Goal: Task Accomplishment & Management: Complete application form

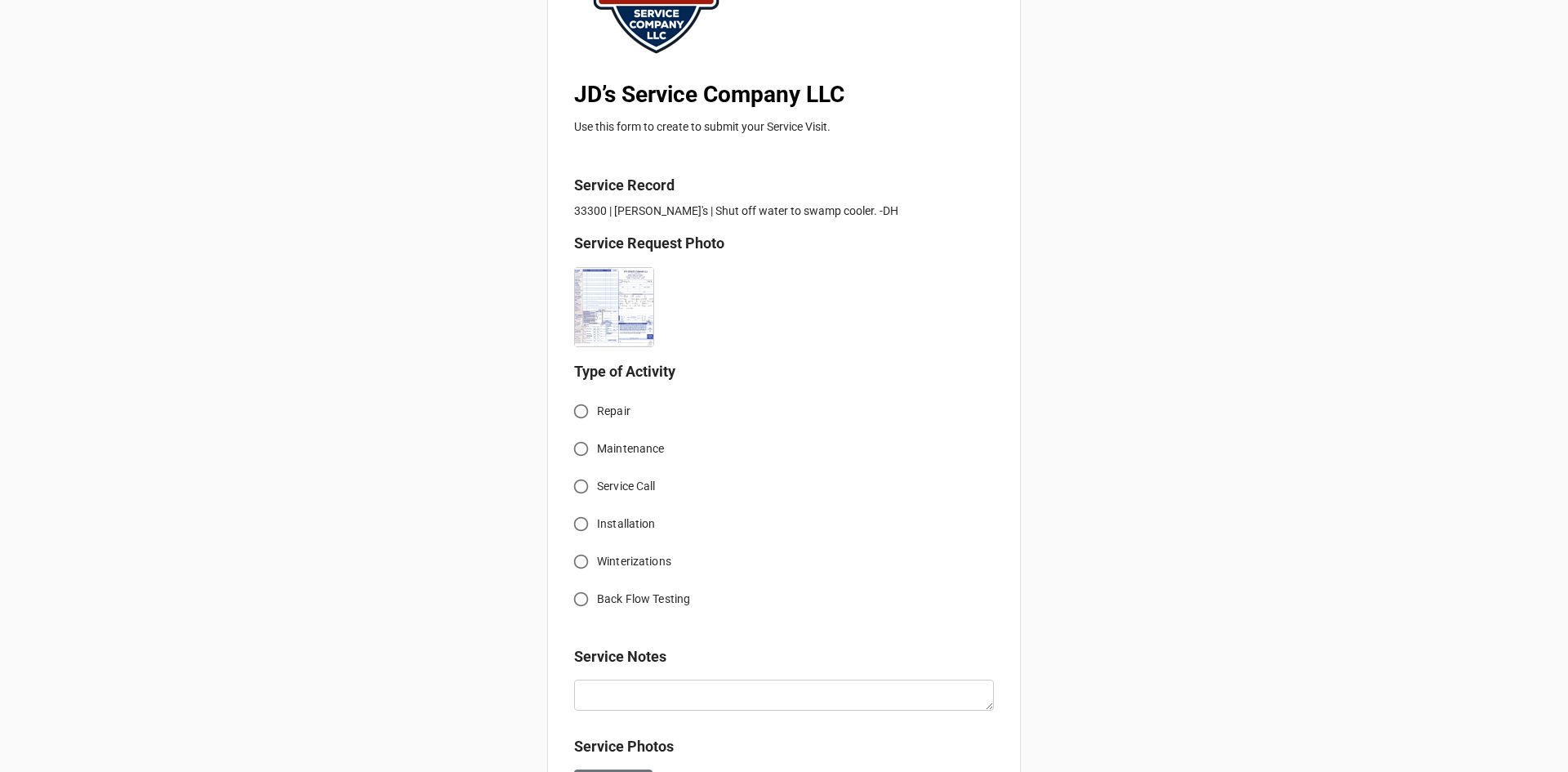
scroll to position [245, 0]
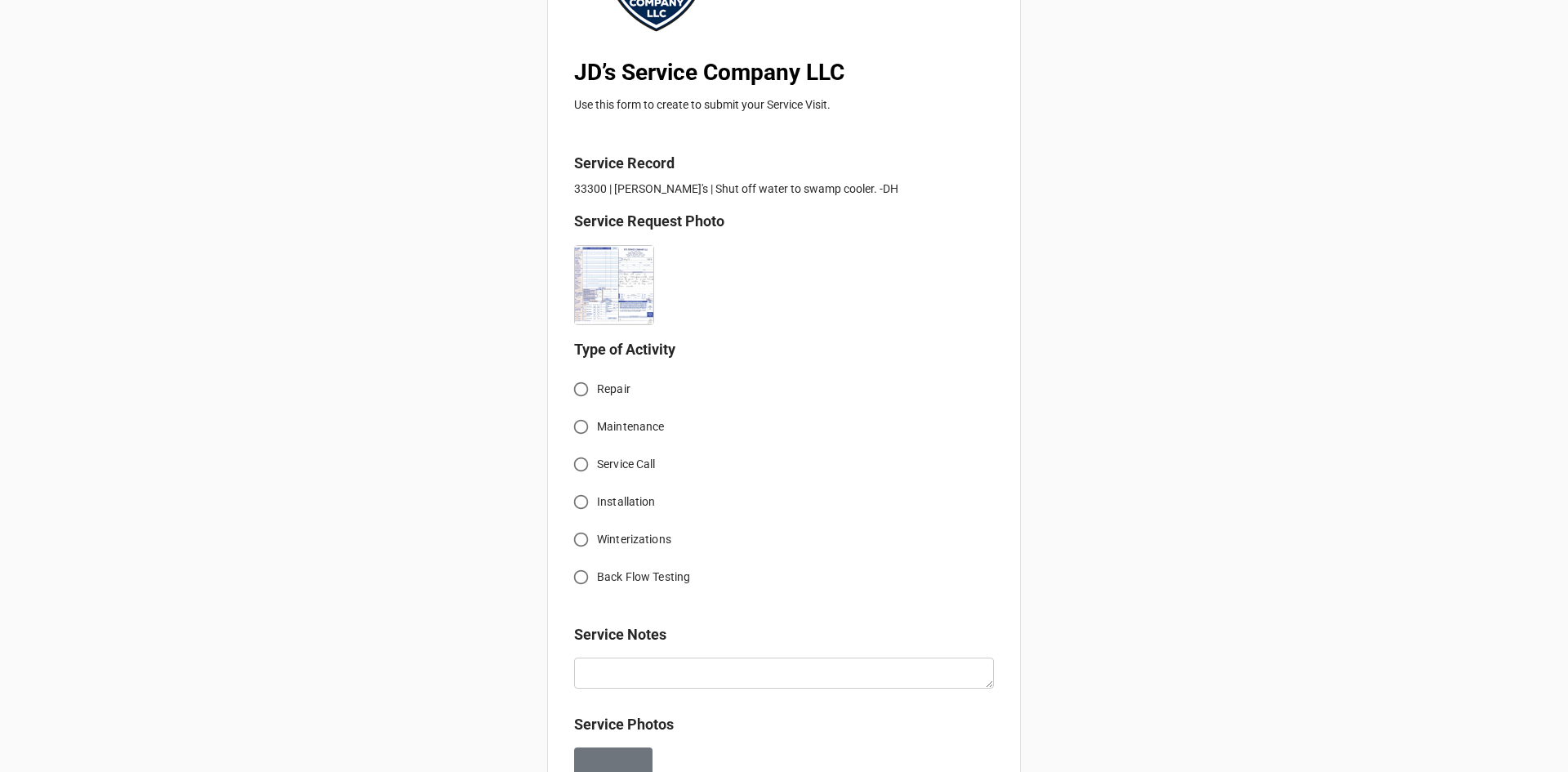
click at [579, 467] on input "Service Call" at bounding box center [580, 464] width 32 height 32
radio input "true"
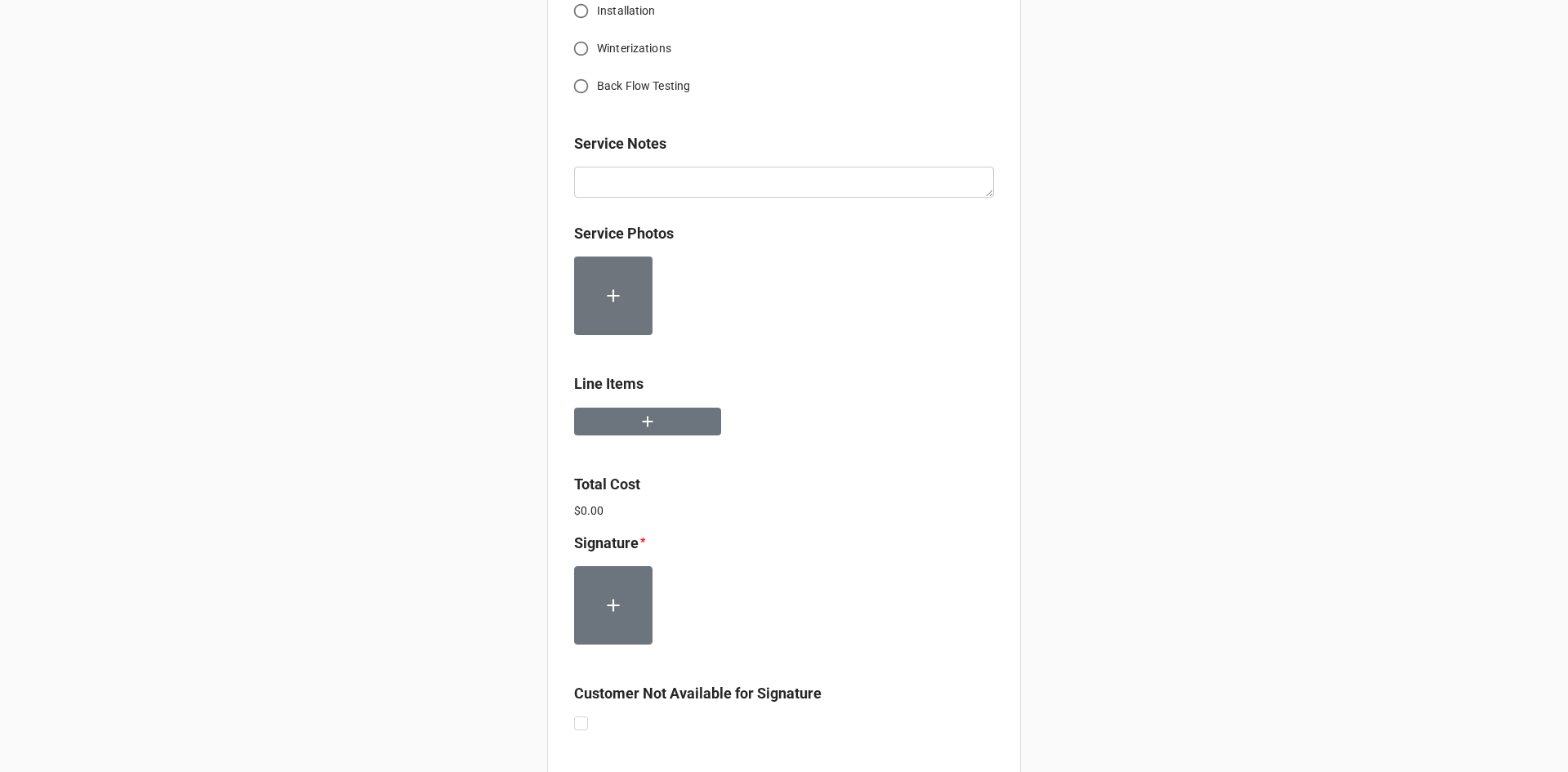
scroll to position [735, 0]
click at [575, 46] on input "Winterizations" at bounding box center [580, 49] width 32 height 32
radio input "true"
click at [644, 417] on icon "button" at bounding box center [648, 423] width 18 height 18
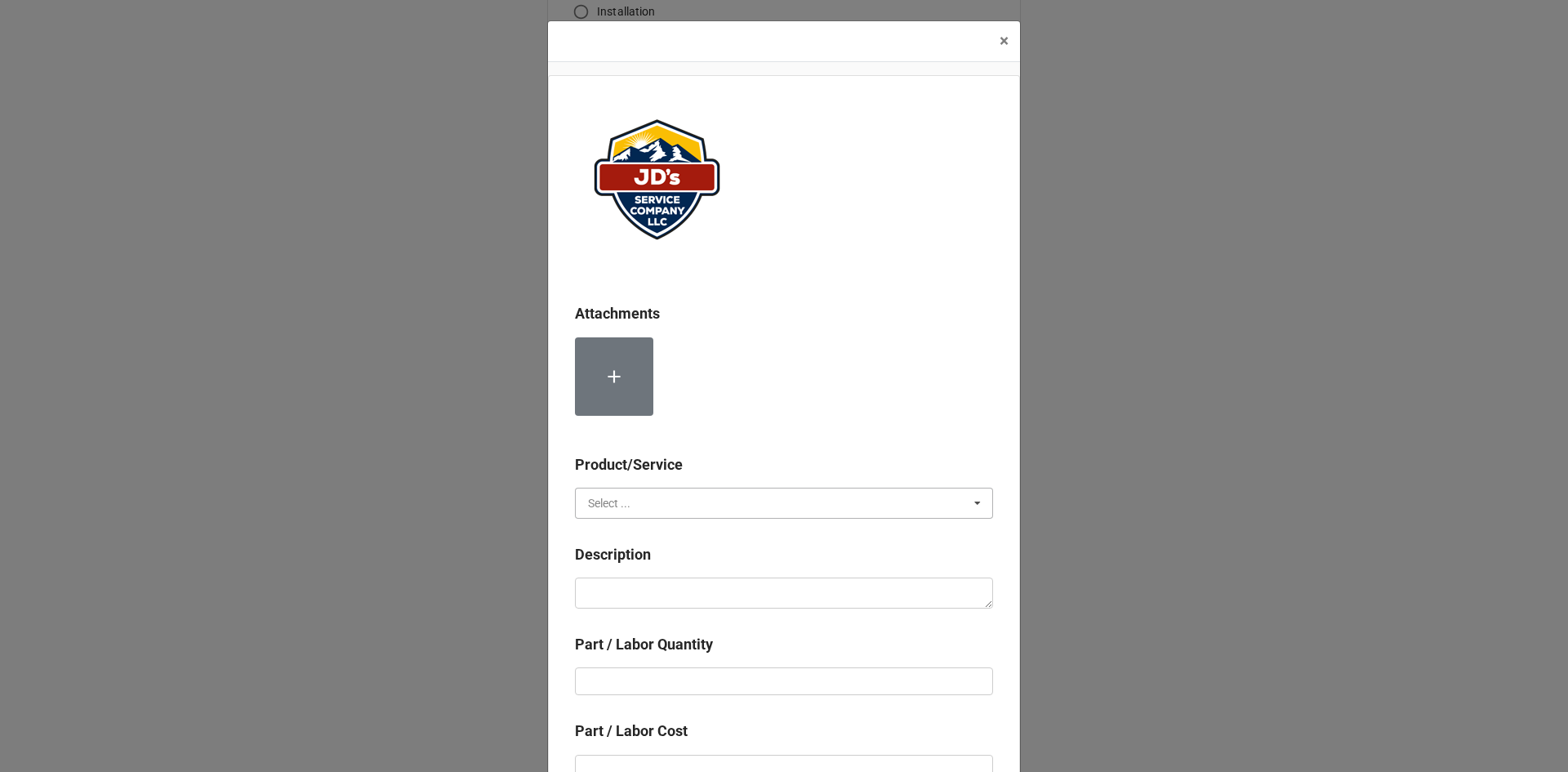
click at [669, 504] on input "text" at bounding box center [785, 503] width 416 height 29
click at [612, 537] on span "Services" at bounding box center [609, 533] width 41 height 13
click at [635, 588] on textarea at bounding box center [784, 593] width 418 height 31
paste textarea "8:00am-9:00am; Service Address: 229 W. Elkhorn Ave. Estes Park, CO 80517 Shut o…"
type textarea "x"
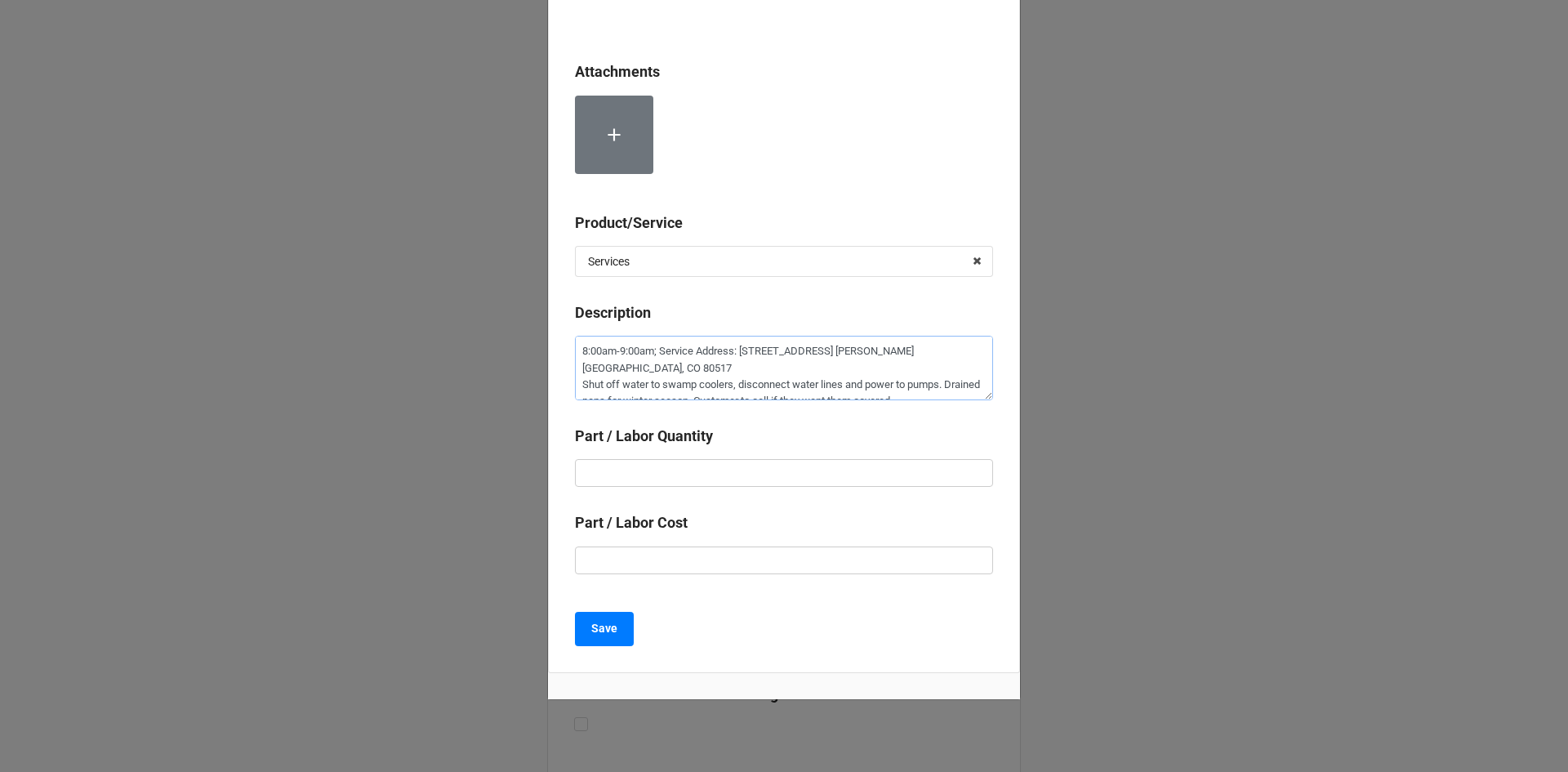
scroll to position [245, 0]
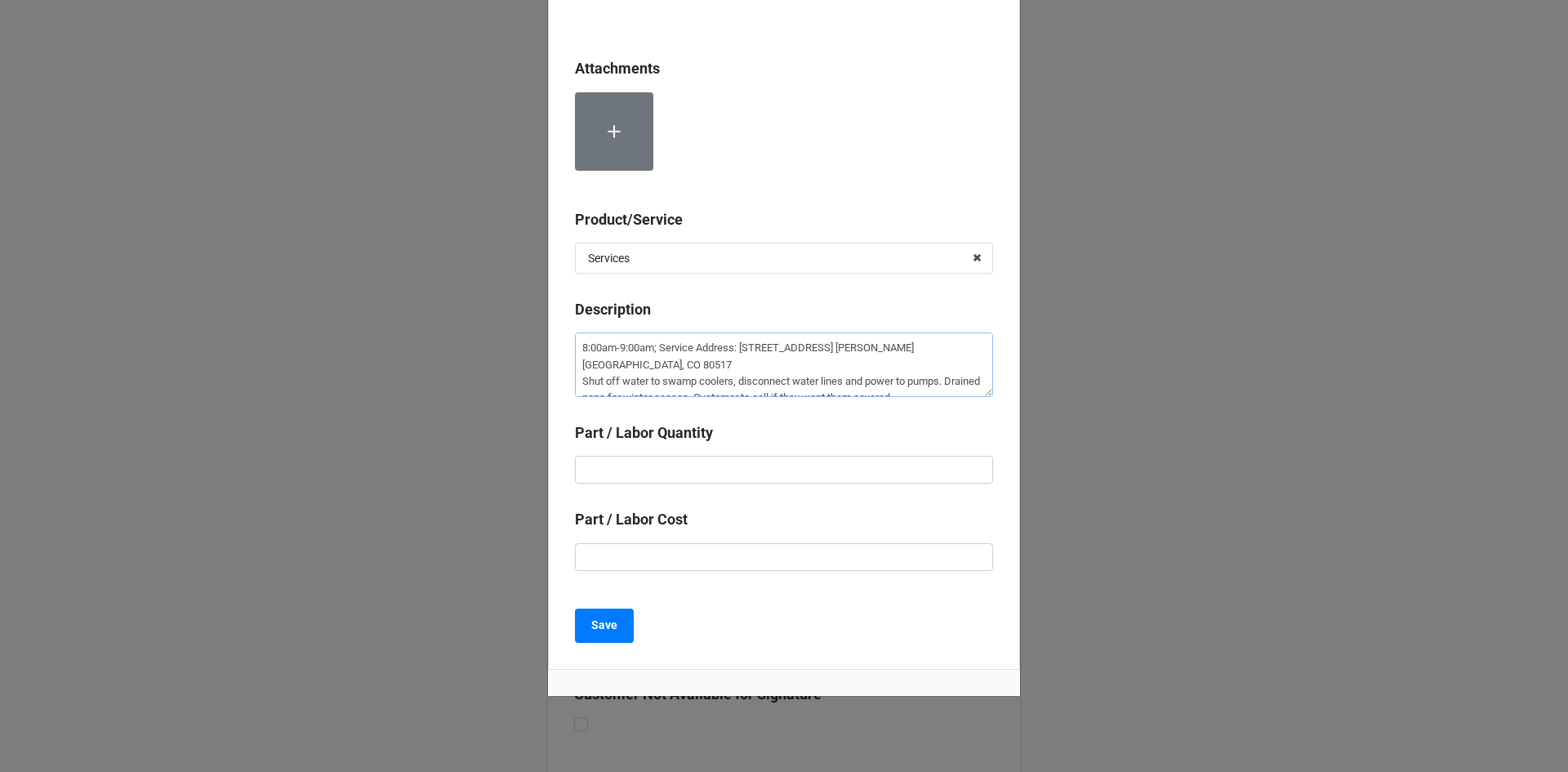
type textarea "8:00am-9:00am; Service Address: 229 W. Elkhorn Ave. Estes Park, CO 80517 Shut o…"
click at [829, 466] on input "text" at bounding box center [784, 470] width 418 height 28
type textarea "x"
type input "1"
type textarea "x"
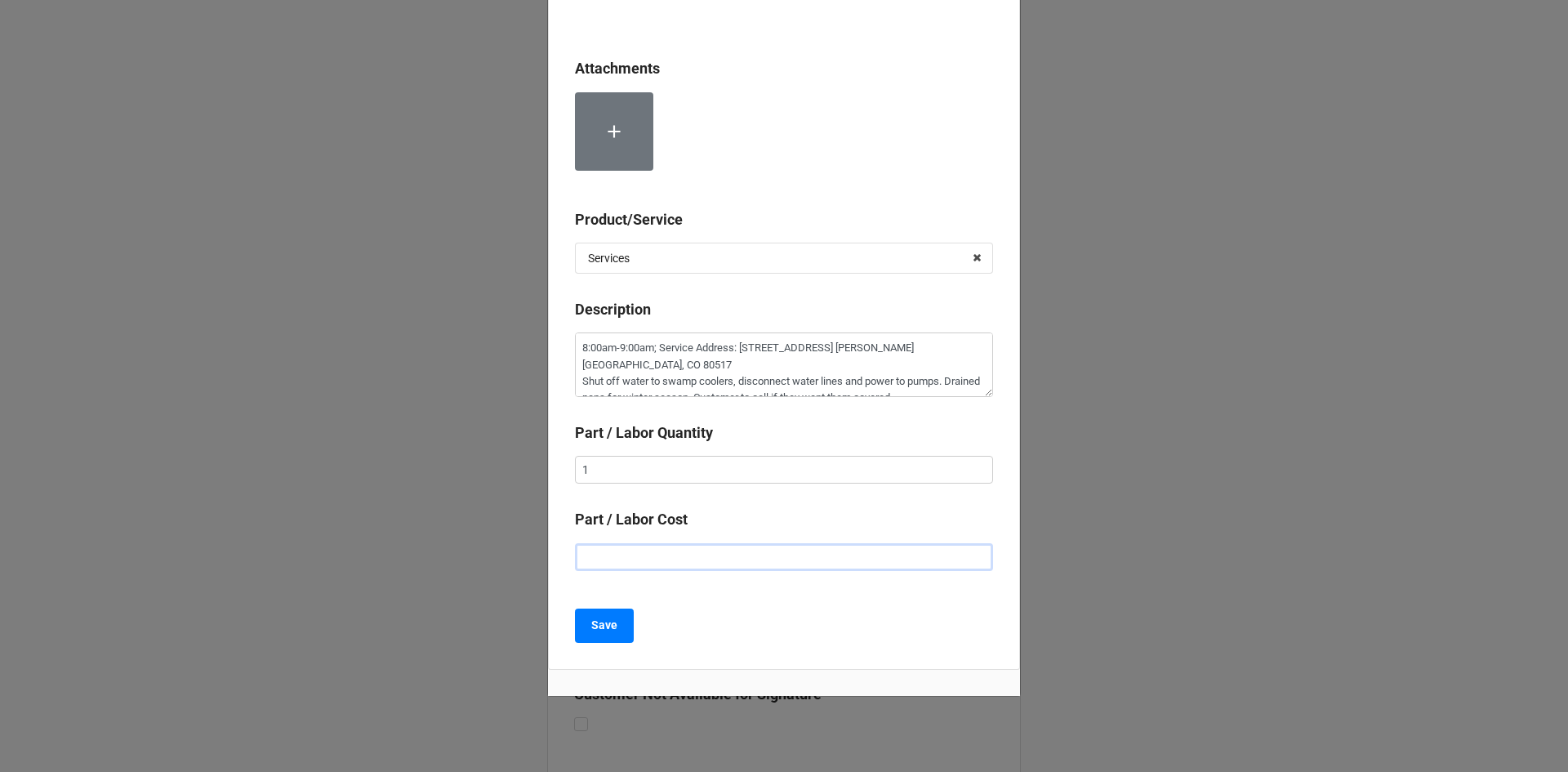
type input "$2.00"
type textarea "x"
type input "$22.00"
type textarea "x"
type input "$225.00"
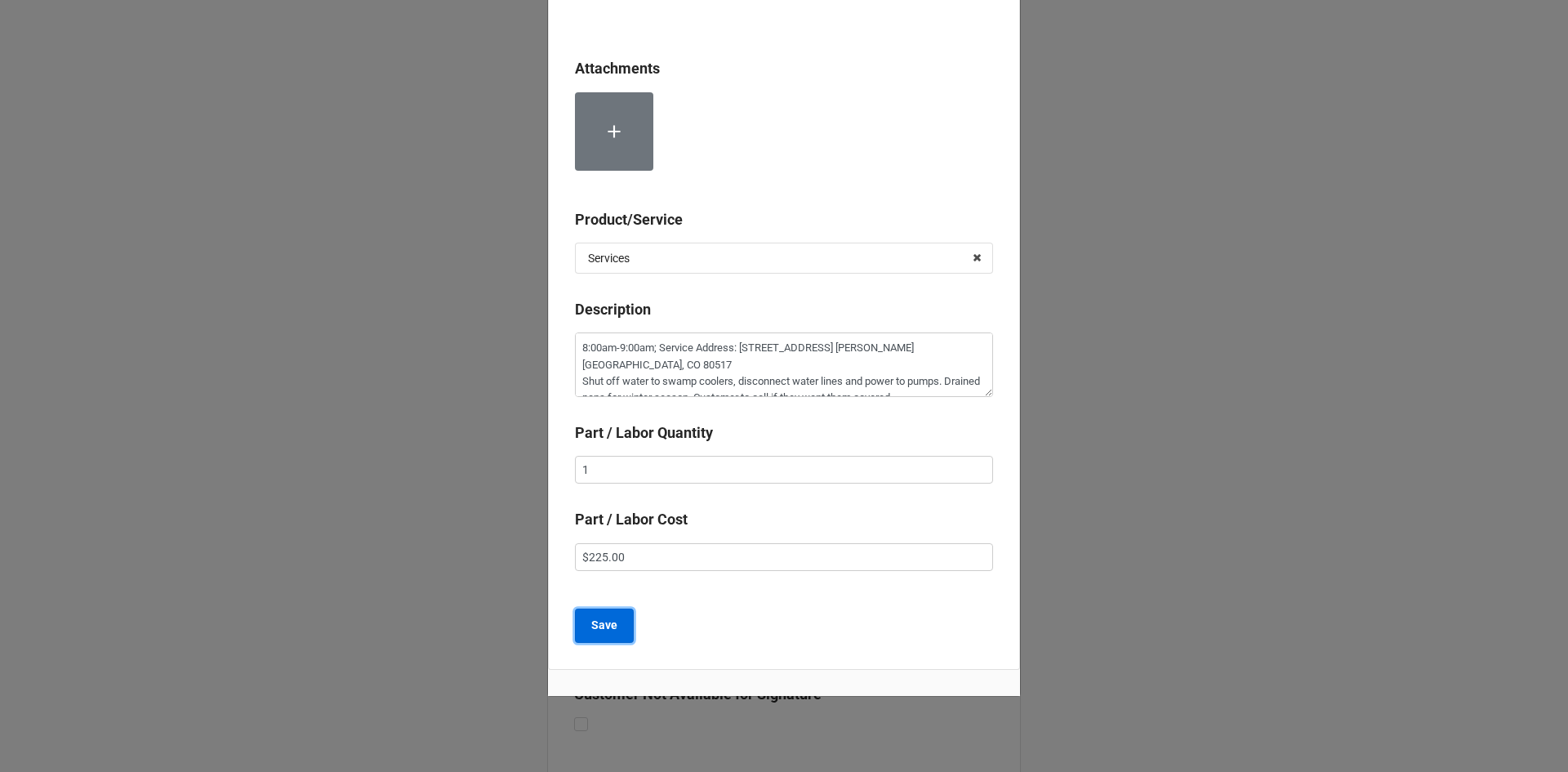
click at [599, 626] on b "Save" at bounding box center [604, 625] width 26 height 18
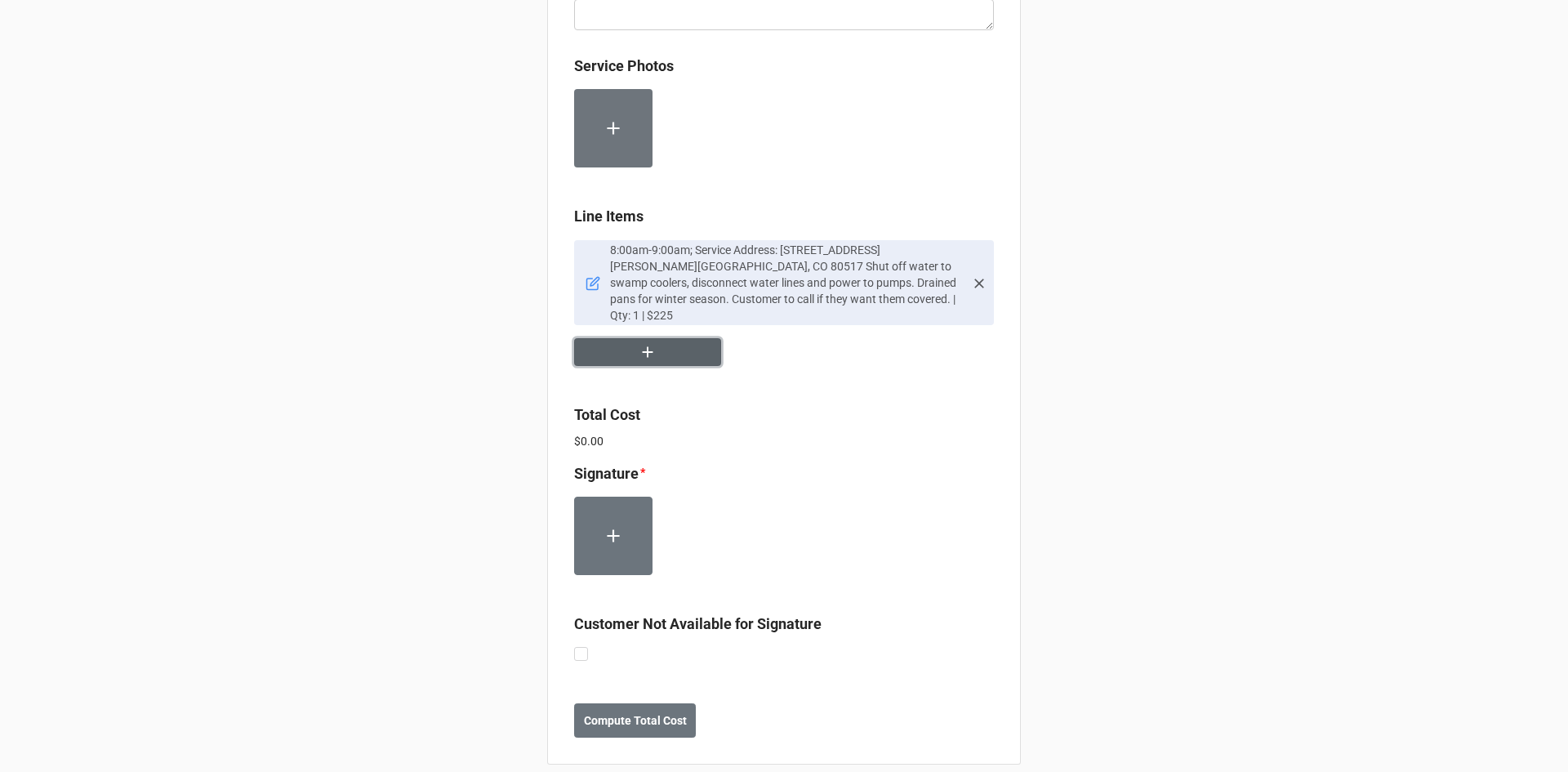
scroll to position [907, 0]
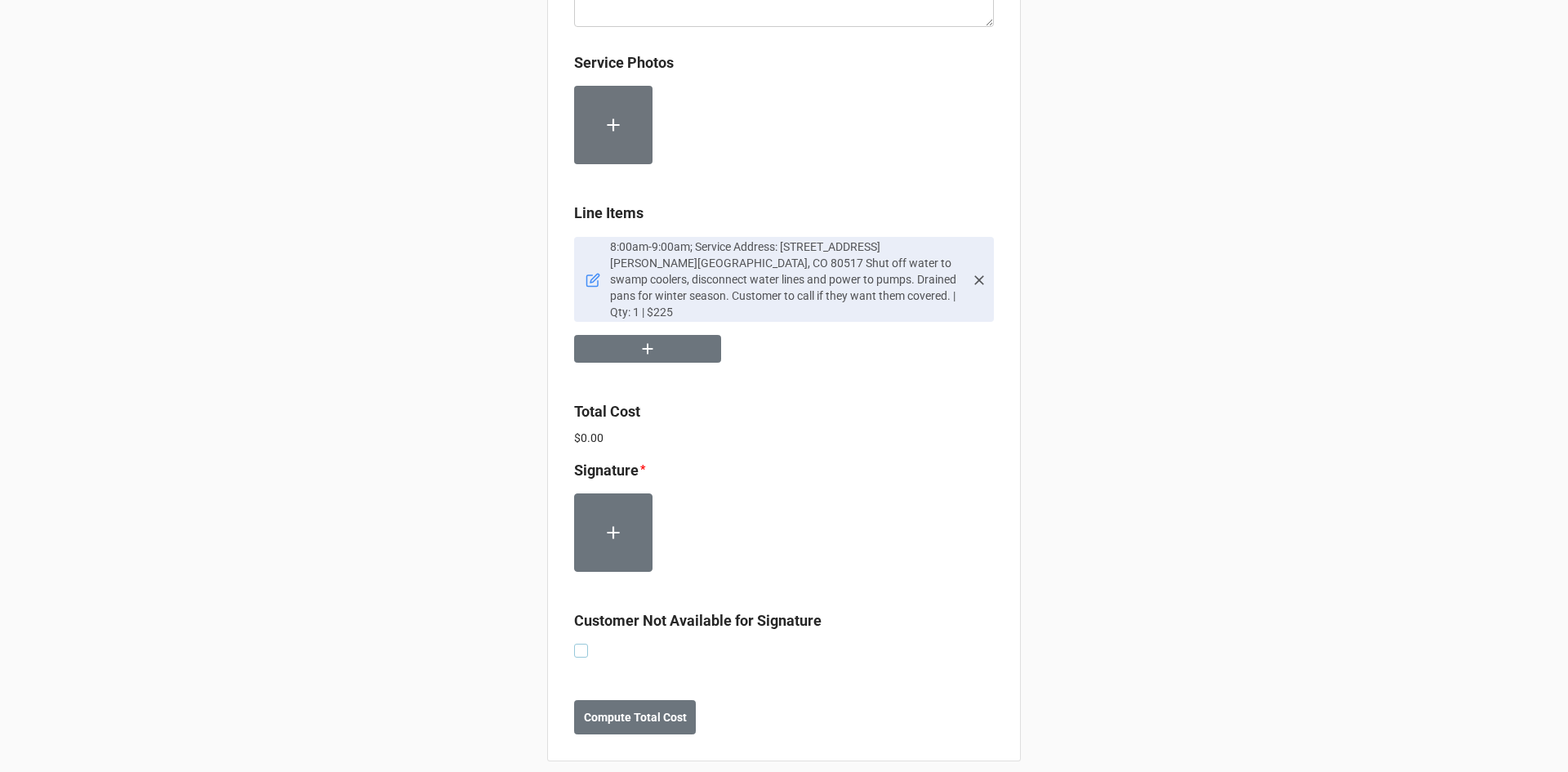
click at [578, 643] on label at bounding box center [580, 643] width 14 height 0
checkbox input "true"
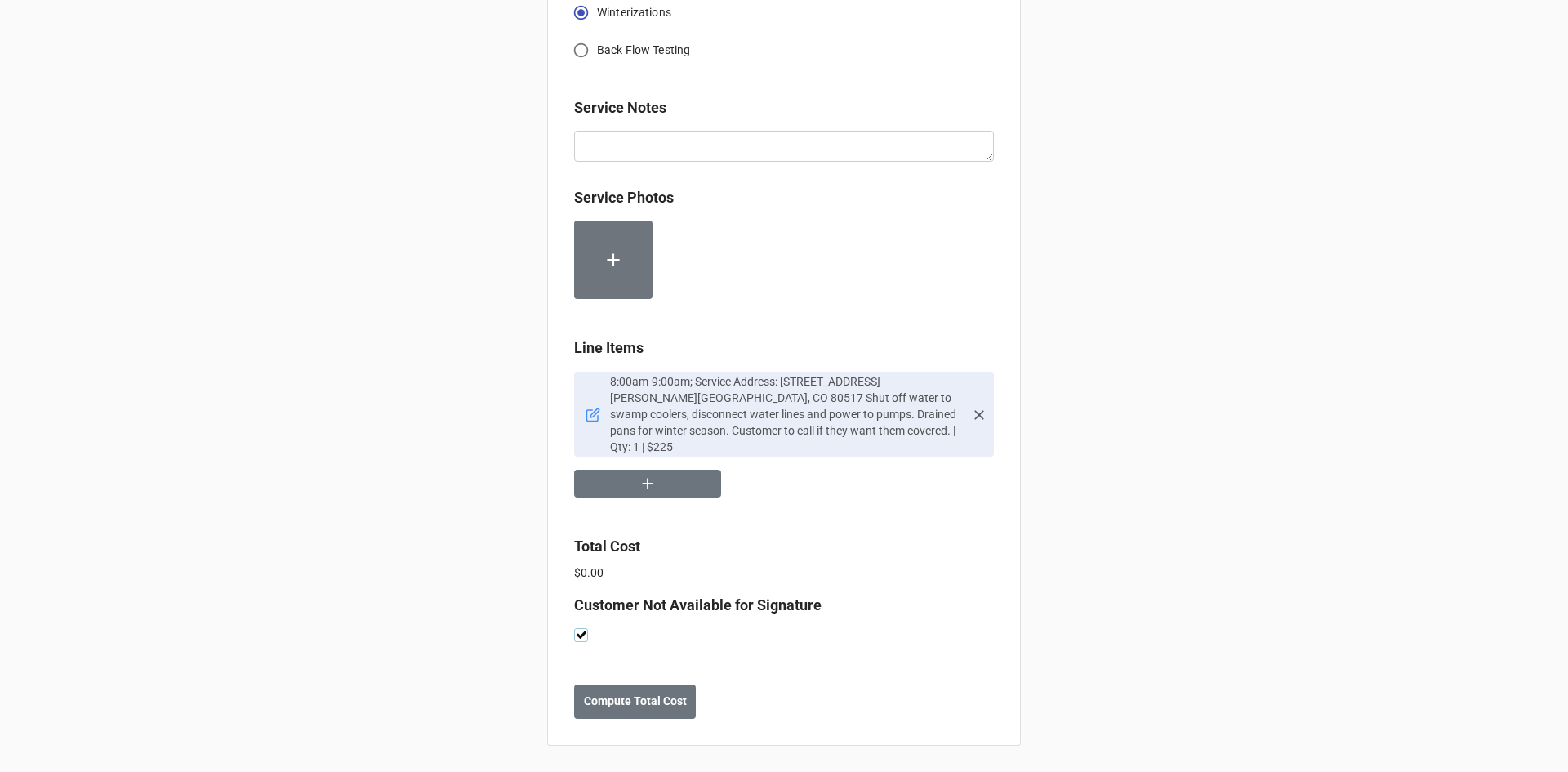
scroll to position [756, 0]
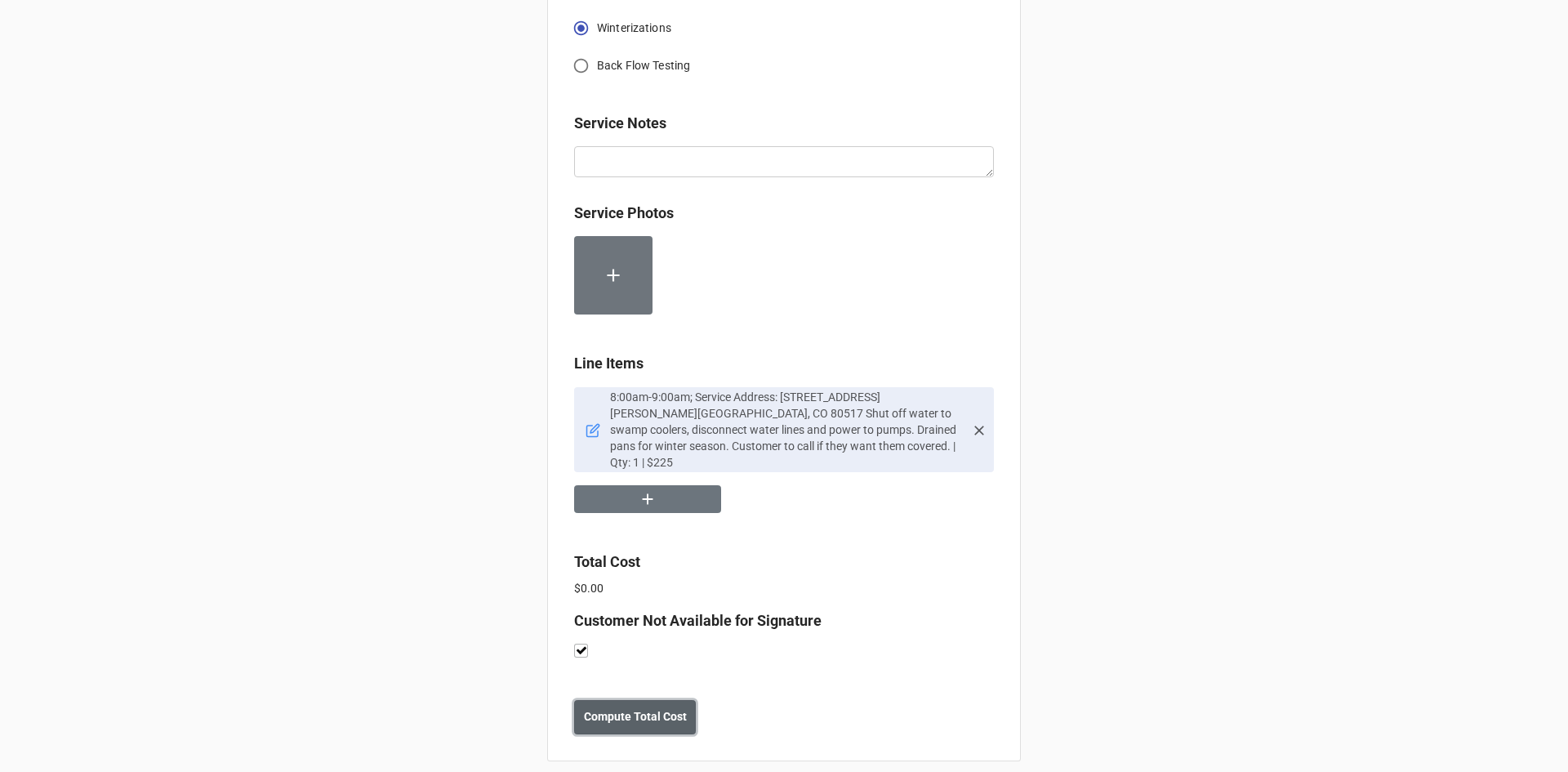
click at [645, 708] on b "Compute Total Cost" at bounding box center [636, 716] width 103 height 18
click at [611, 708] on b "Save" at bounding box center [603, 716] width 26 height 18
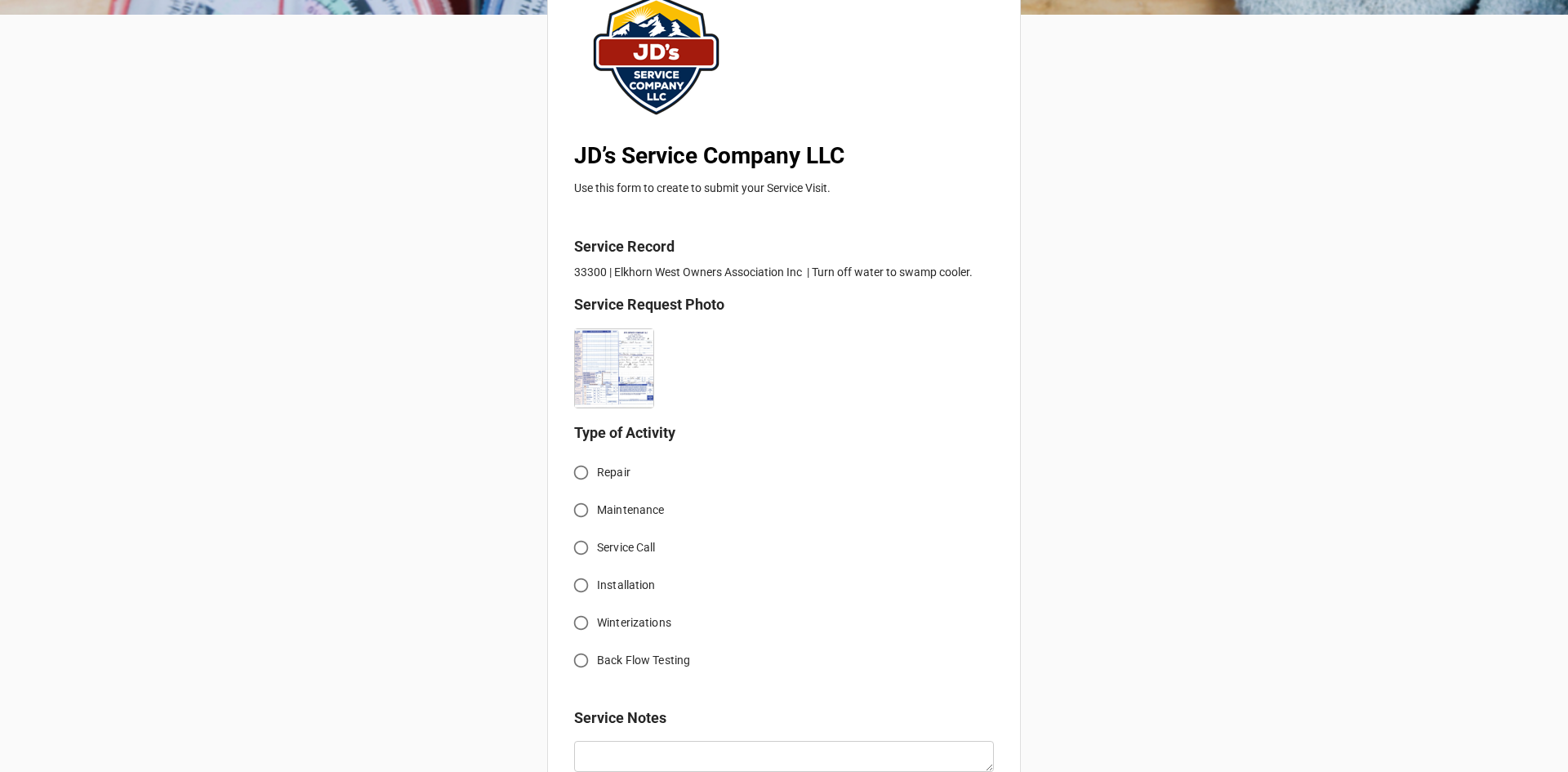
scroll to position [163, 0]
click at [580, 624] on input "Winterizations" at bounding box center [580, 621] width 32 height 32
radio input "true"
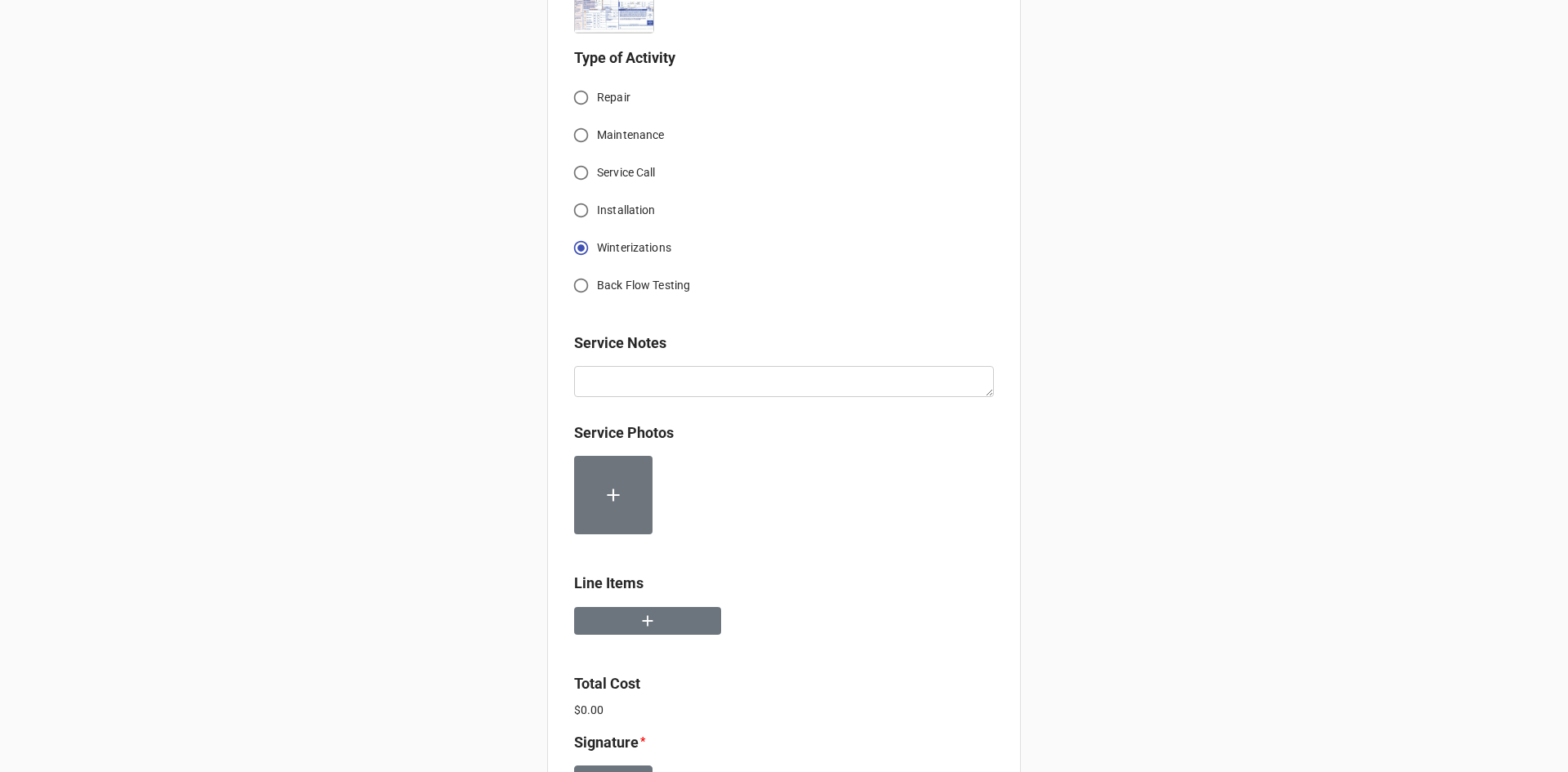
scroll to position [571, 0]
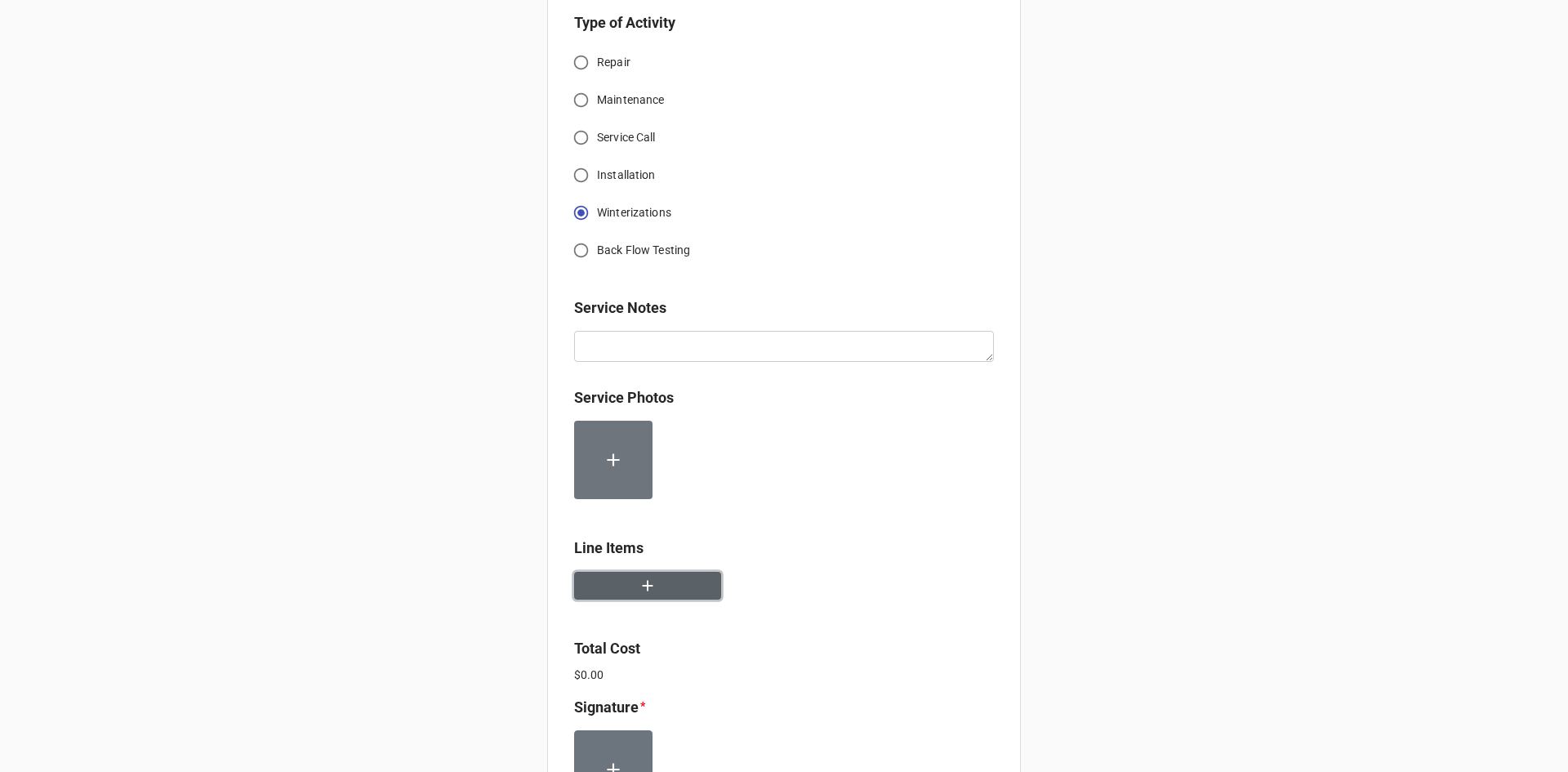
click at [650, 591] on icon "button" at bounding box center [648, 586] width 18 height 18
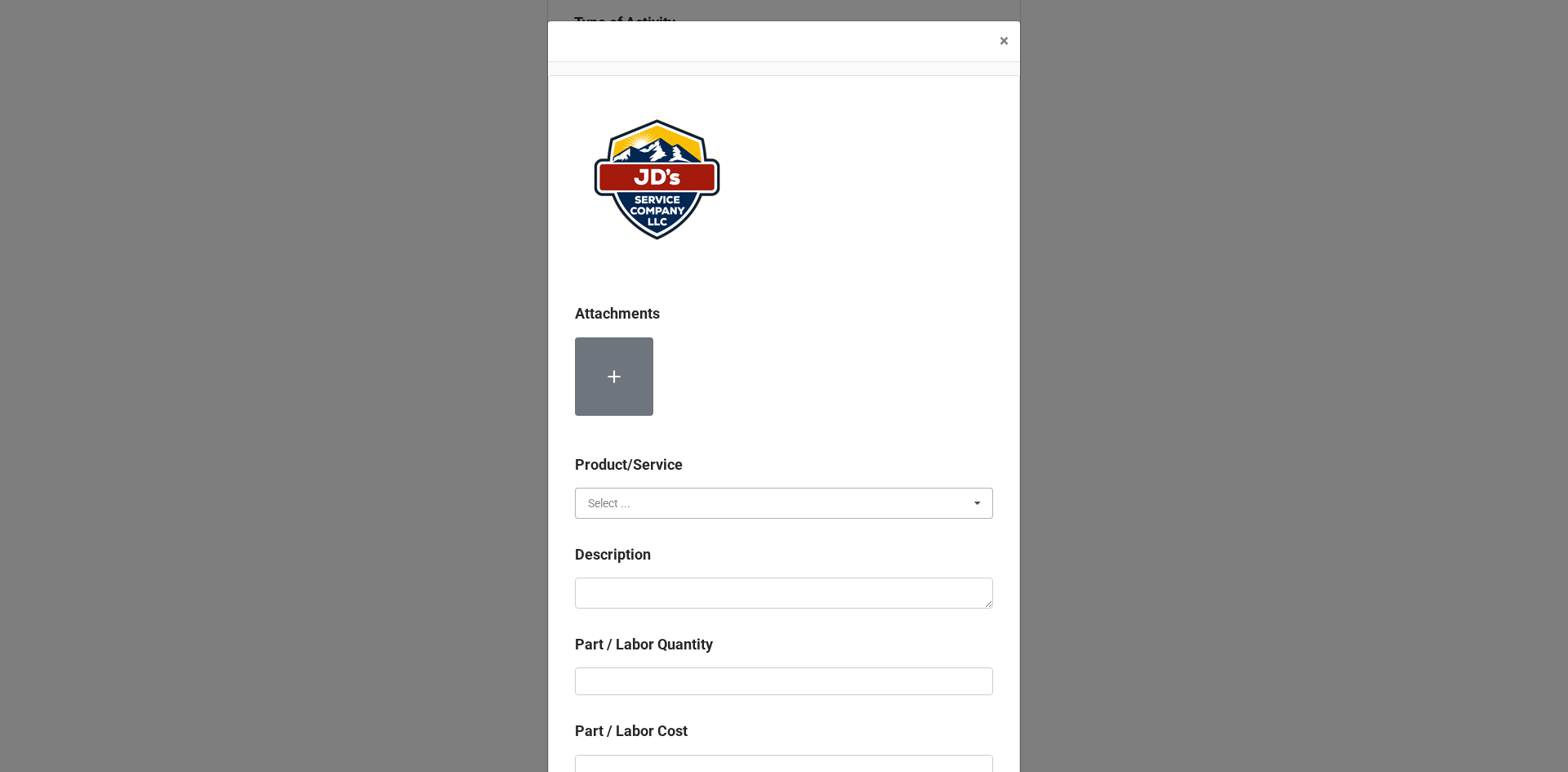
click at [639, 499] on input "text" at bounding box center [785, 503] width 416 height 29
click at [624, 534] on span "Services" at bounding box center [609, 533] width 41 height 13
click at [636, 592] on textarea at bounding box center [784, 593] width 418 height 31
type textarea "x"
type textarea "1"
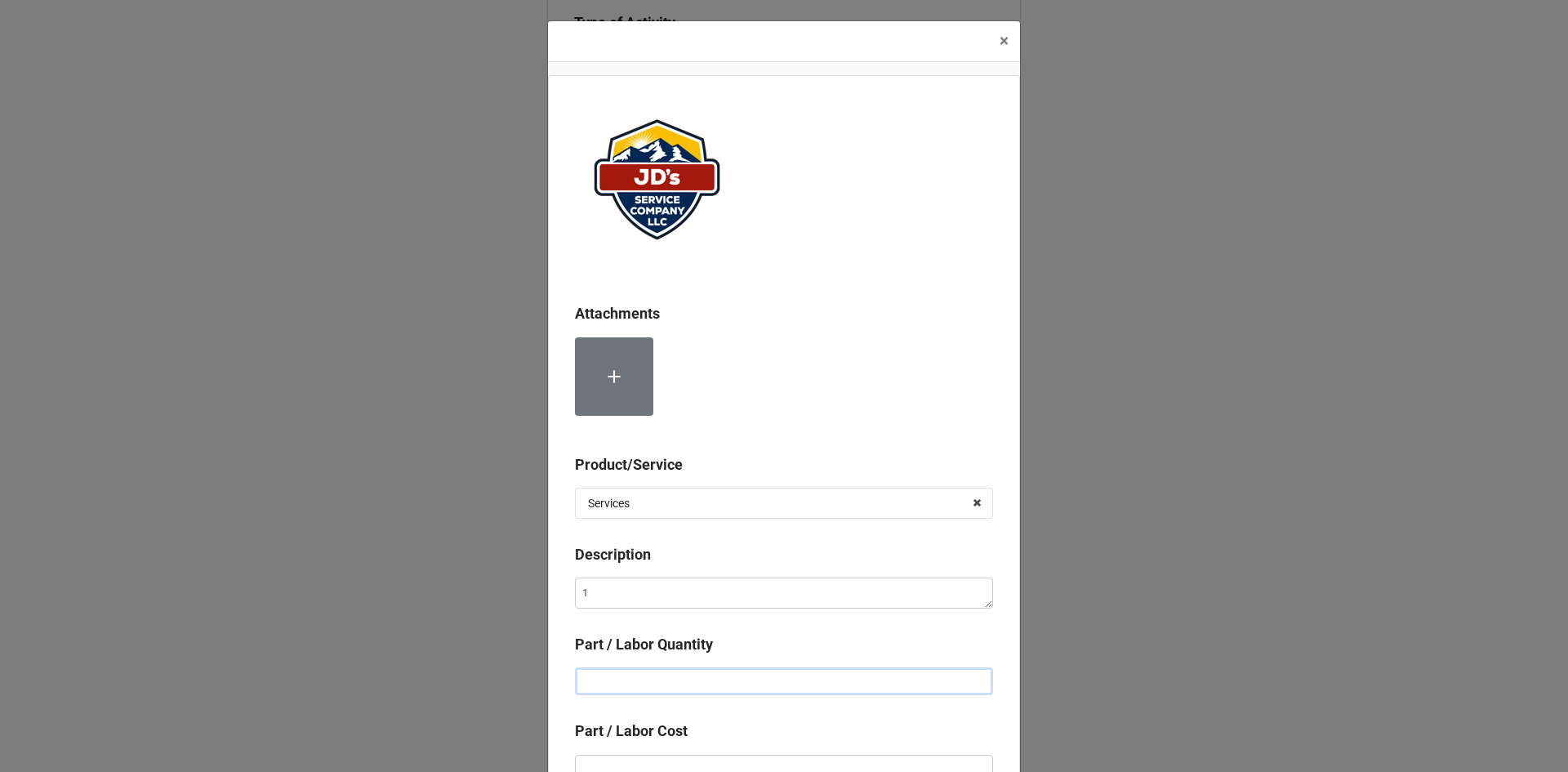
type textarea "x"
type input "2"
type textarea "x"
type input "22"
type textarea "x"
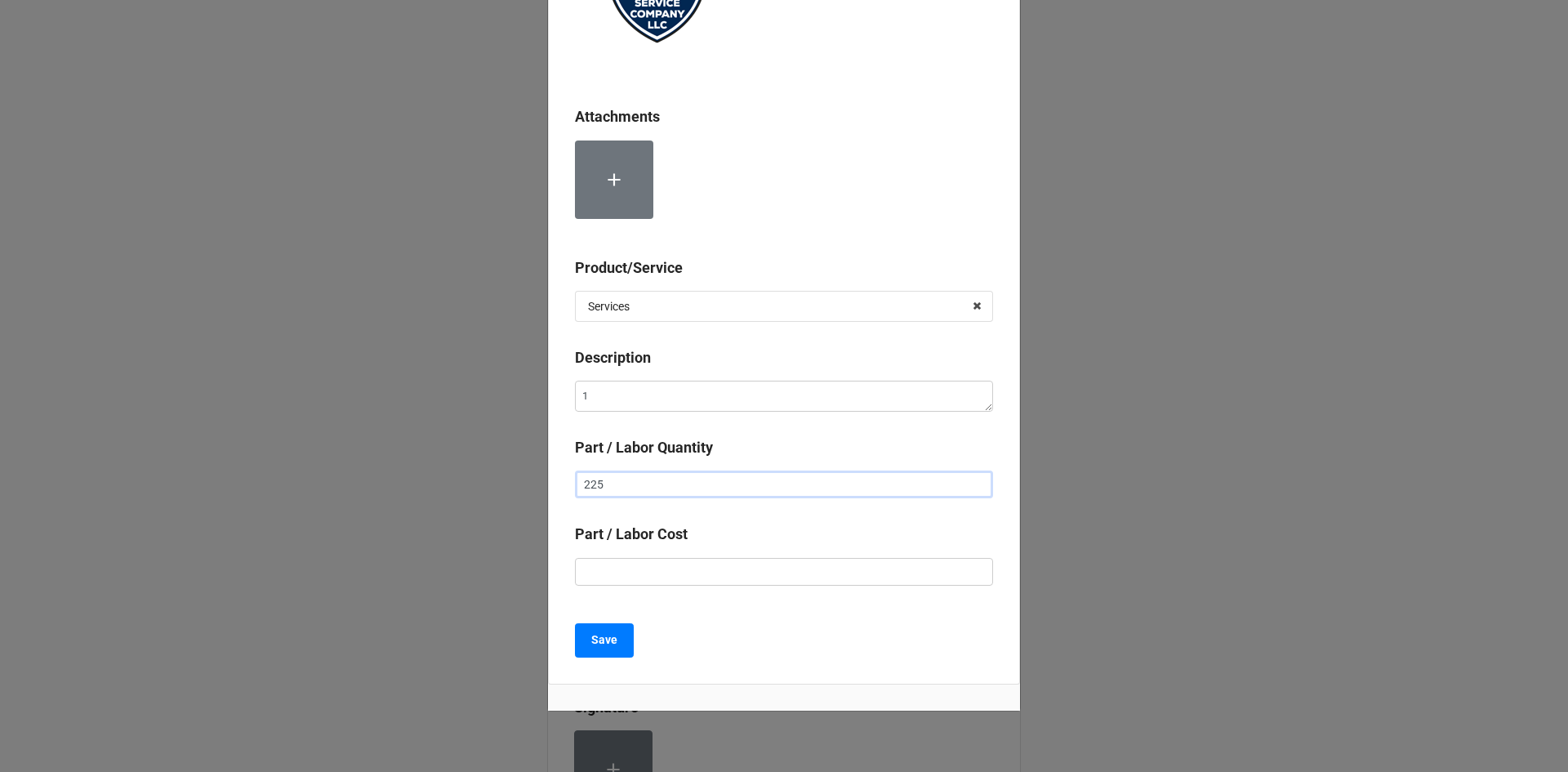
scroll to position [238, 0]
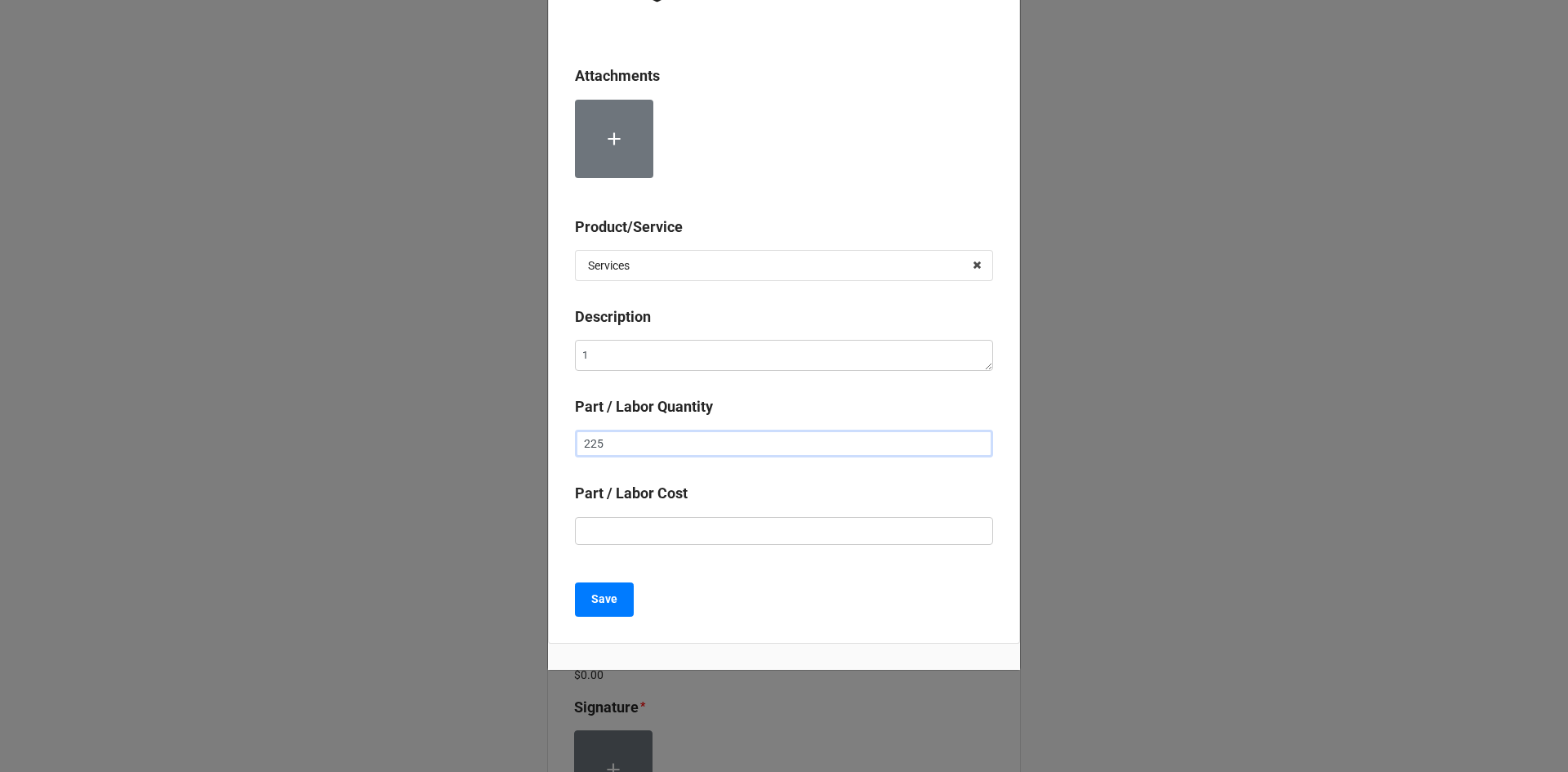
type input "225"
click at [702, 533] on input "text" at bounding box center [784, 531] width 418 height 28
drag, startPoint x: 702, startPoint y: 533, endPoint x: 612, endPoint y: 351, distance: 203.0
click at [612, 351] on textarea "1" at bounding box center [784, 356] width 418 height 31
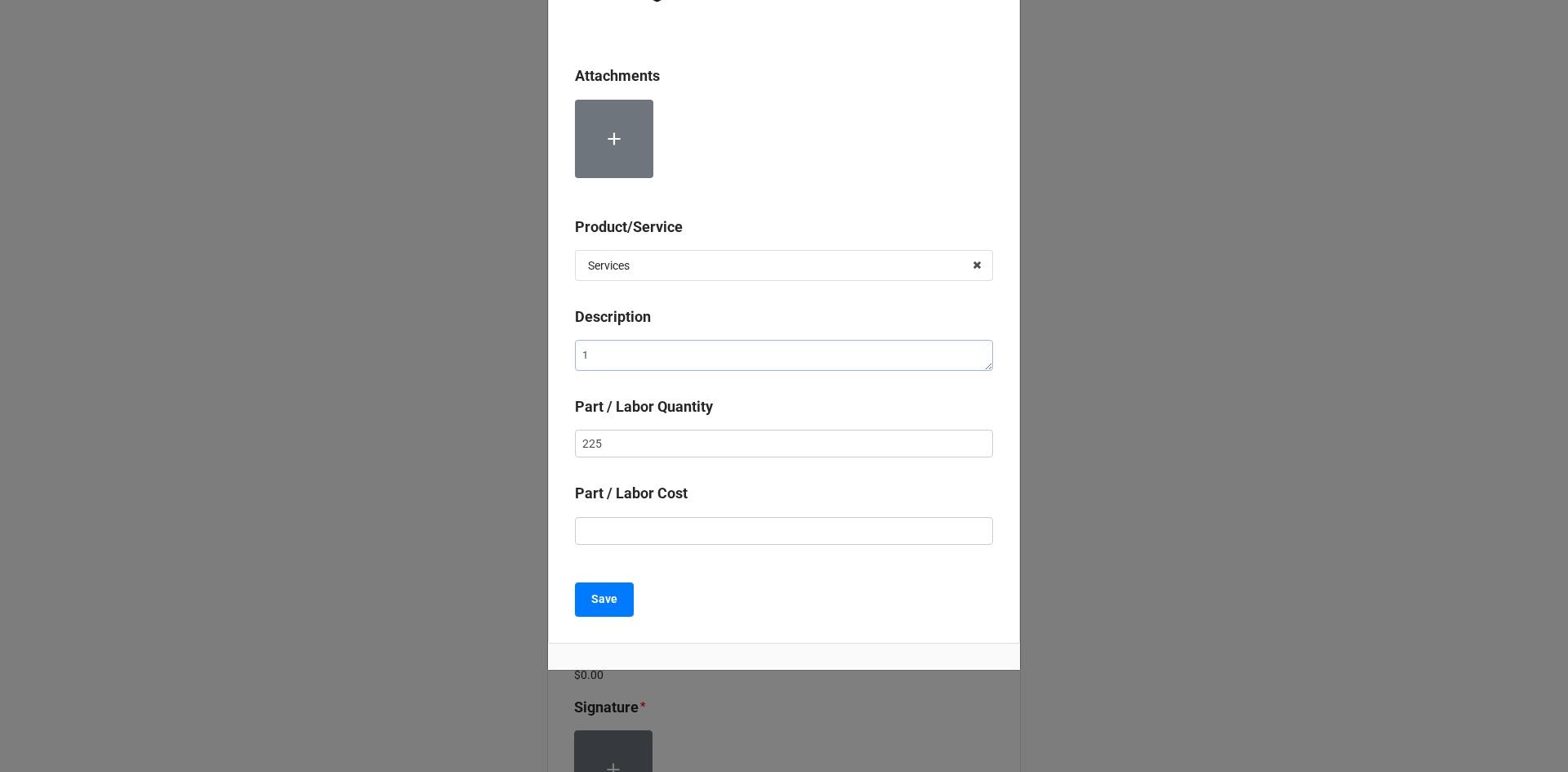
paste textarea "9:00am-10:00am; Danish Cone Shut off water to swamp coolers, disconnect water l…"
type textarea "x"
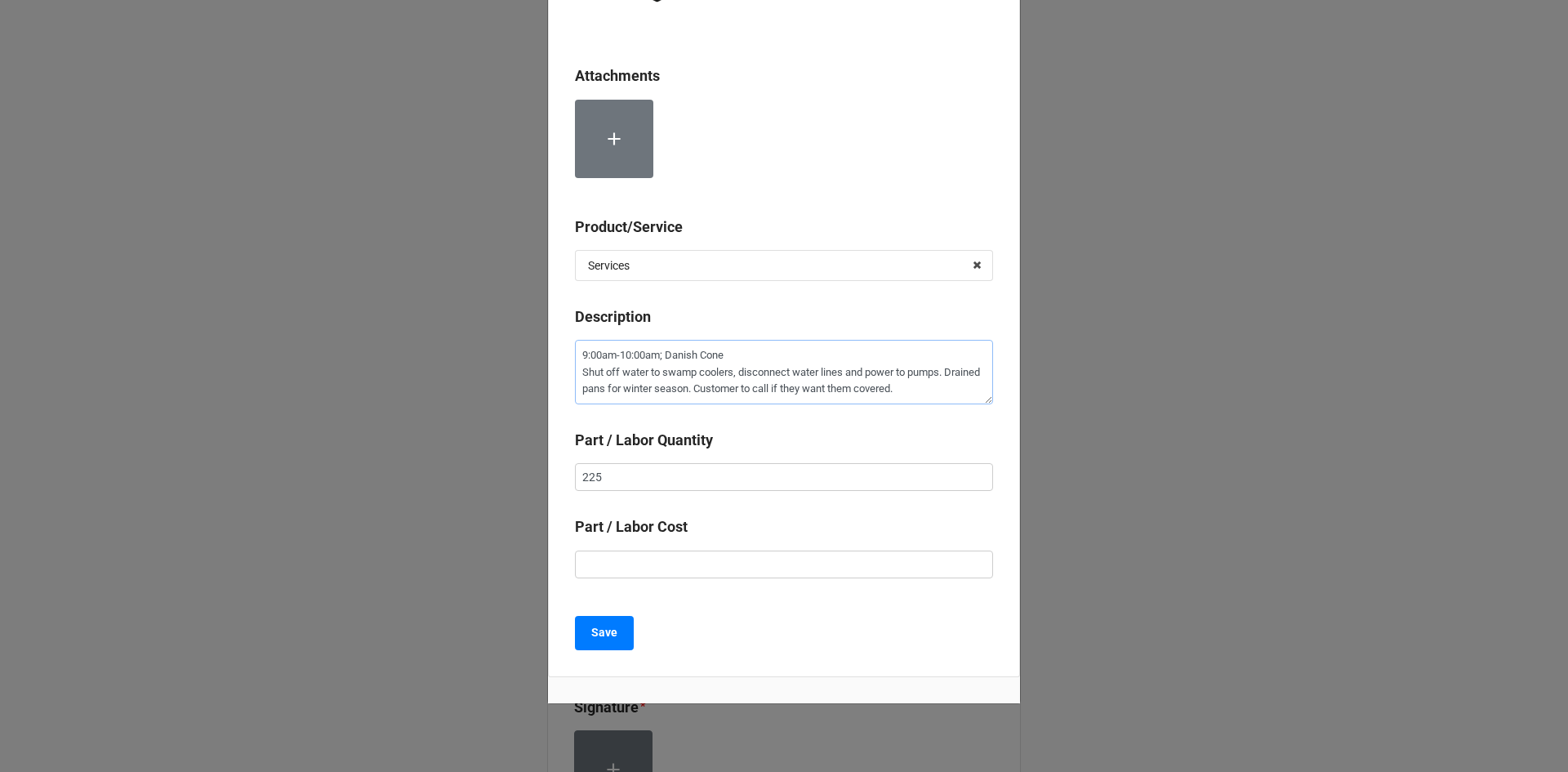
type textarea "9:00am-10:00am; Danish Cone Shut off water to swamp coolers, disconnect water l…"
click at [614, 478] on input "225" at bounding box center [784, 477] width 418 height 28
click at [611, 478] on input "225" at bounding box center [784, 477] width 418 height 28
type textarea "x"
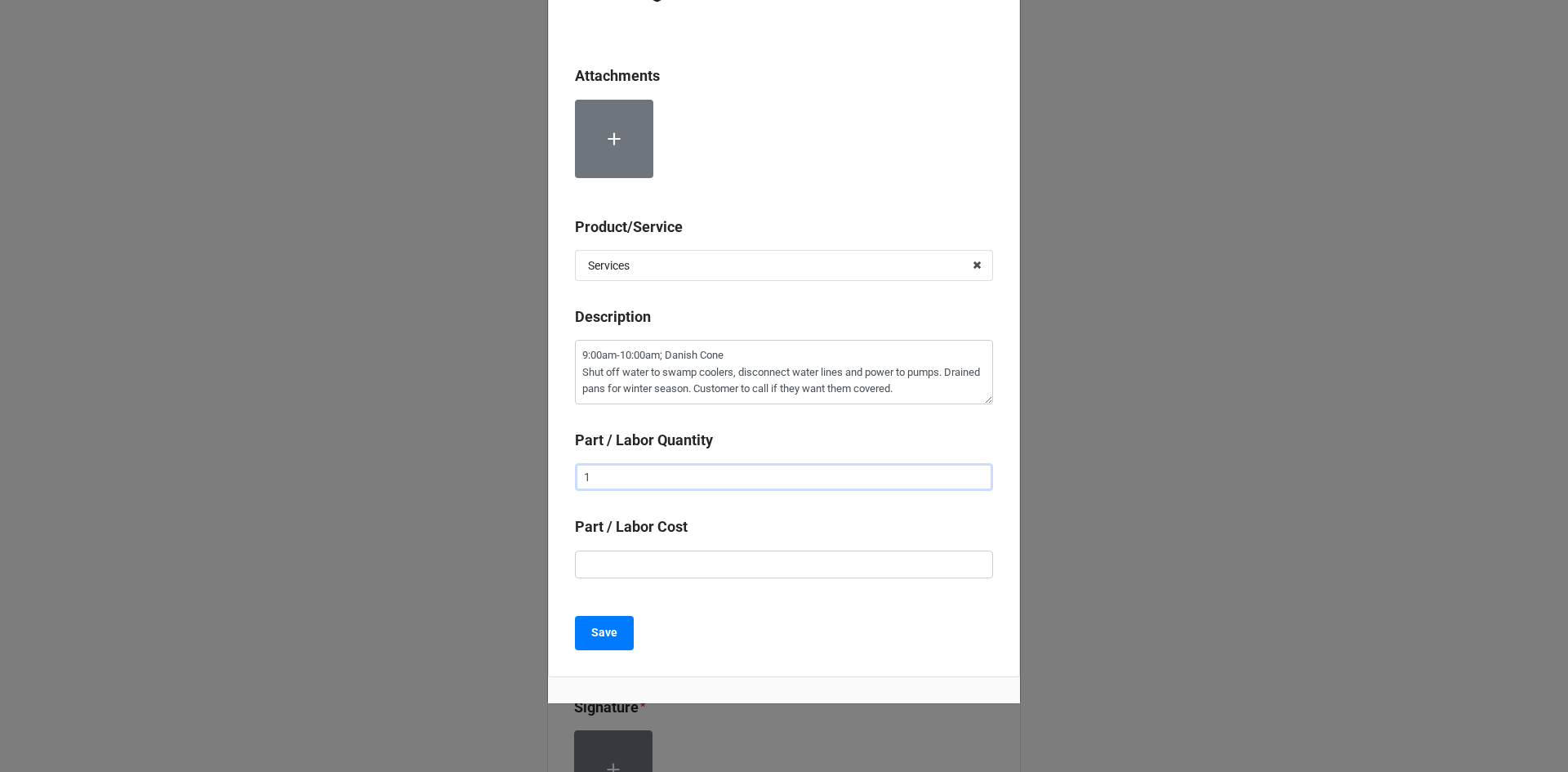
type input "1"
type textarea "x"
type input "$2.00"
type textarea "x"
type input "$22.00"
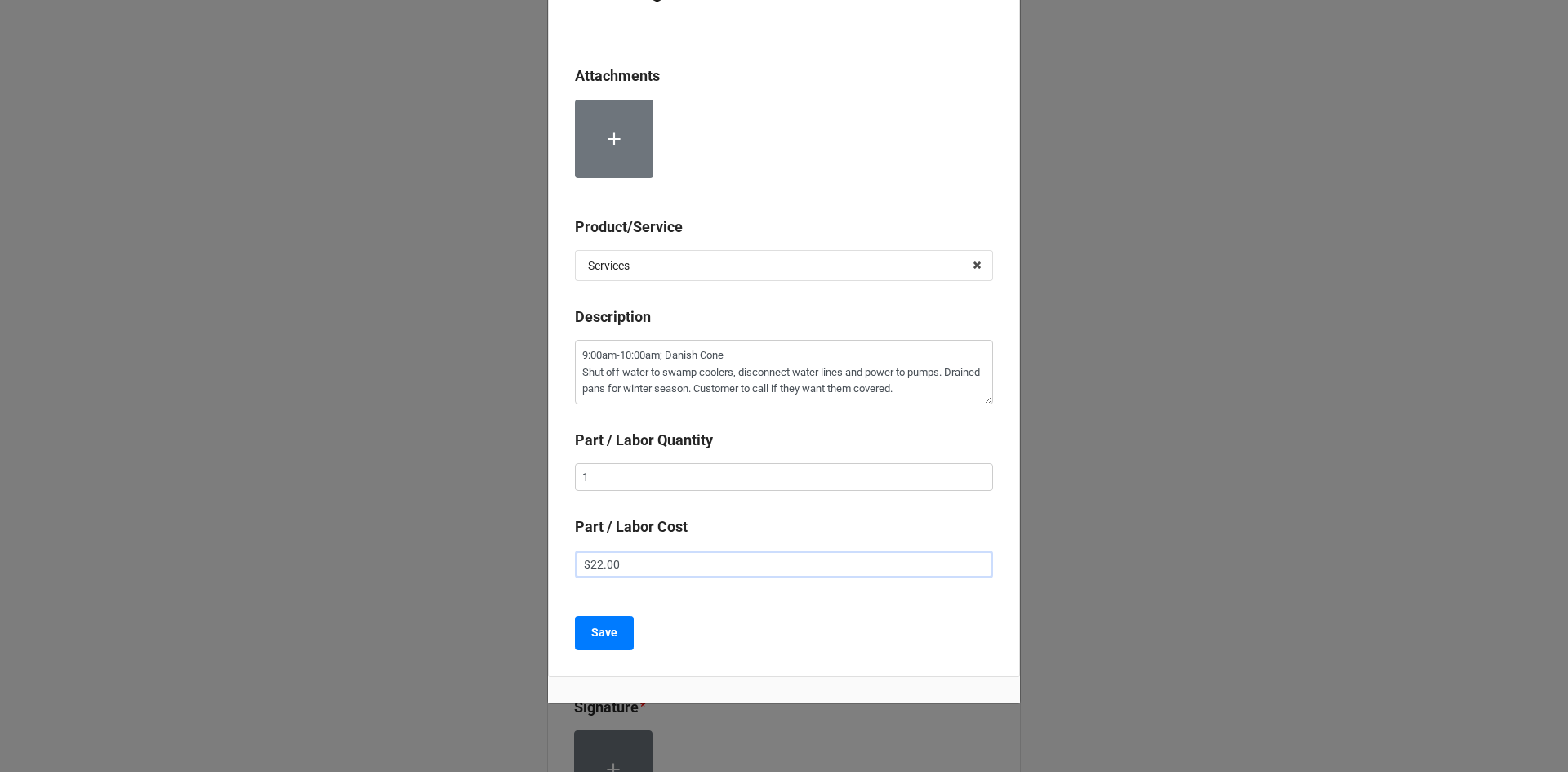
type textarea "x"
type input "$225.00"
click at [600, 636] on b "Save" at bounding box center [604, 632] width 26 height 18
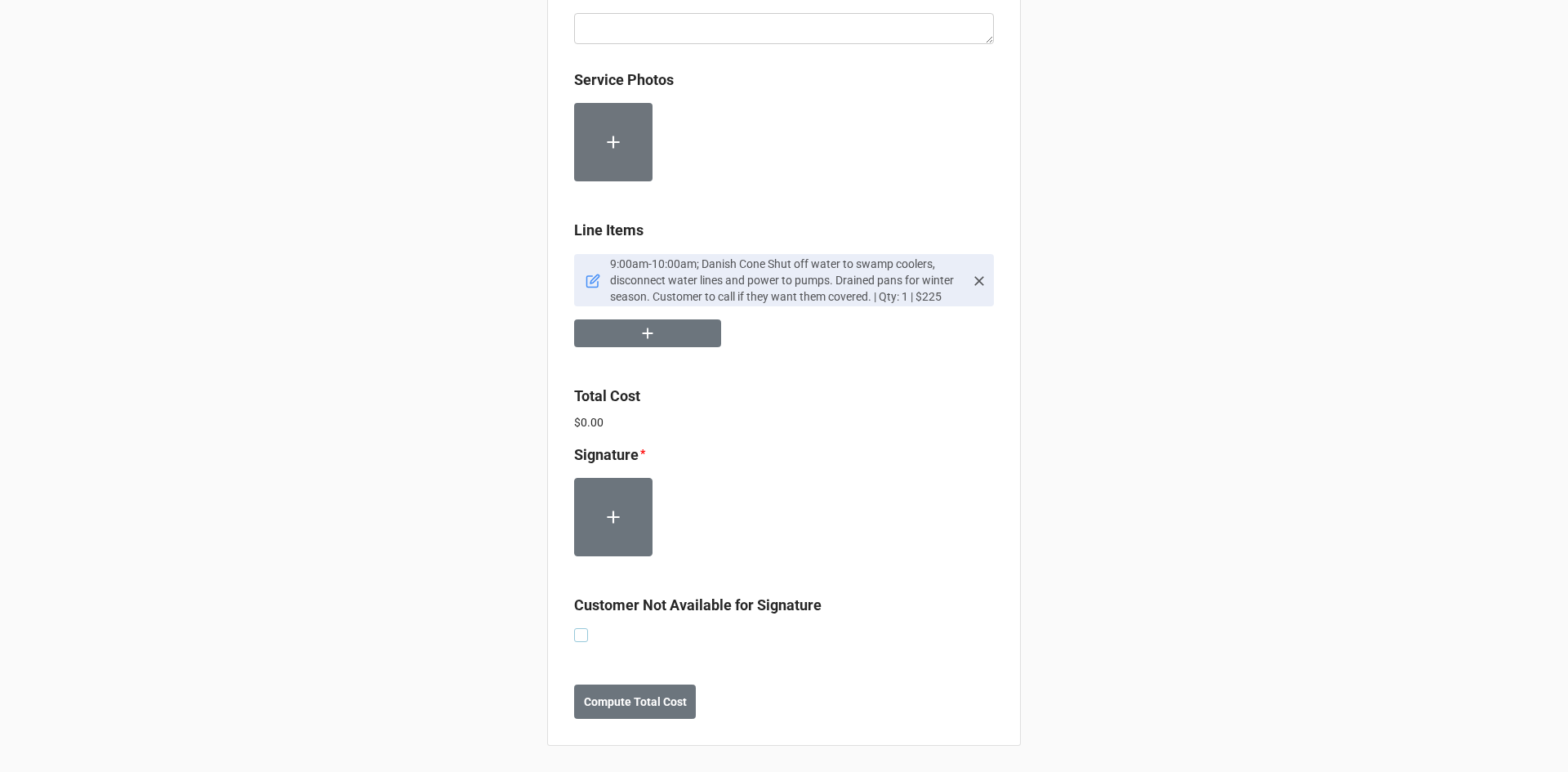
click at [580, 628] on label at bounding box center [580, 628] width 14 height 0
checkbox input "true"
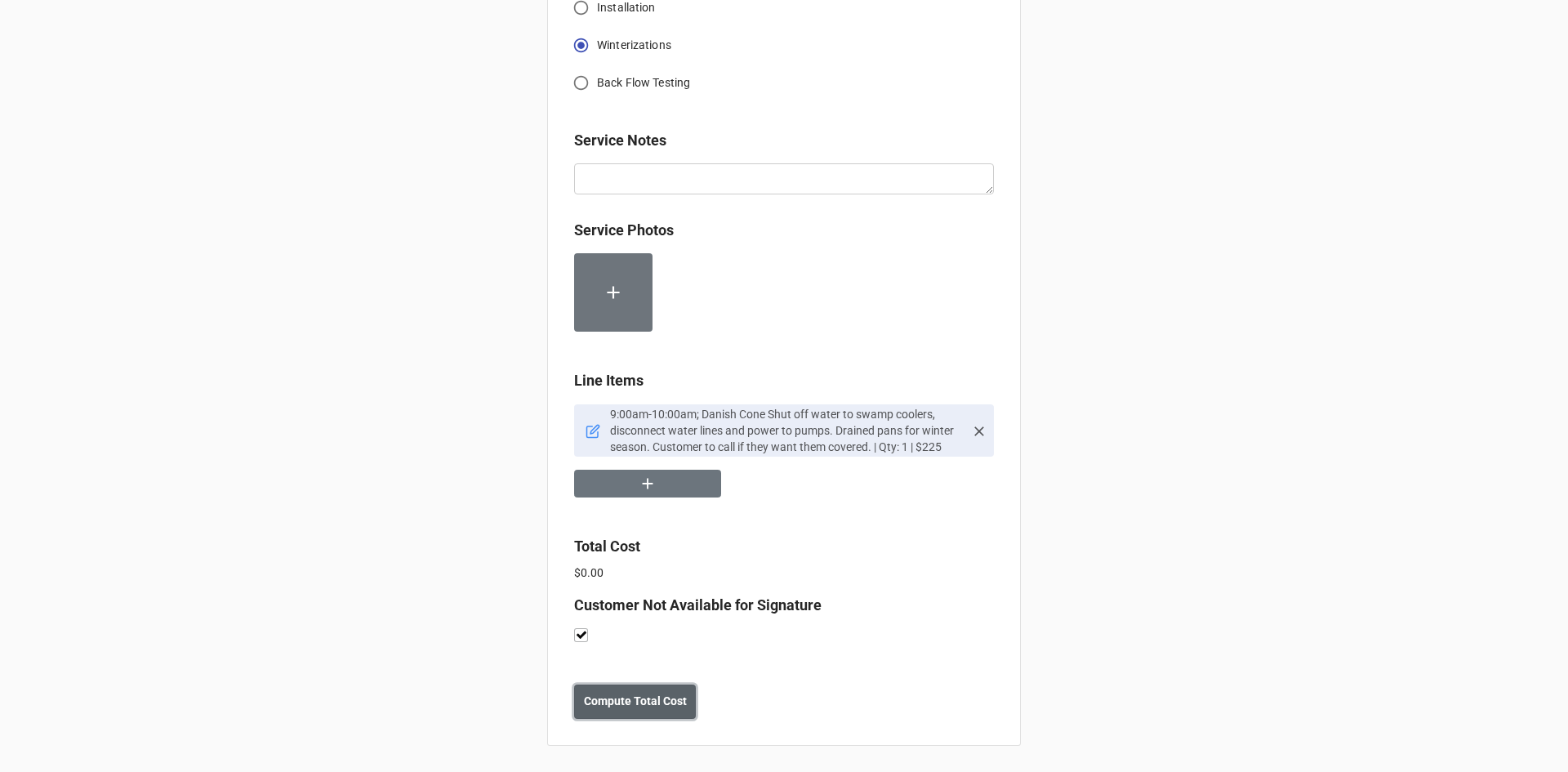
click at [647, 699] on b "Compute Total Cost" at bounding box center [636, 701] width 103 height 18
click at [591, 693] on b "Save" at bounding box center [603, 701] width 26 height 18
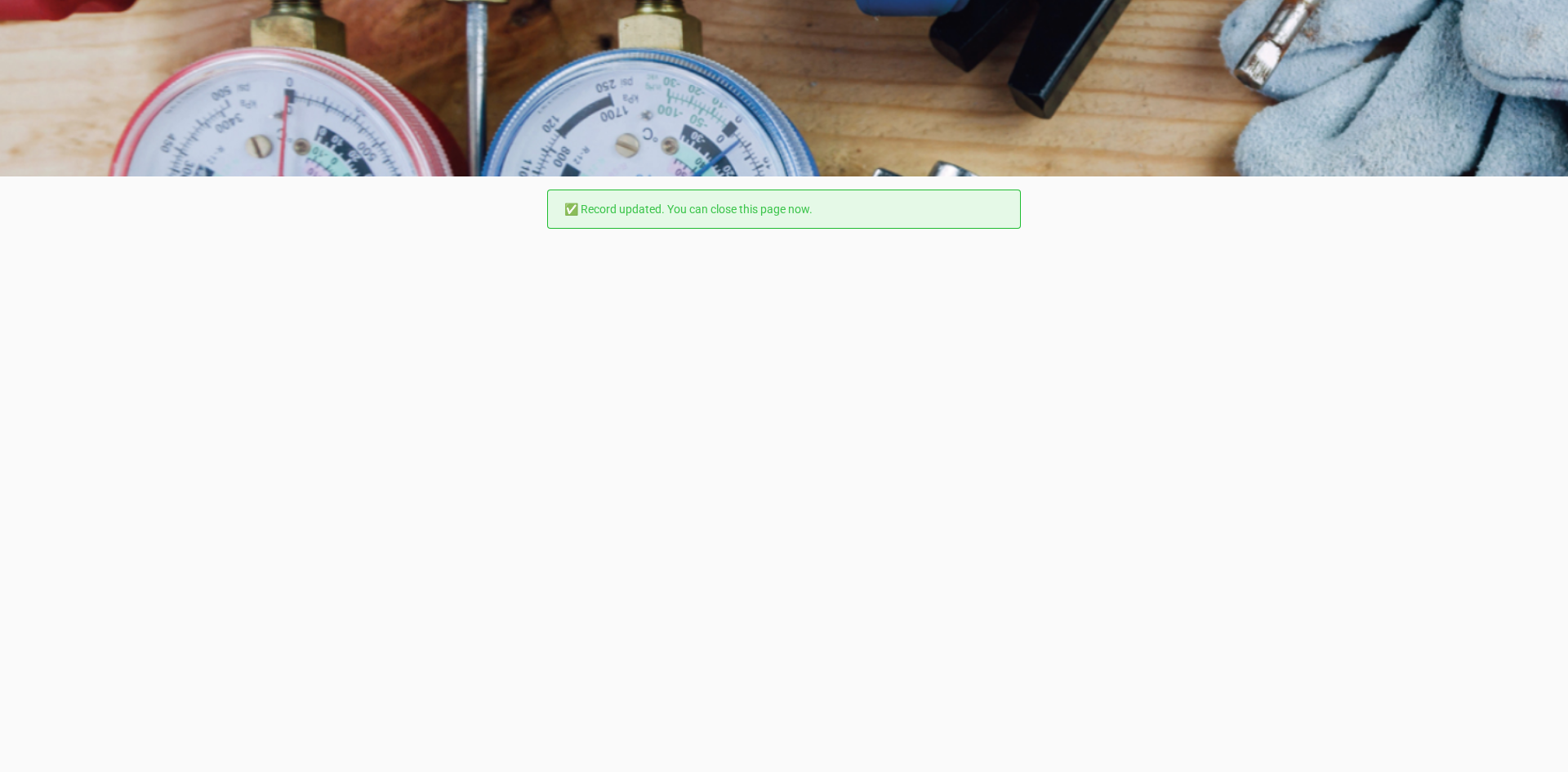
scroll to position [0, 0]
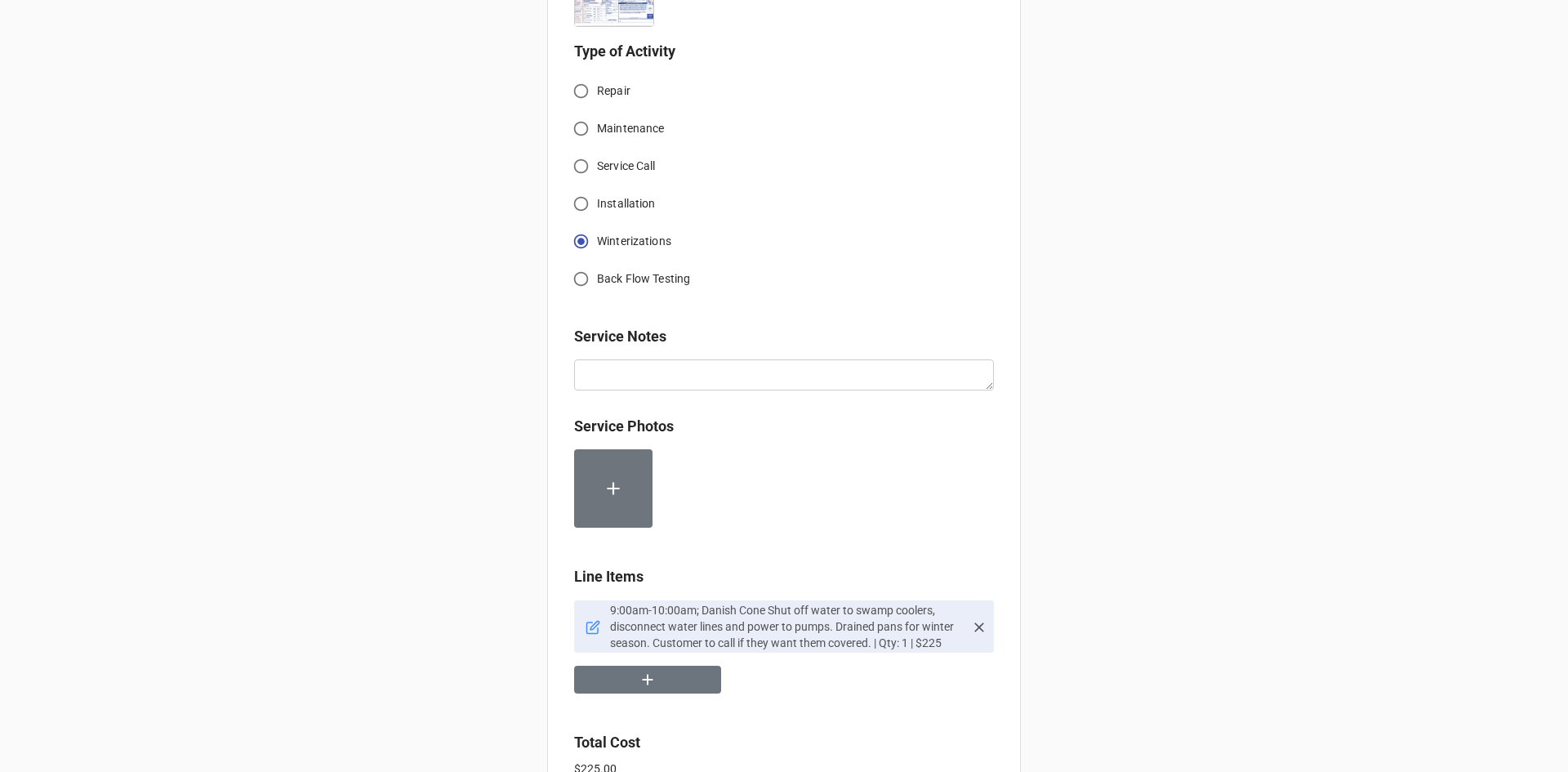
scroll to position [571, 0]
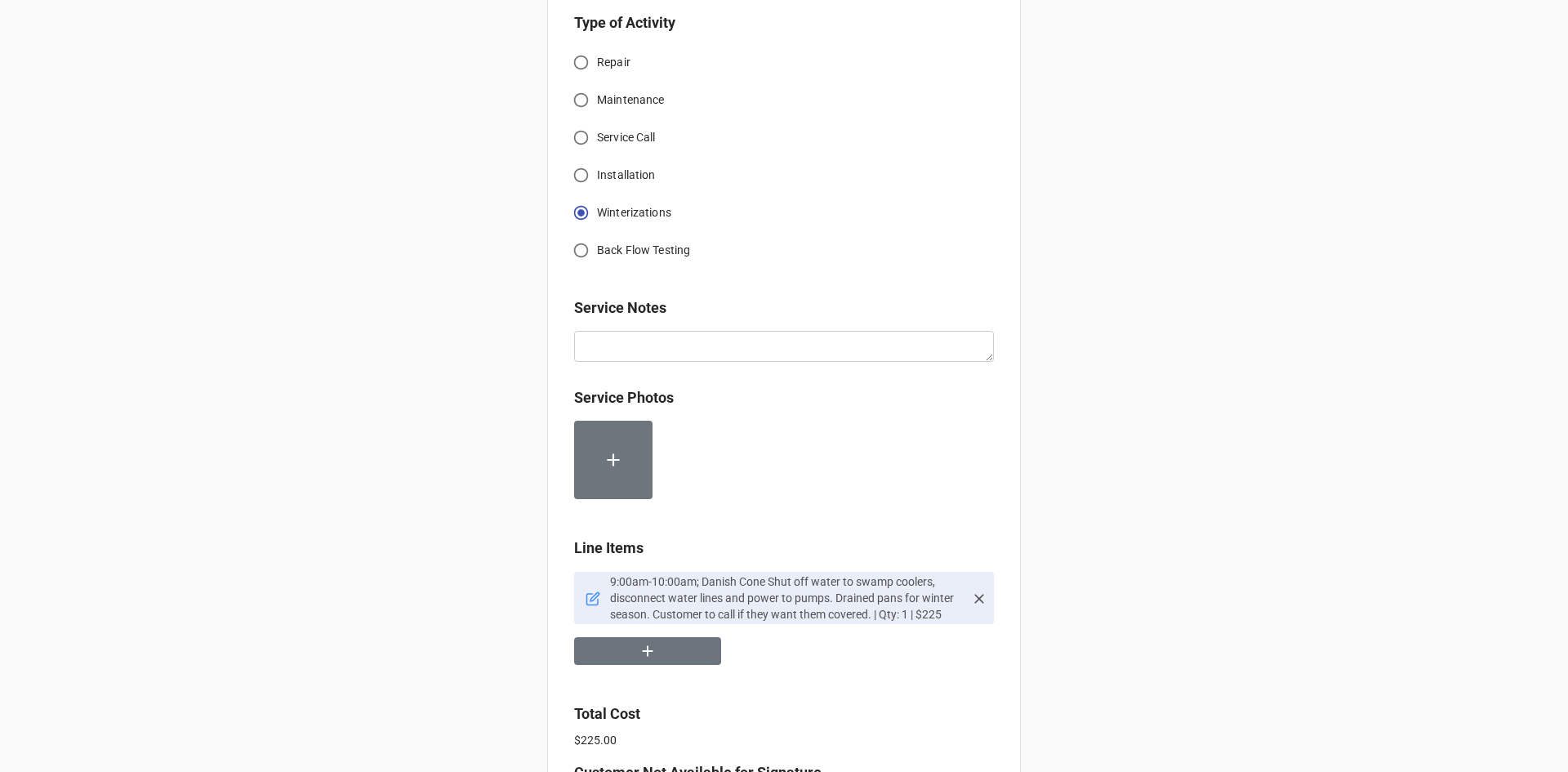
click at [591, 600] on icon at bounding box center [593, 599] width 15 height 15
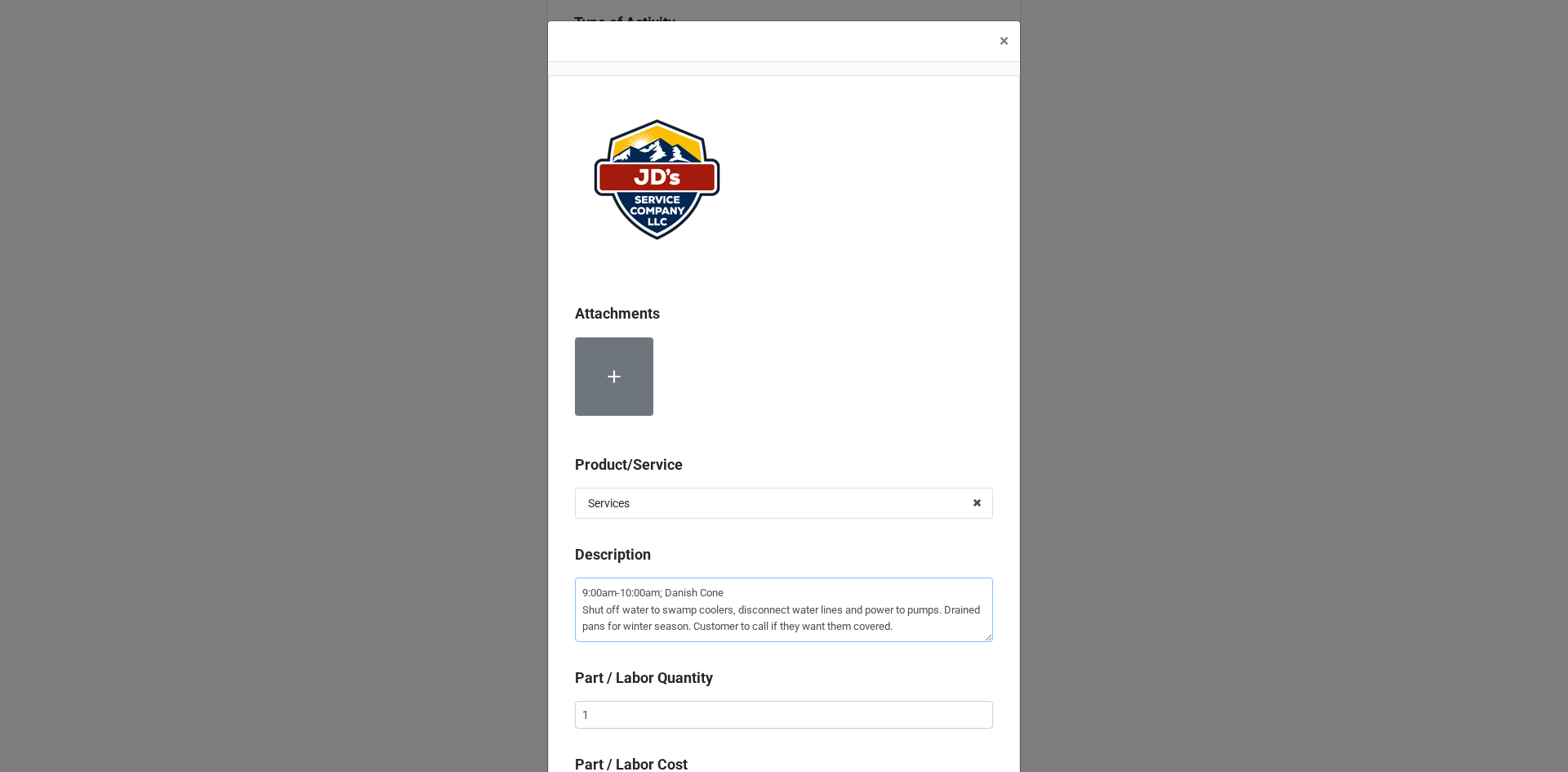
drag, startPoint x: 900, startPoint y: 627, endPoint x: 578, endPoint y: 597, distance: 323.4
click at [578, 597] on textarea "9:00am-10:00am; Danish Cone Shut off water to swamp coolers, disconnect water l…" at bounding box center [784, 610] width 418 height 64
paste textarea "191 West Elkhorn Ave, Estes Park, CO 80517"
type textarea "x"
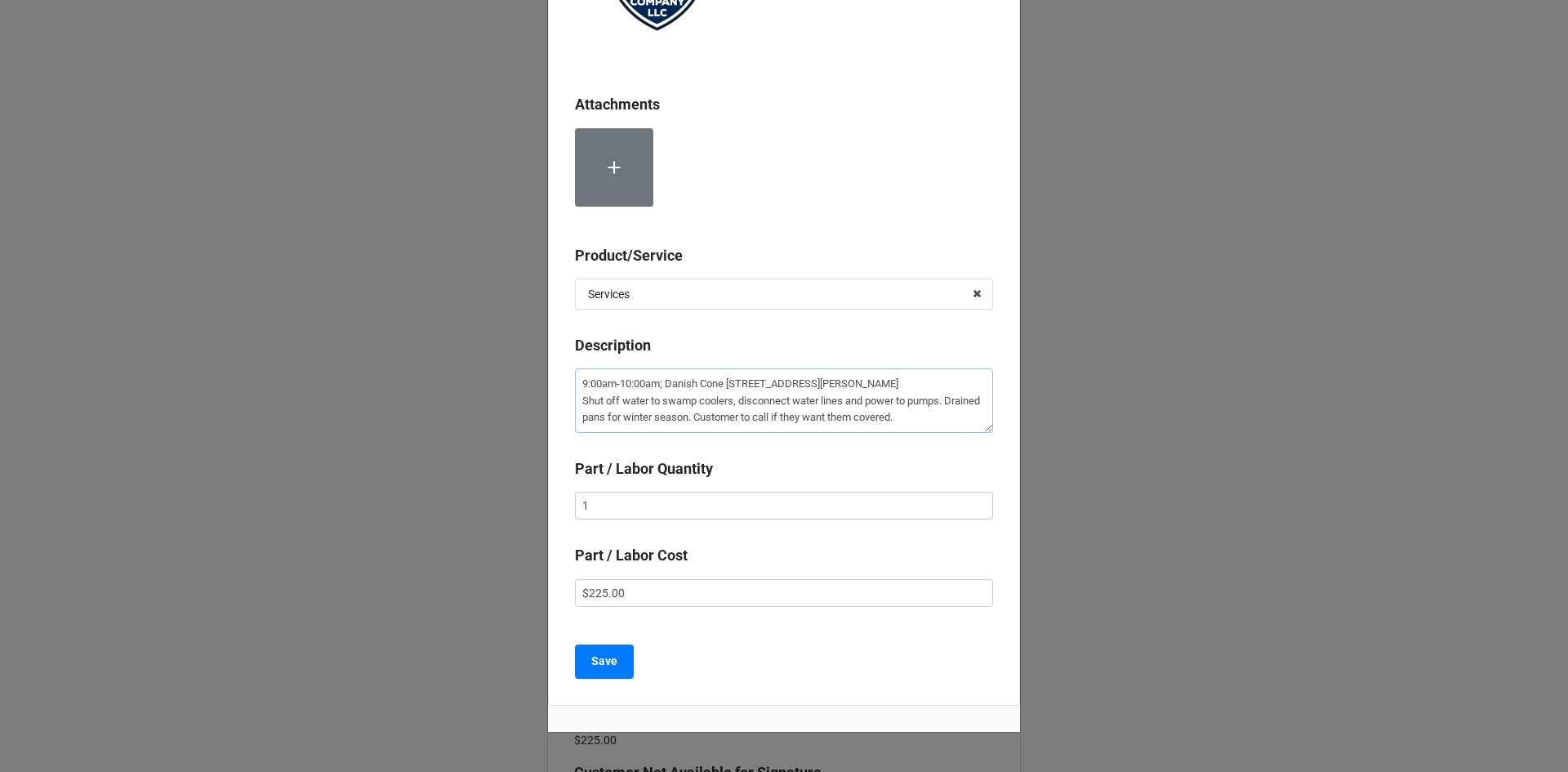
scroll to position [245, 0]
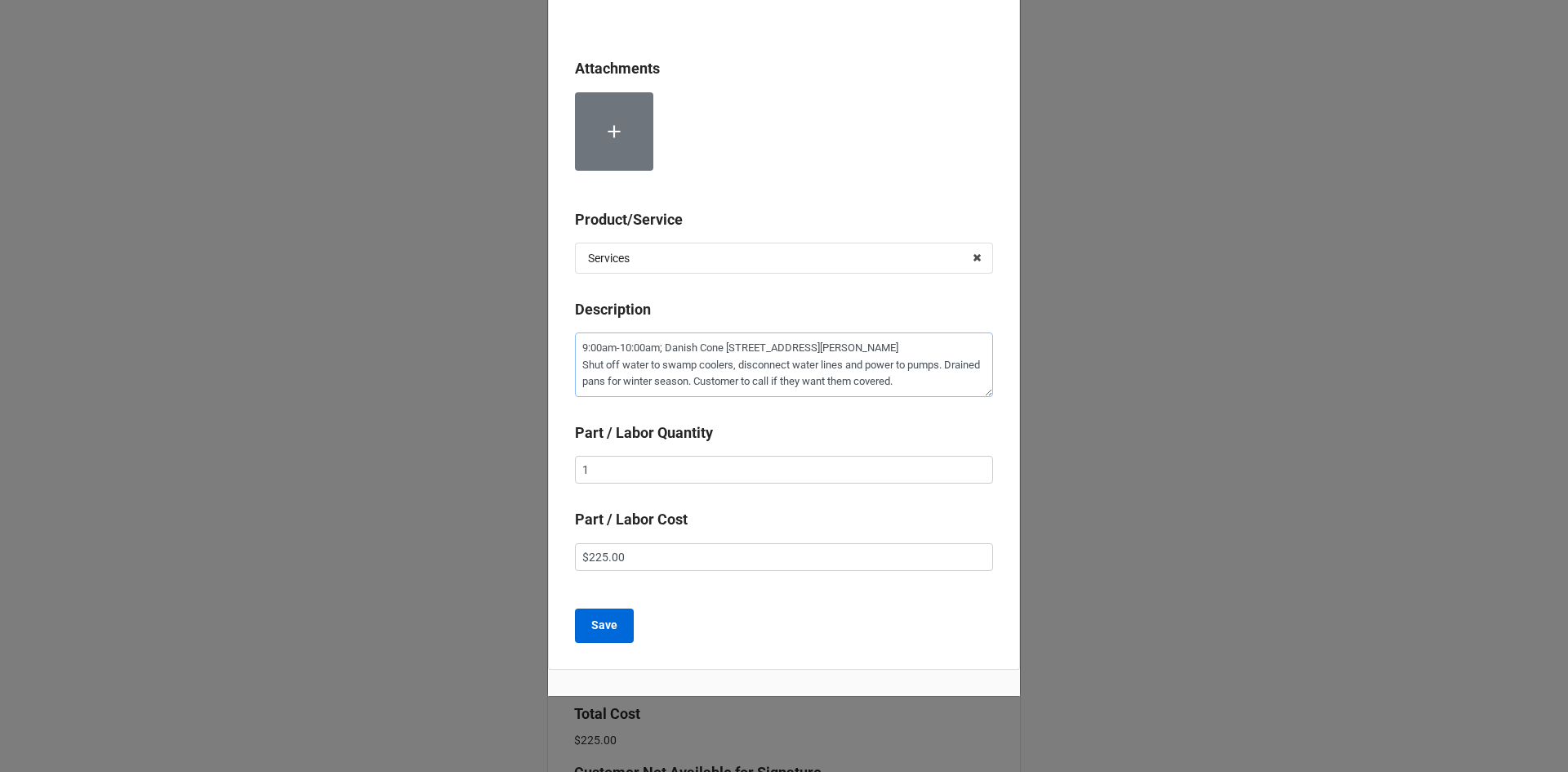
type textarea "9:00am-10:00am; Danish Cone 191 West Elkhorn Ave, Estes Park, CO 80517 Shut off…"
click at [605, 624] on b "Save" at bounding box center [604, 625] width 26 height 18
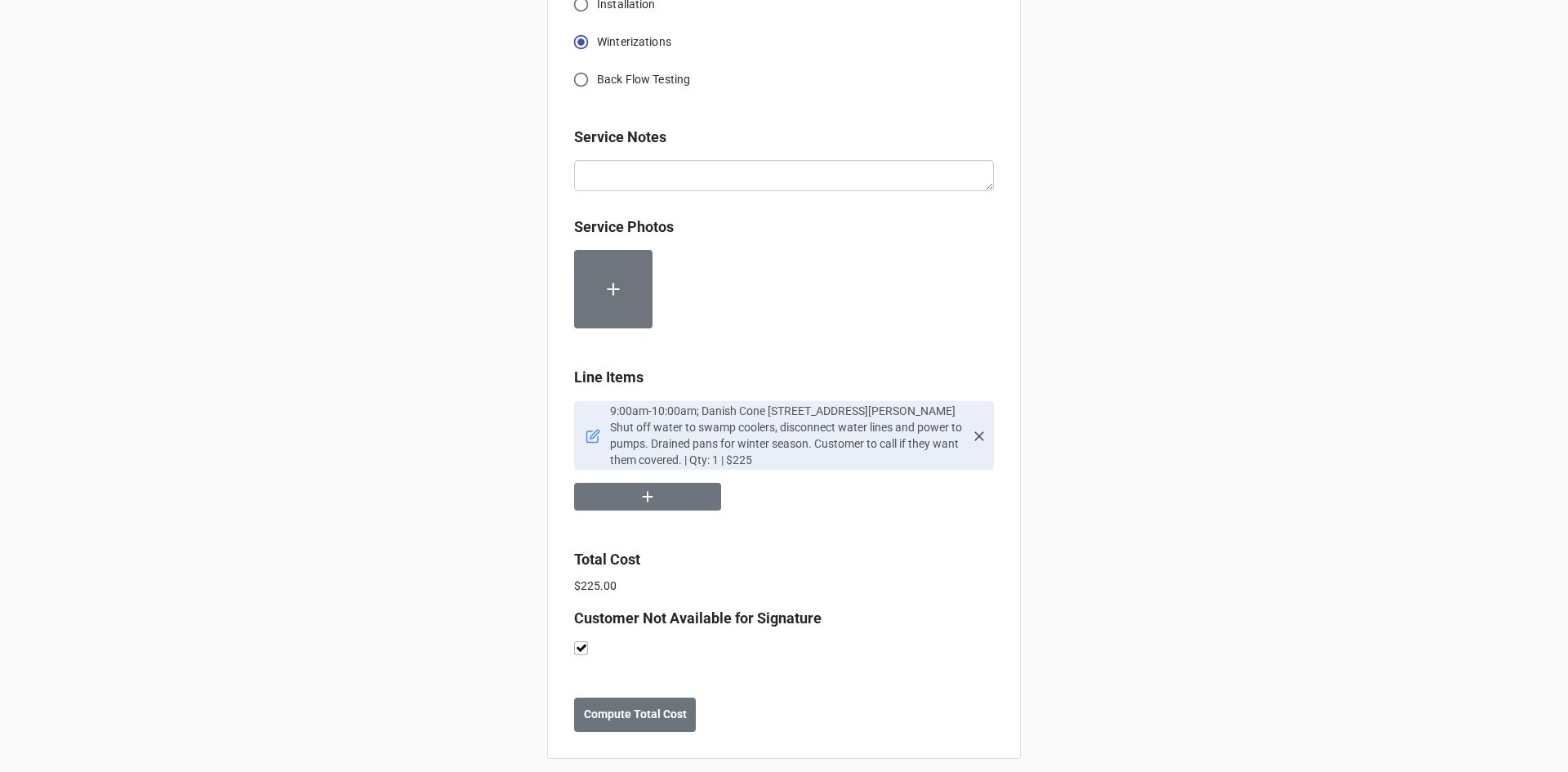
scroll to position [756, 0]
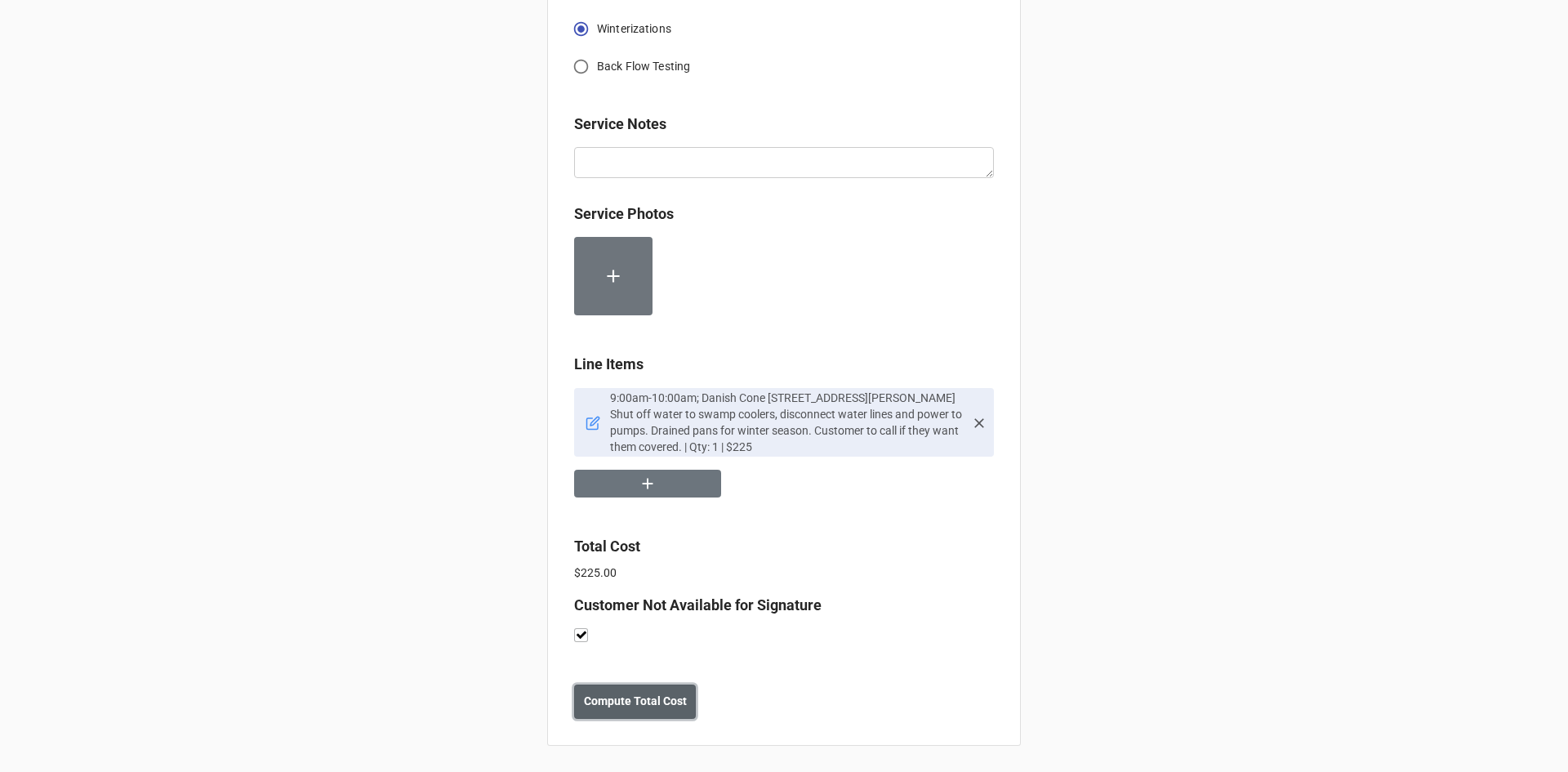
click at [648, 703] on b "Compute Total Cost" at bounding box center [636, 701] width 103 height 18
click at [622, 702] on button "Save" at bounding box center [603, 701] width 59 height 34
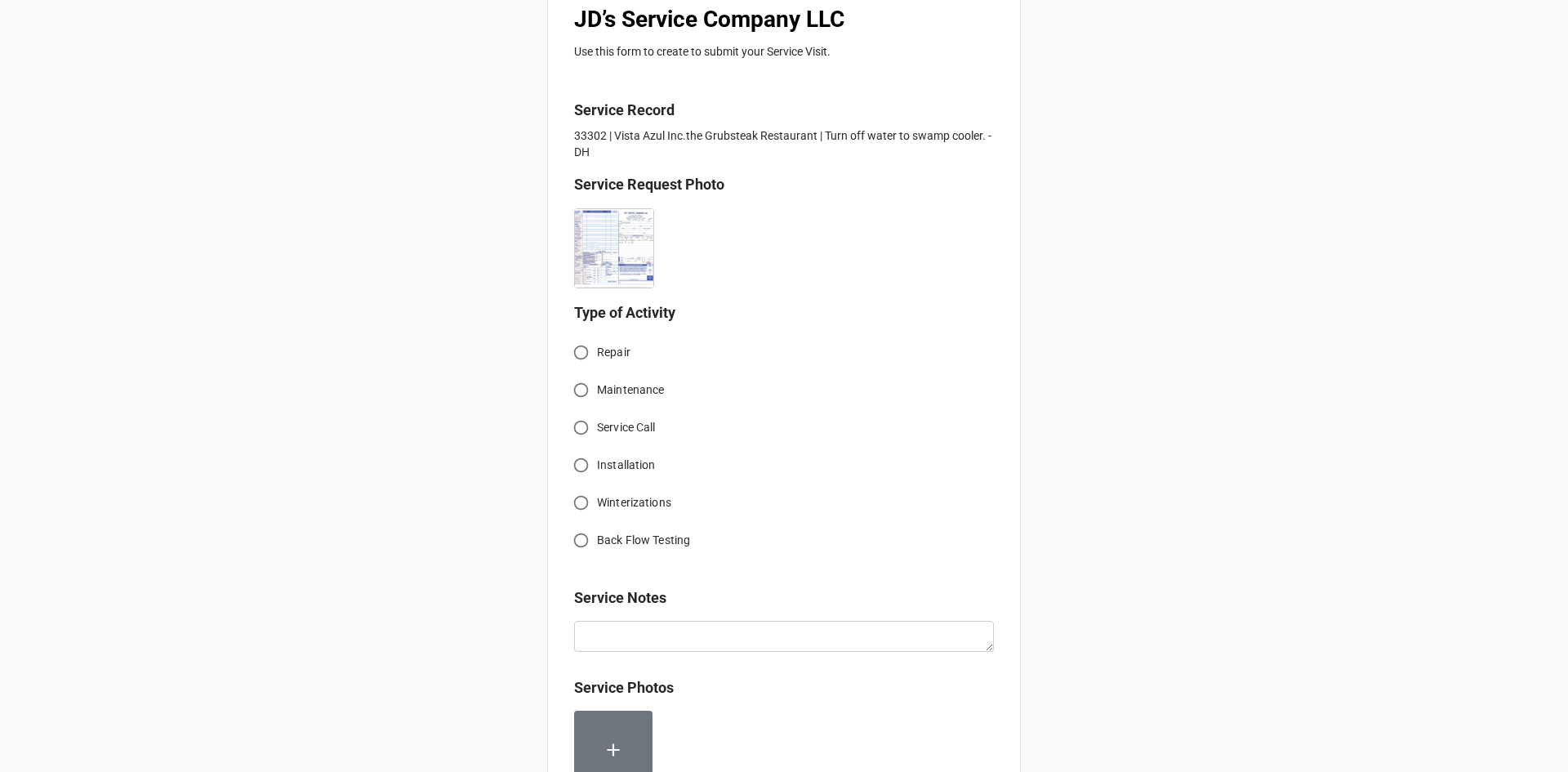
scroll to position [327, 0]
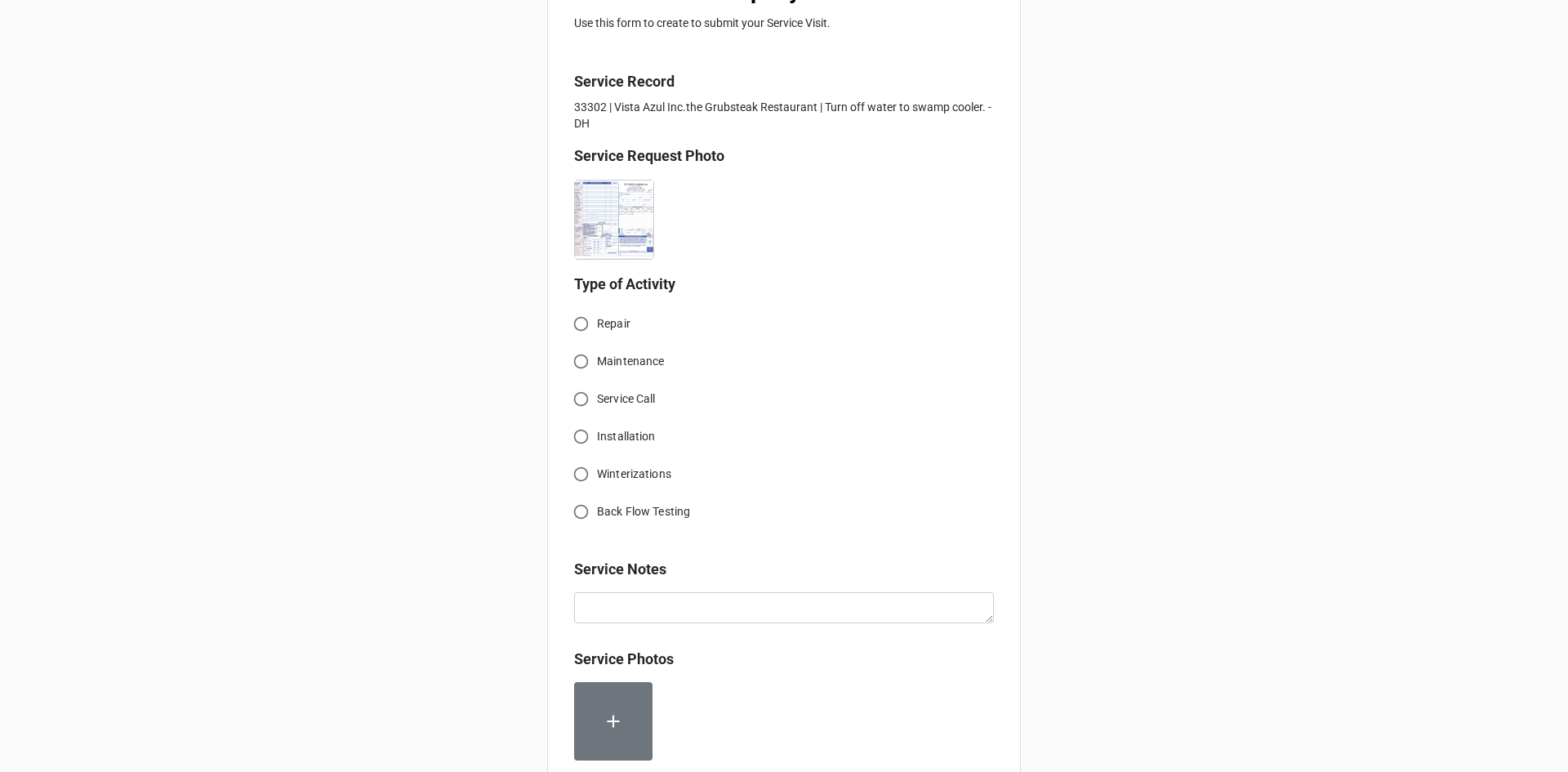
click at [591, 473] on input "Winterizations" at bounding box center [580, 474] width 32 height 32
radio input "true"
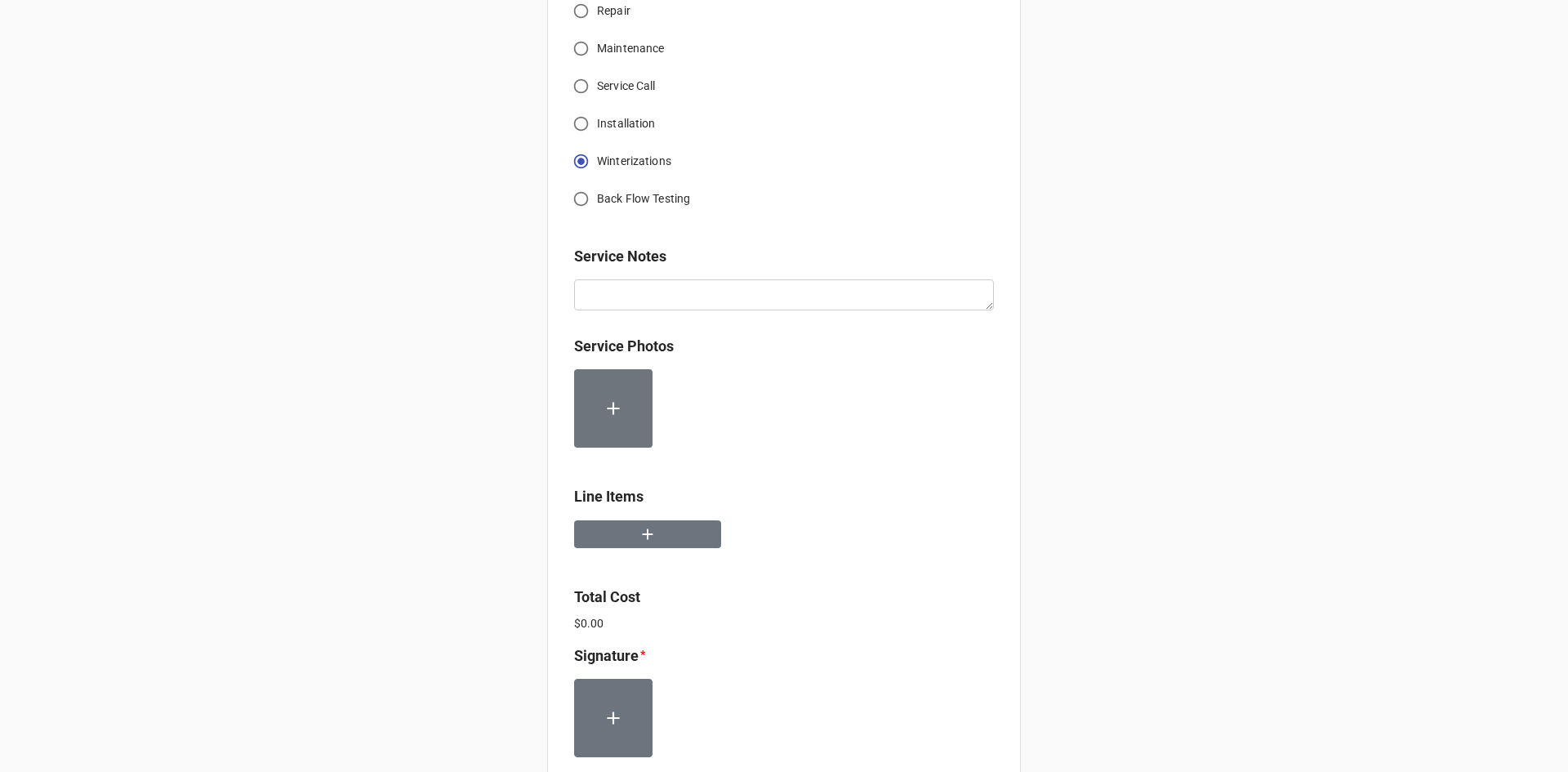
scroll to position [653, 0]
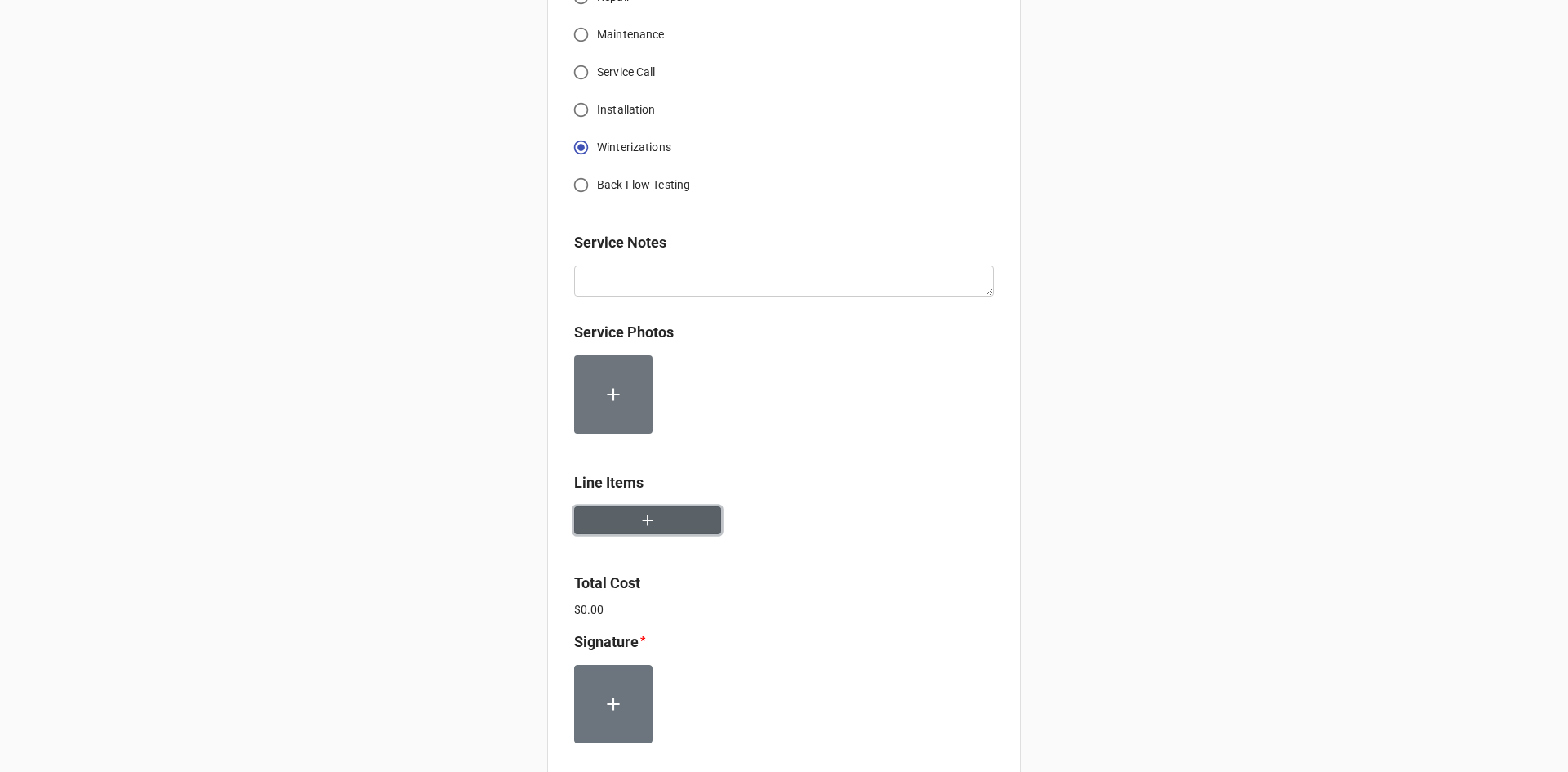
click at [660, 530] on button "button" at bounding box center [648, 521] width 147 height 29
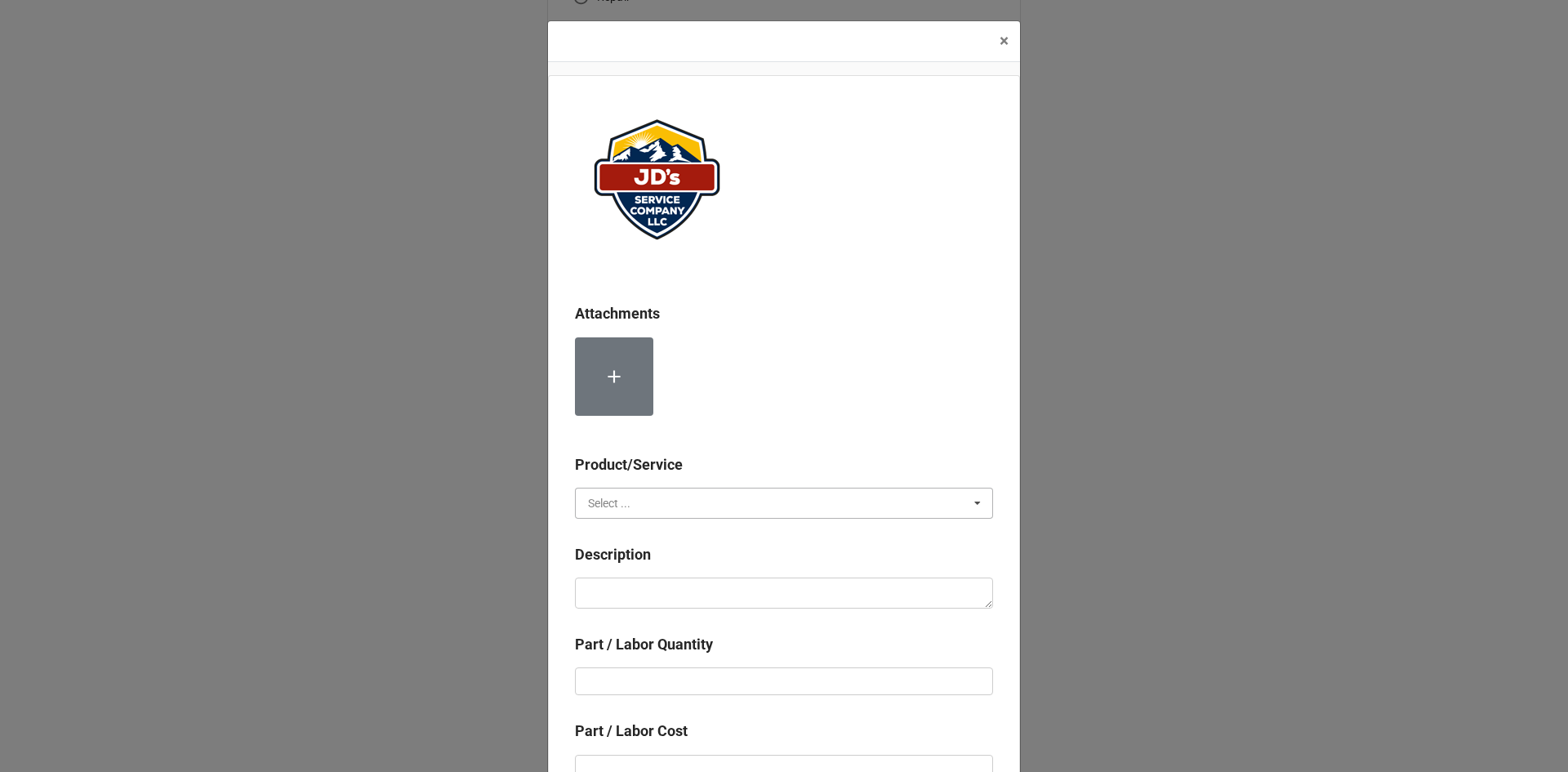
click at [597, 511] on input "text" at bounding box center [785, 503] width 416 height 29
click at [624, 535] on span "Services" at bounding box center [609, 533] width 41 height 13
click at [636, 594] on textarea at bounding box center [784, 593] width 418 height 31
paste textarea "10:00am-11:00am; 134 W Elkhorn Ave, Estes Park, CO 80517 Shut off water to swam…"
type textarea "x"
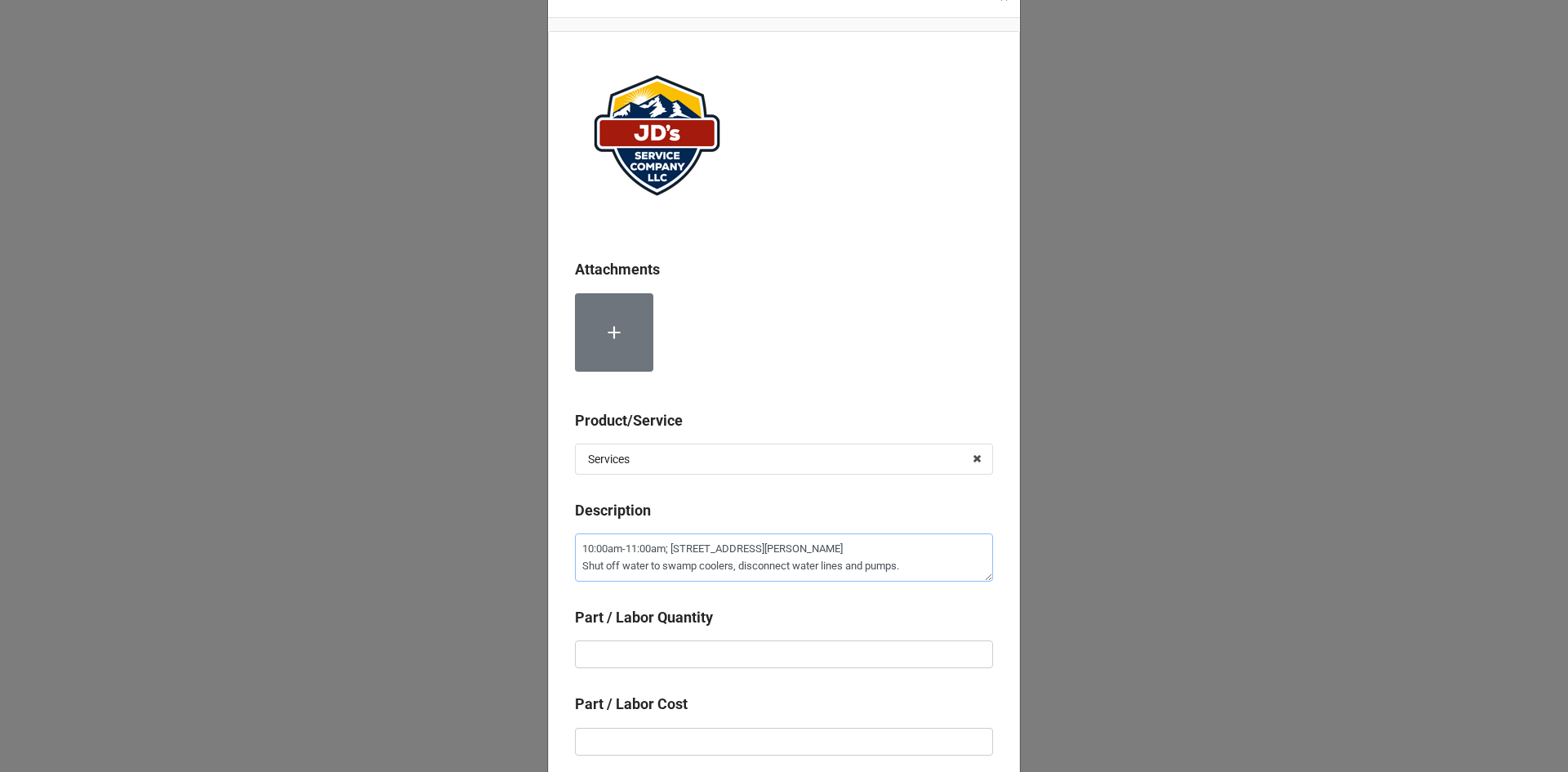
scroll to position [82, 0]
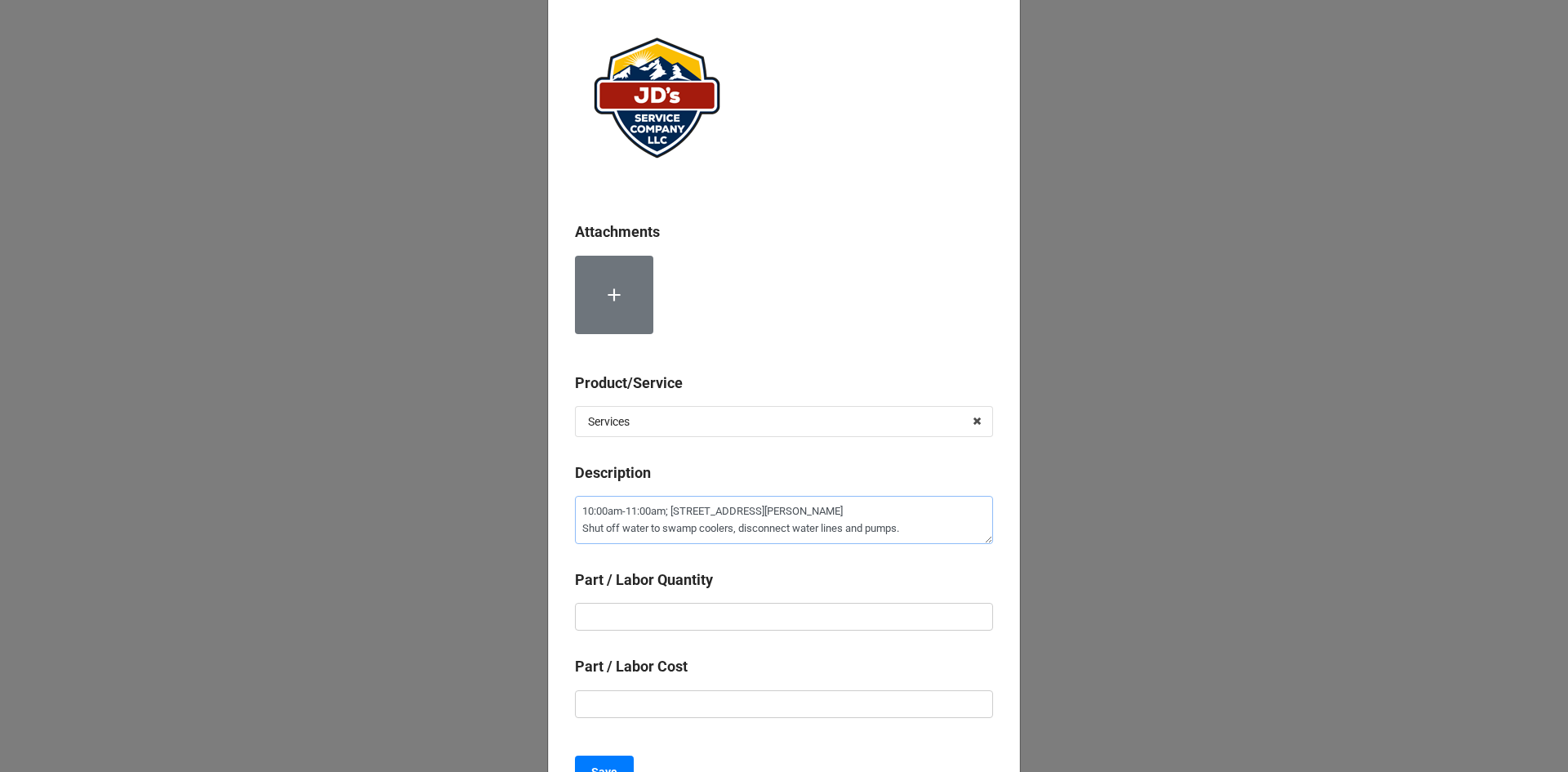
type textarea "10:00am-11:00am; 134 W Elkhorn Ave, Estes Park, CO 80517 Shut off water to swam…"
click at [815, 618] on input "text" at bounding box center [784, 616] width 418 height 28
type textarea "x"
type input "1"
type textarea "x"
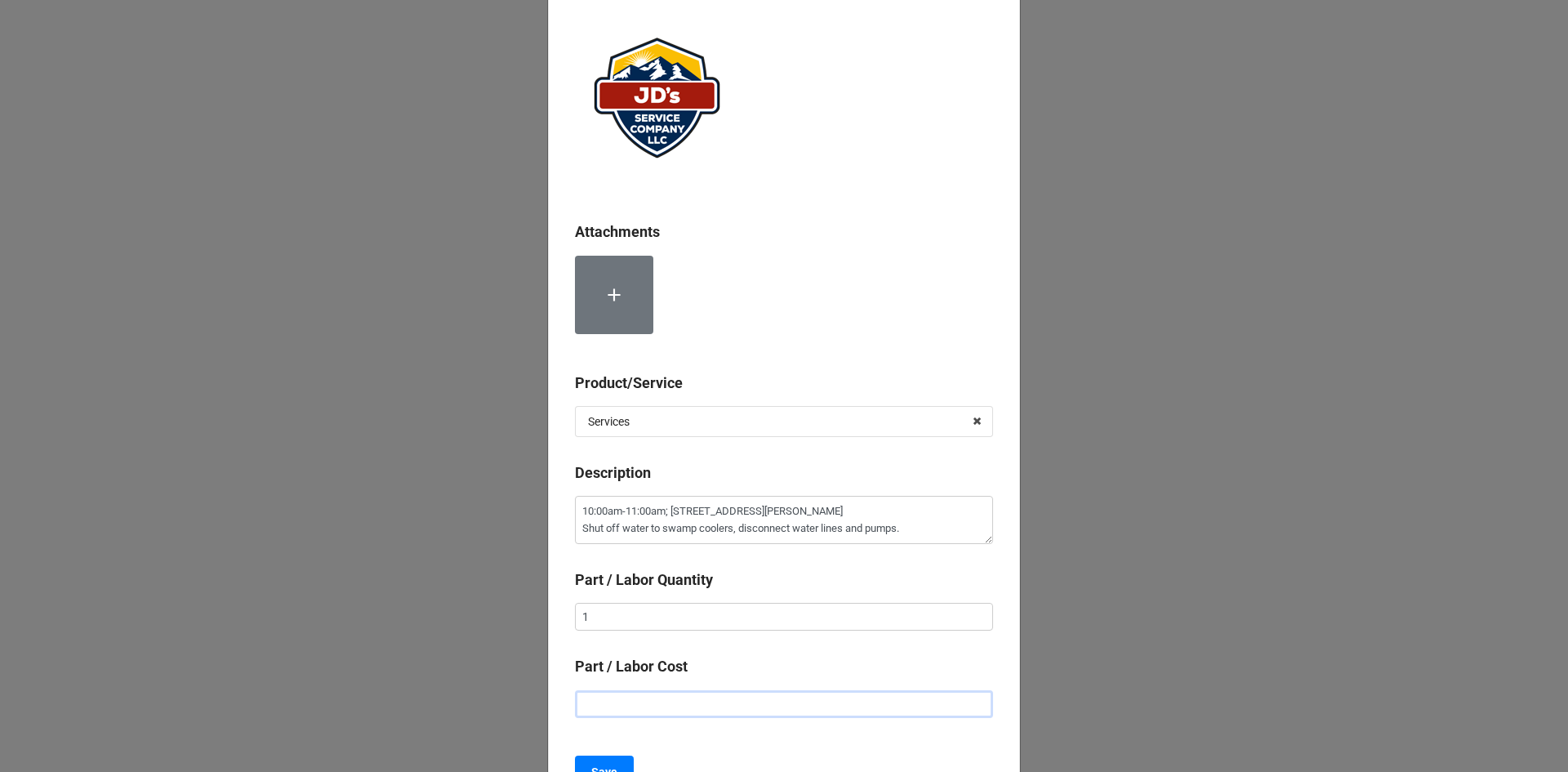
type input "$2.00"
type textarea "x"
type input "$22.00"
type textarea "x"
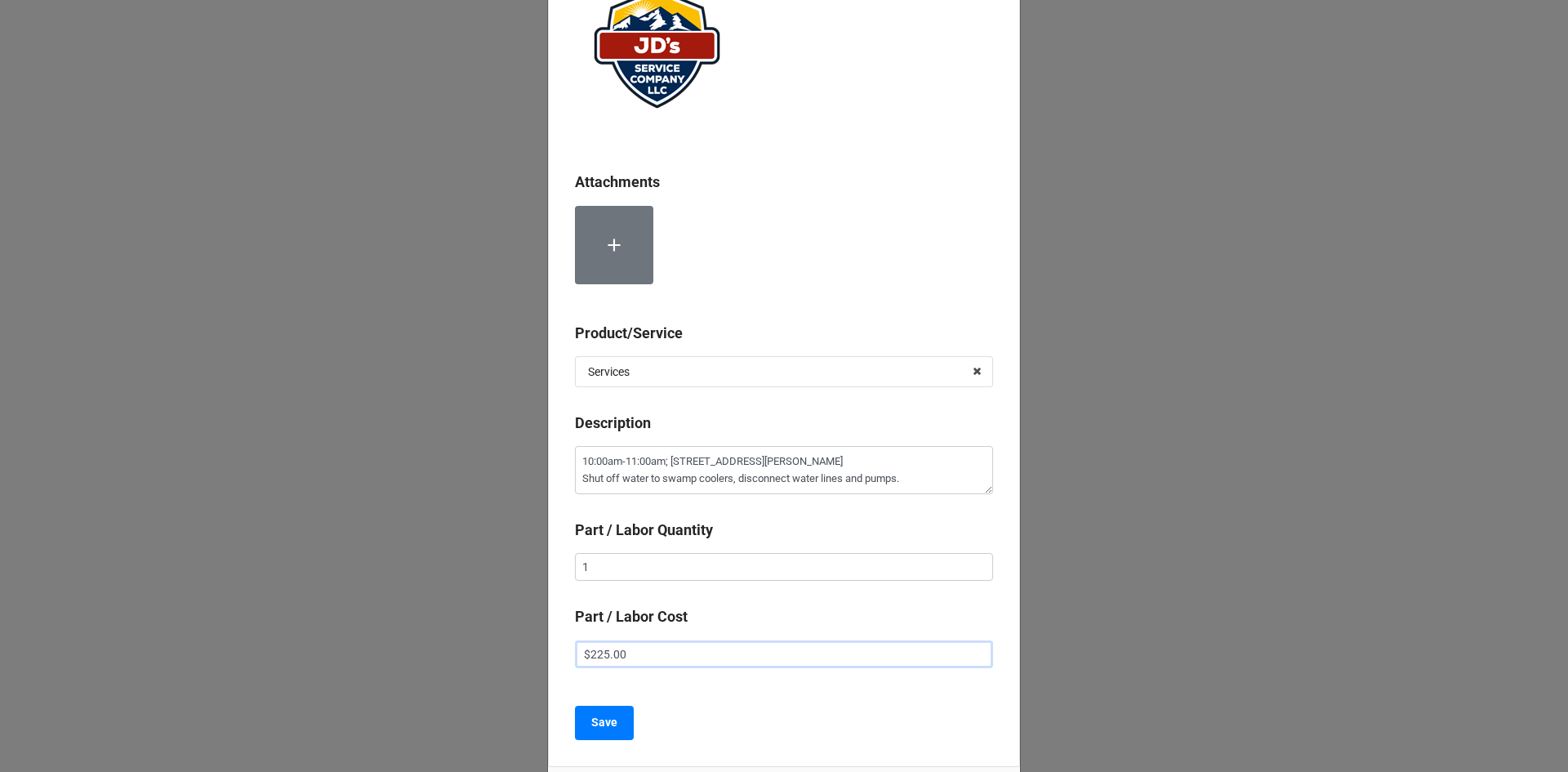
scroll to position [255, 0]
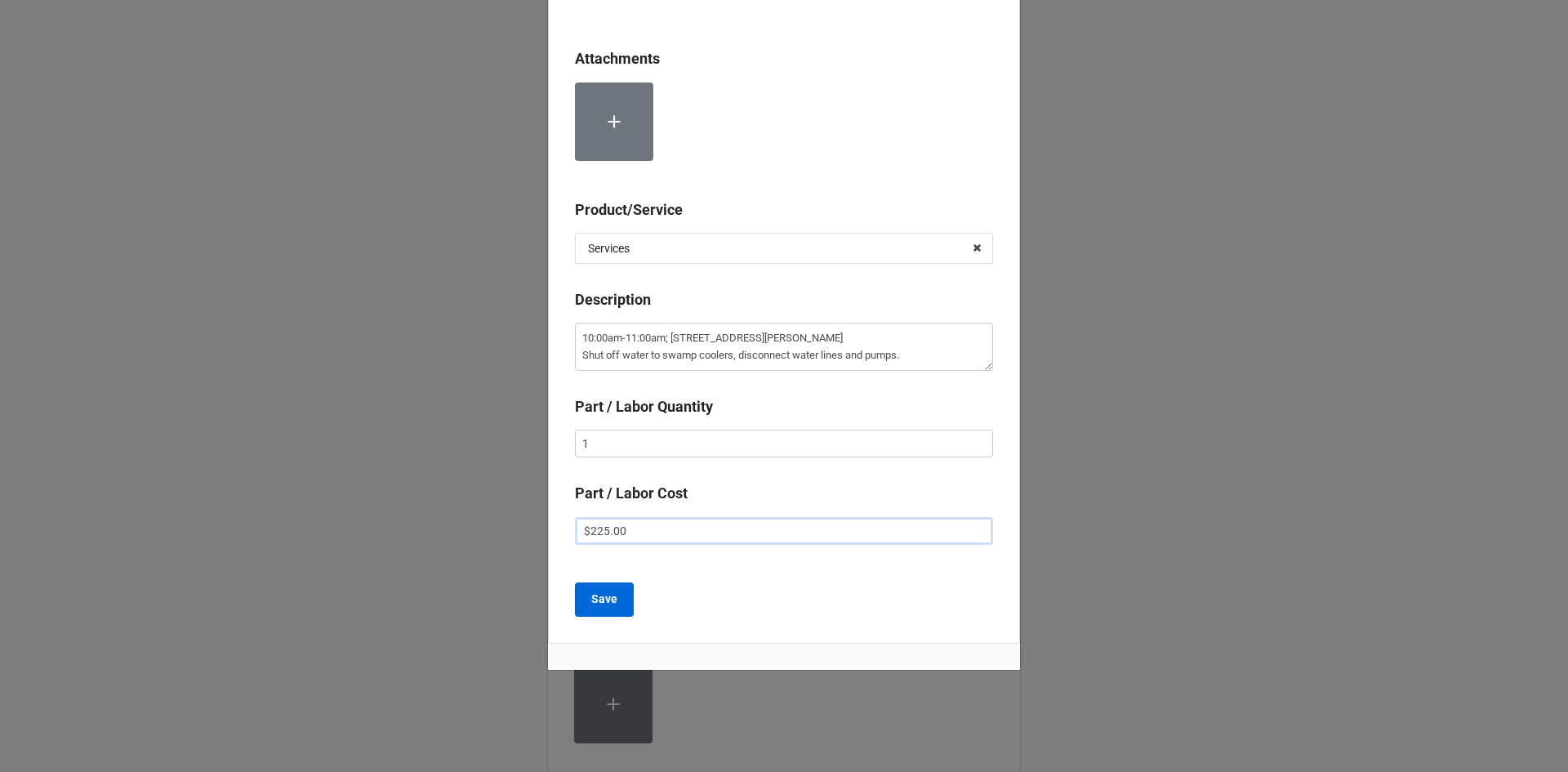
type input "$225.00"
click at [603, 607] on b "Save" at bounding box center [604, 599] width 26 height 18
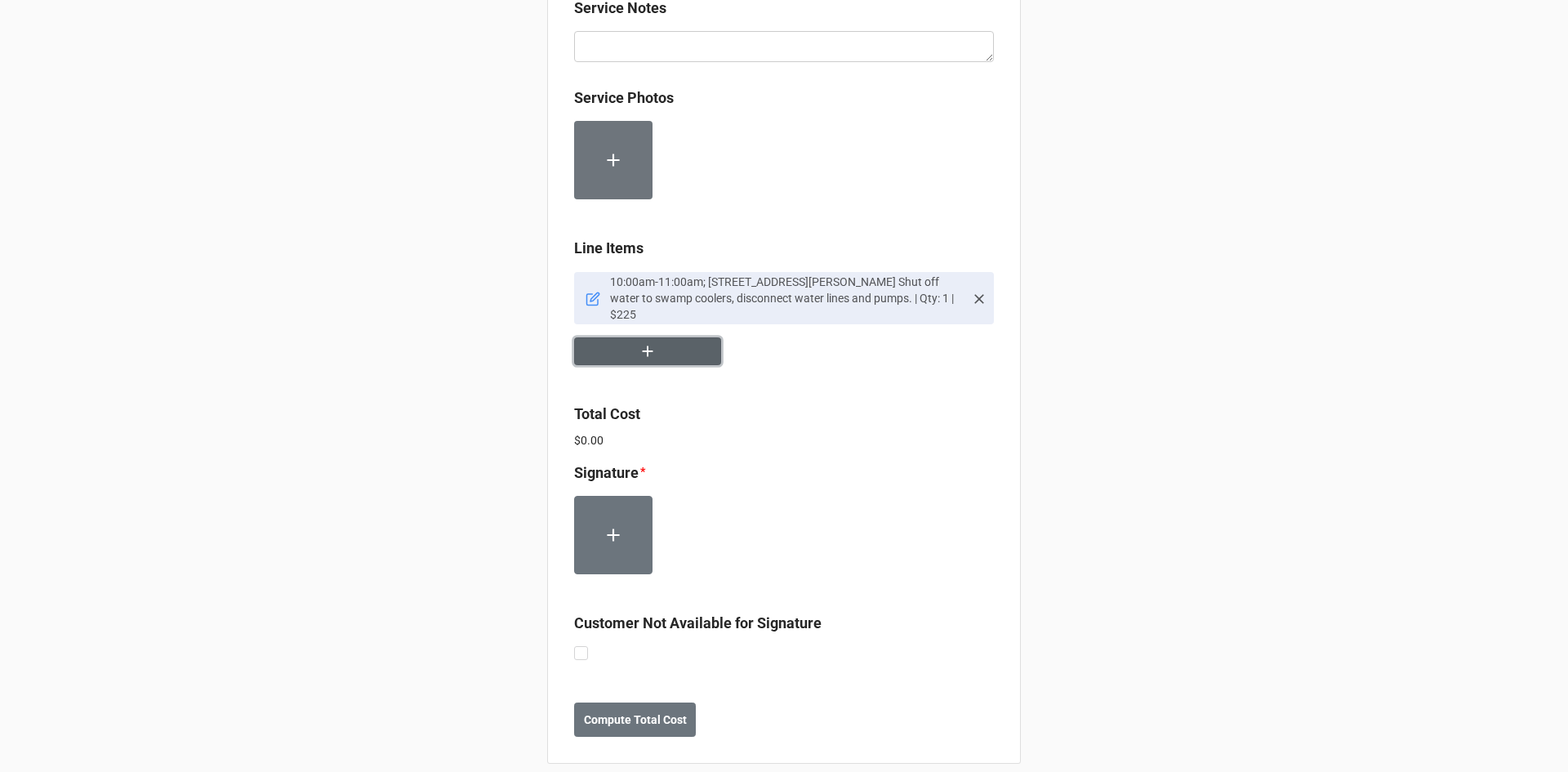
scroll to position [898, 0]
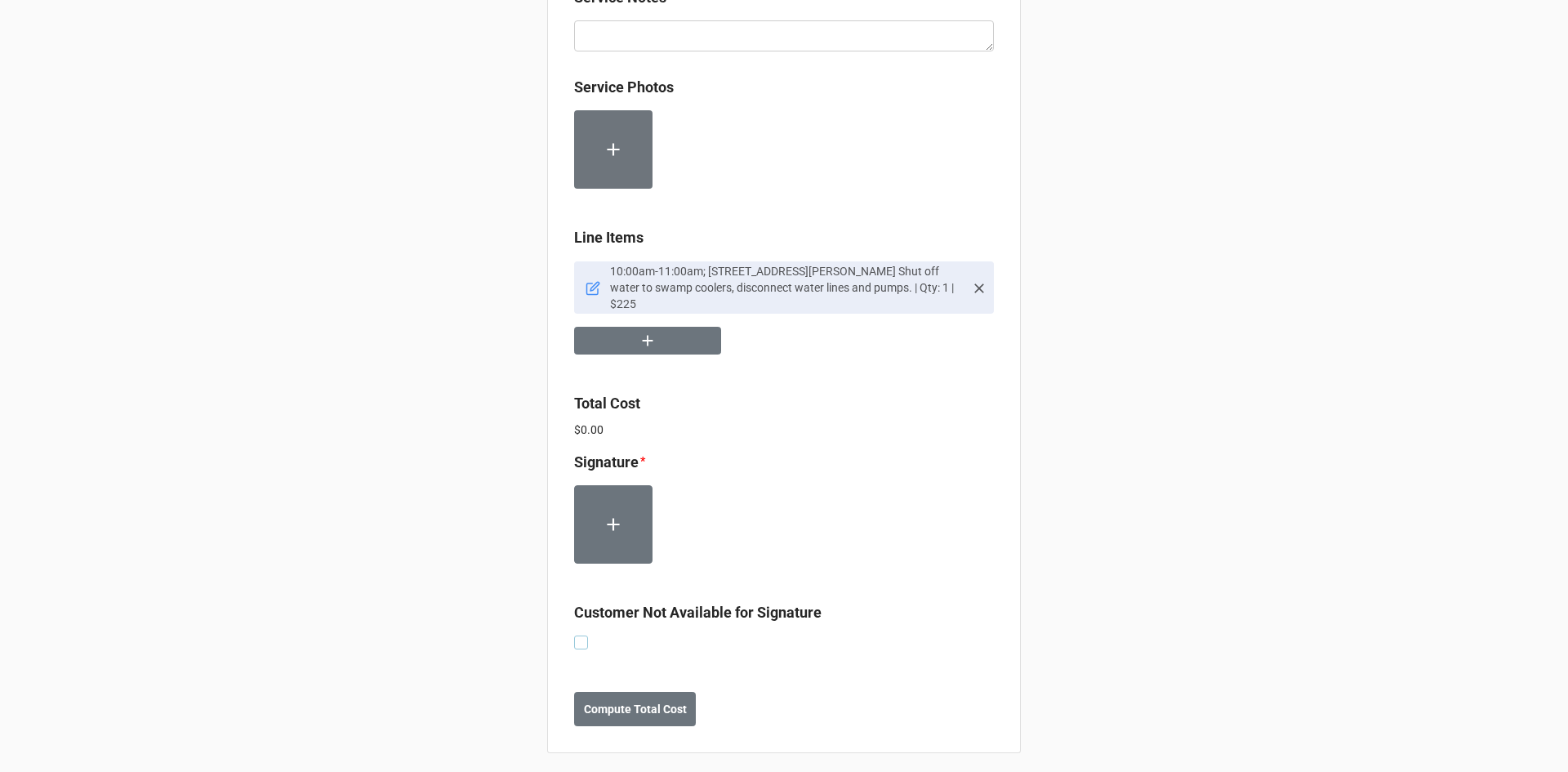
click at [579, 636] on label at bounding box center [580, 636] width 14 height 0
checkbox input "true"
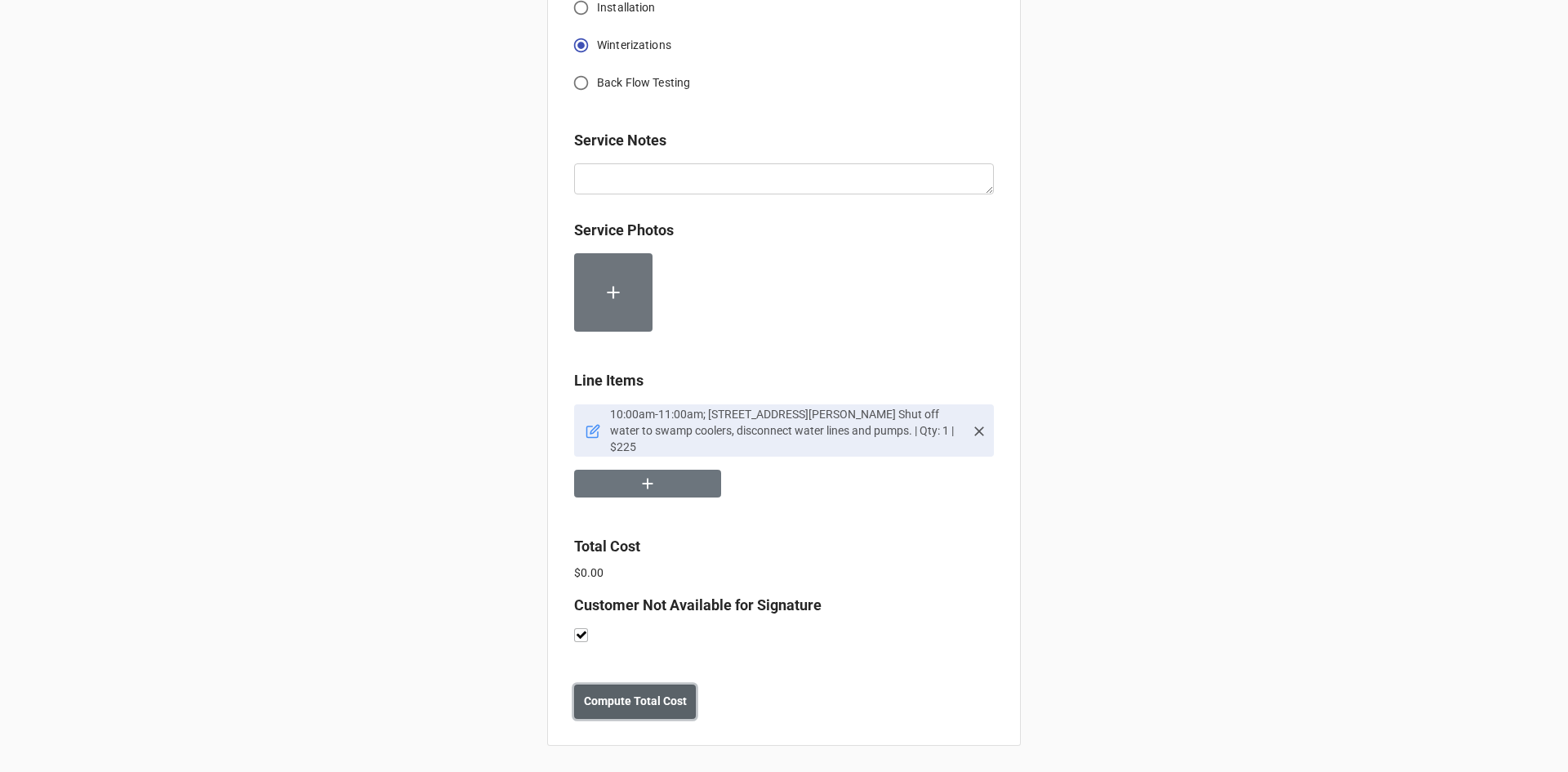
click at [636, 700] on b "Compute Total Cost" at bounding box center [636, 701] width 103 height 18
click at [603, 705] on b "Save" at bounding box center [603, 701] width 26 height 18
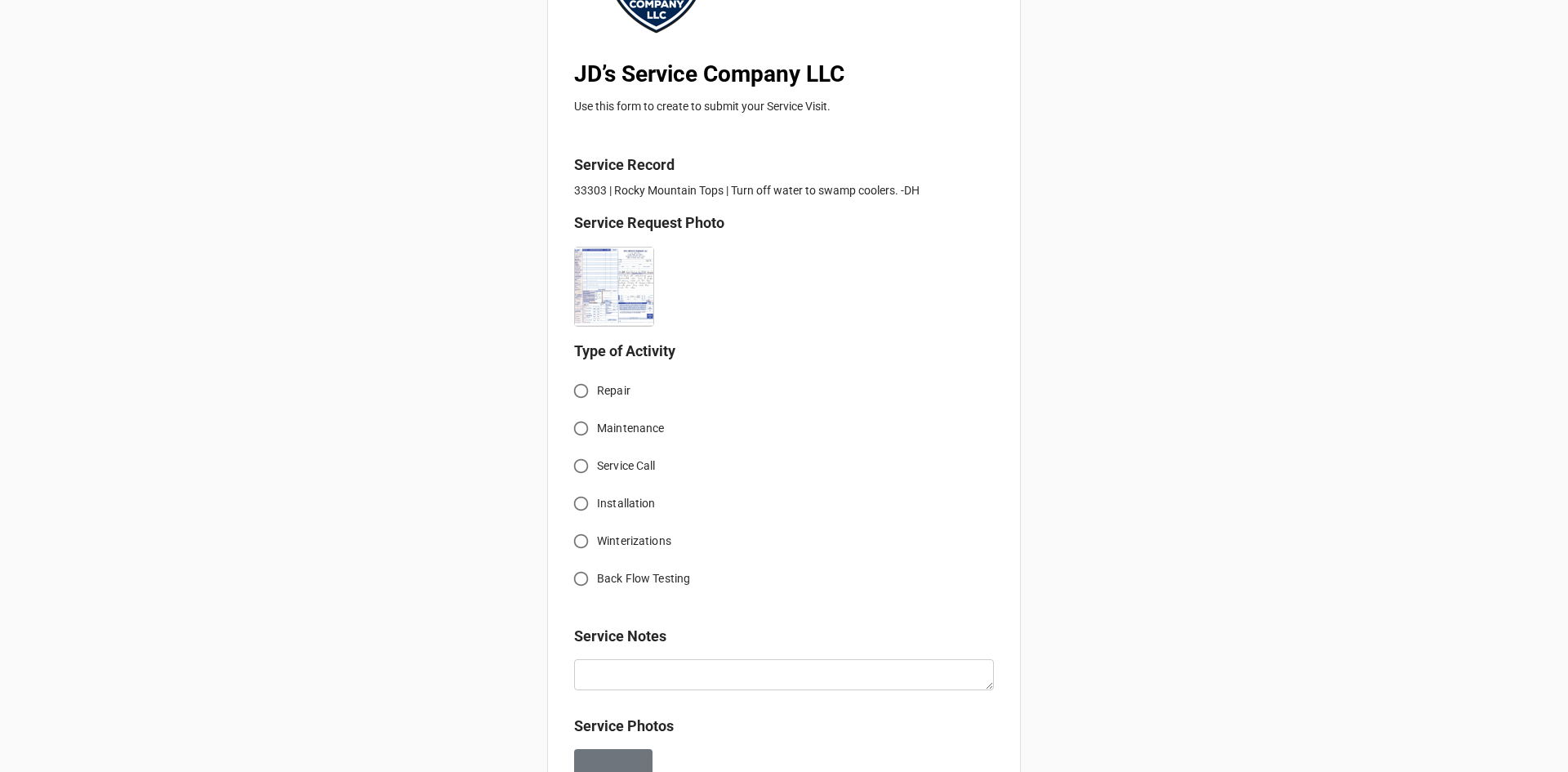
scroll to position [245, 0]
click at [577, 468] on input "Service Call" at bounding box center [580, 464] width 32 height 32
radio input "true"
click at [588, 550] on input "Winterizations" at bounding box center [580, 539] width 32 height 32
radio input "true"
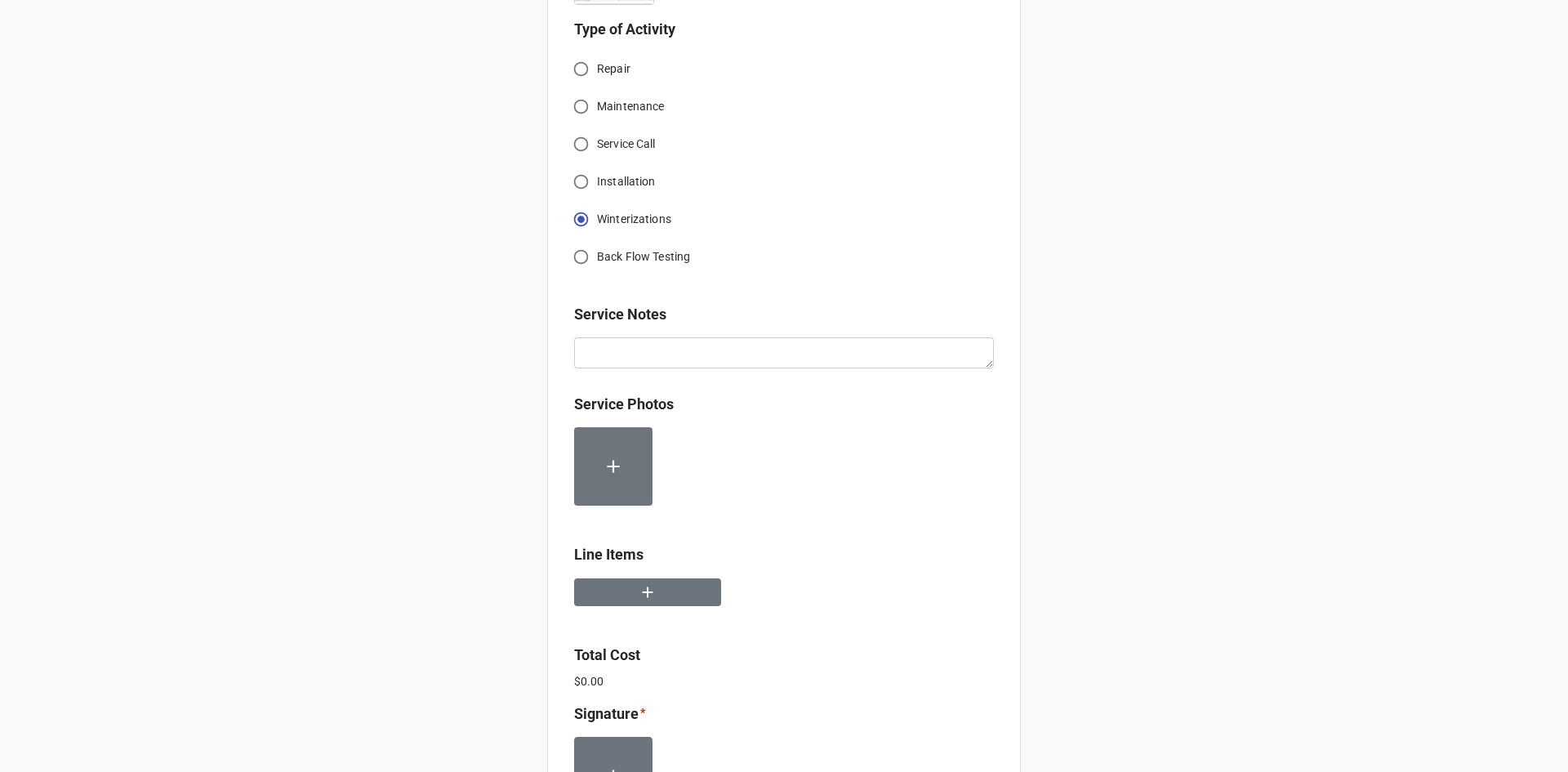
scroll to position [571, 0]
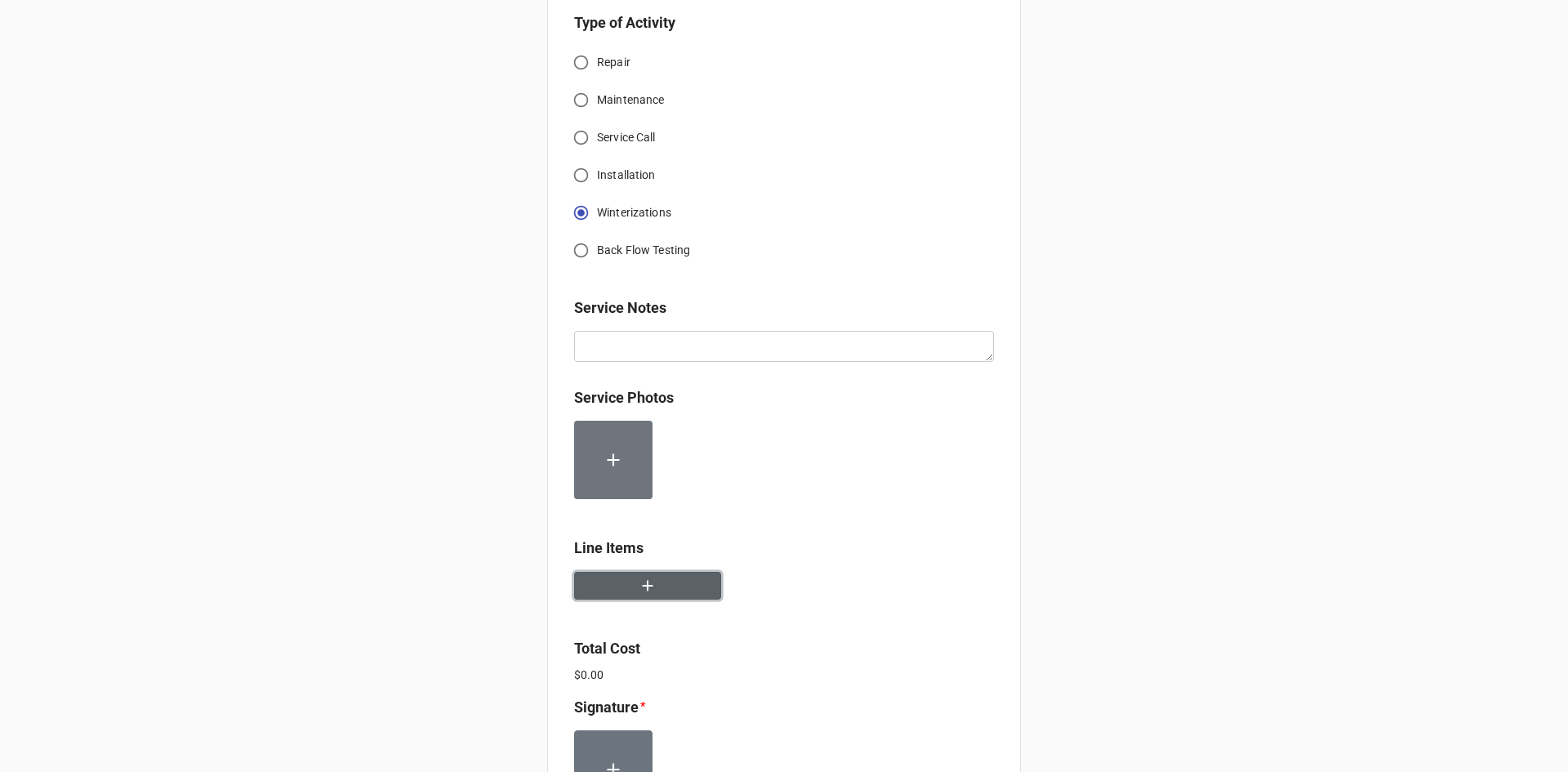
click at [677, 581] on button "button" at bounding box center [648, 585] width 147 height 29
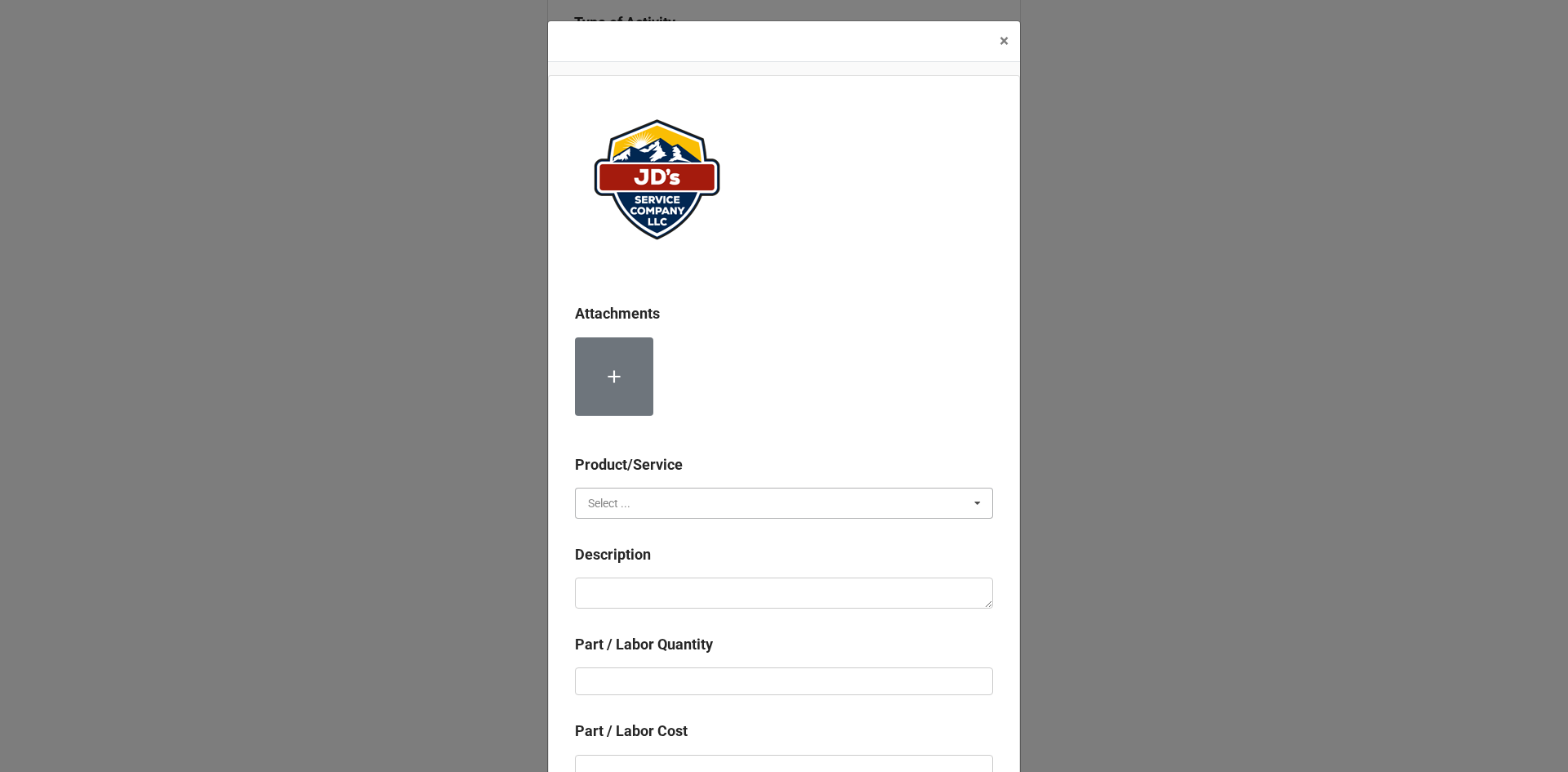
click at [679, 507] on input "text" at bounding box center [785, 503] width 416 height 29
drag, startPoint x: 605, startPoint y: 535, endPoint x: 638, endPoint y: 580, distance: 55.8
click at [605, 536] on span "Services" at bounding box center [609, 533] width 41 height 13
click at [642, 588] on textarea at bounding box center [784, 593] width 418 height 31
paste textarea "10:00am-11:00am; Service Address: [GEOGRAPHIC_DATA][PERSON_NAME], Trailhead Thr…"
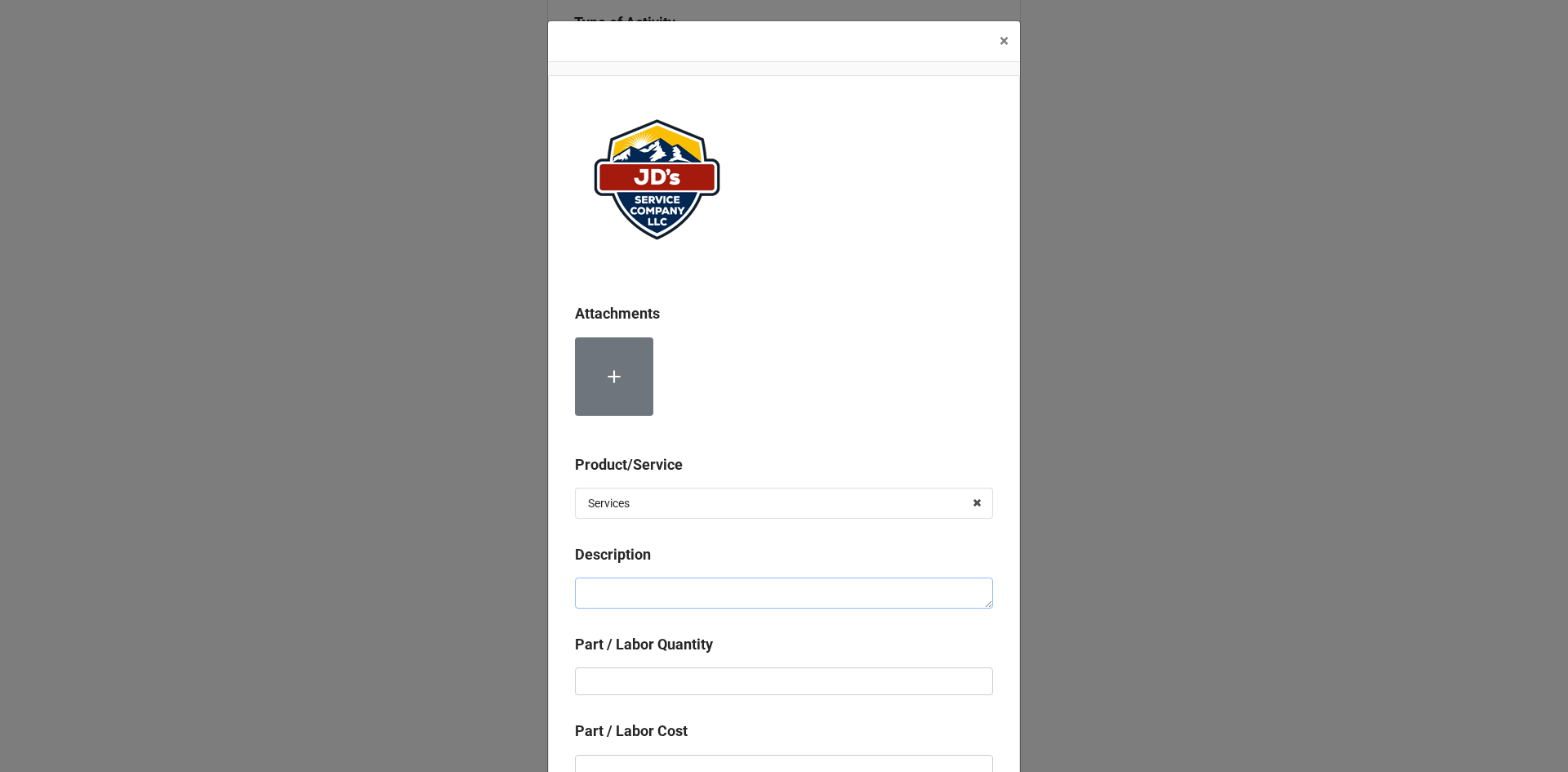
type textarea "x"
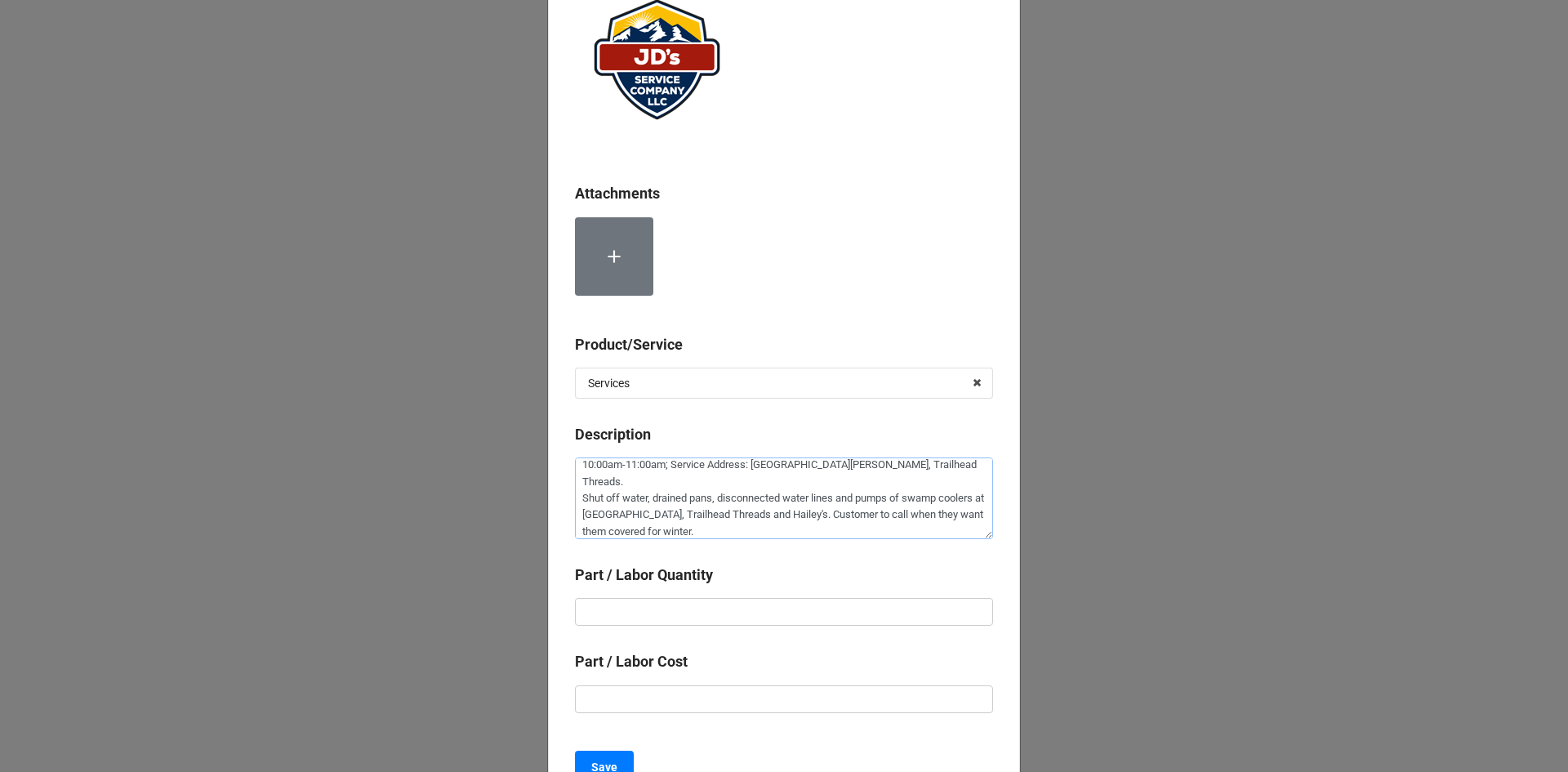
scroll to position [163, 0]
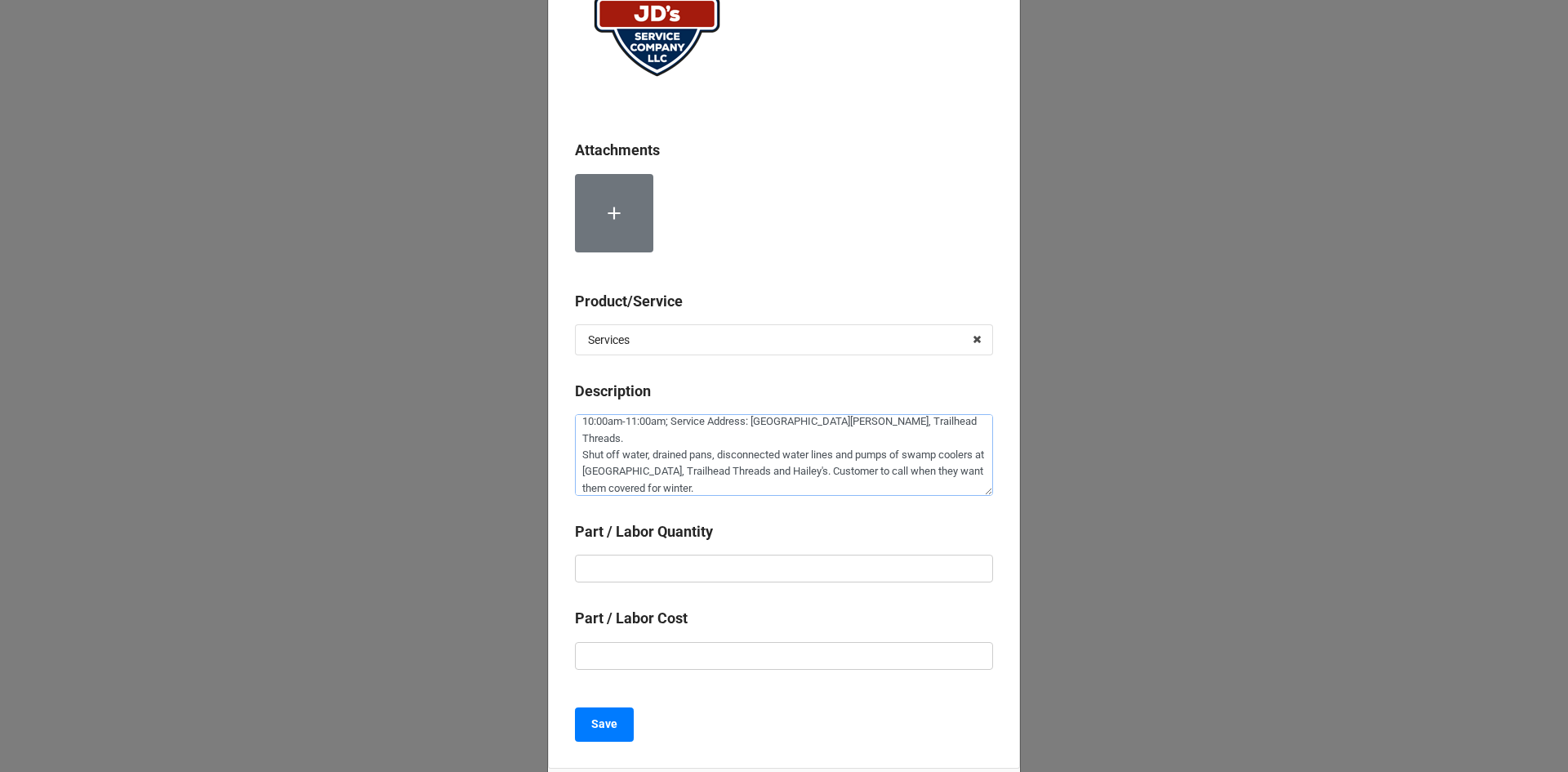
type textarea "10:00am-11:00am; Service Address: [GEOGRAPHIC_DATA][PERSON_NAME], Trailhead Thr…"
click at [795, 565] on input "text" at bounding box center [784, 568] width 418 height 28
type textarea "x"
type input "1"
type textarea "x"
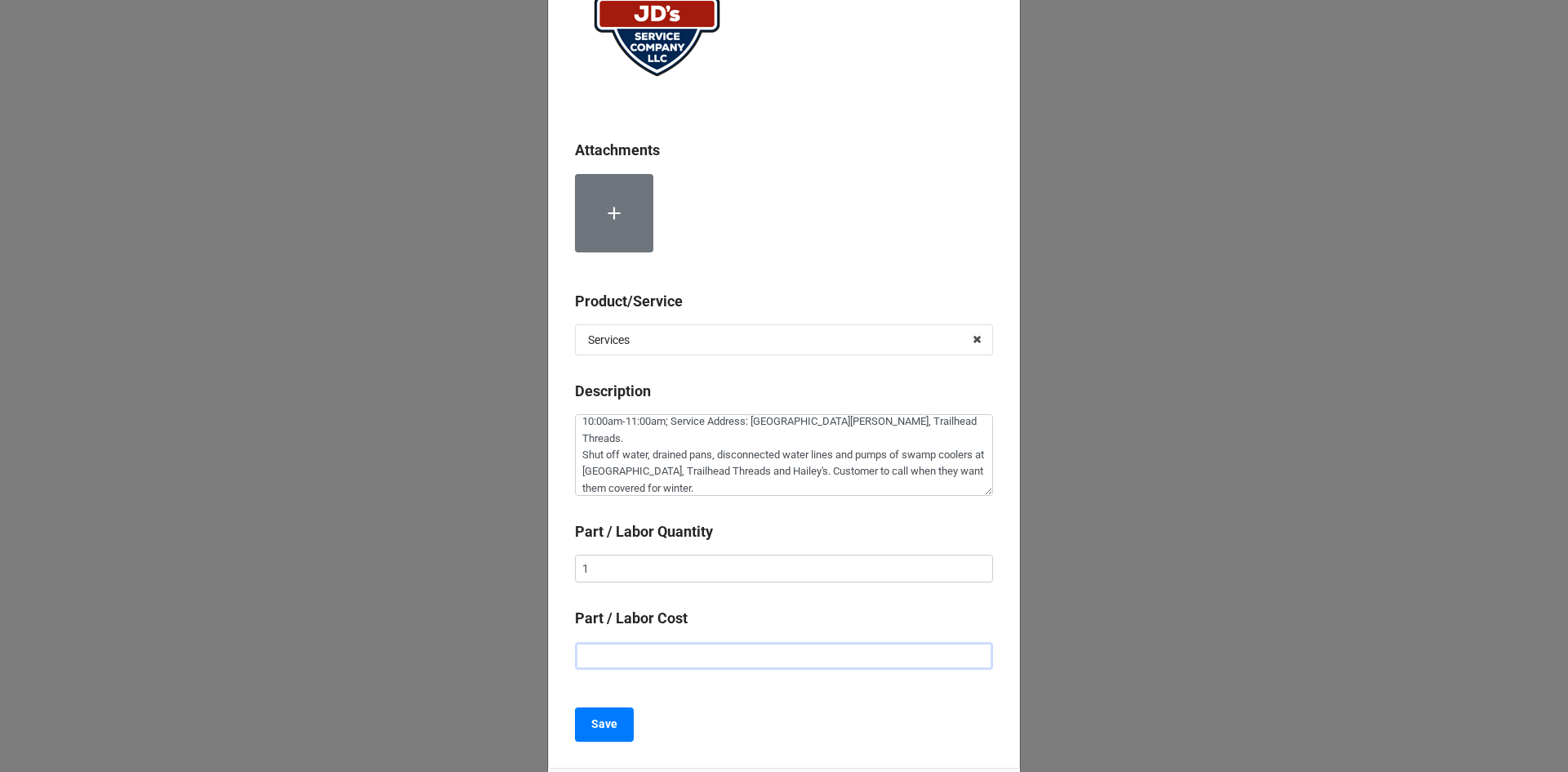
type input "$2.00"
type textarea "x"
type input "$22.00"
type textarea "x"
type input "$225.00"
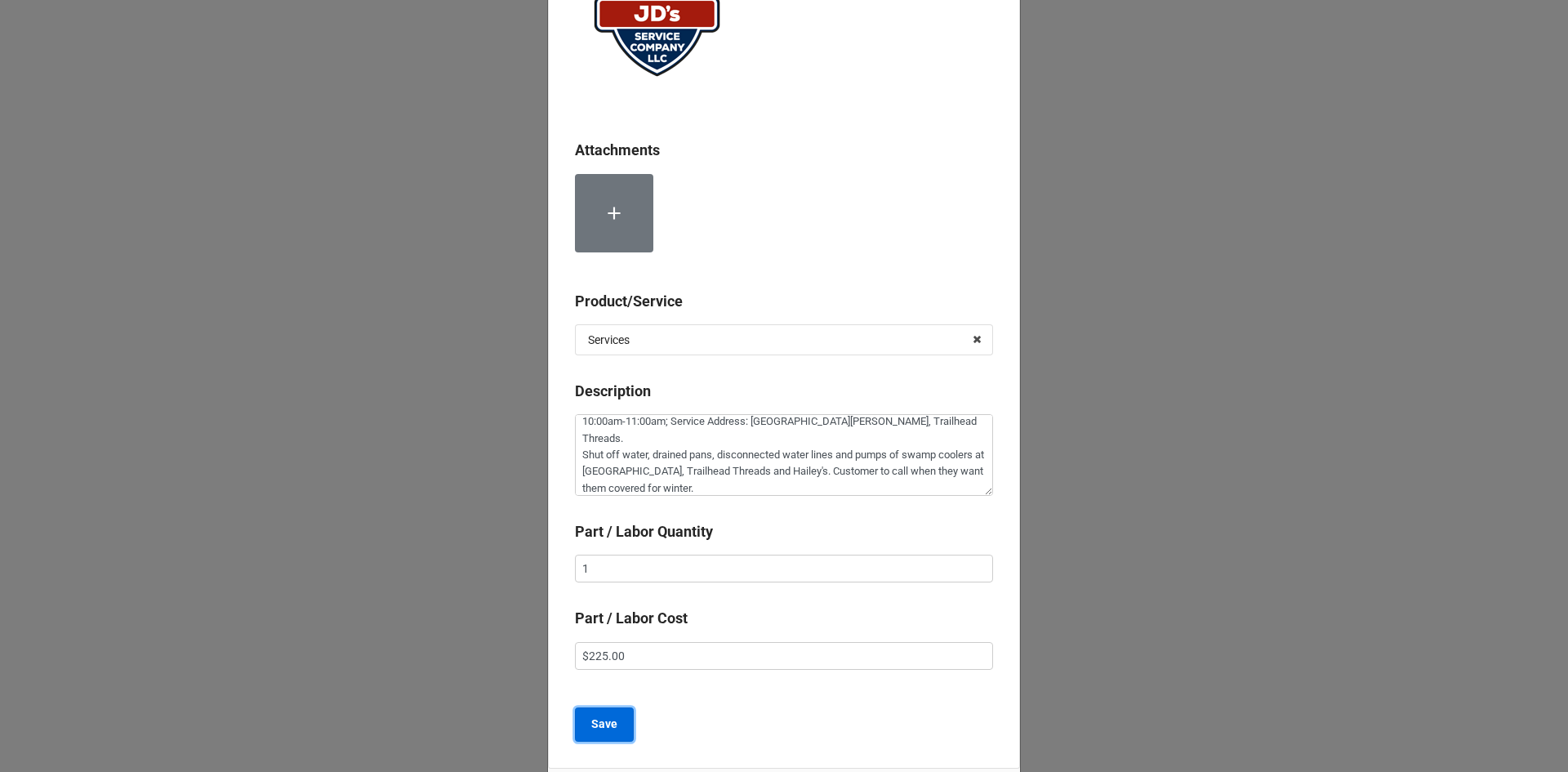
click at [592, 712] on button "Save" at bounding box center [604, 724] width 59 height 34
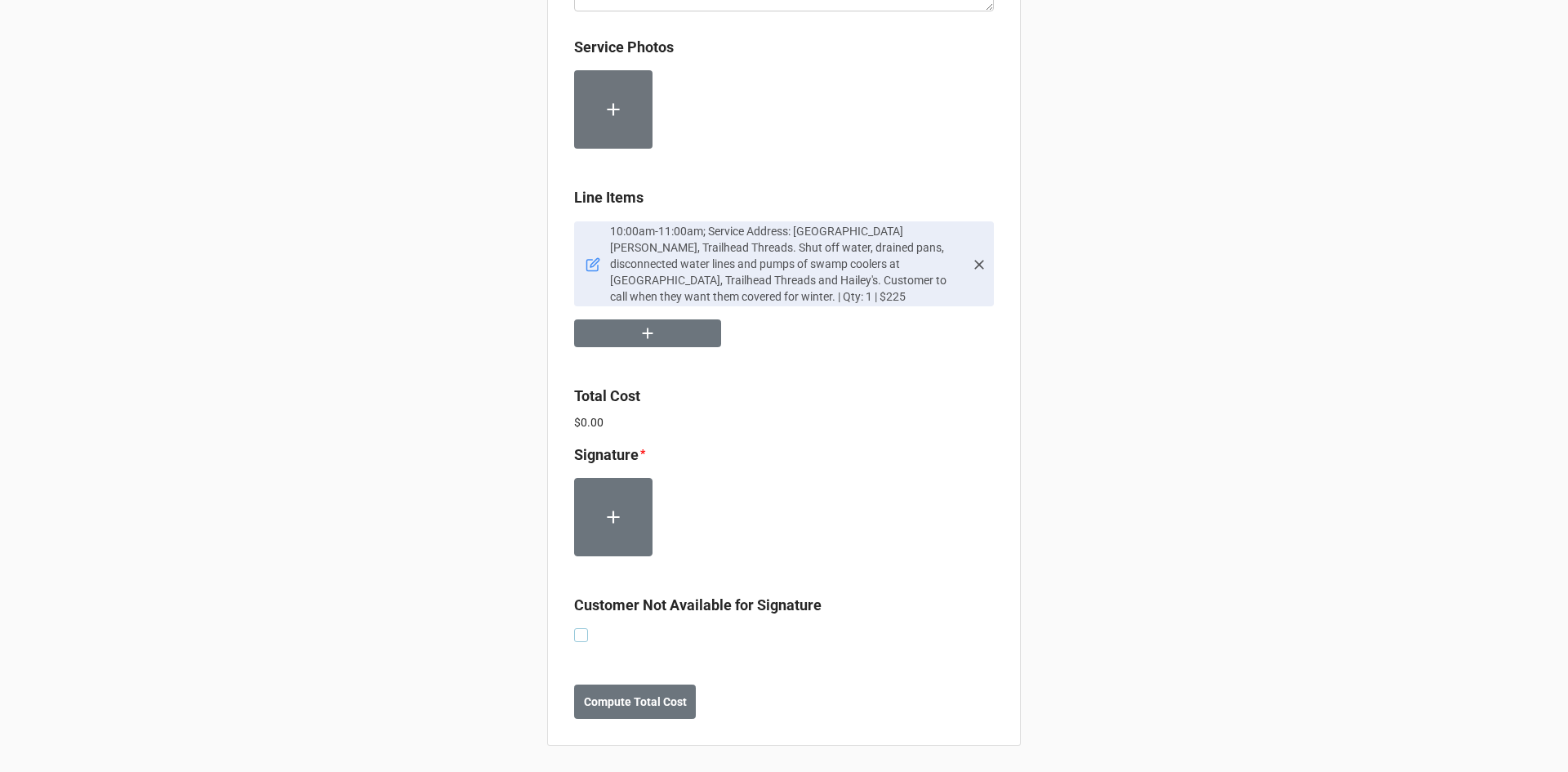
click at [576, 628] on label at bounding box center [580, 628] width 14 height 0
checkbox input "true"
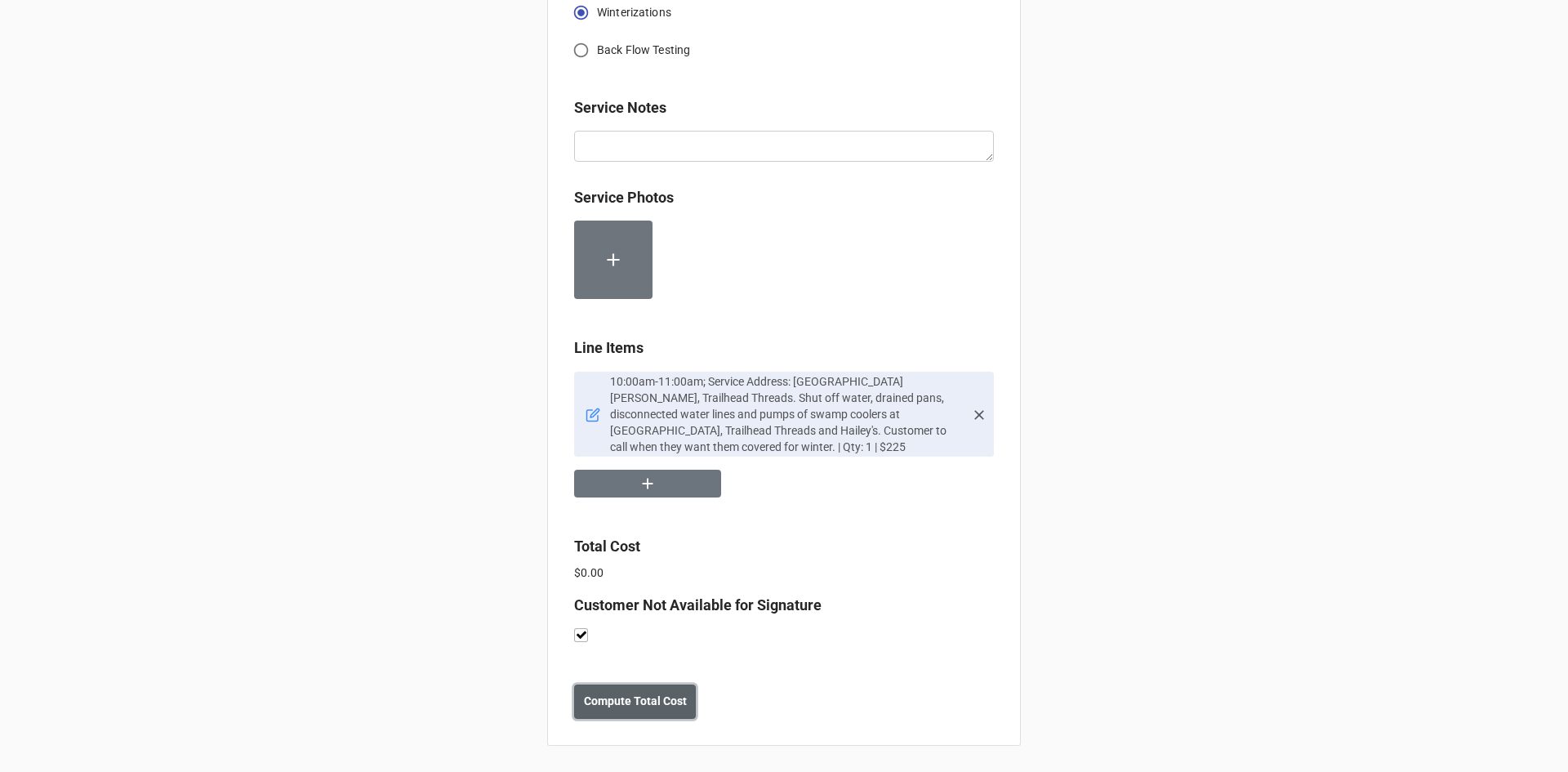
click at [655, 703] on b "Compute Total Cost" at bounding box center [636, 701] width 103 height 18
click at [593, 703] on b "Save" at bounding box center [603, 701] width 26 height 18
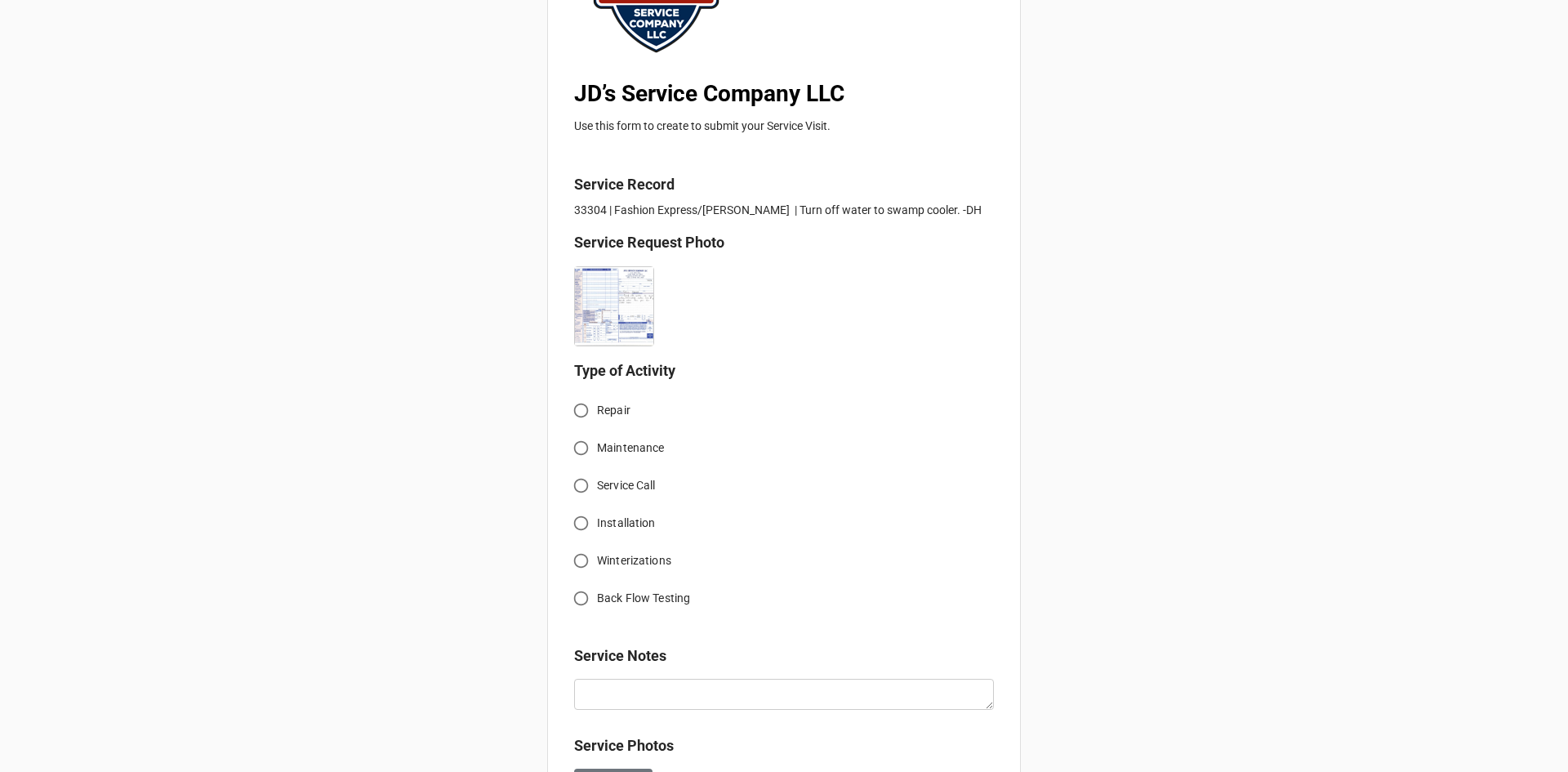
scroll to position [245, 0]
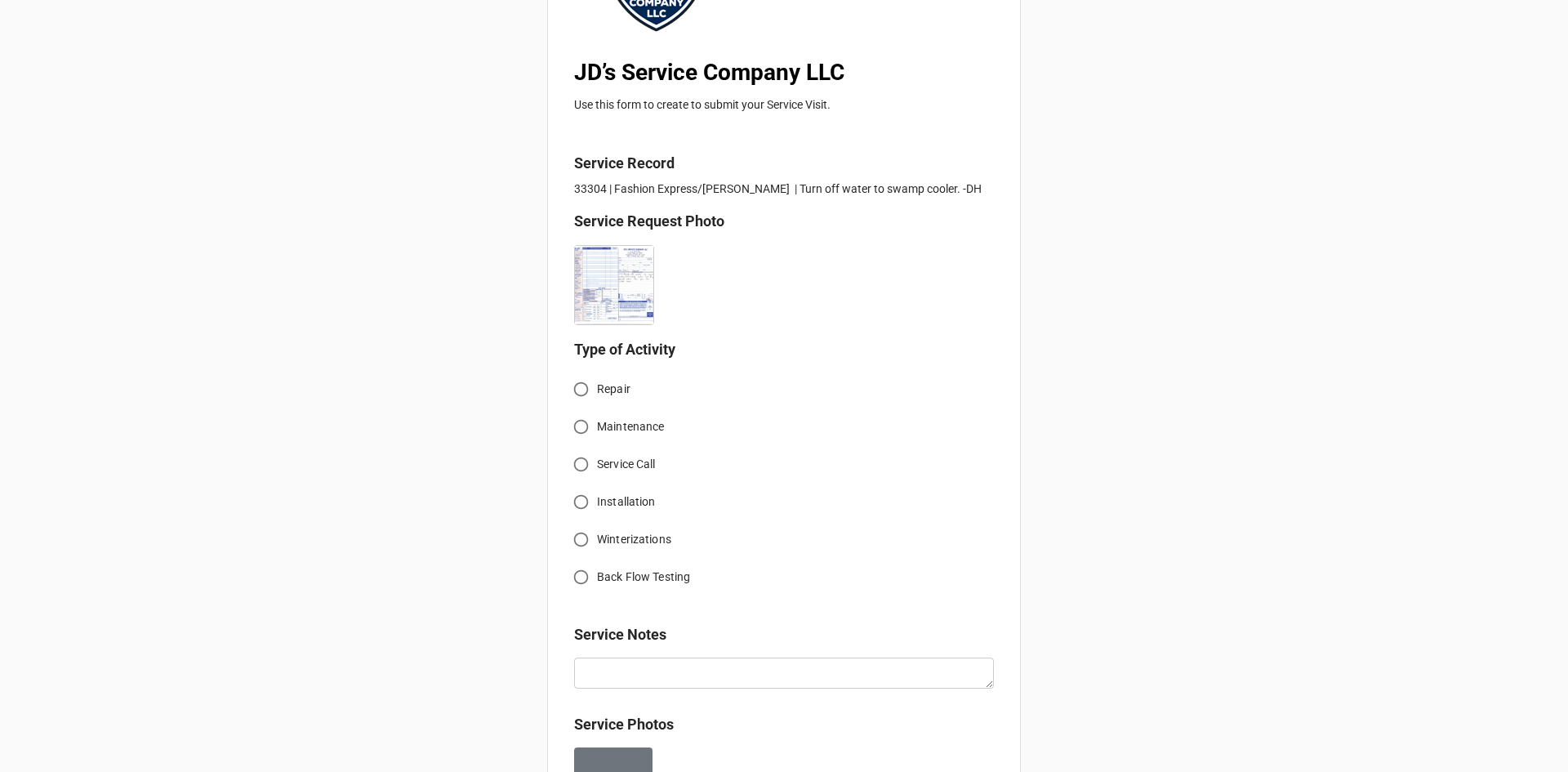
click at [597, 536] on span "Winterizations" at bounding box center [634, 539] width 75 height 18
click at [593, 536] on input "Winterizations" at bounding box center [580, 539] width 32 height 32
radio input "true"
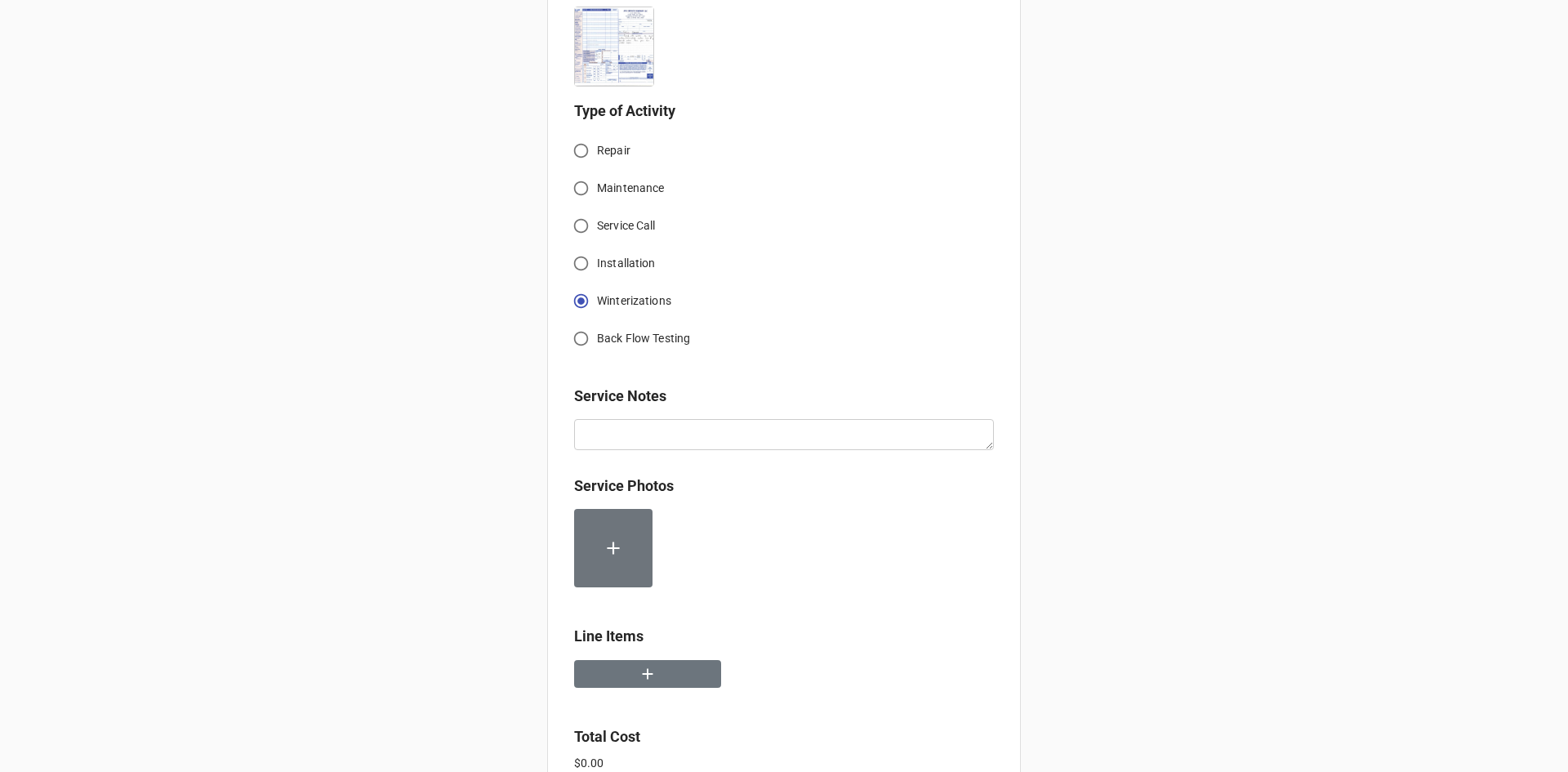
scroll to position [490, 0]
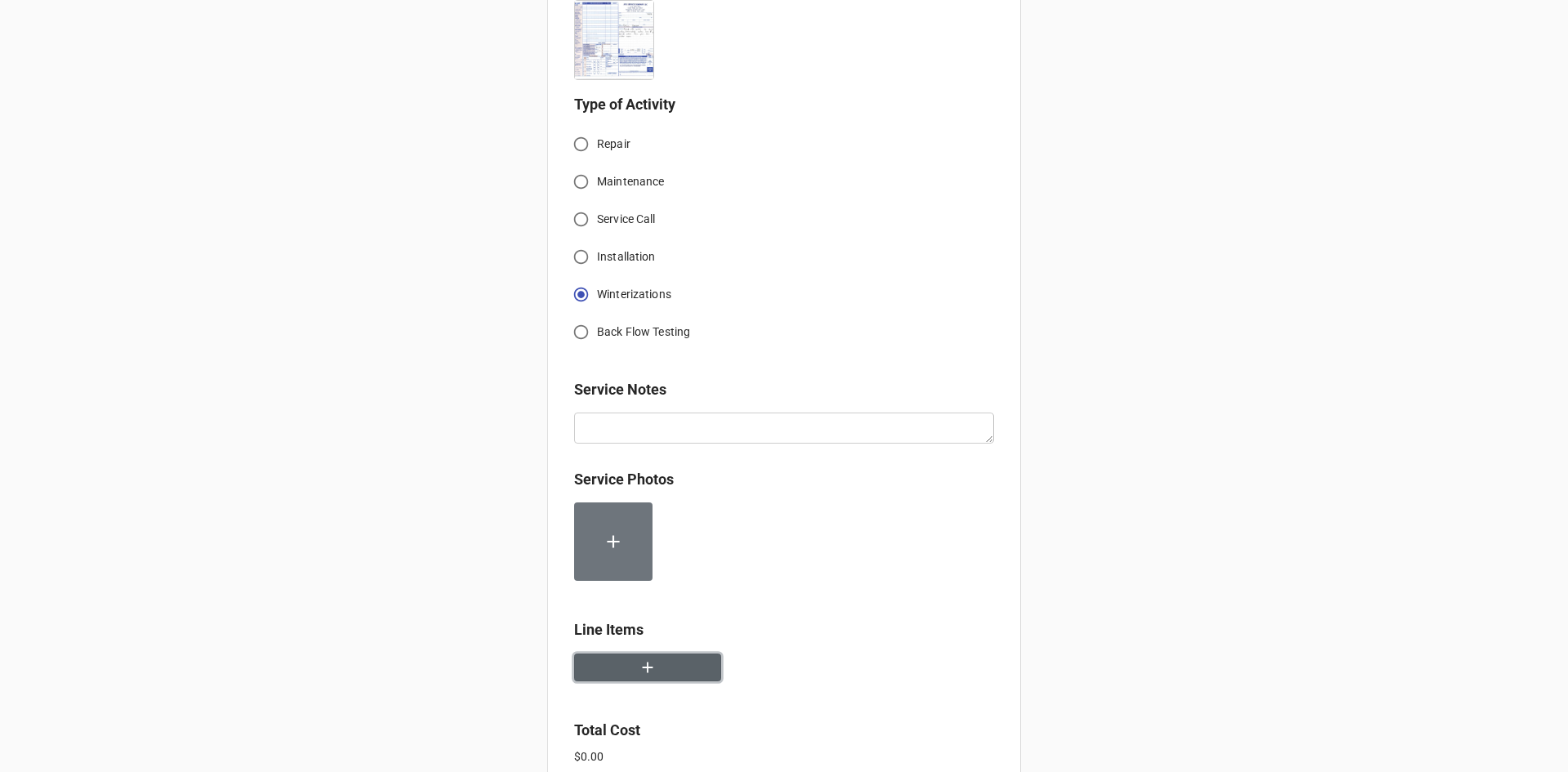
click at [638, 656] on button "button" at bounding box center [648, 667] width 147 height 29
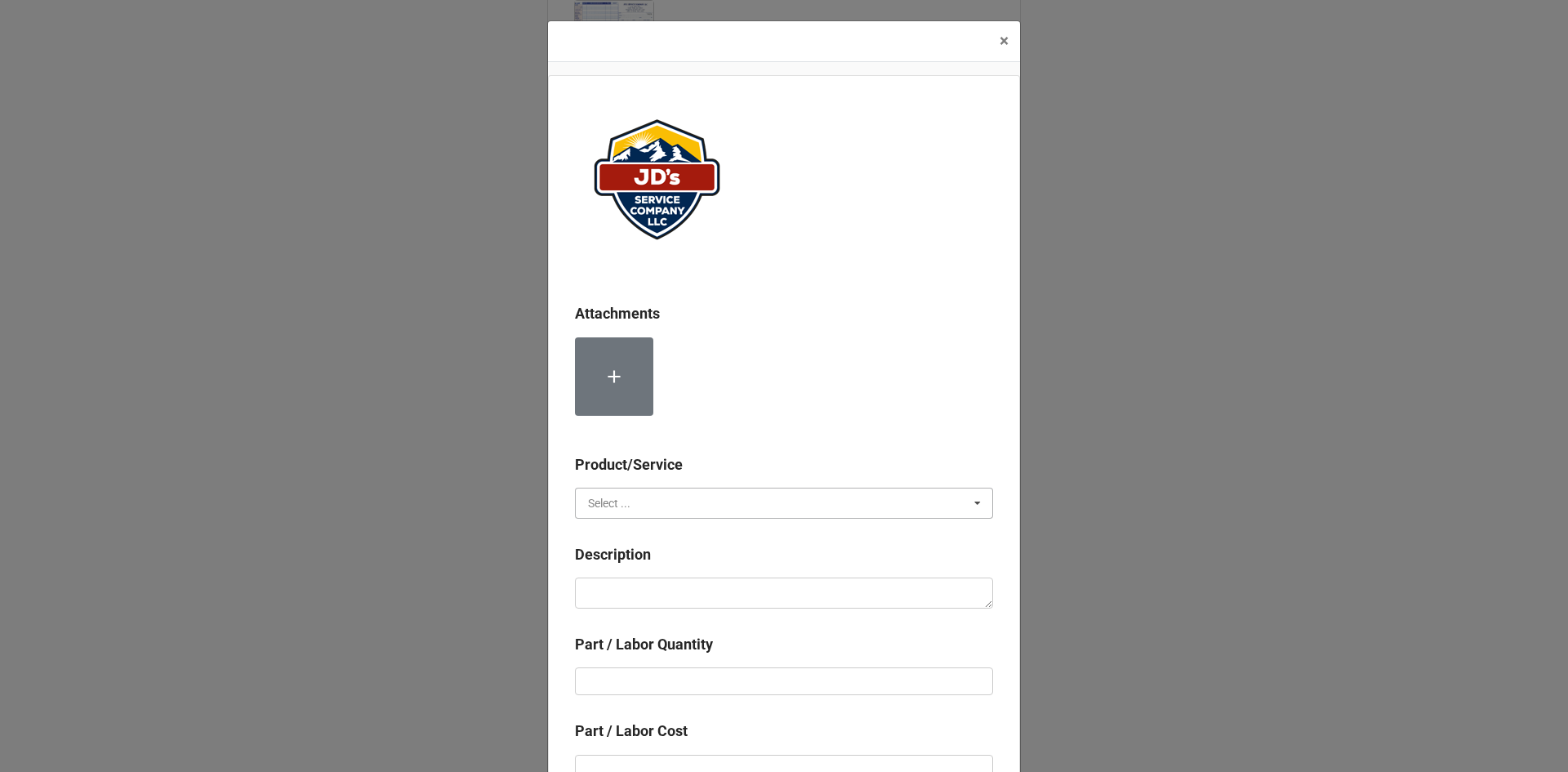
click at [673, 495] on input "text" at bounding box center [785, 503] width 416 height 29
click at [637, 535] on div "Services" at bounding box center [784, 532] width 416 height 30
click at [636, 590] on textarea at bounding box center [784, 593] width 418 height 31
paste textarea "10:30am-11:30am; Service Address: [STREET_ADDRESS][PERSON_NAME] Turned off wate…"
type textarea "x"
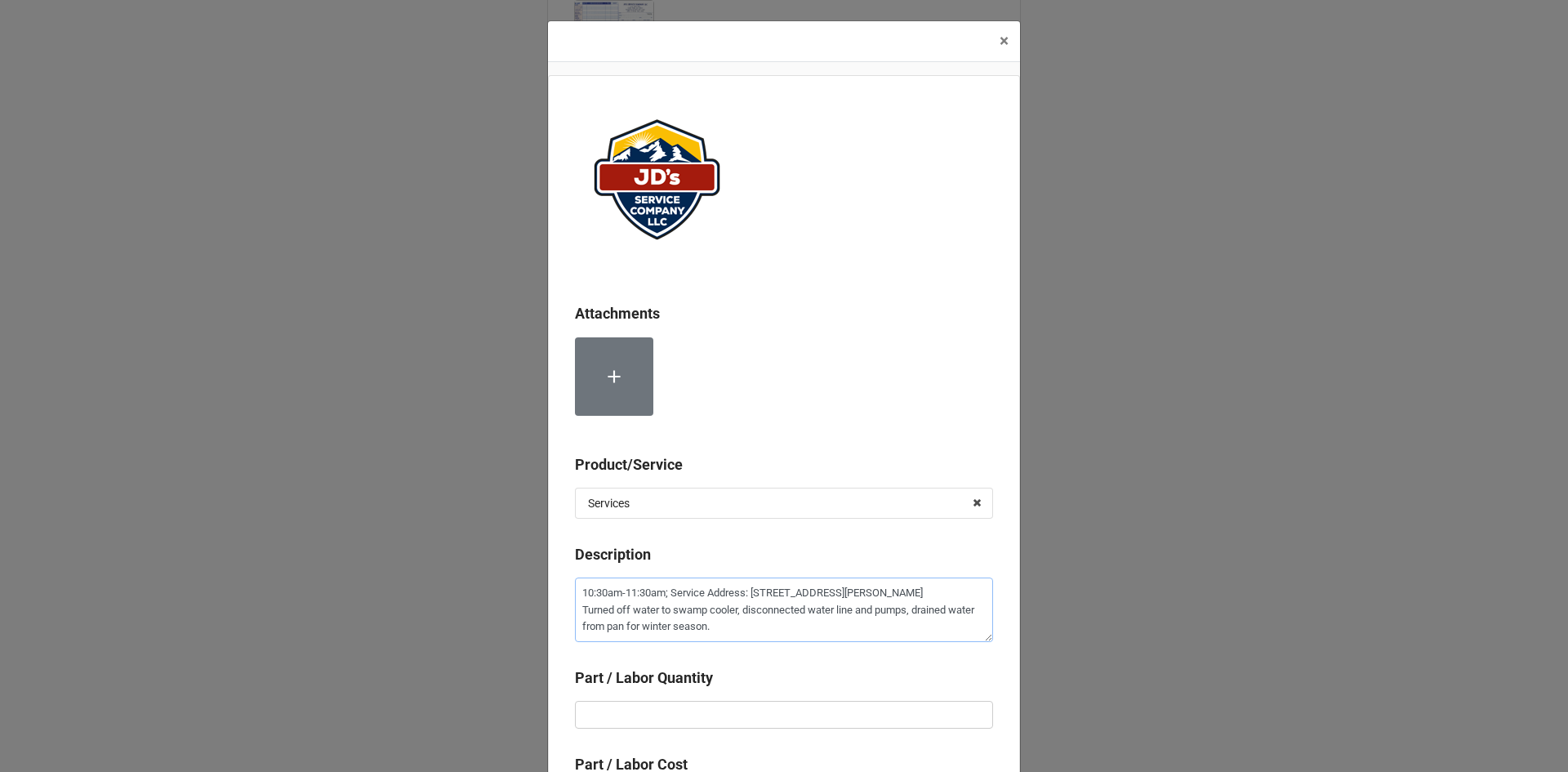
type textarea "10:30am-11:30am; Service Address: [STREET_ADDRESS][PERSON_NAME] Turned off wate…"
click at [685, 711] on input "text" at bounding box center [784, 715] width 418 height 28
type textarea "x"
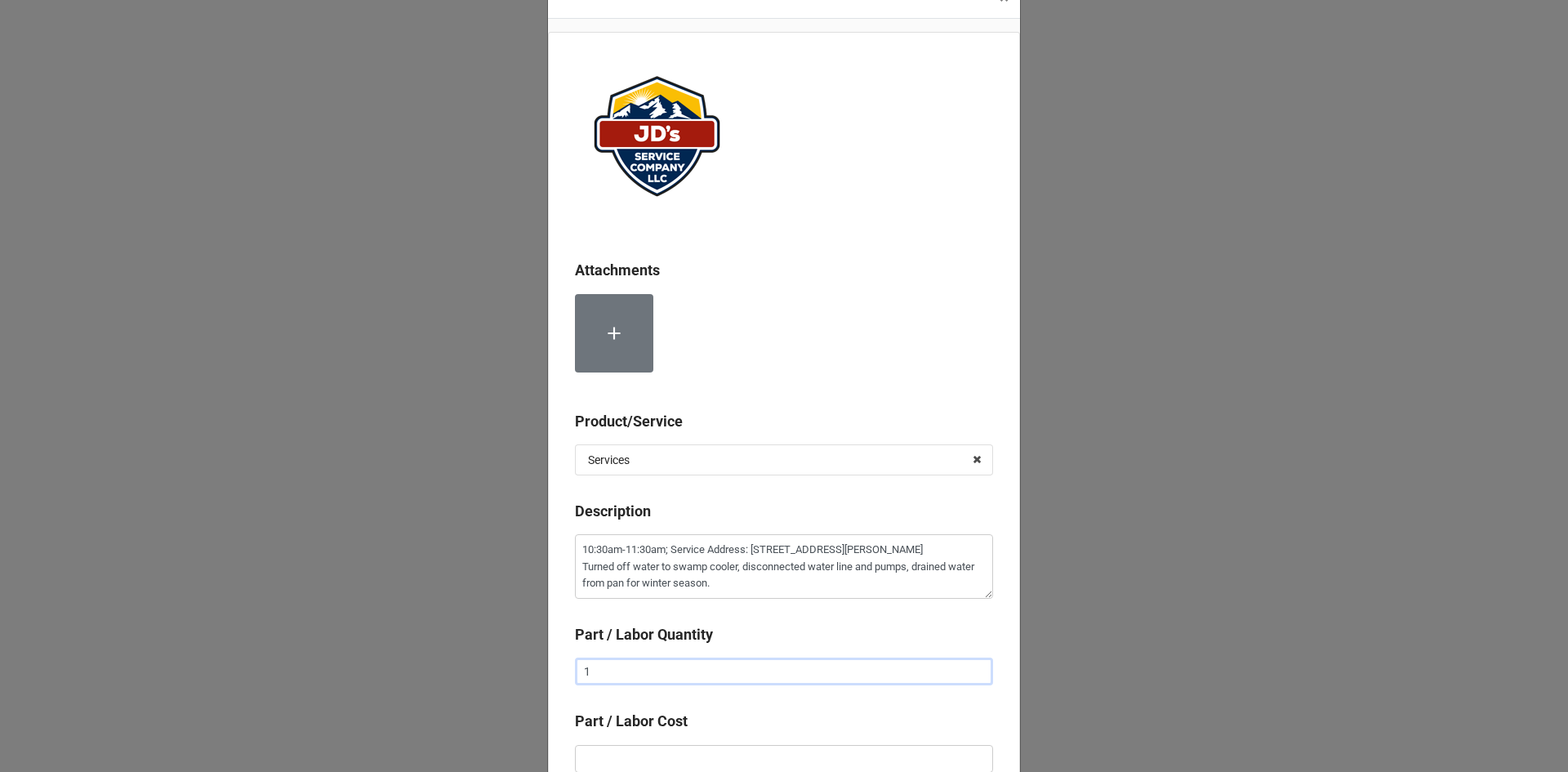
scroll to position [82, 0]
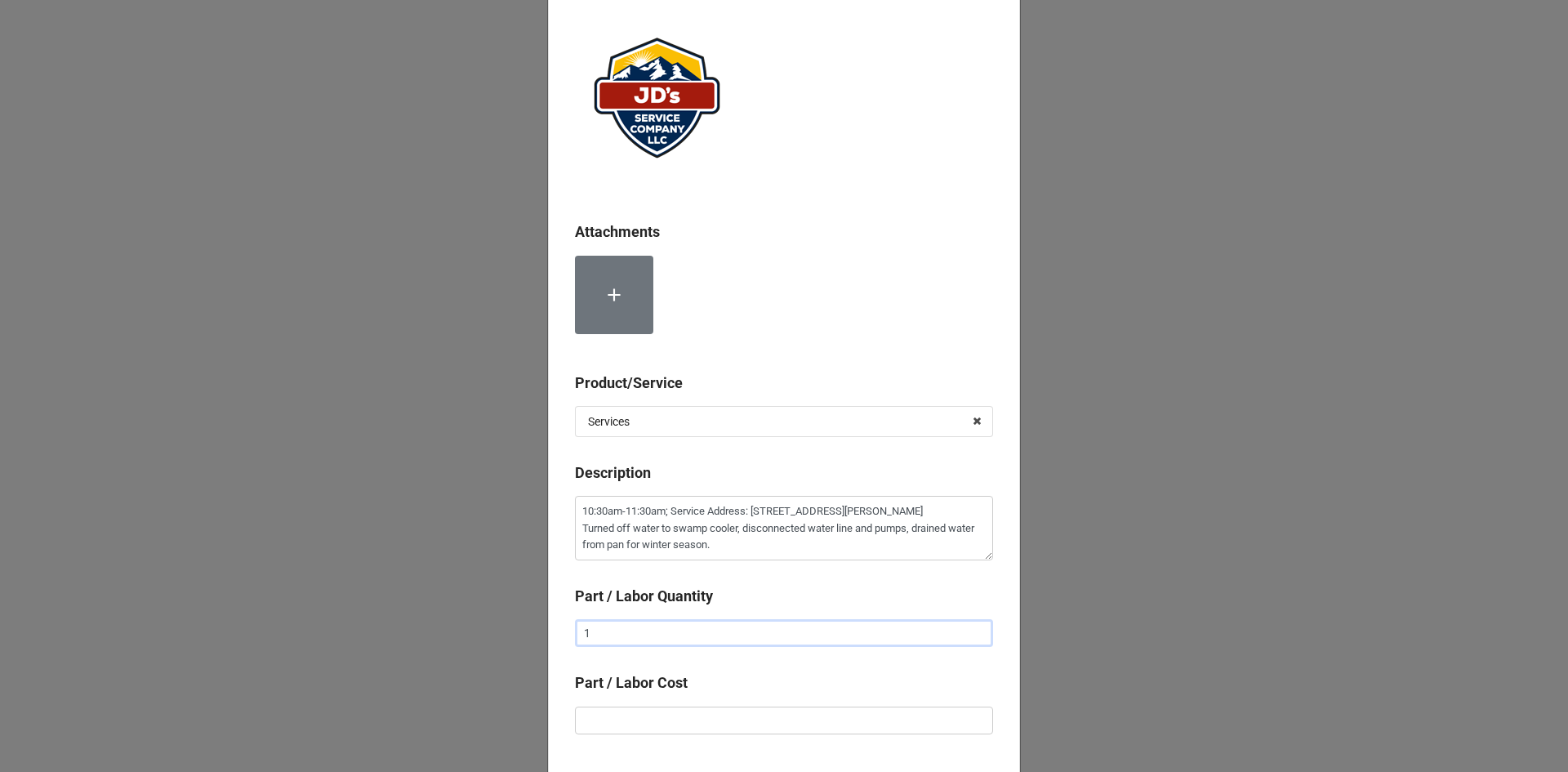
type input "1"
click at [714, 715] on input "text" at bounding box center [784, 720] width 418 height 28
type textarea "x"
type input "$2.00"
type textarea "x"
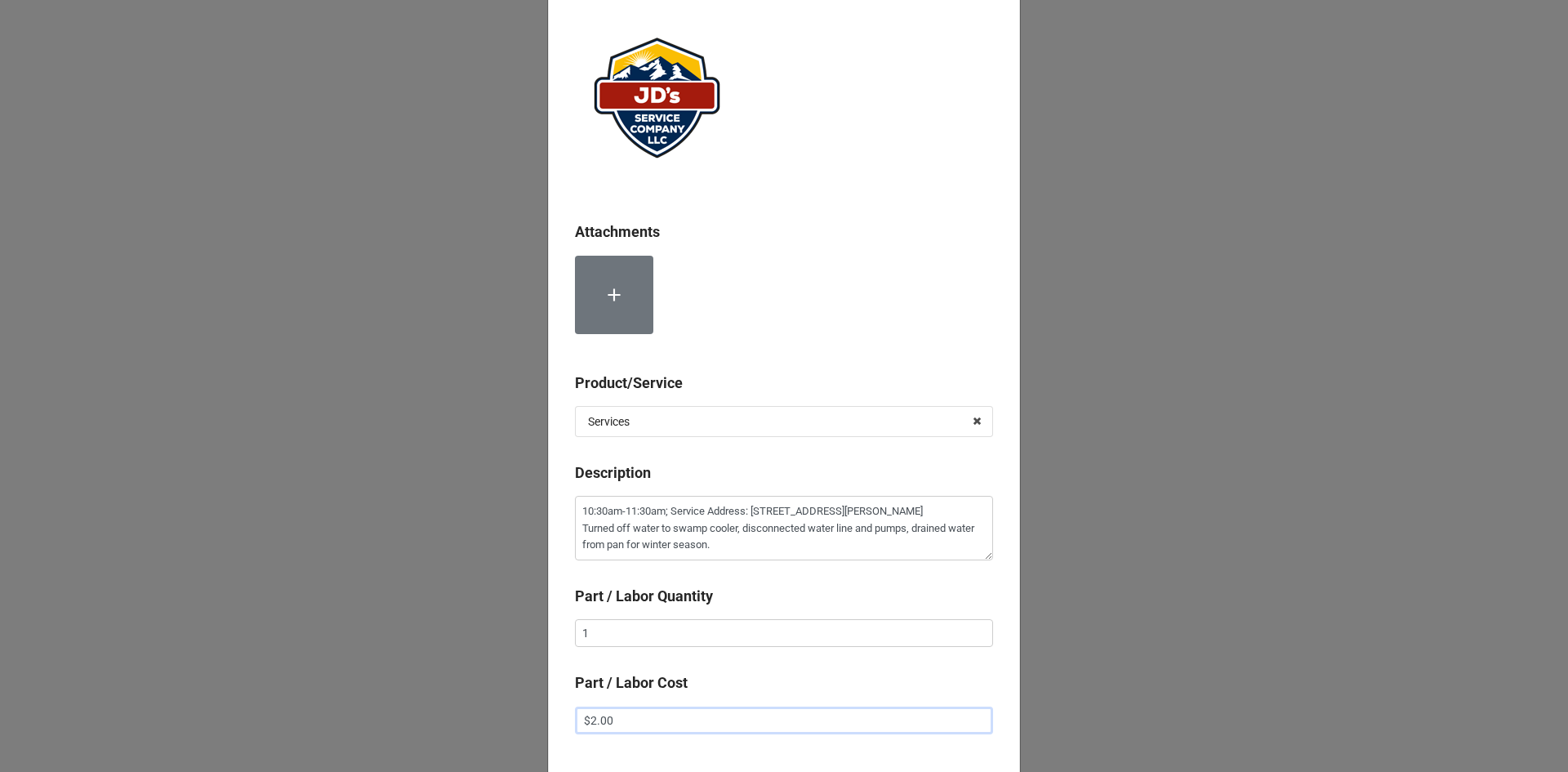
type input "$22.00"
type textarea "x"
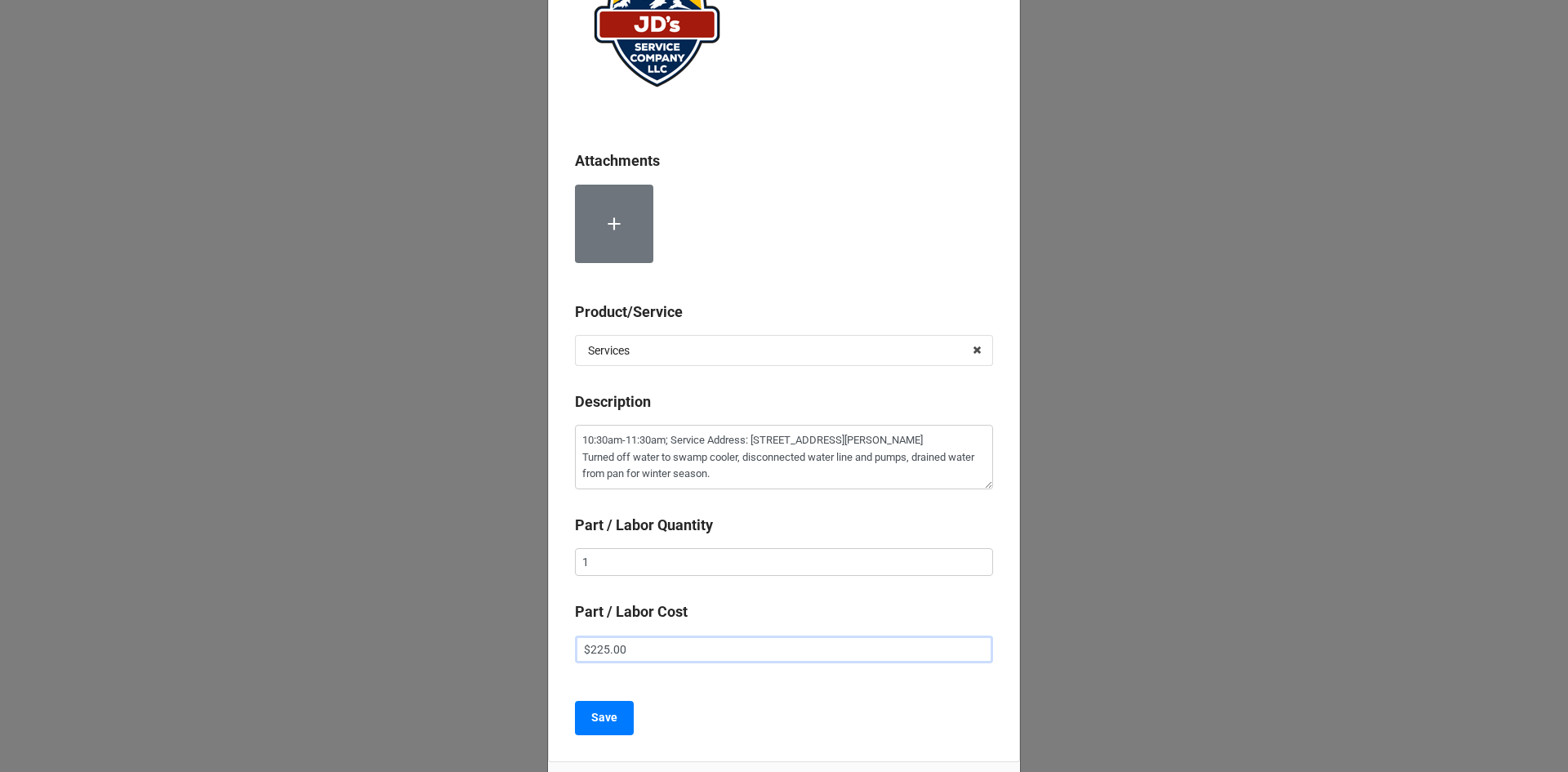
scroll to position [271, 0]
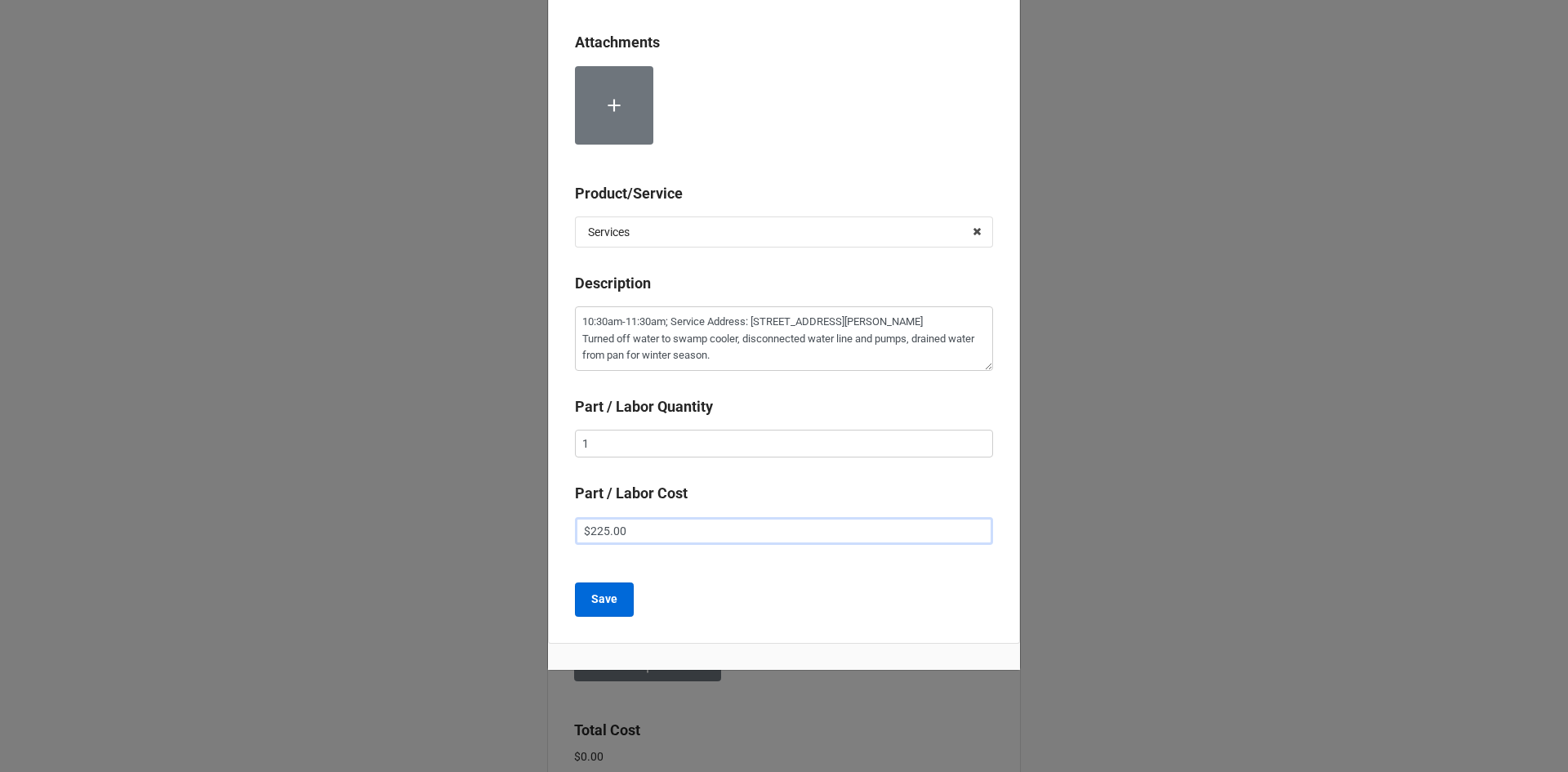
type input "$225.00"
click at [584, 600] on button "Save" at bounding box center [604, 599] width 59 height 34
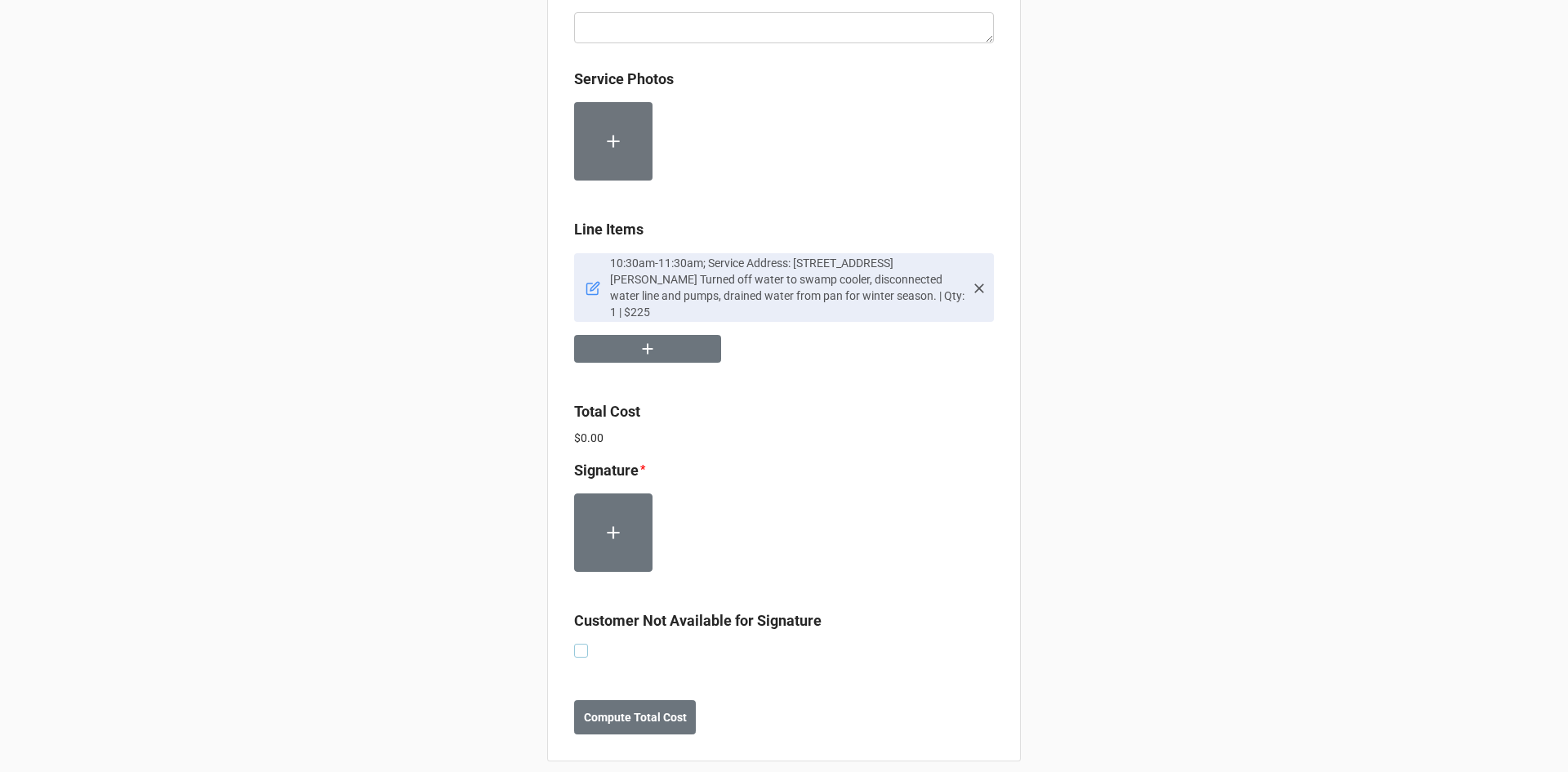
click at [575, 643] on label at bounding box center [580, 643] width 14 height 0
checkbox input "true"
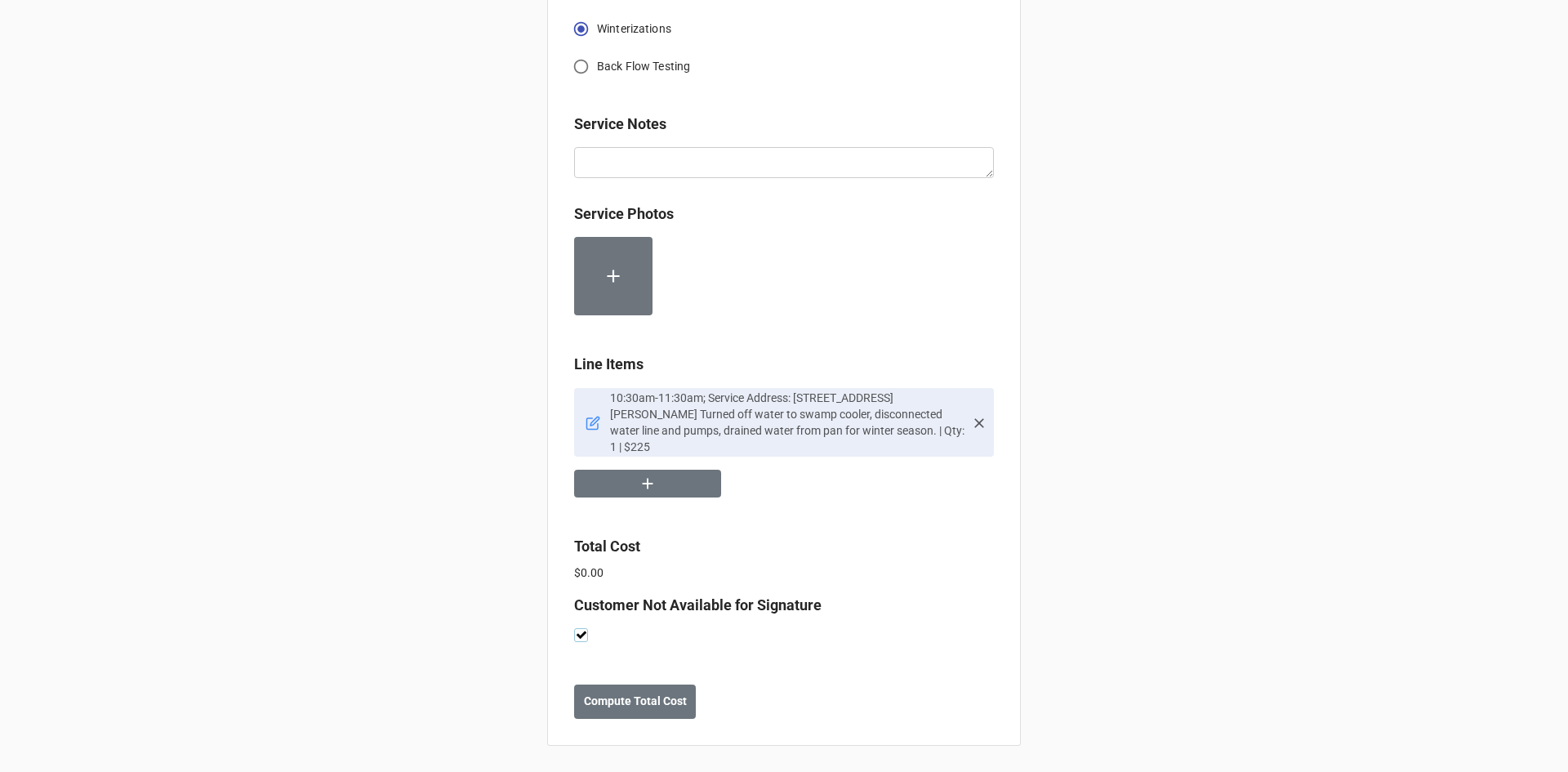
scroll to position [740, 0]
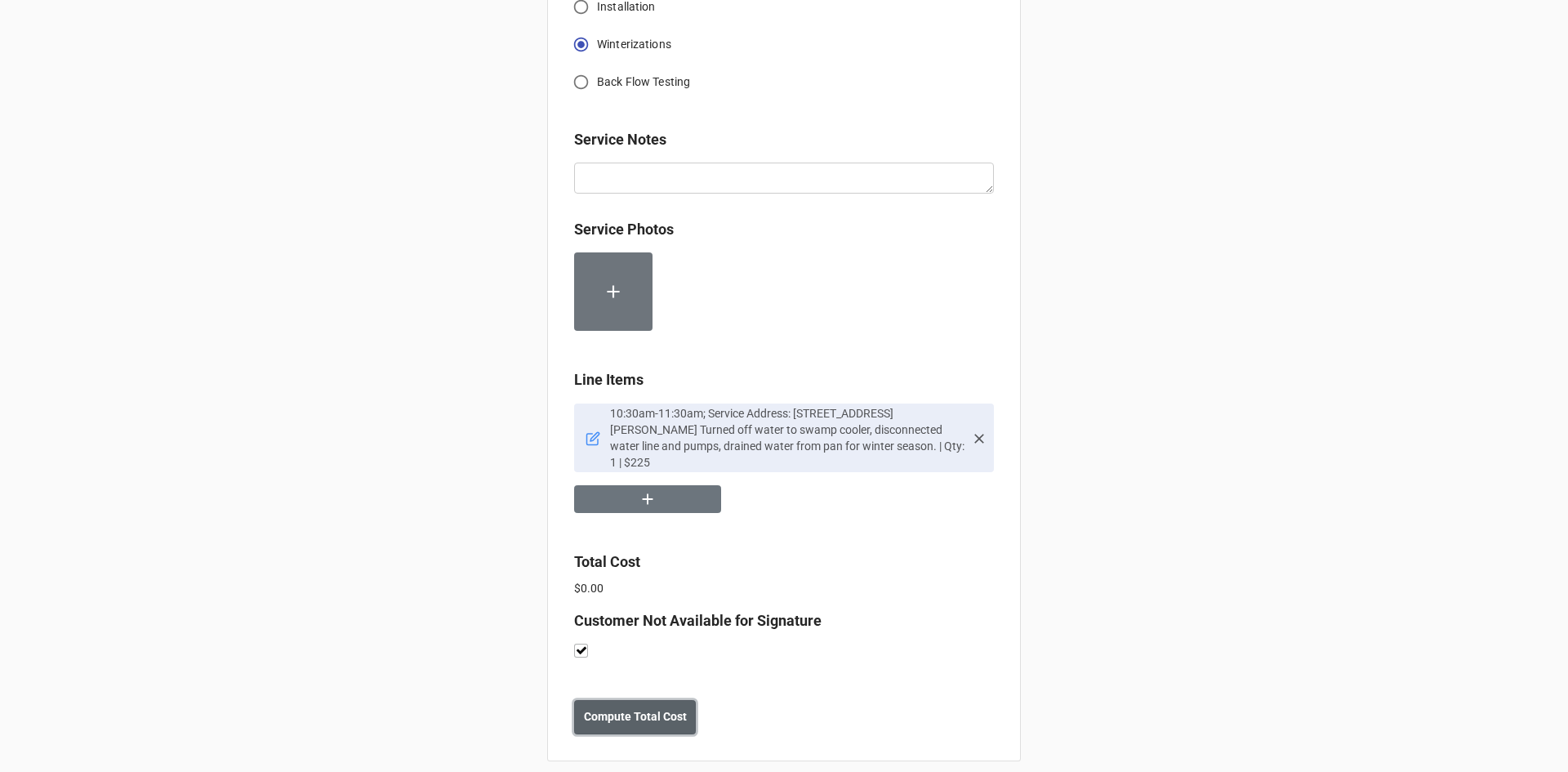
click at [633, 708] on b "Compute Total Cost" at bounding box center [636, 716] width 103 height 18
click at [610, 708] on b "Save" at bounding box center [603, 716] width 26 height 18
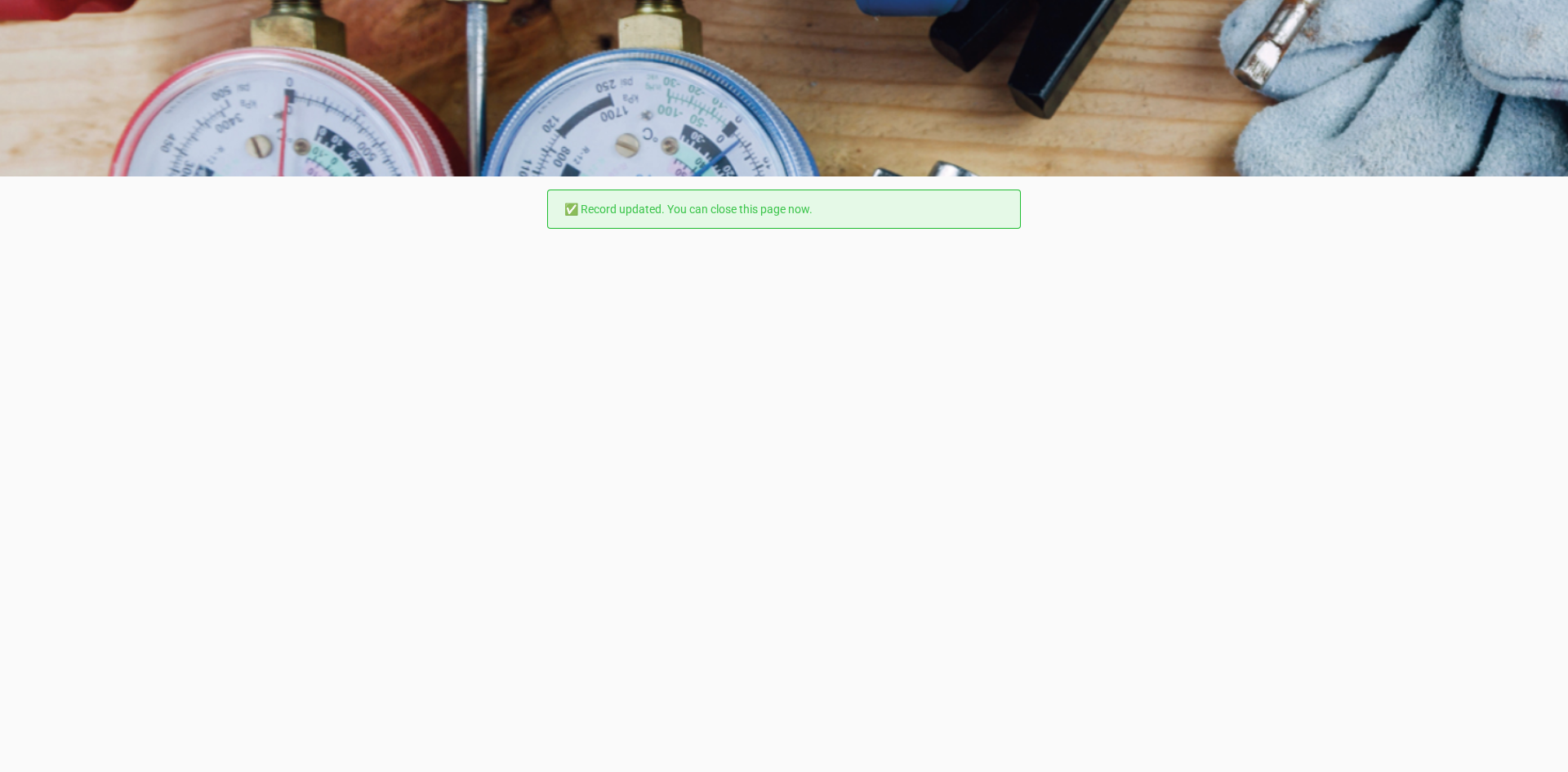
scroll to position [0, 0]
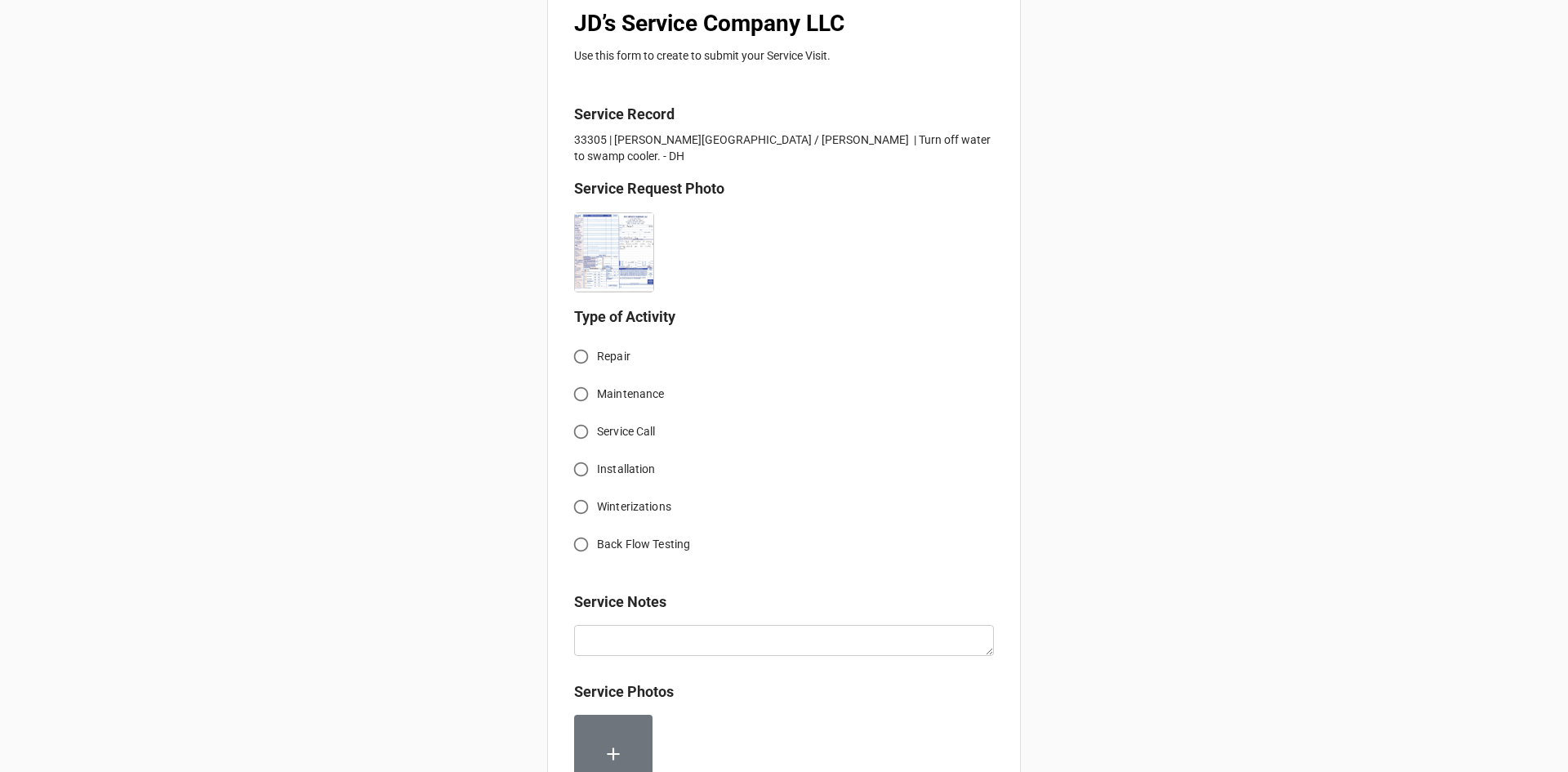
scroll to position [327, 0]
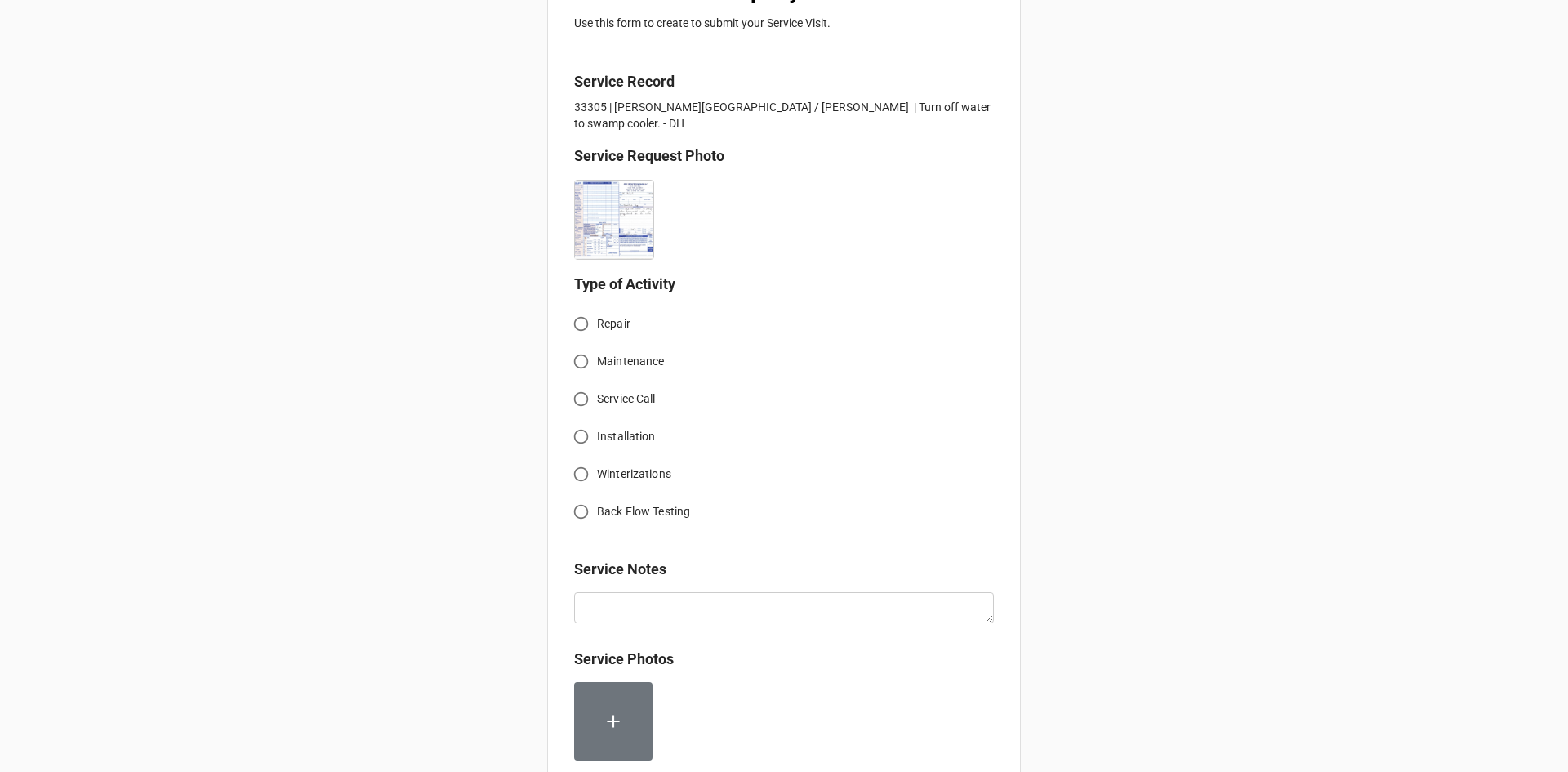
click at [603, 472] on span "Winterizations" at bounding box center [634, 474] width 75 height 18
click at [597, 472] on input "Winterizations" at bounding box center [580, 474] width 32 height 32
radio input "true"
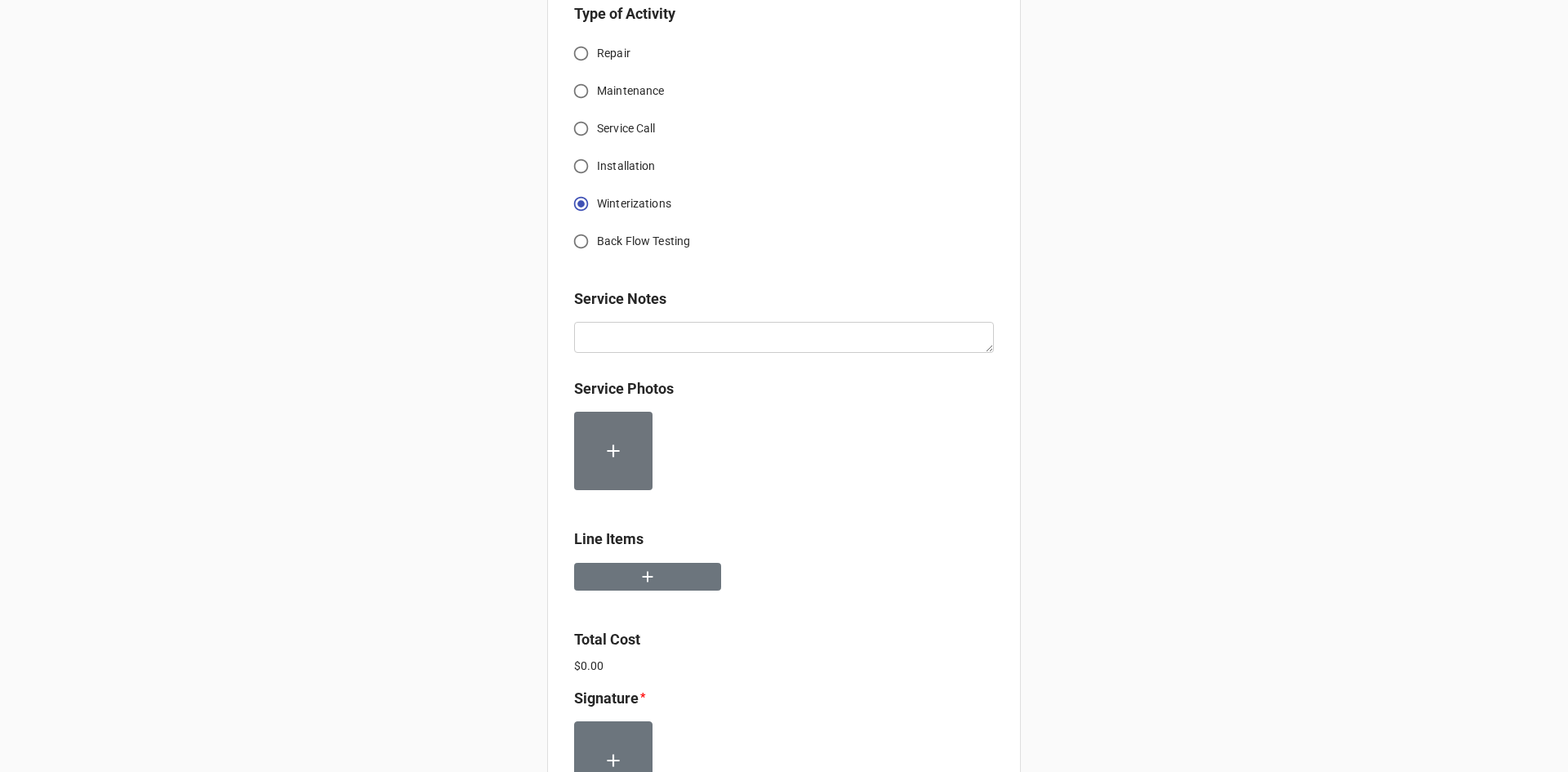
scroll to position [653, 0]
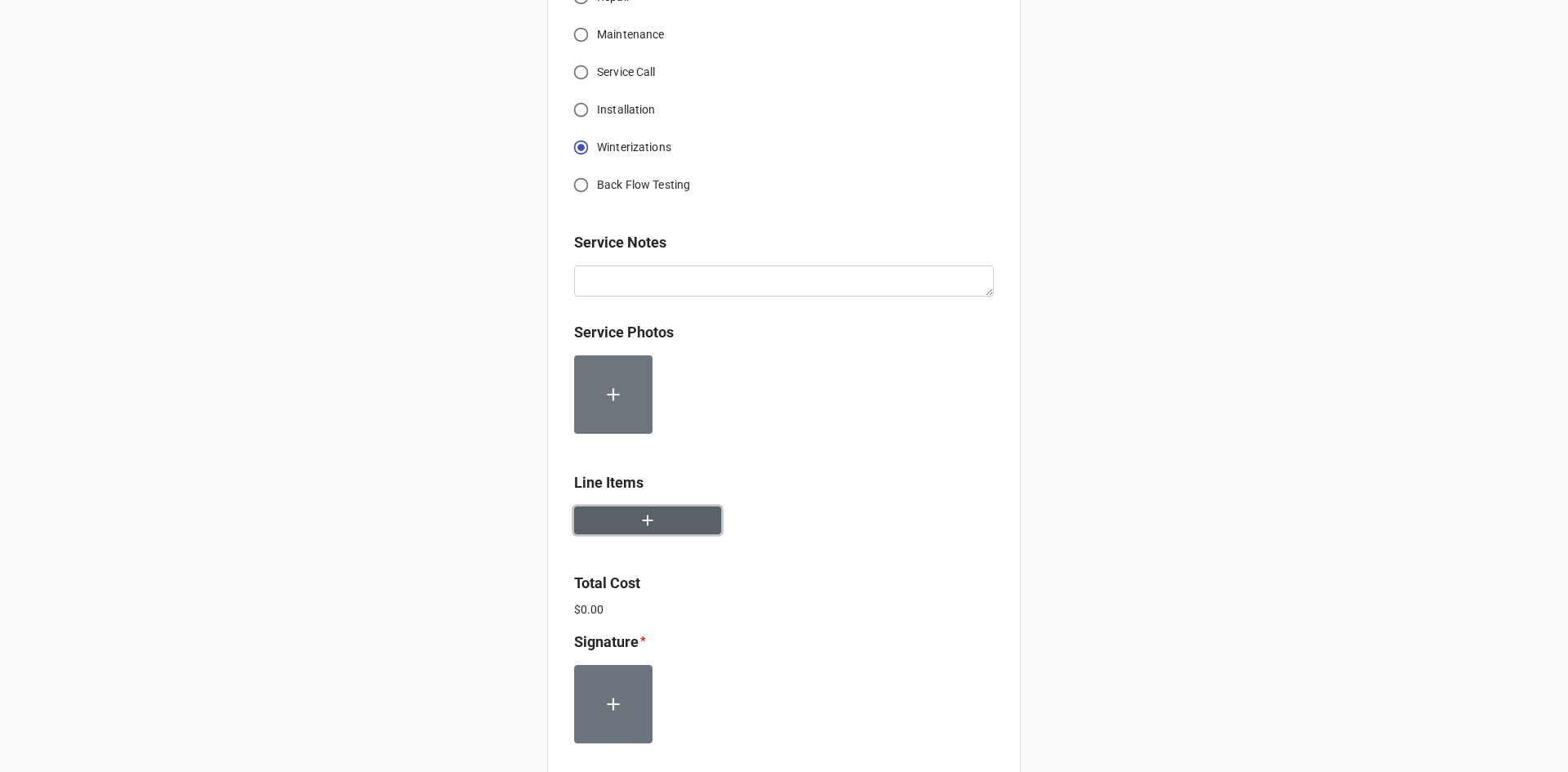
click at [633, 521] on button "button" at bounding box center [648, 521] width 147 height 29
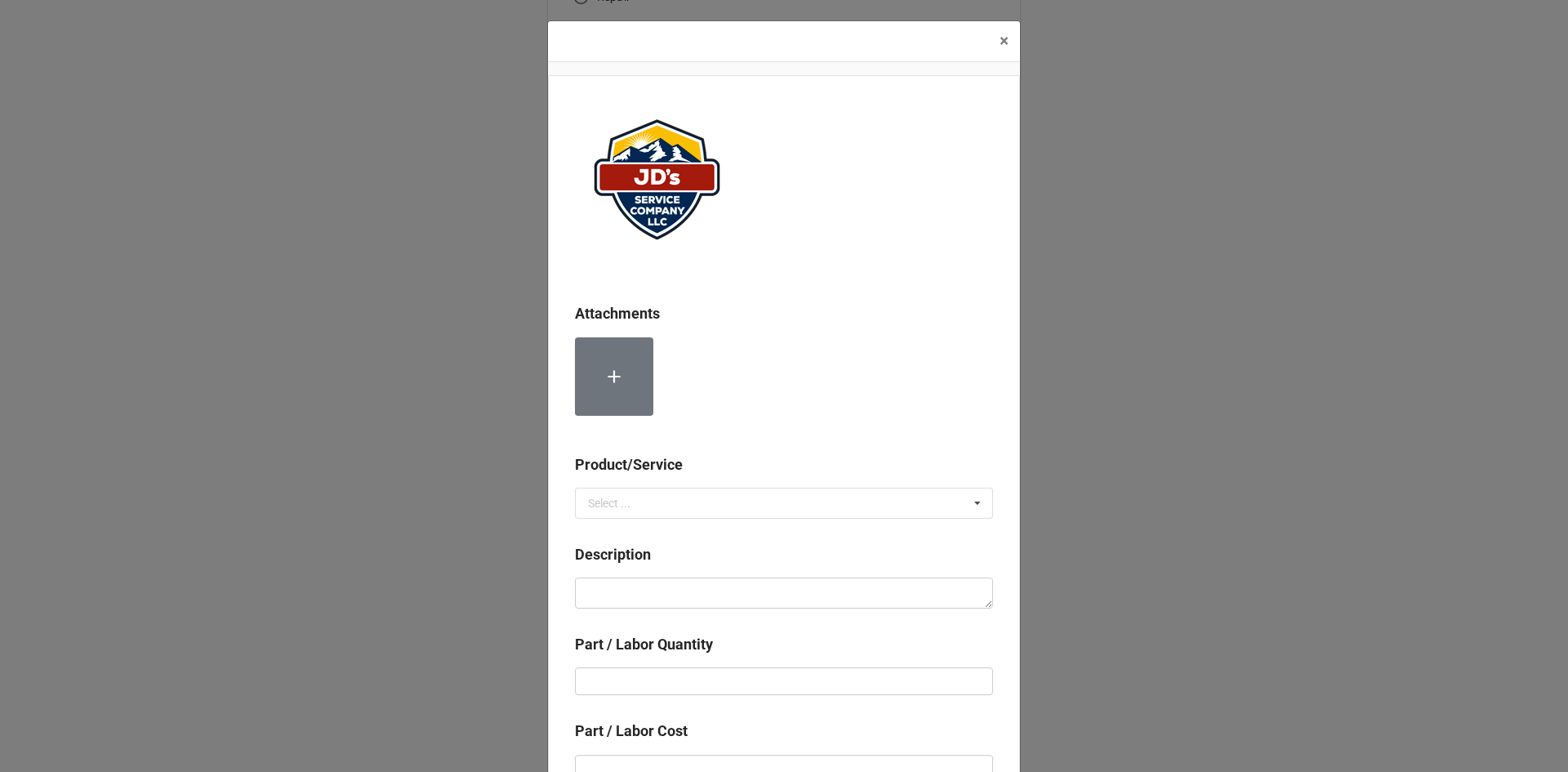
click at [656, 519] on div "Product/Service Select ... Services Material Cost" at bounding box center [784, 491] width 418 height 76
click at [673, 504] on input "text" at bounding box center [785, 503] width 416 height 29
click at [679, 566] on div "Material Cost" at bounding box center [784, 563] width 416 height 30
click at [681, 615] on div "Description" at bounding box center [784, 580] width 418 height 76
click at [704, 514] on input "text" at bounding box center [785, 503] width 416 height 29
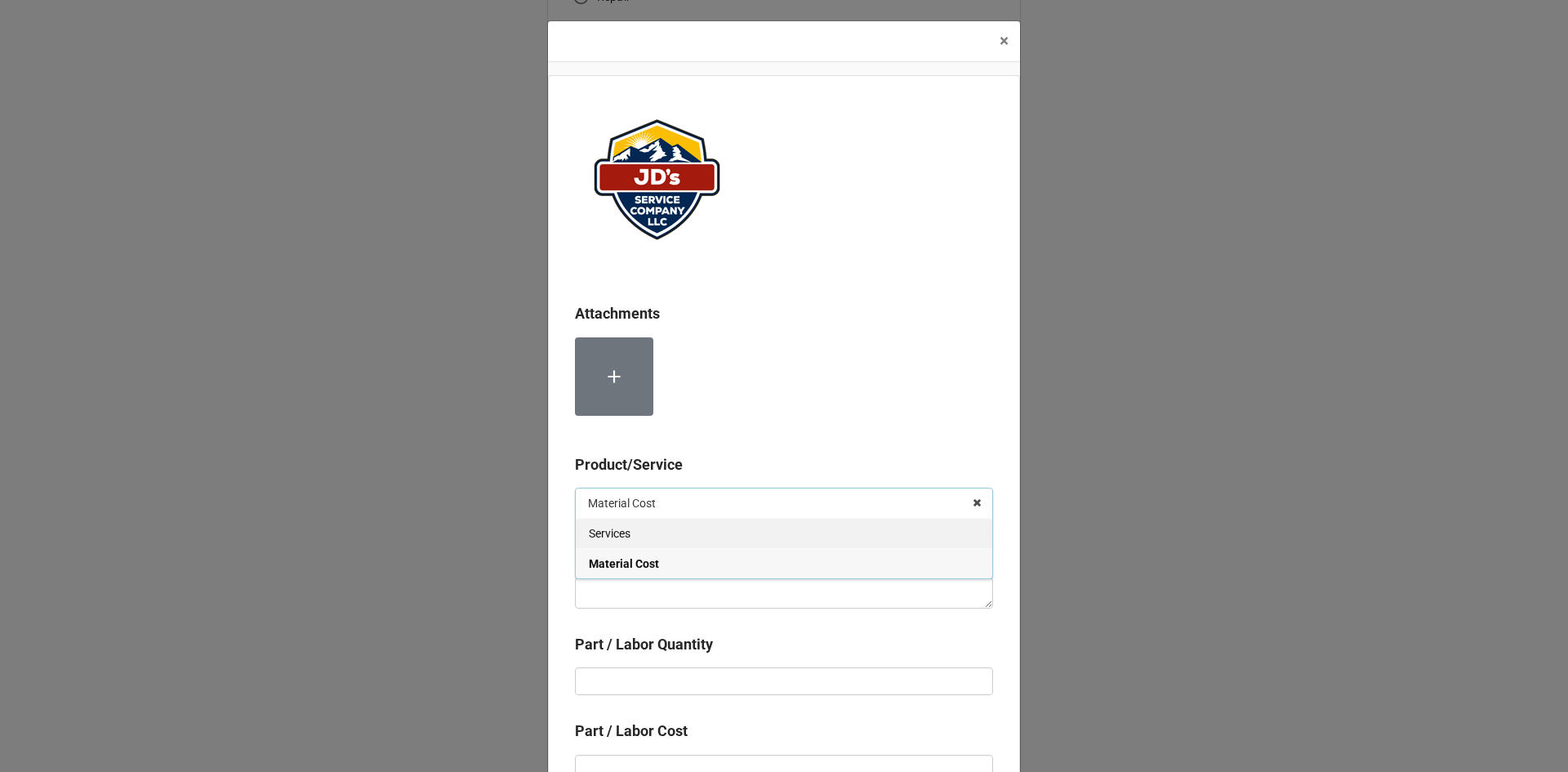
click at [696, 541] on div "Services" at bounding box center [784, 532] width 416 height 30
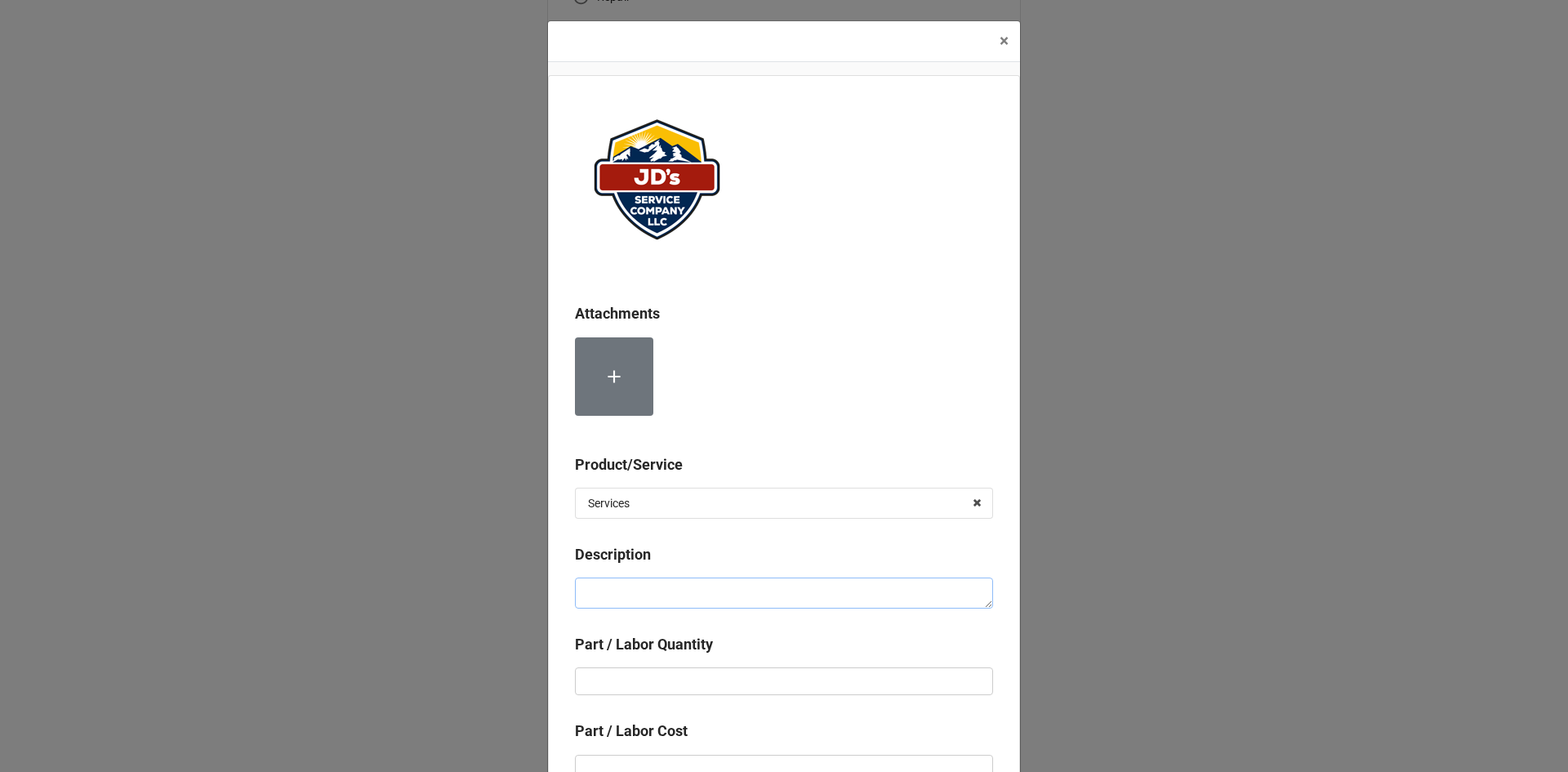
click at [702, 594] on textarea at bounding box center [784, 593] width 418 height 31
paste textarea "11:00am-12:00pm; Service Address: 117 W. Elkhorn Ave., Estes Park, CO 80517 Shu…"
type textarea "x"
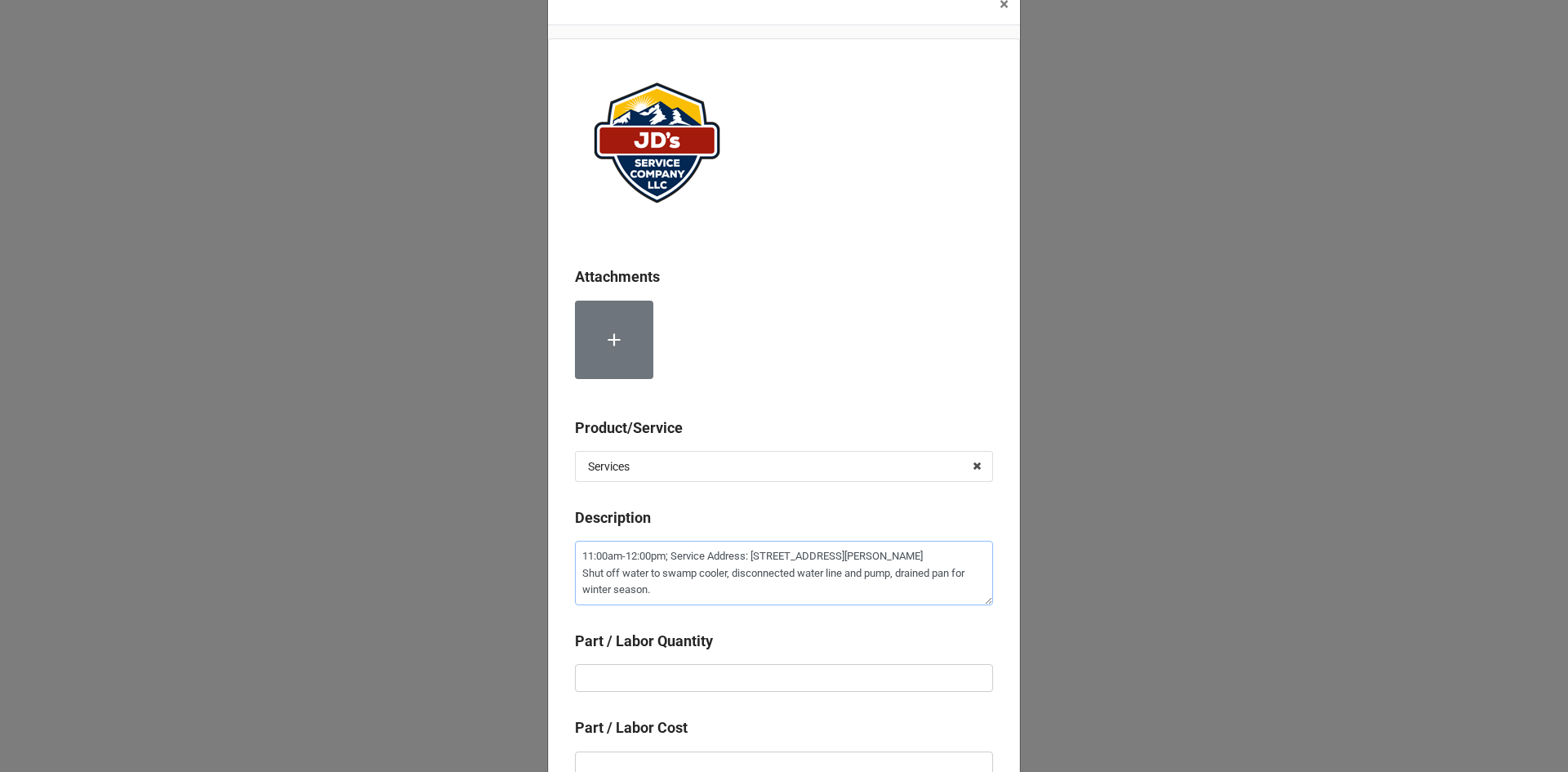
scroll to position [82, 0]
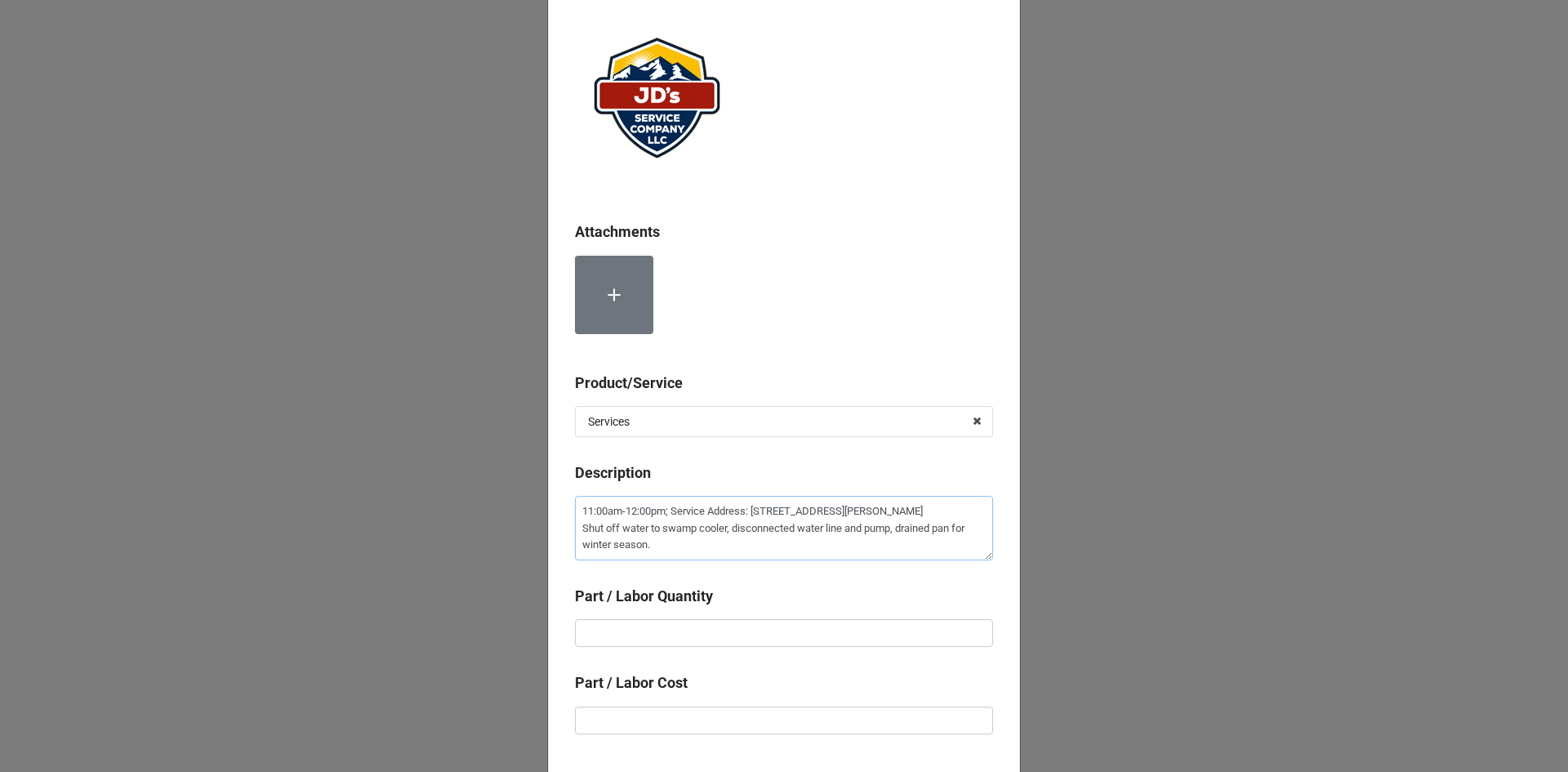
type textarea "11:00am-12:00pm; Service Address: 117 W. Elkhorn Ave., Estes Park, CO 80517 Shu…"
click at [857, 643] on input "text" at bounding box center [784, 633] width 418 height 28
type textarea "x"
type input "1"
type textarea "x"
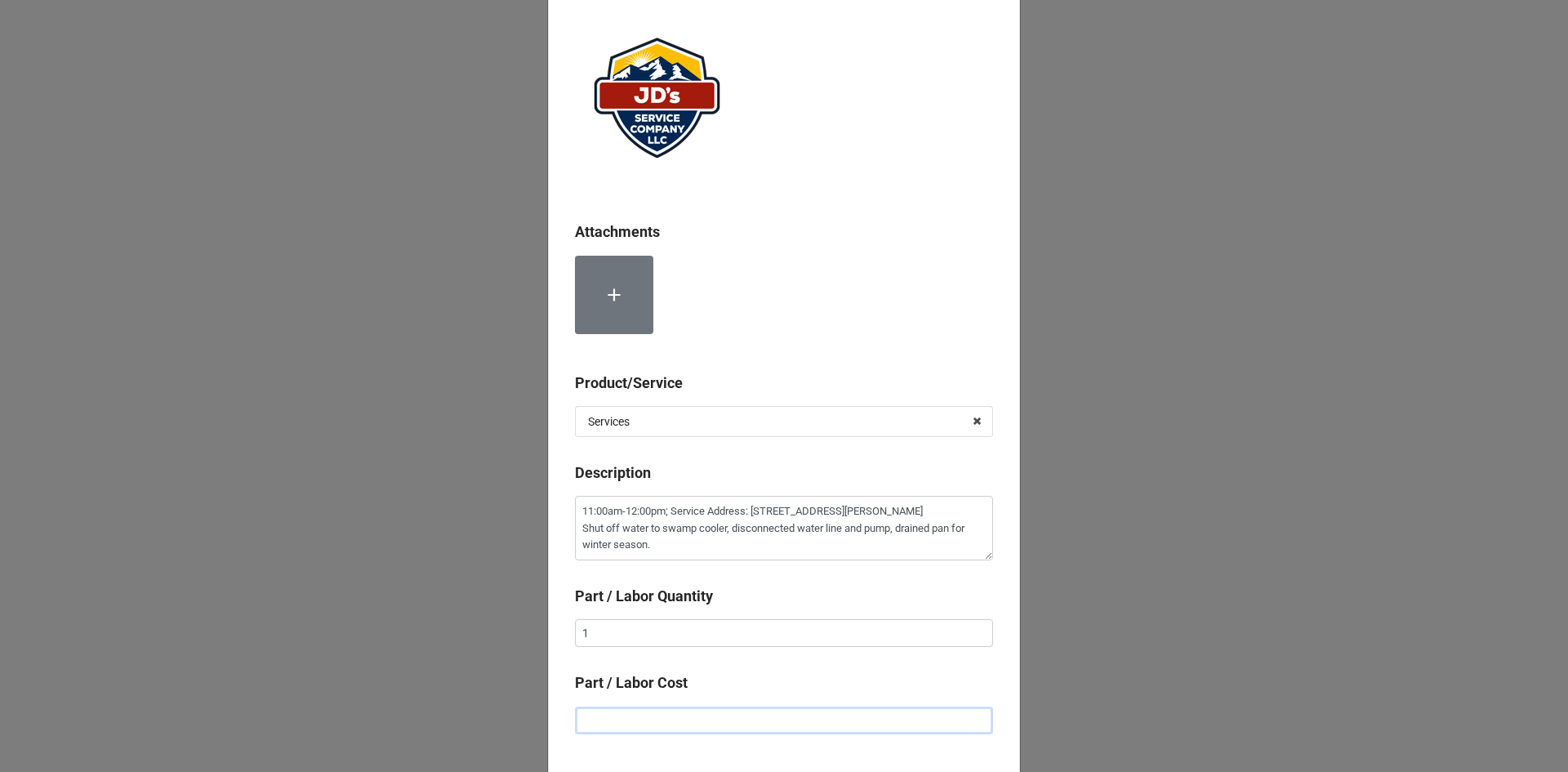
type input "$2.00"
type textarea "x"
type input "$22.00"
type textarea "x"
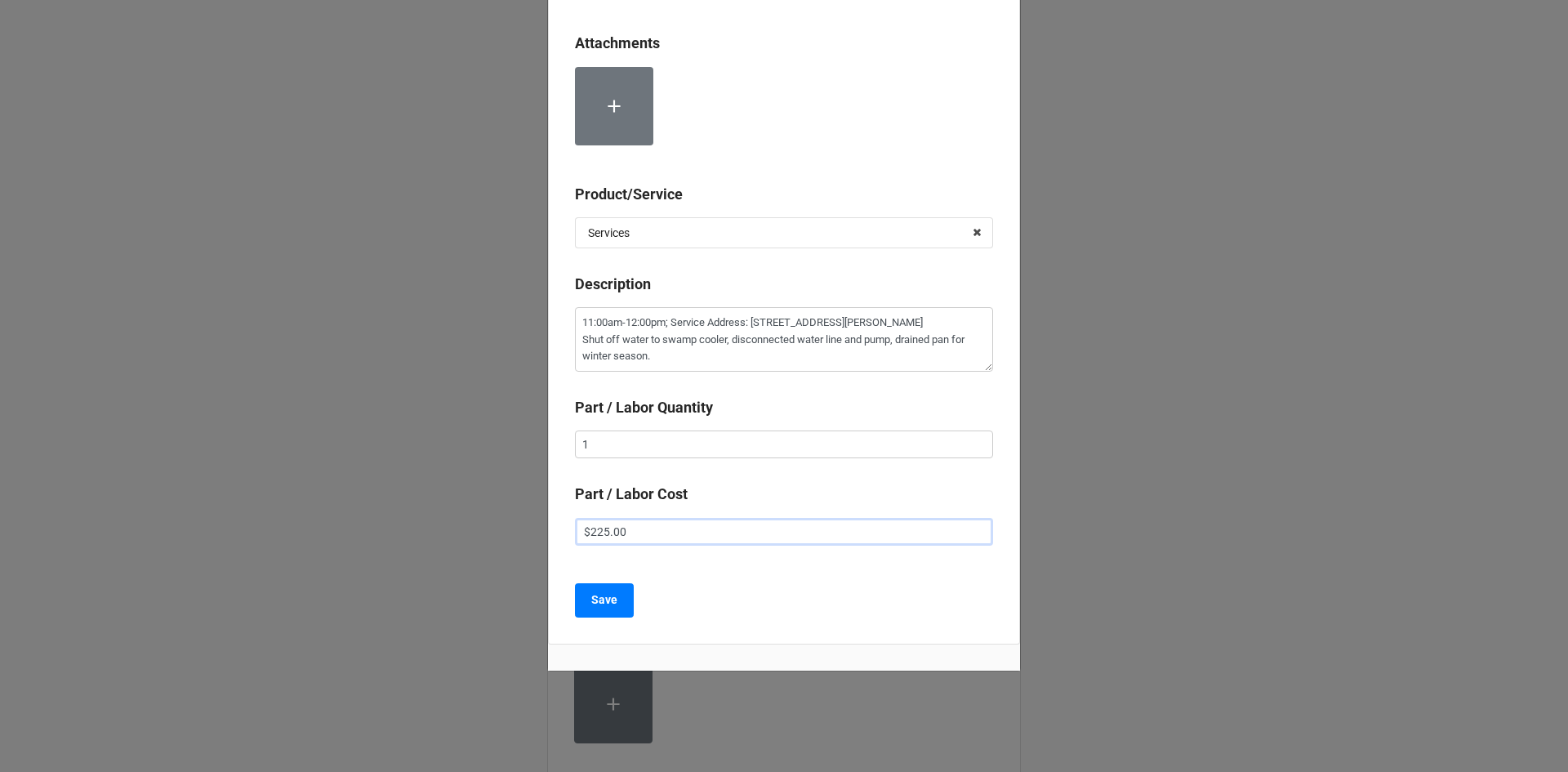
scroll to position [271, 0]
type input "$225.00"
click at [617, 599] on button "Save" at bounding box center [604, 599] width 59 height 34
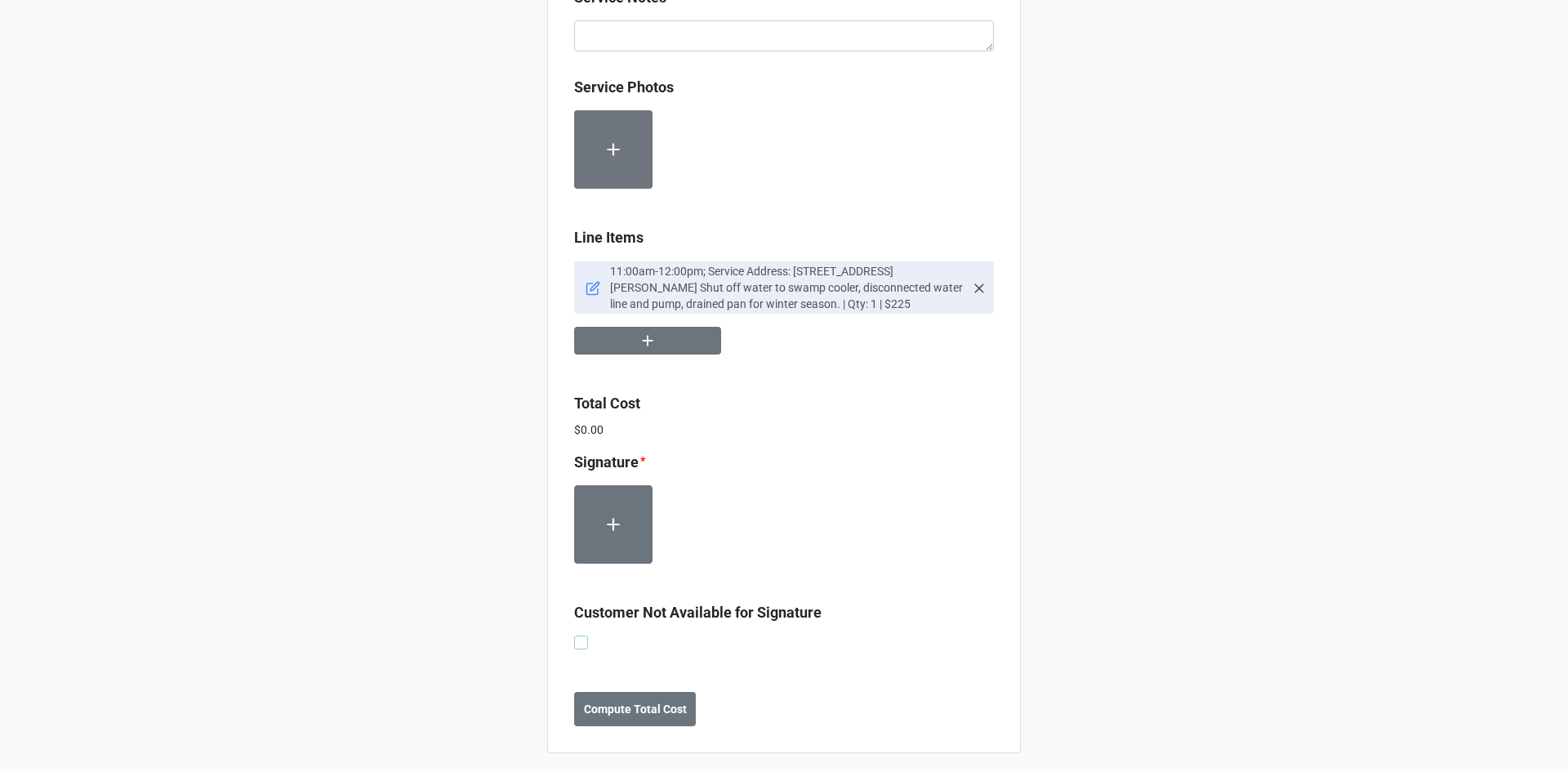
click at [579, 636] on label at bounding box center [580, 636] width 14 height 0
checkbox input "true"
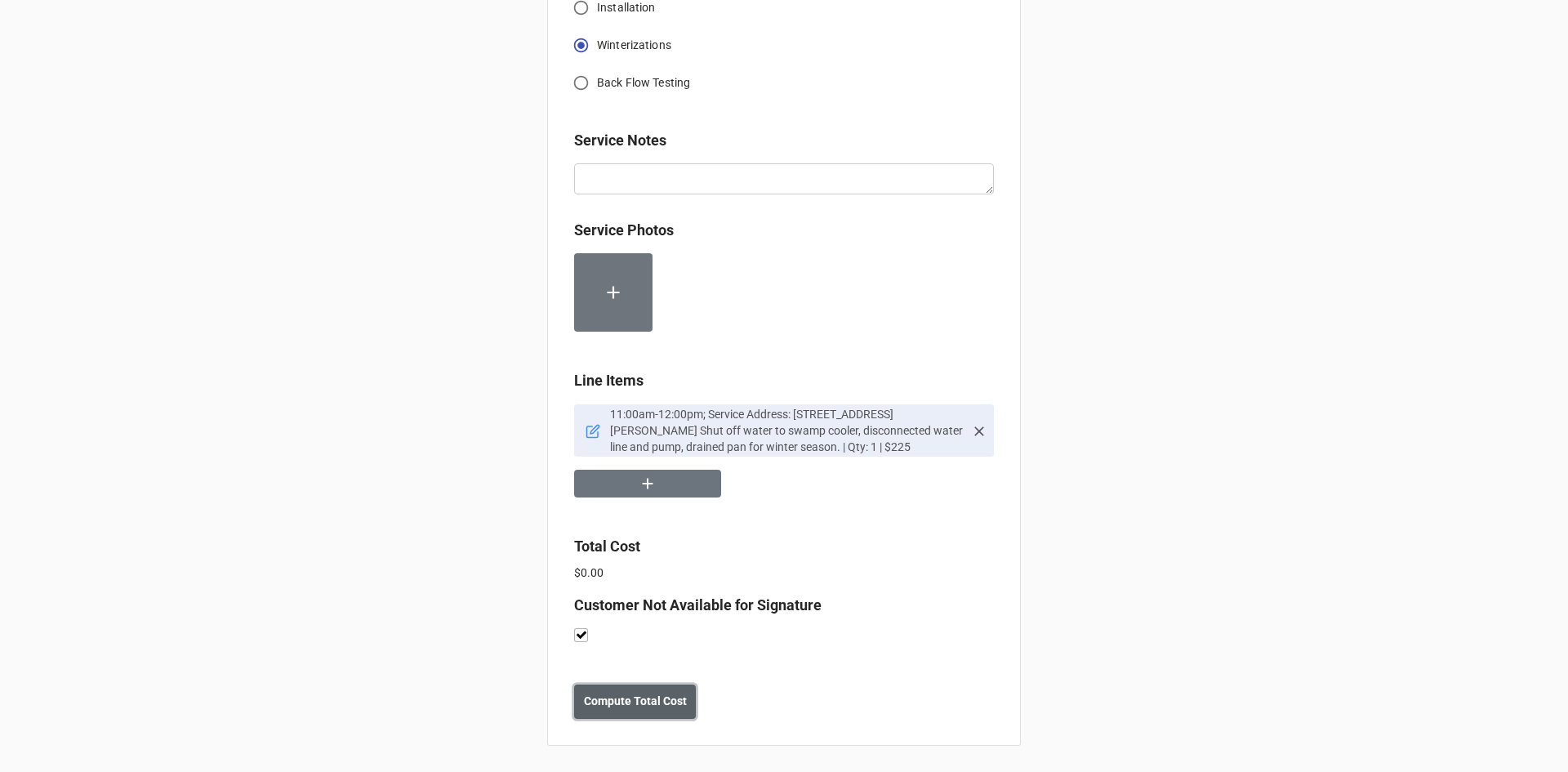
click at [608, 708] on b "Compute Total Cost" at bounding box center [636, 701] width 103 height 18
click at [614, 713] on button "Save" at bounding box center [603, 701] width 59 height 34
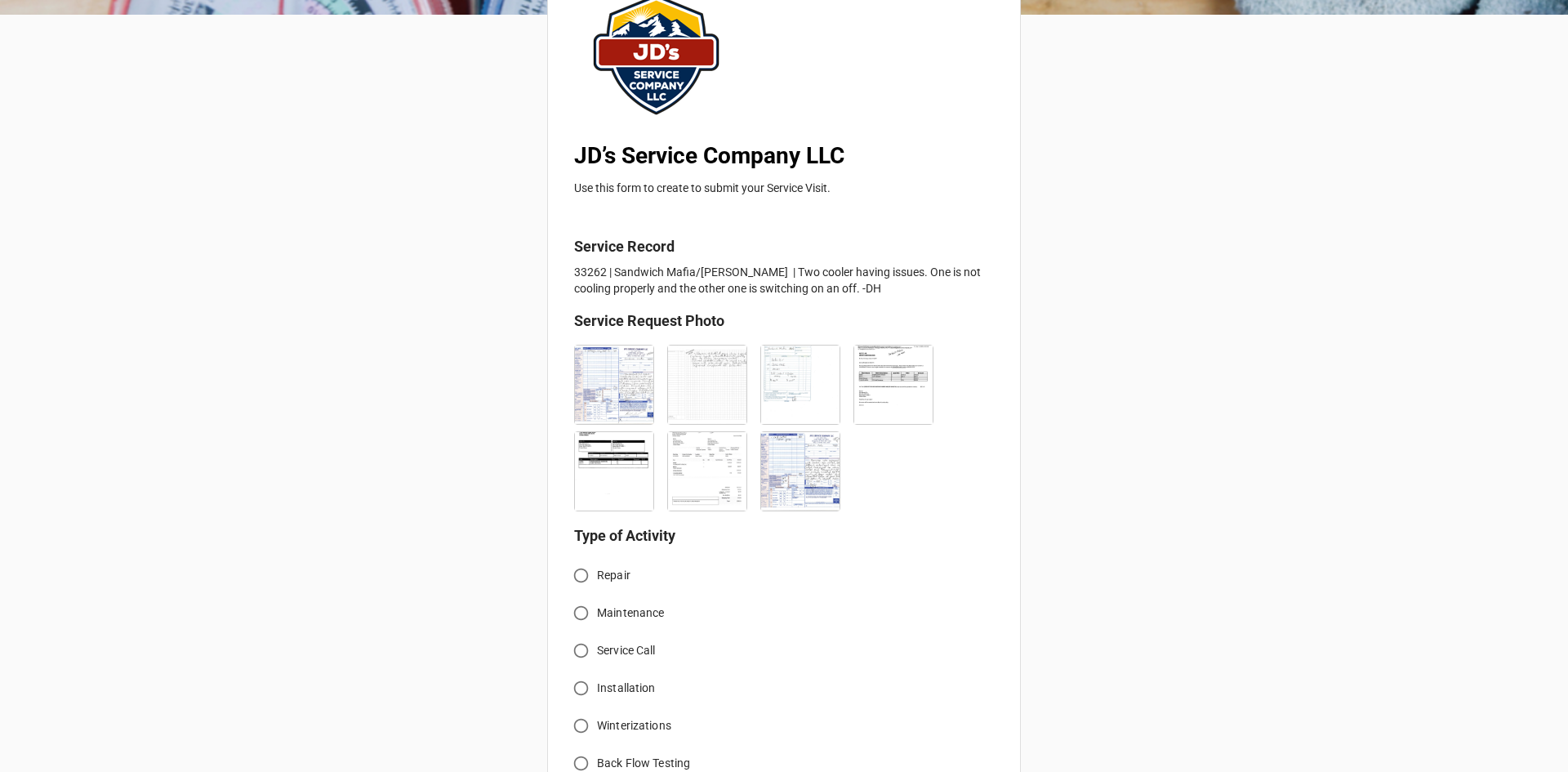
scroll to position [163, 0]
click at [646, 654] on span "Service Call" at bounding box center [626, 649] width 59 height 18
click at [597, 654] on input "Service Call" at bounding box center [580, 649] width 32 height 32
radio input "true"
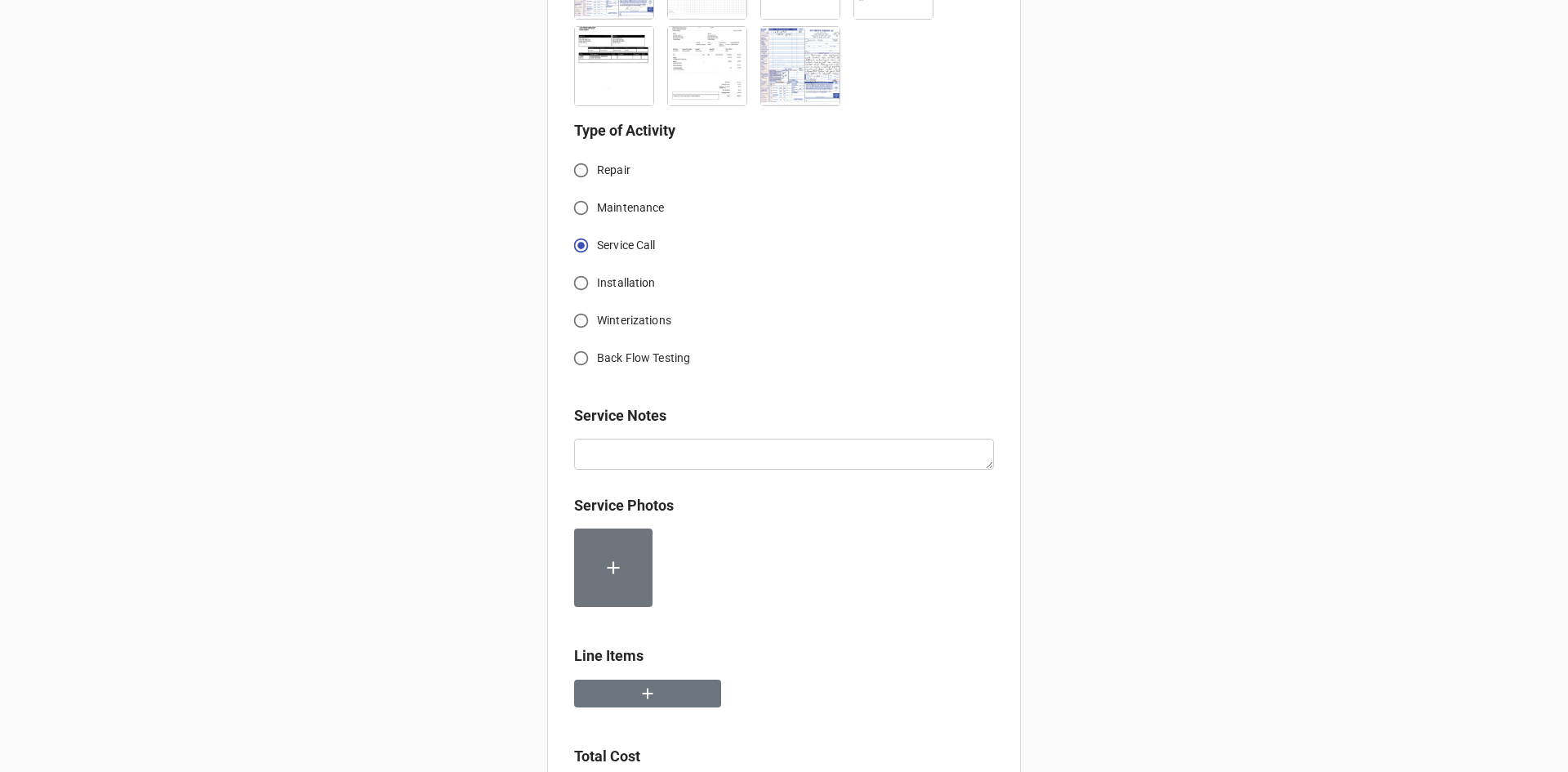
scroll to position [571, 0]
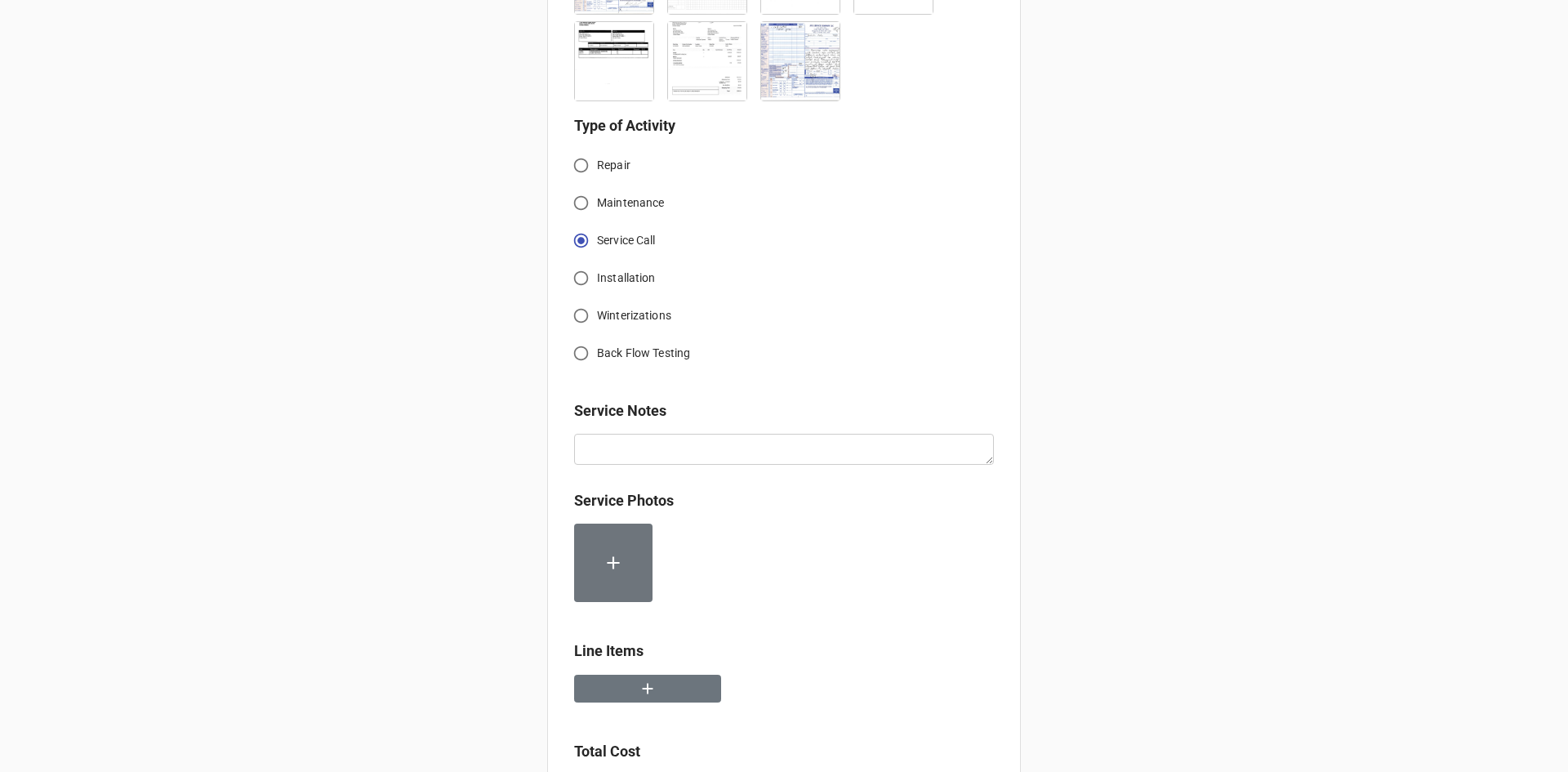
click at [576, 166] on input "Repair" at bounding box center [580, 165] width 32 height 32
radio input "true"
click at [638, 684] on icon "button" at bounding box center [648, 688] width 18 height 18
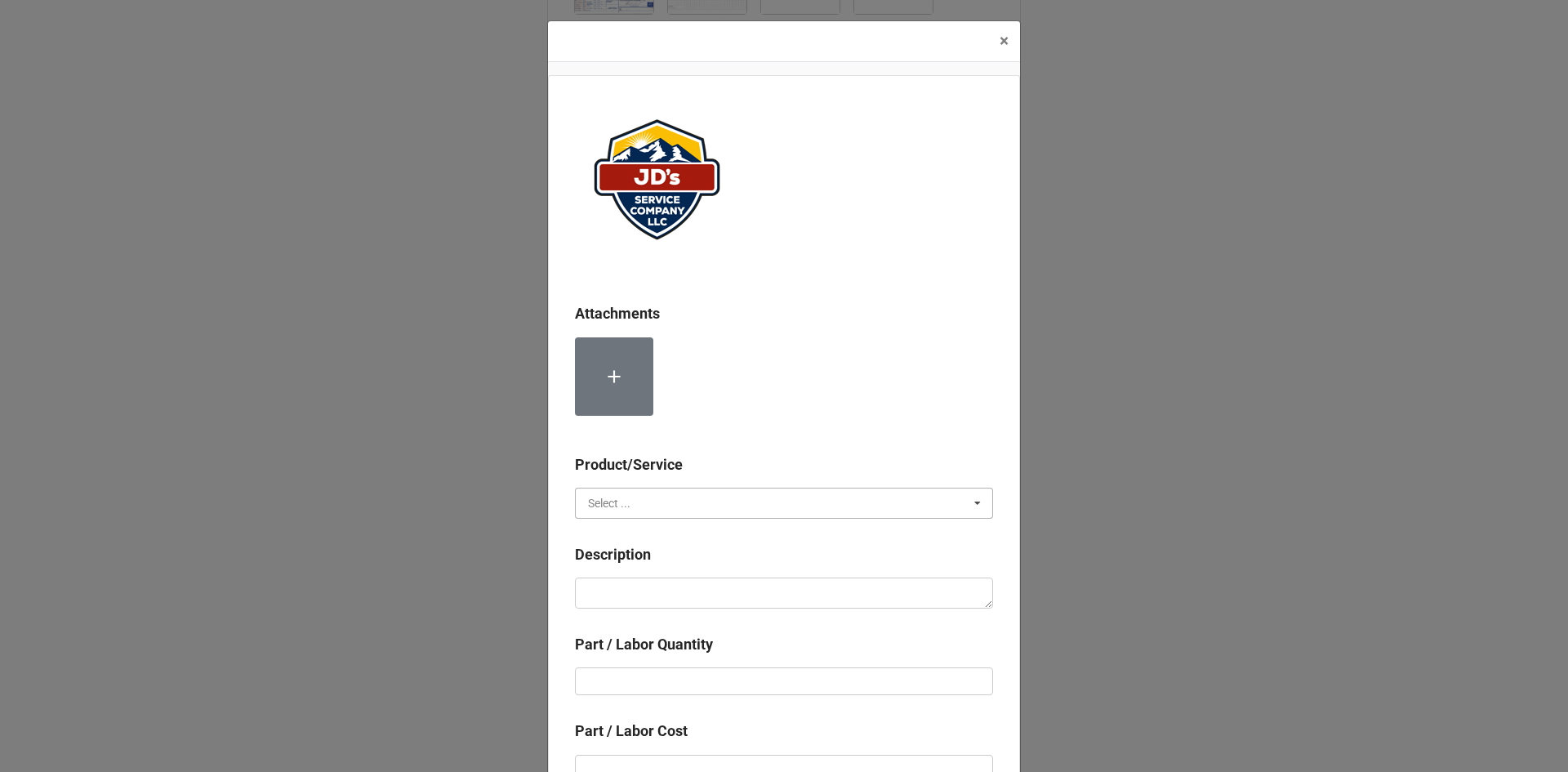
click at [721, 492] on input "text" at bounding box center [785, 503] width 416 height 29
click at [685, 566] on div "Material Cost" at bounding box center [784, 563] width 416 height 30
click at [672, 504] on input "text" at bounding box center [785, 503] width 416 height 29
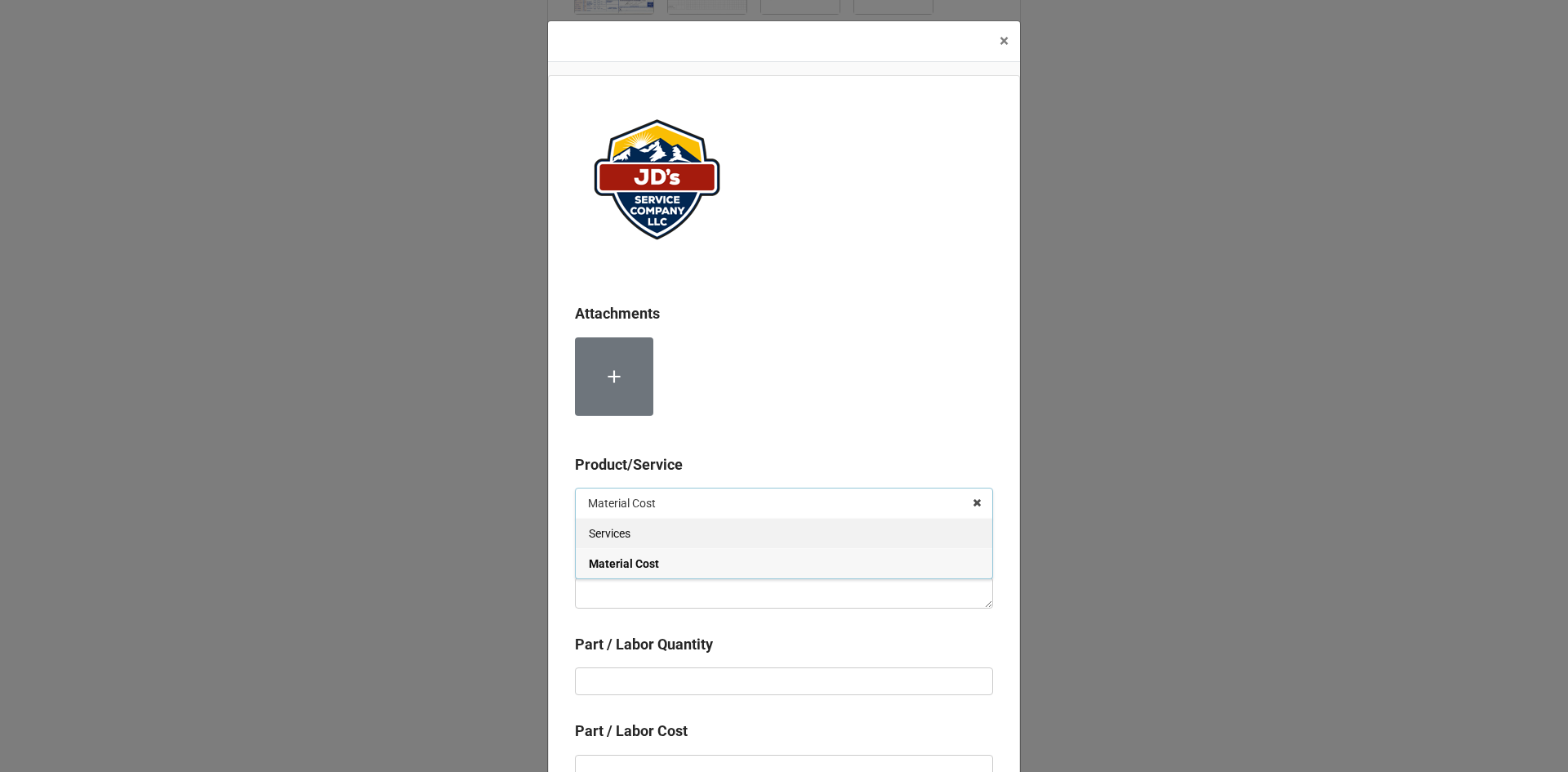
click at [672, 542] on div "Services" at bounding box center [784, 532] width 416 height 30
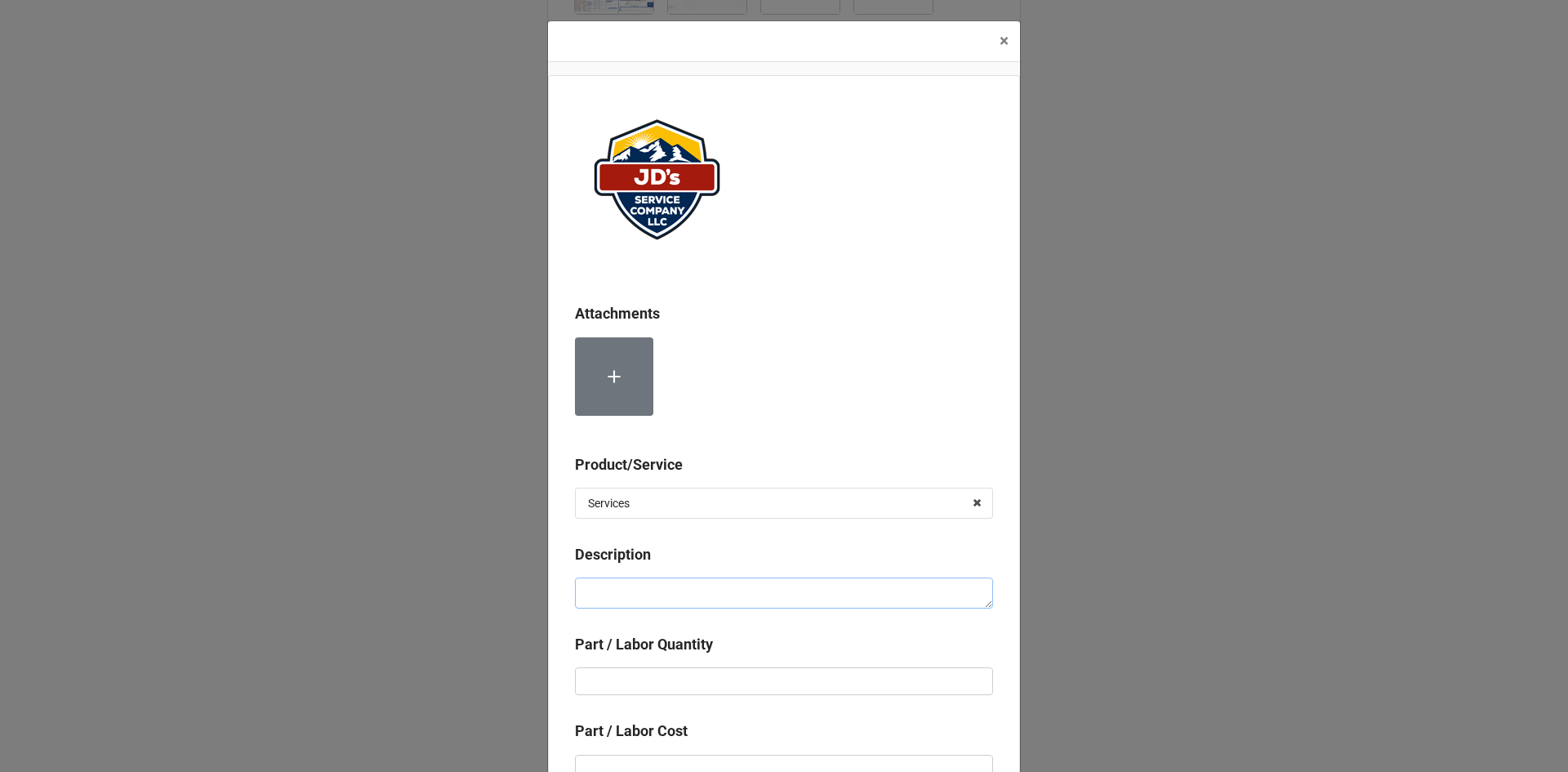
click at [679, 579] on textarea at bounding box center [784, 593] width 418 height 31
paste textarea "10:45am-12:15pm; Service Address: Same as above. Returned with replacement cold…"
type textarea "x"
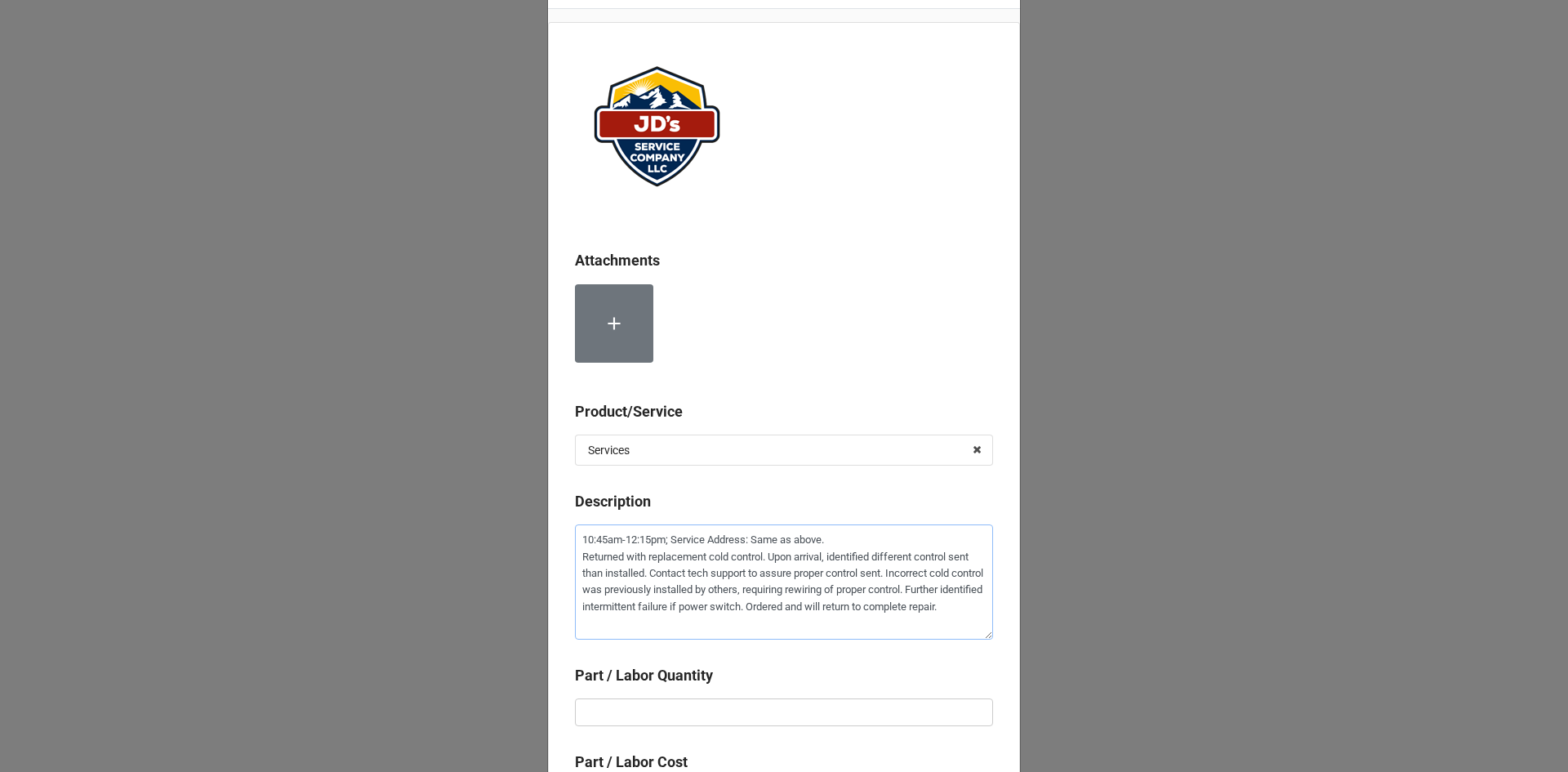
scroll to position [82, 0]
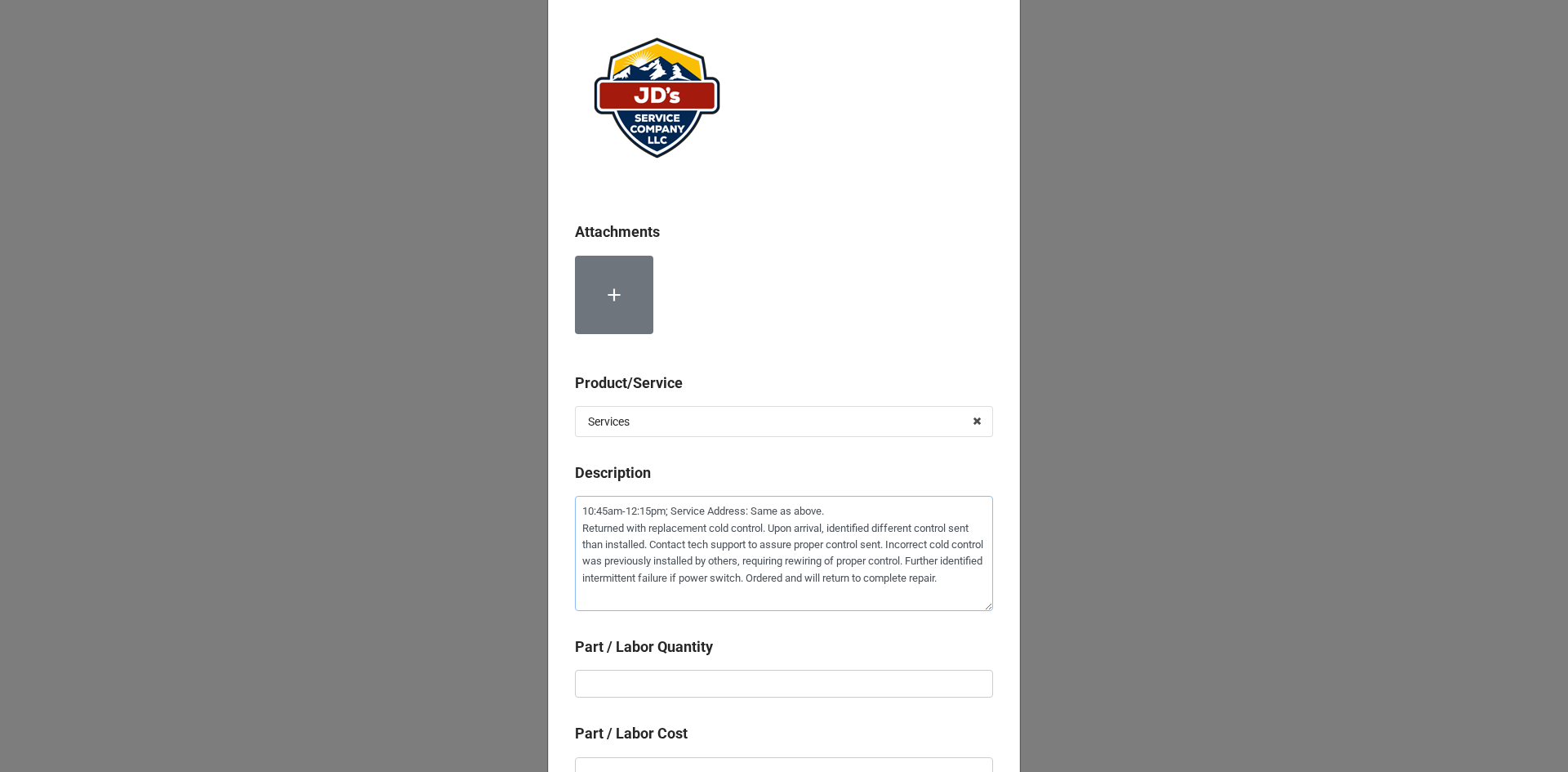
type textarea "10:45am-12:15pm; Service Address: Same as above. Returned with replacement cold…"
click at [725, 676] on input "text" at bounding box center [784, 684] width 418 height 28
type textarea "x"
type input "1"
type textarea "x"
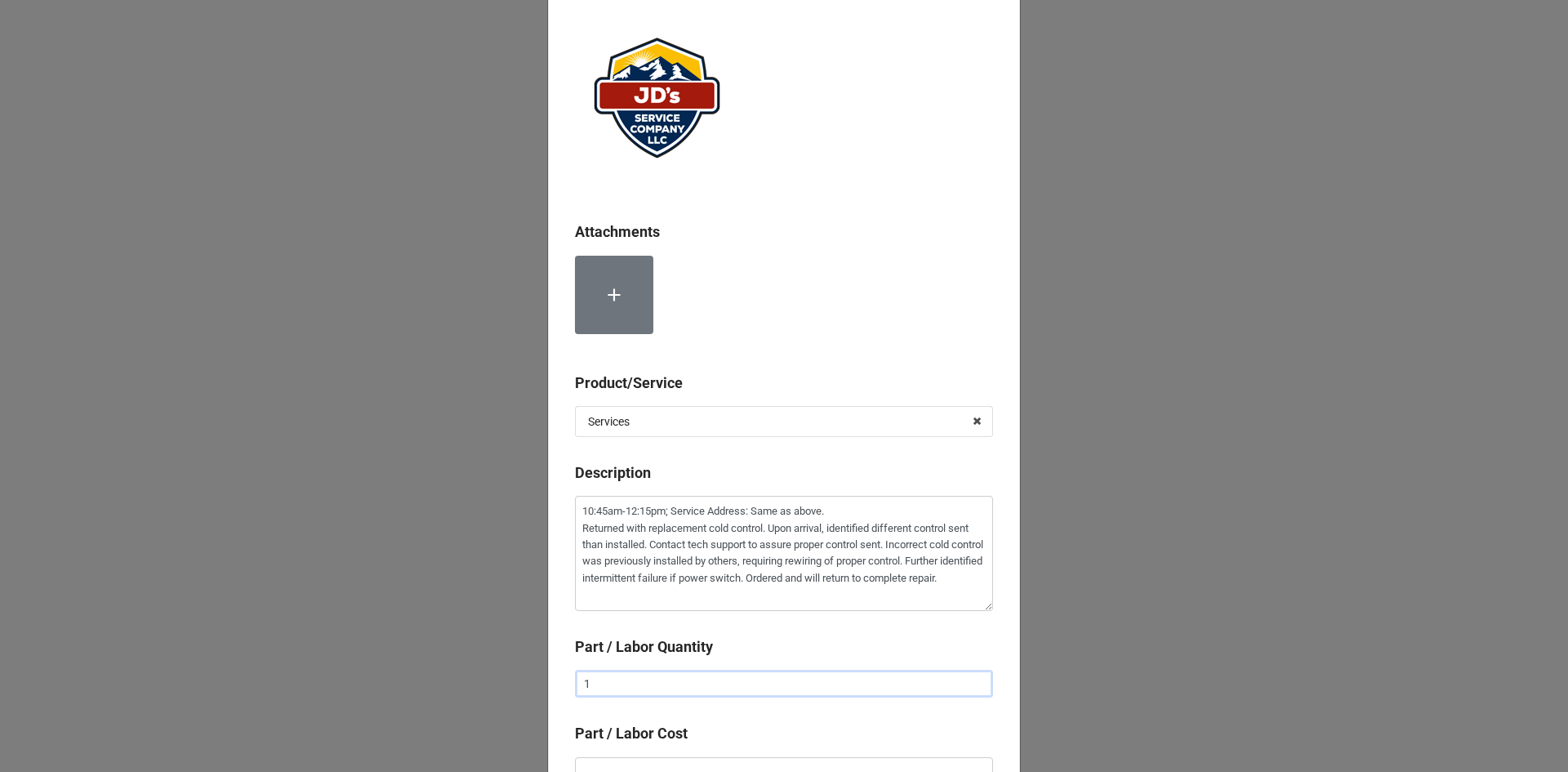
type input "1."
type textarea "x"
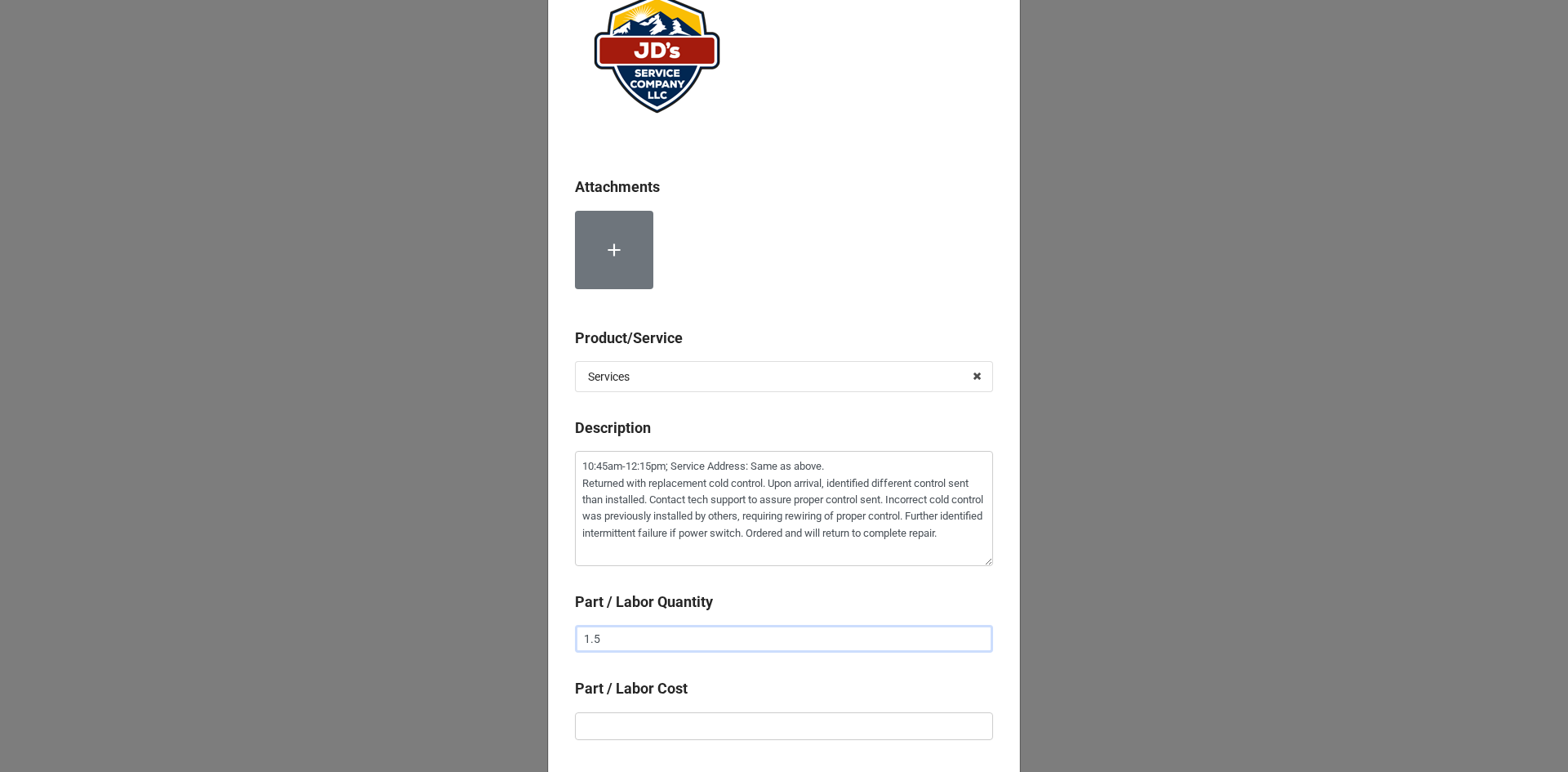
scroll to position [163, 0]
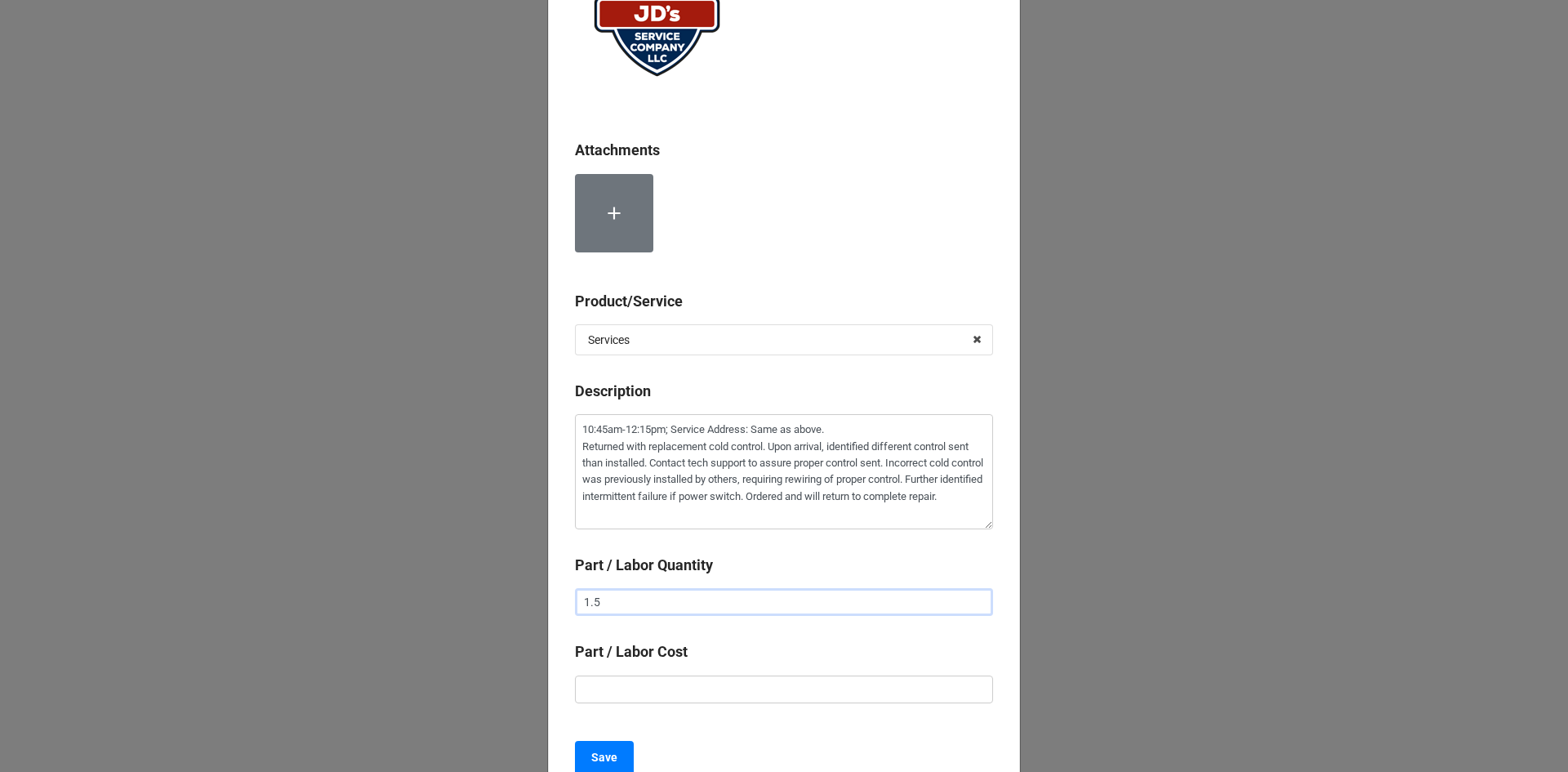
type input "1.5"
click at [722, 692] on input "text" at bounding box center [784, 689] width 418 height 28
type textarea "x"
type input "$2.00"
type textarea "x"
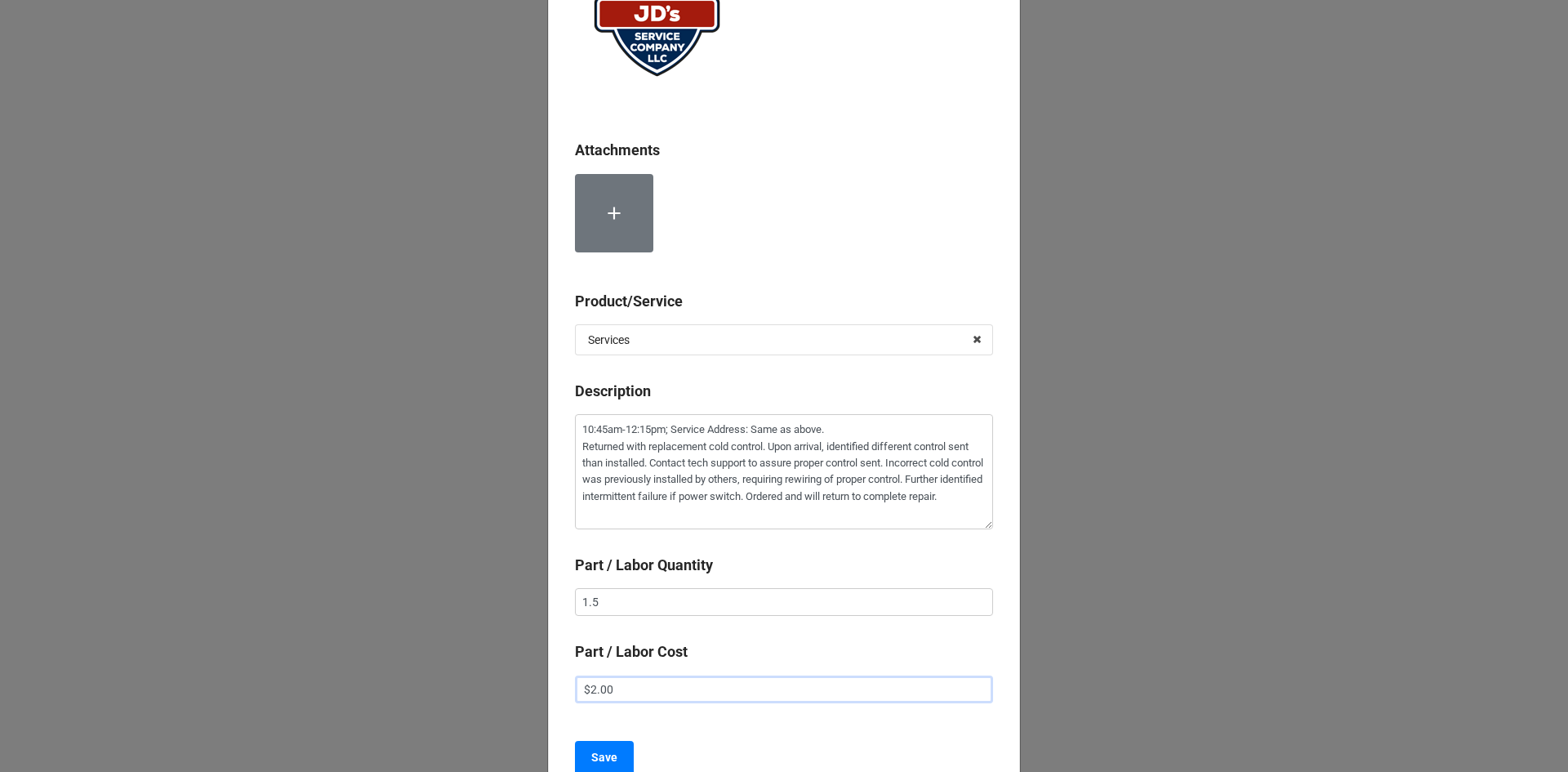
type input "$22.00"
type textarea "x"
type input "$225.00"
click at [594, 759] on b "Save" at bounding box center [604, 757] width 26 height 18
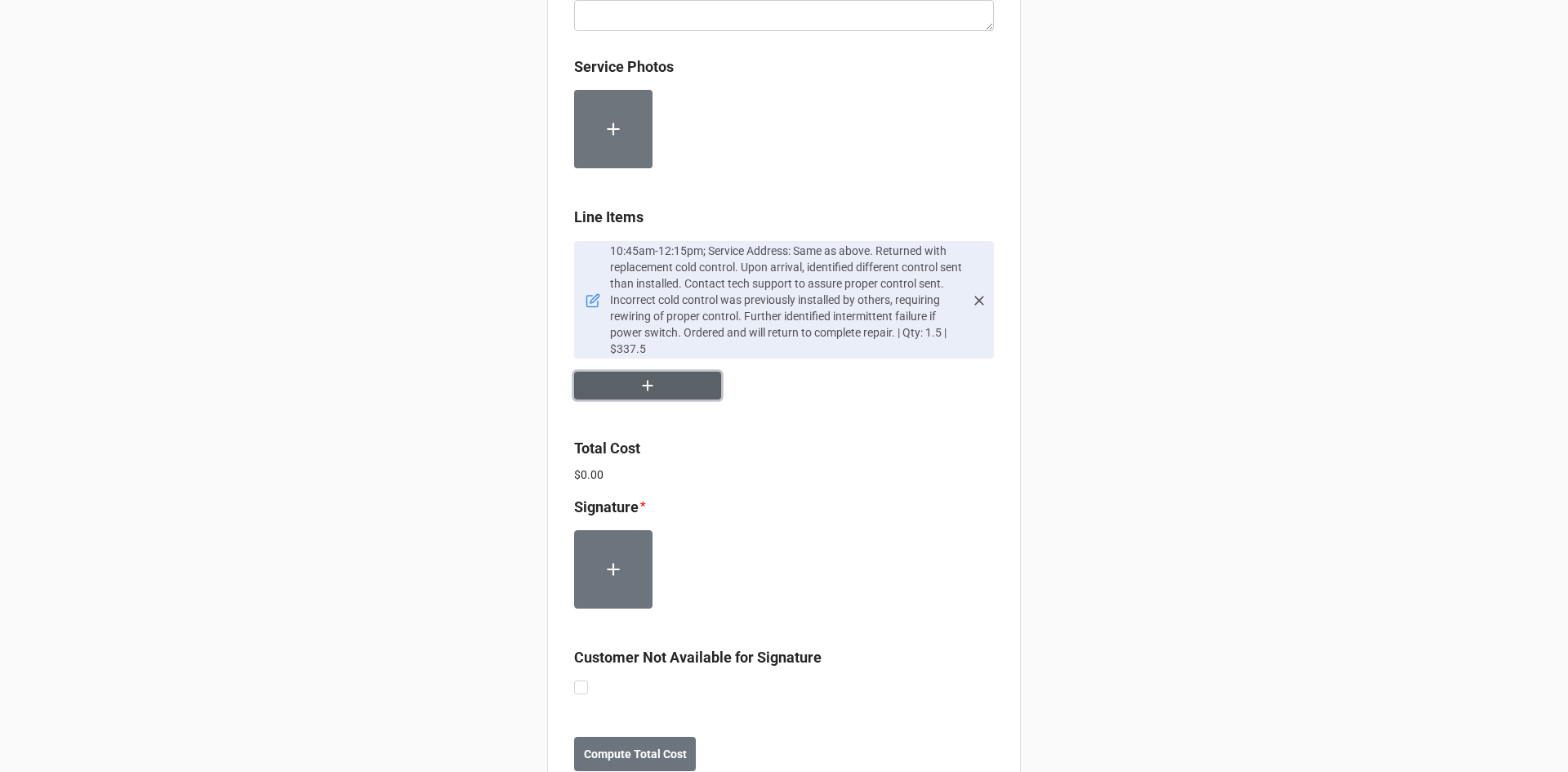
click at [643, 383] on icon "button" at bounding box center [648, 386] width 18 height 18
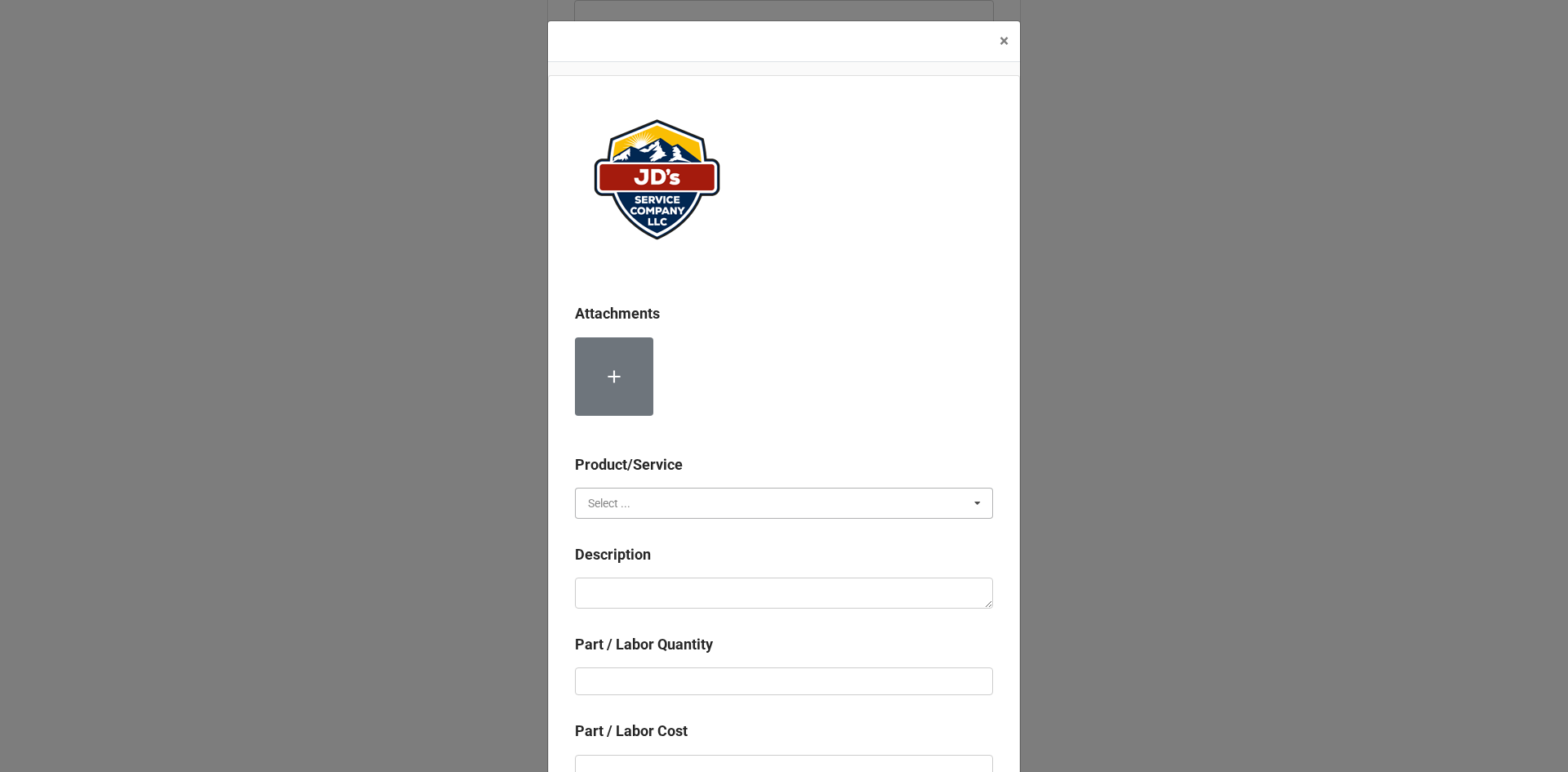
click at [674, 507] on input "text" at bounding box center [785, 503] width 416 height 29
click at [649, 562] on span "Material Cost" at bounding box center [623, 564] width 68 height 13
click at [648, 587] on textarea at bounding box center [784, 593] width 418 height 31
type textarea "x"
type textarea "C"
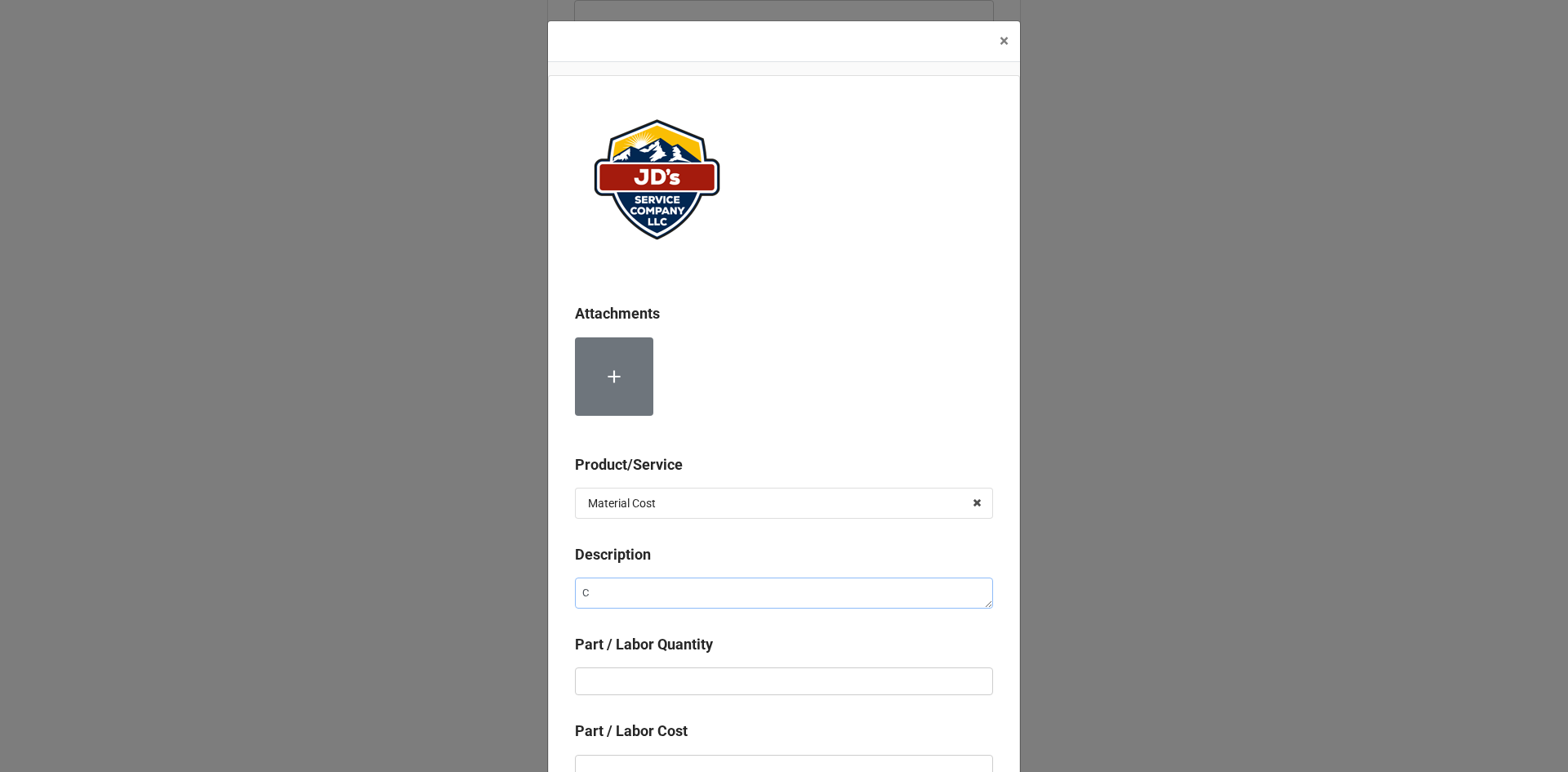
type textarea "x"
type textarea "Co"
type textarea "x"
type textarea "Cold"
type textarea "x"
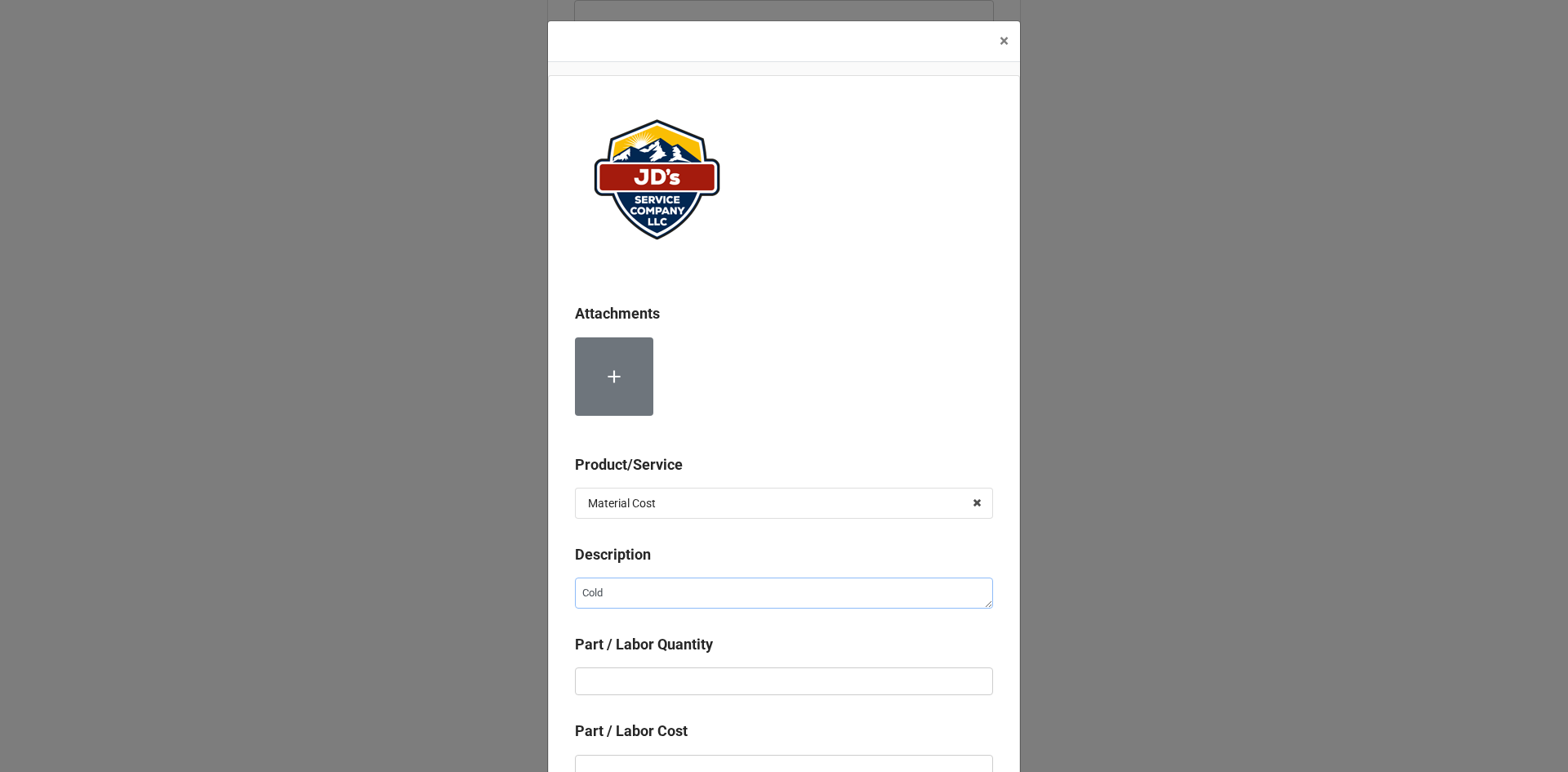
type textarea "Cold"
type textarea "x"
type textarea "Cold C"
type textarea "x"
type textarea "Cold Co"
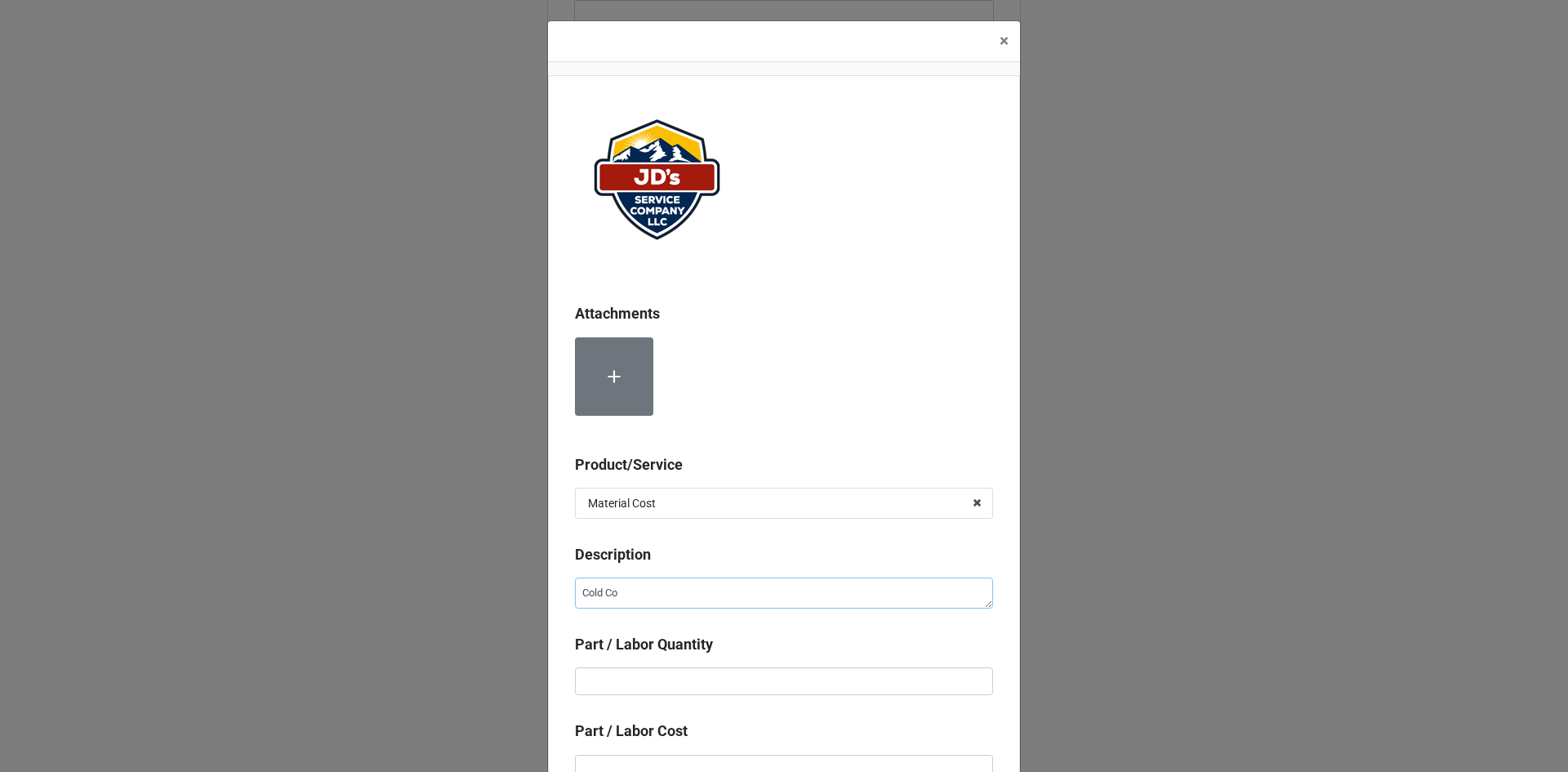
type textarea "x"
type textarea "Cold Con"
type textarea "x"
type textarea "Cold Cont"
type textarea "x"
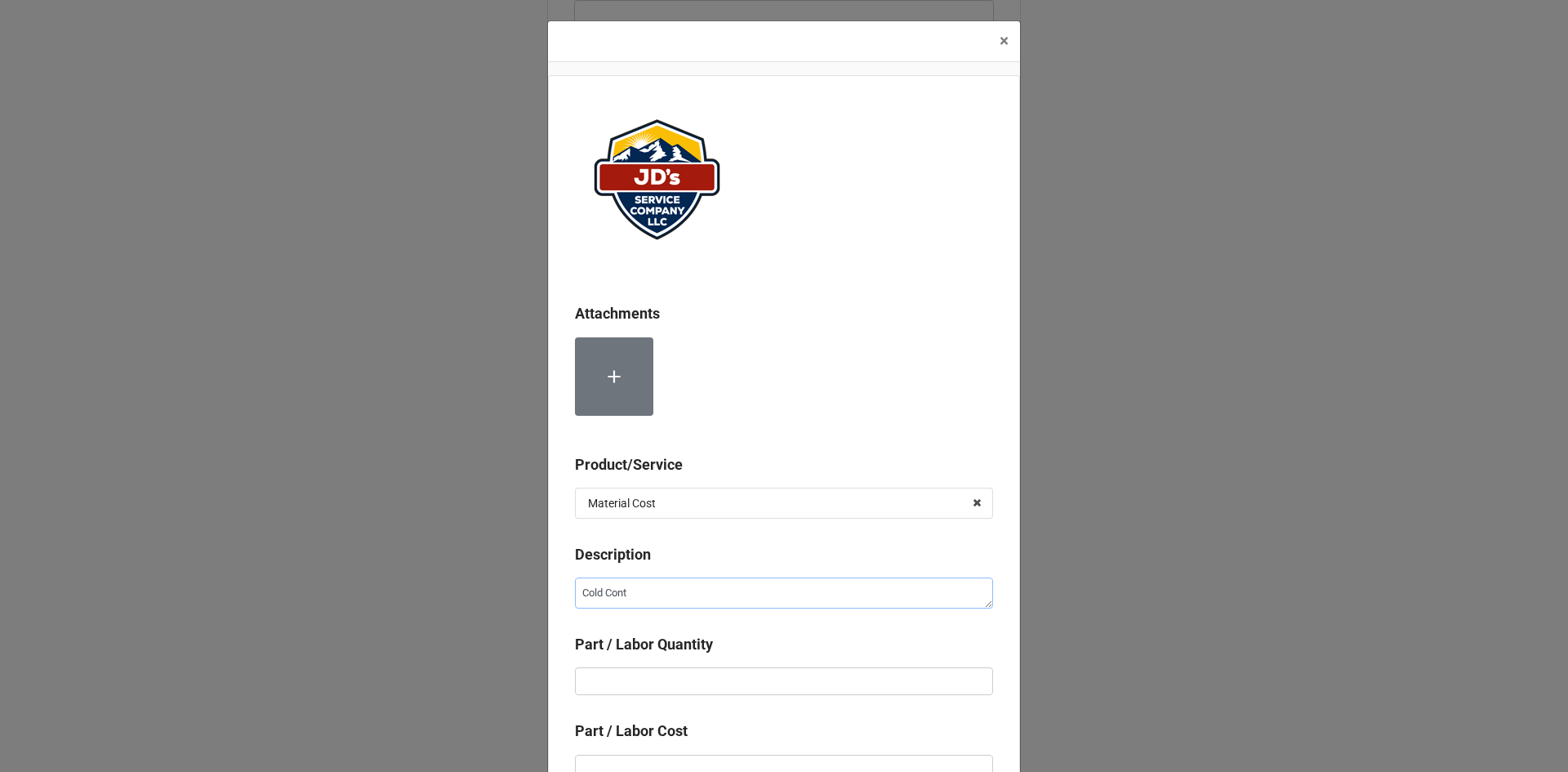
type textarea "Cold Contr"
type textarea "x"
type textarea "Cold Contro"
type textarea "x"
type textarea "Cold Control"
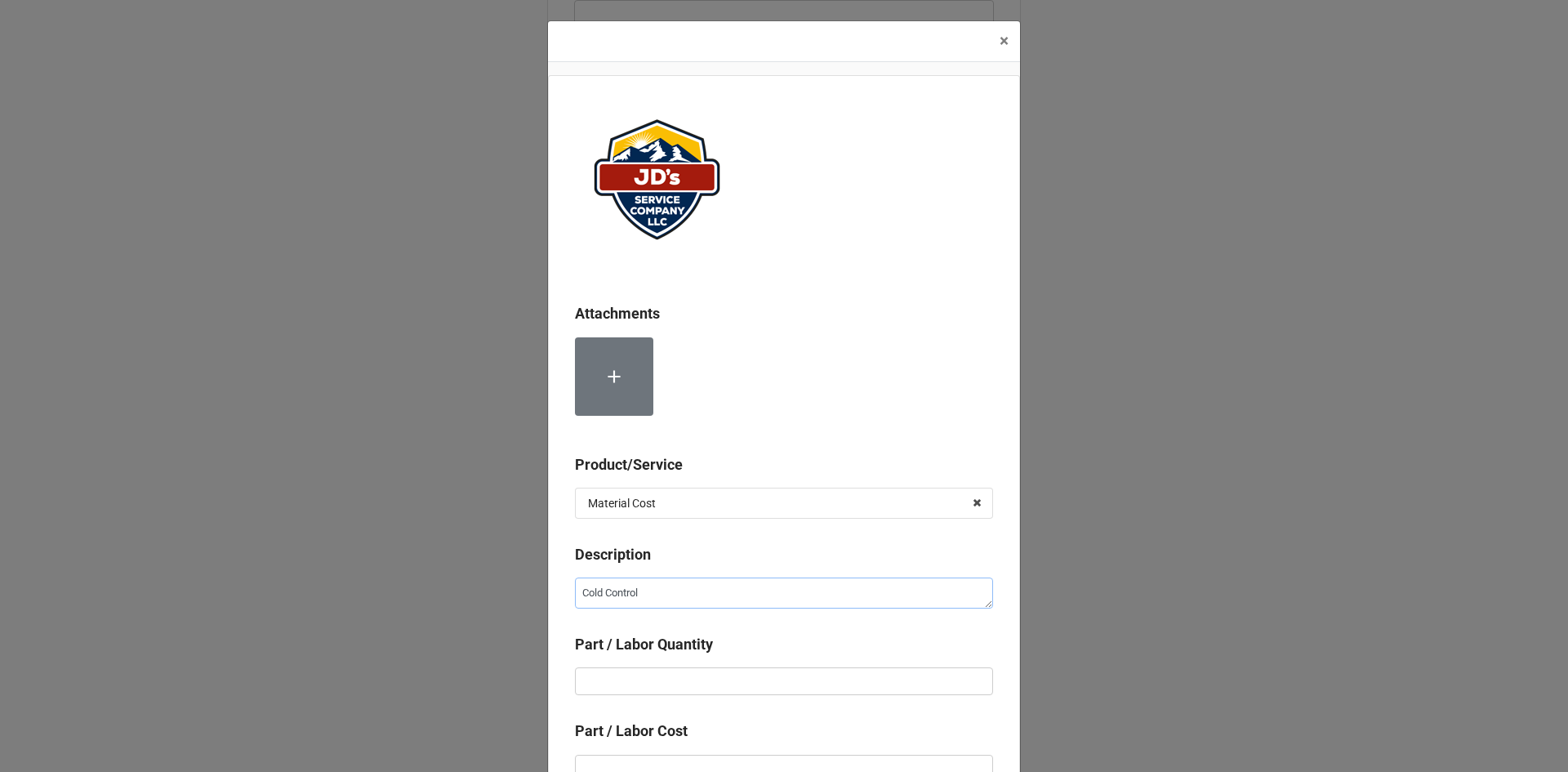
type textarea "x"
type textarea "Cold Control"
type textarea "x"
type textarea "Cold Control a"
type textarea "x"
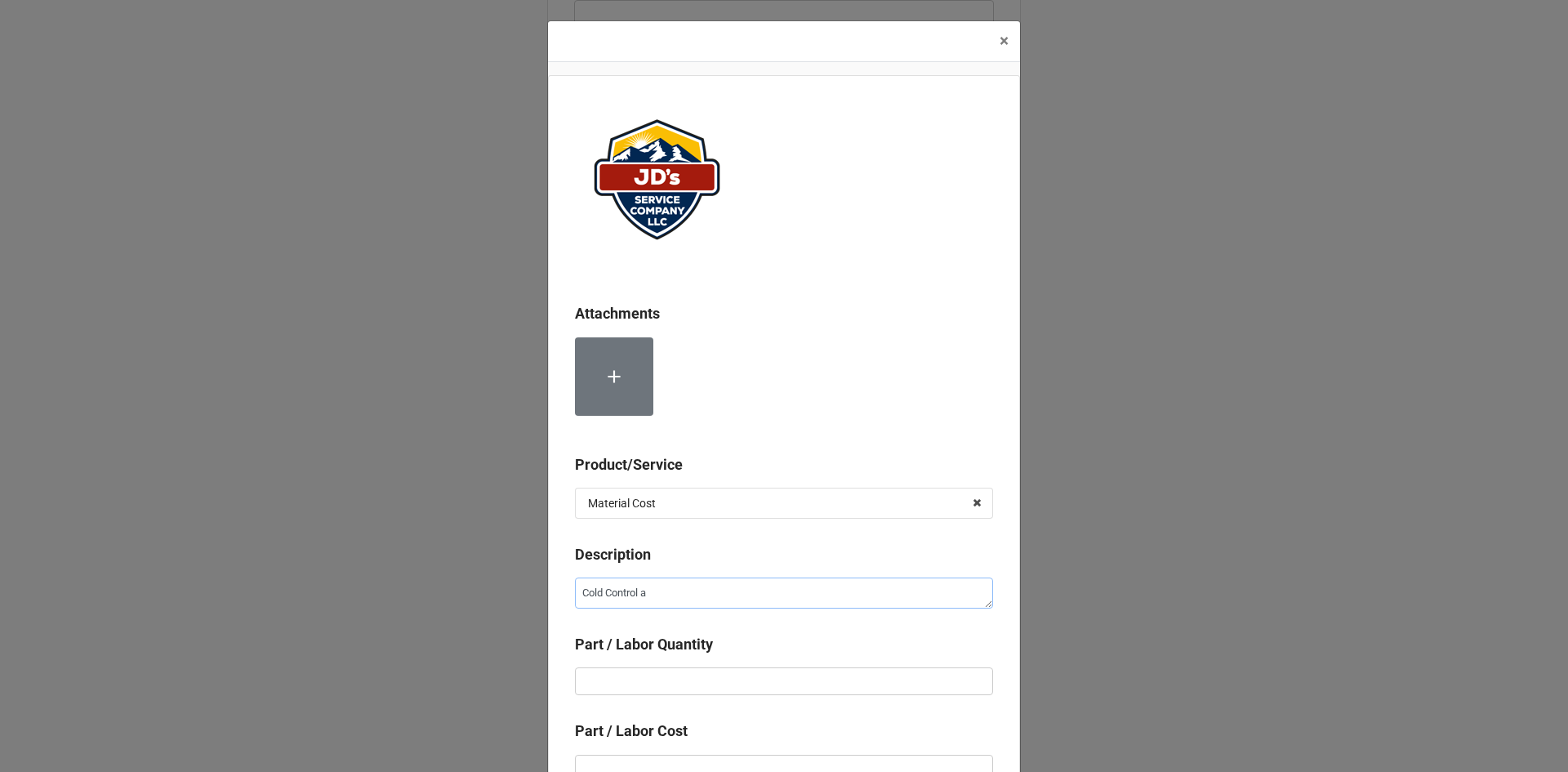
type textarea "Cold Control an"
type textarea "x"
type textarea "Cold Control and"
type textarea "x"
type textarea "Cold Control and"
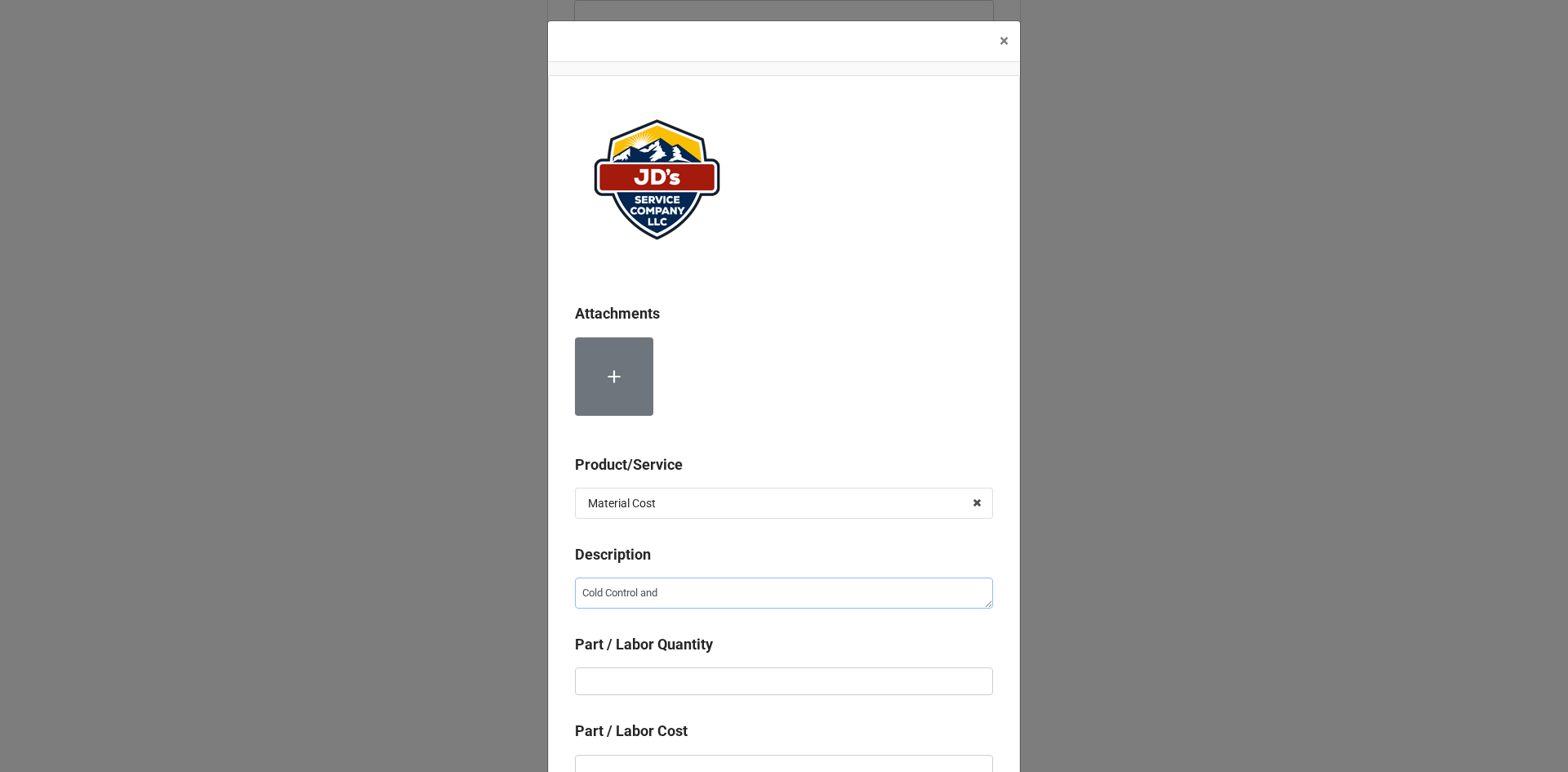
type textarea "x"
type textarea "Cold Control and S"
type textarea "x"
type textarea "Cold Control and Se"
type textarea "x"
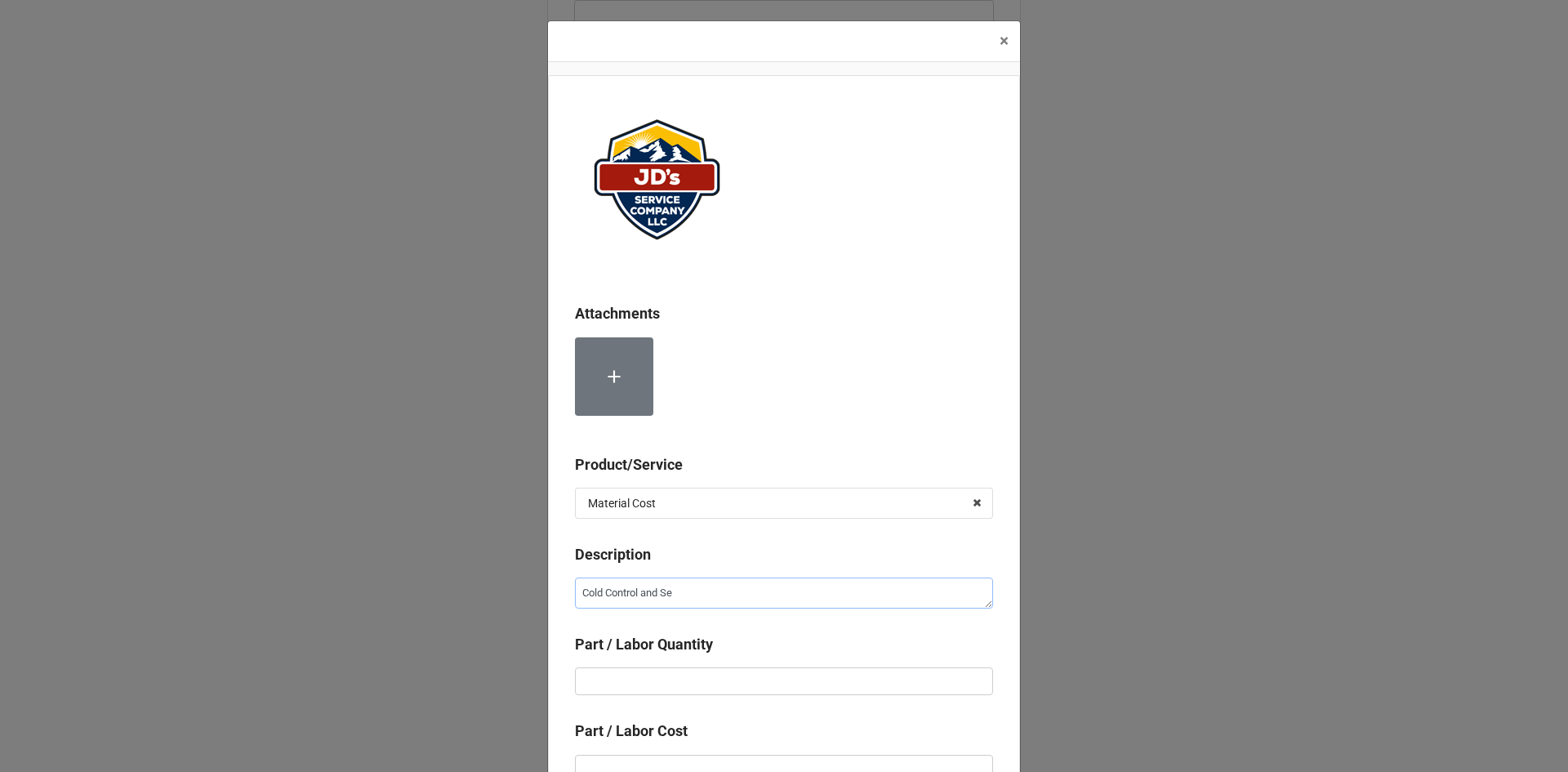
type textarea "Cold Control and Sen"
type textarea "x"
type textarea "Cold Control and Sens"
type textarea "x"
type textarea "Cold Control and Sense"
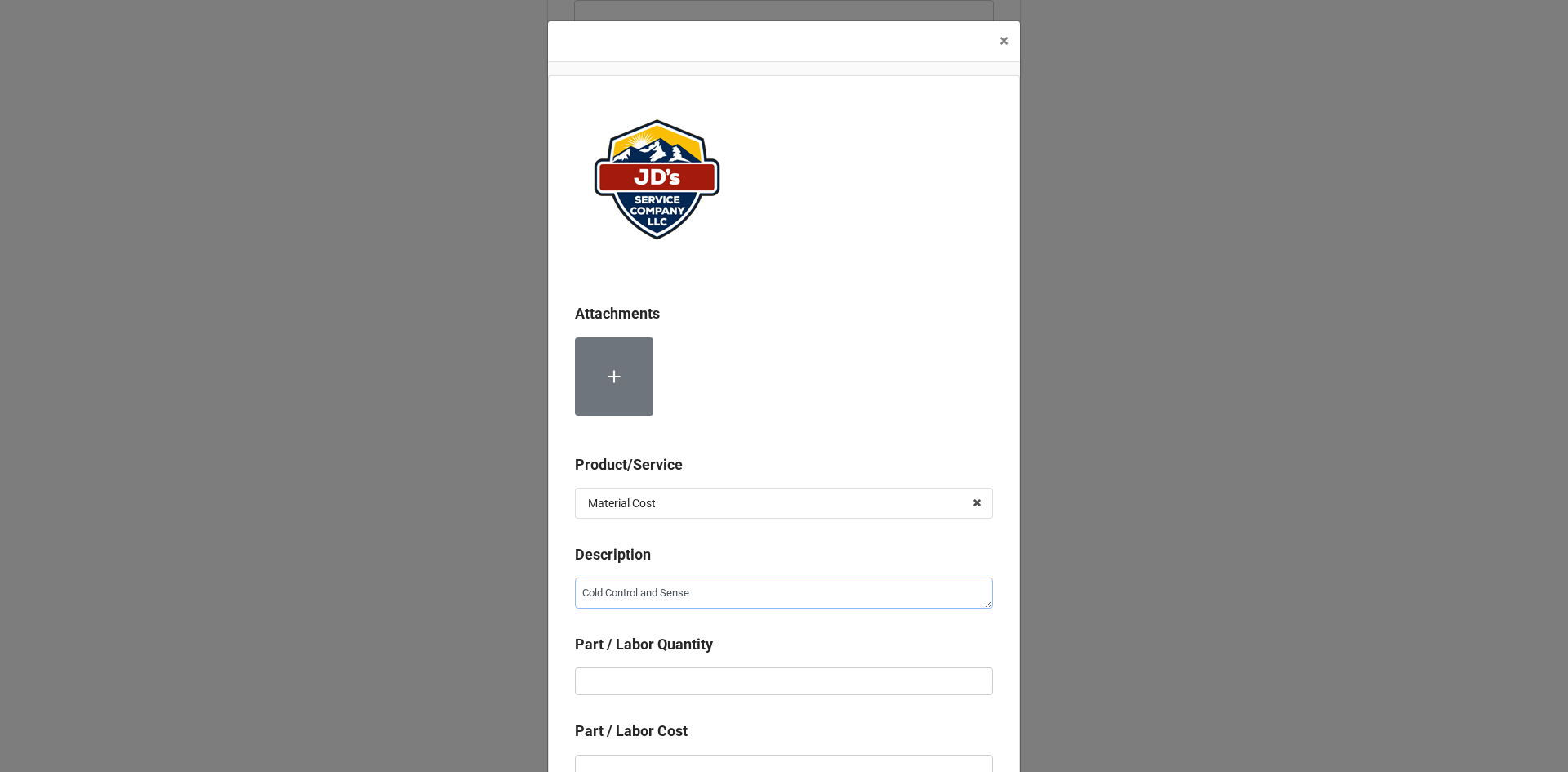
type textarea "x"
type textarea "Cold Control and Senseo"
type textarea "x"
type textarea "Cold Control and Senseor"
type textarea "x"
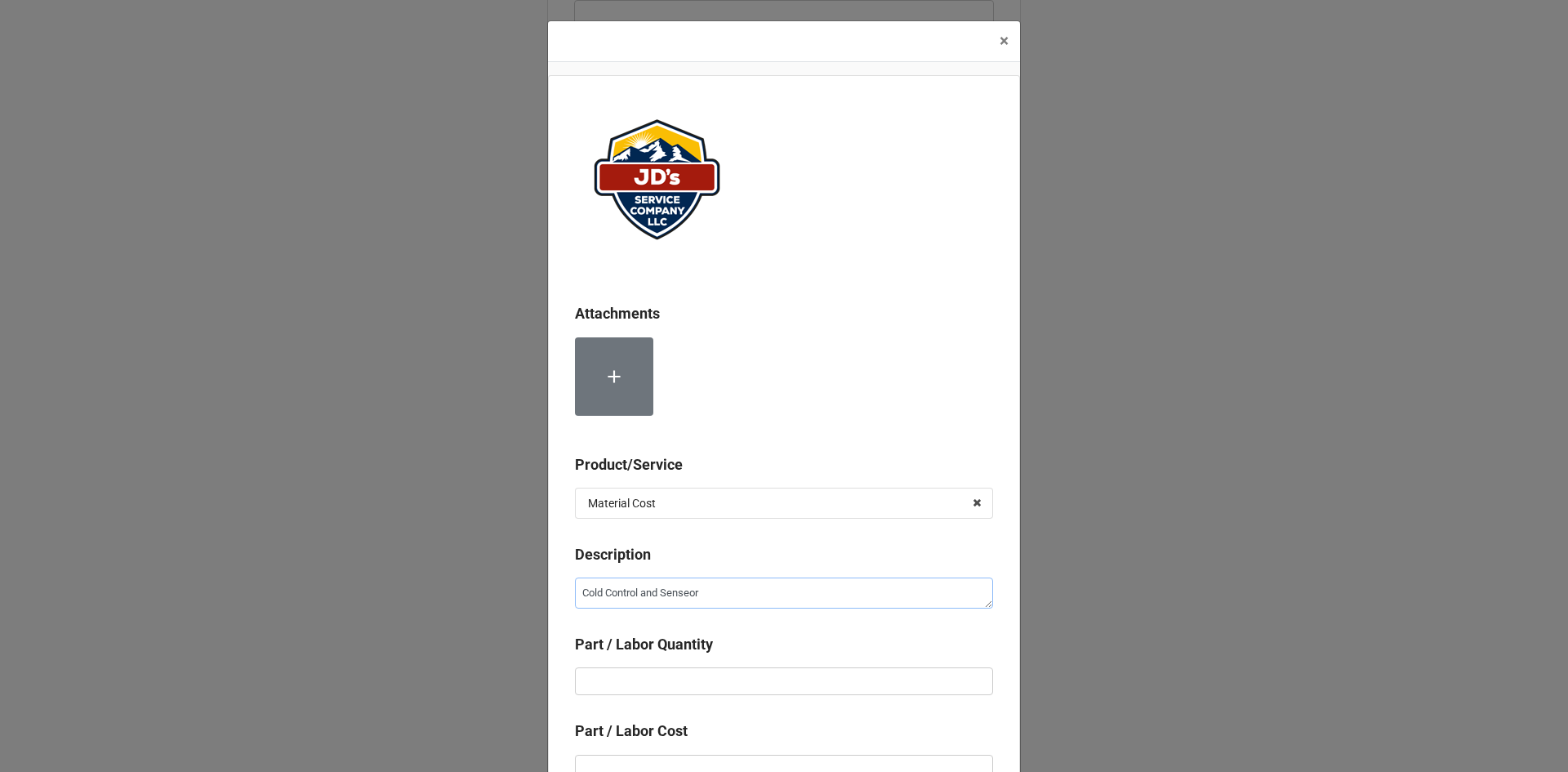
type textarea "Cold Control and Senseo"
type textarea "x"
type textarea "Cold Control and Sense"
type textarea "x"
type textarea "Cold Control and Sens"
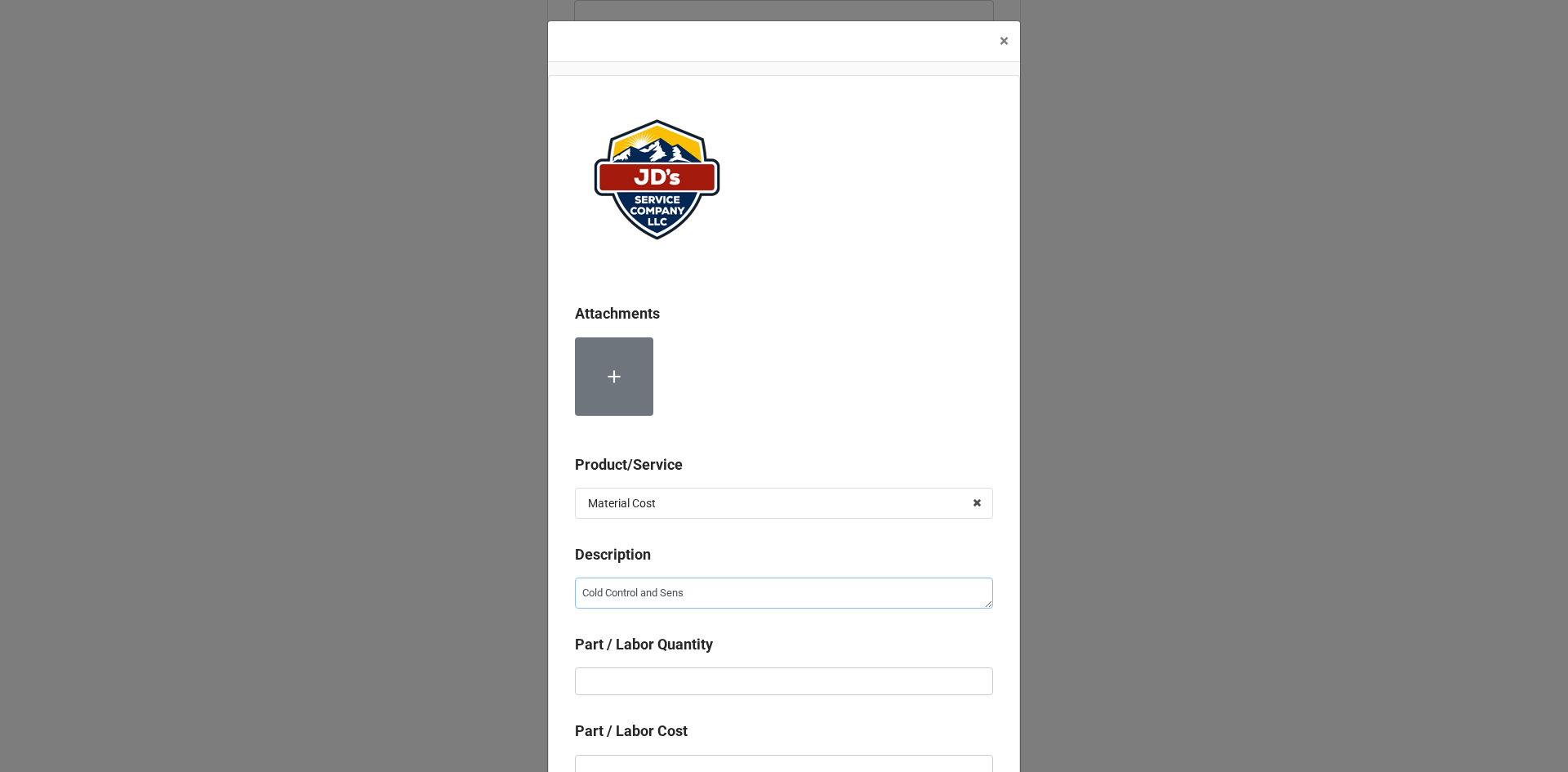
type textarea "x"
type textarea "Cold Control and Senso"
type textarea "x"
type textarea "Cold Control and Sensor"
type textarea "x"
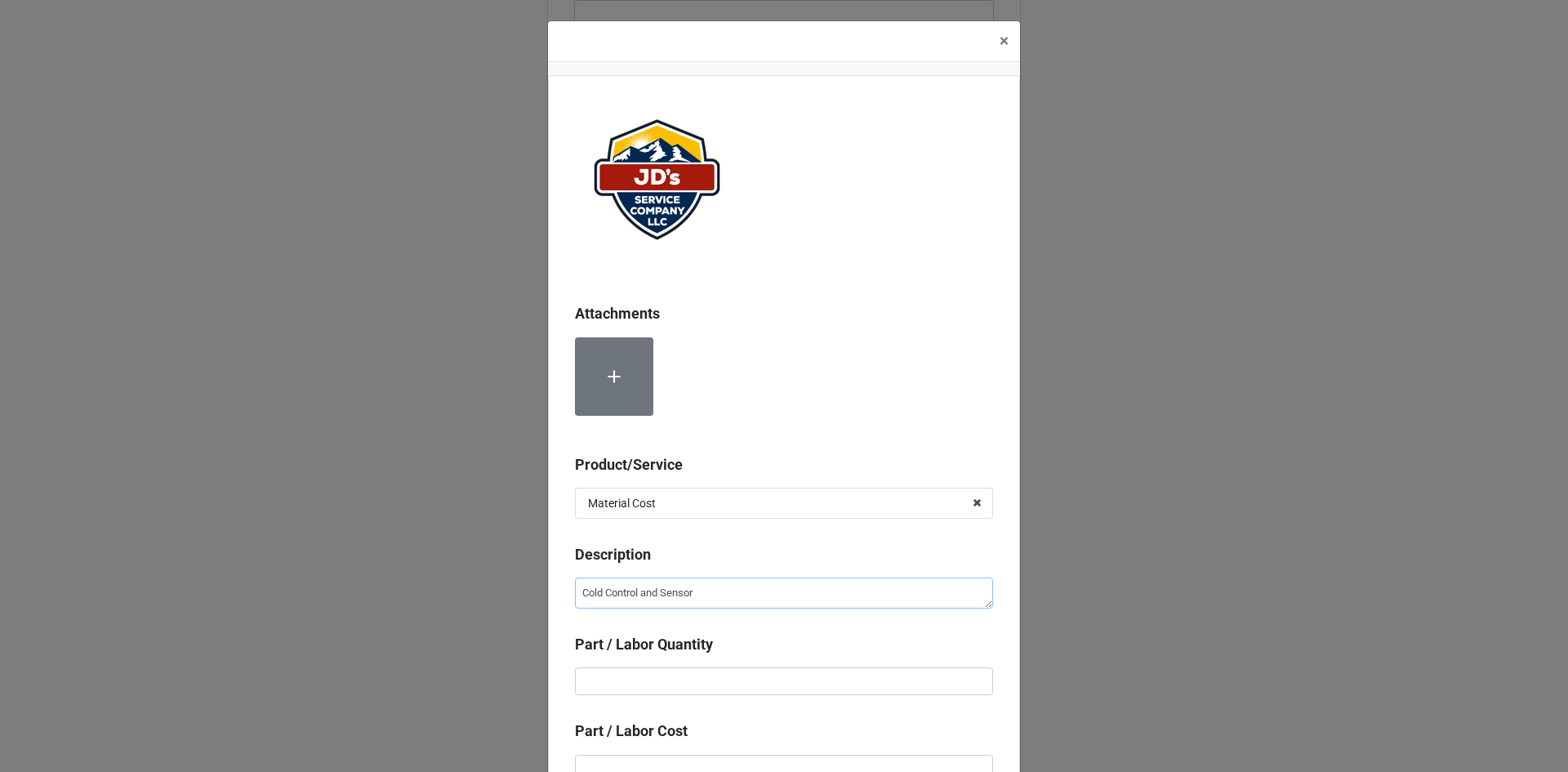
type textarea "Cold Control and Sensor"
type textarea "x"
type textarea "Cold Control and Sensor P"
type textarea "x"
type textarea "Cold Control and Sensor Pr"
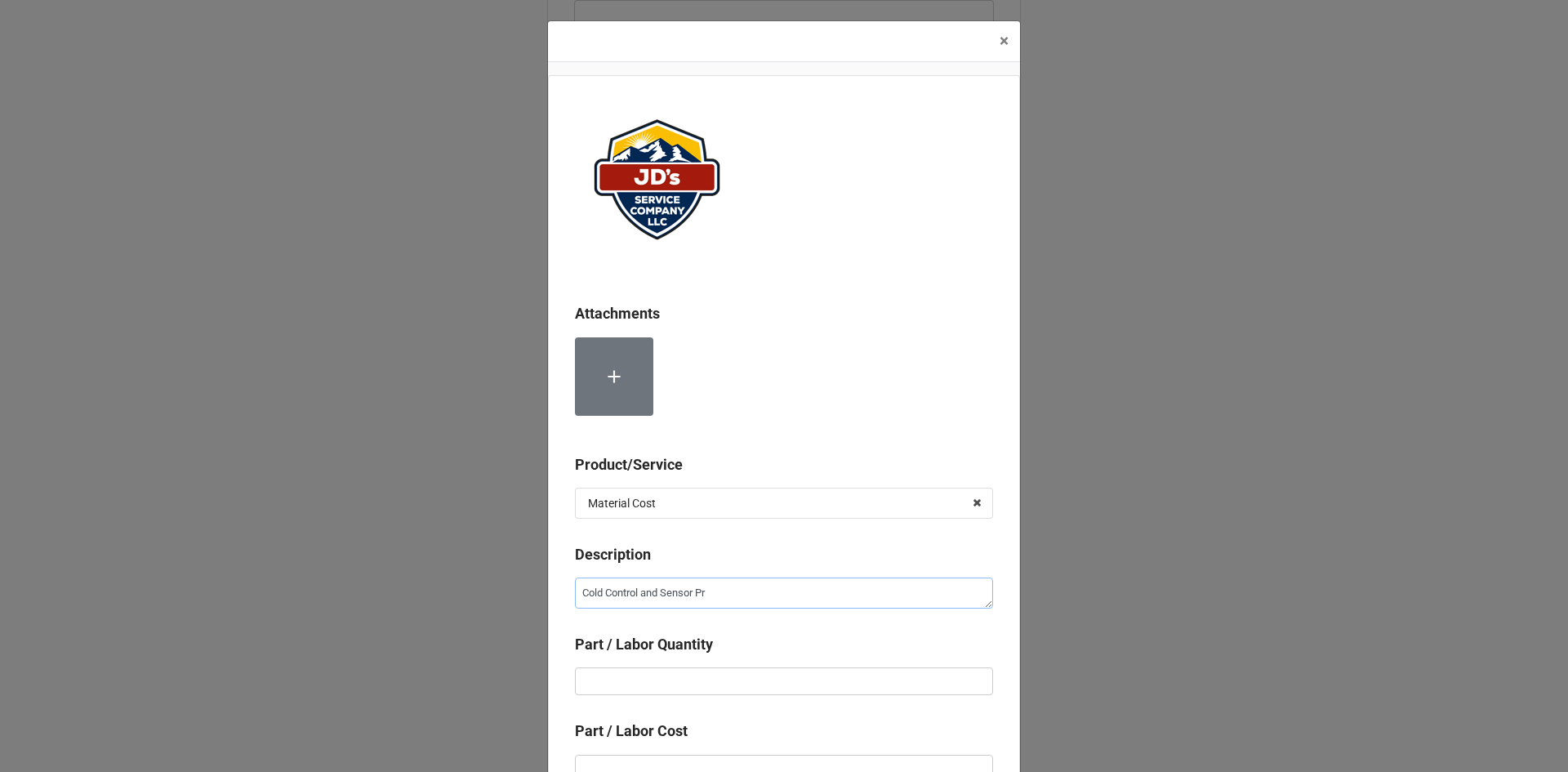
type textarea "x"
type textarea "Cold Control and Sensor Pro"
type textarea "x"
type textarea "Cold Control and Sensor Prob"
type textarea "x"
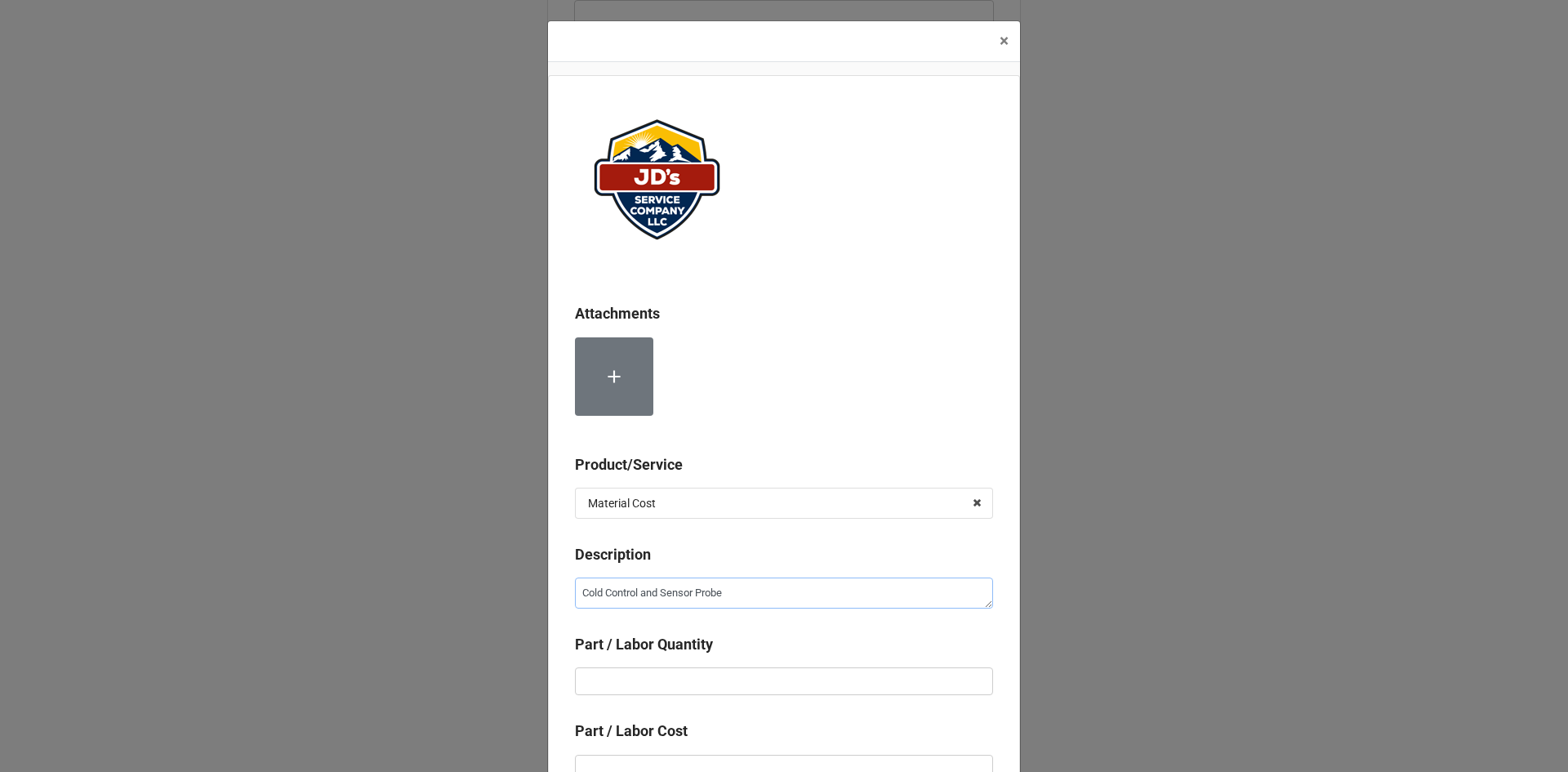
type textarea "Cold Control and Sensor Probe"
type textarea "x"
type input "1"
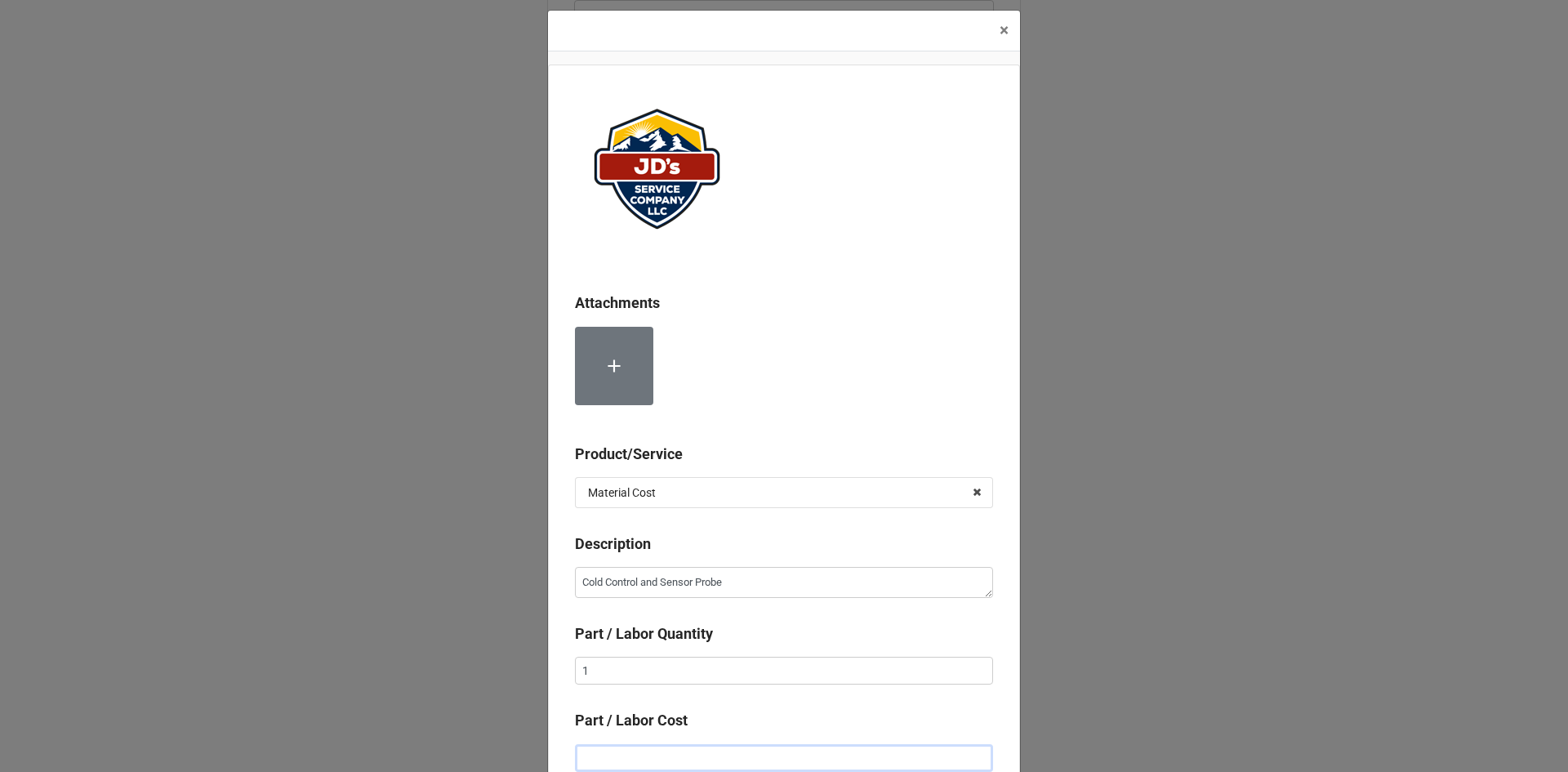
type textarea "x"
type input "$4.00"
type textarea "x"
type input "$45.00"
type textarea "x"
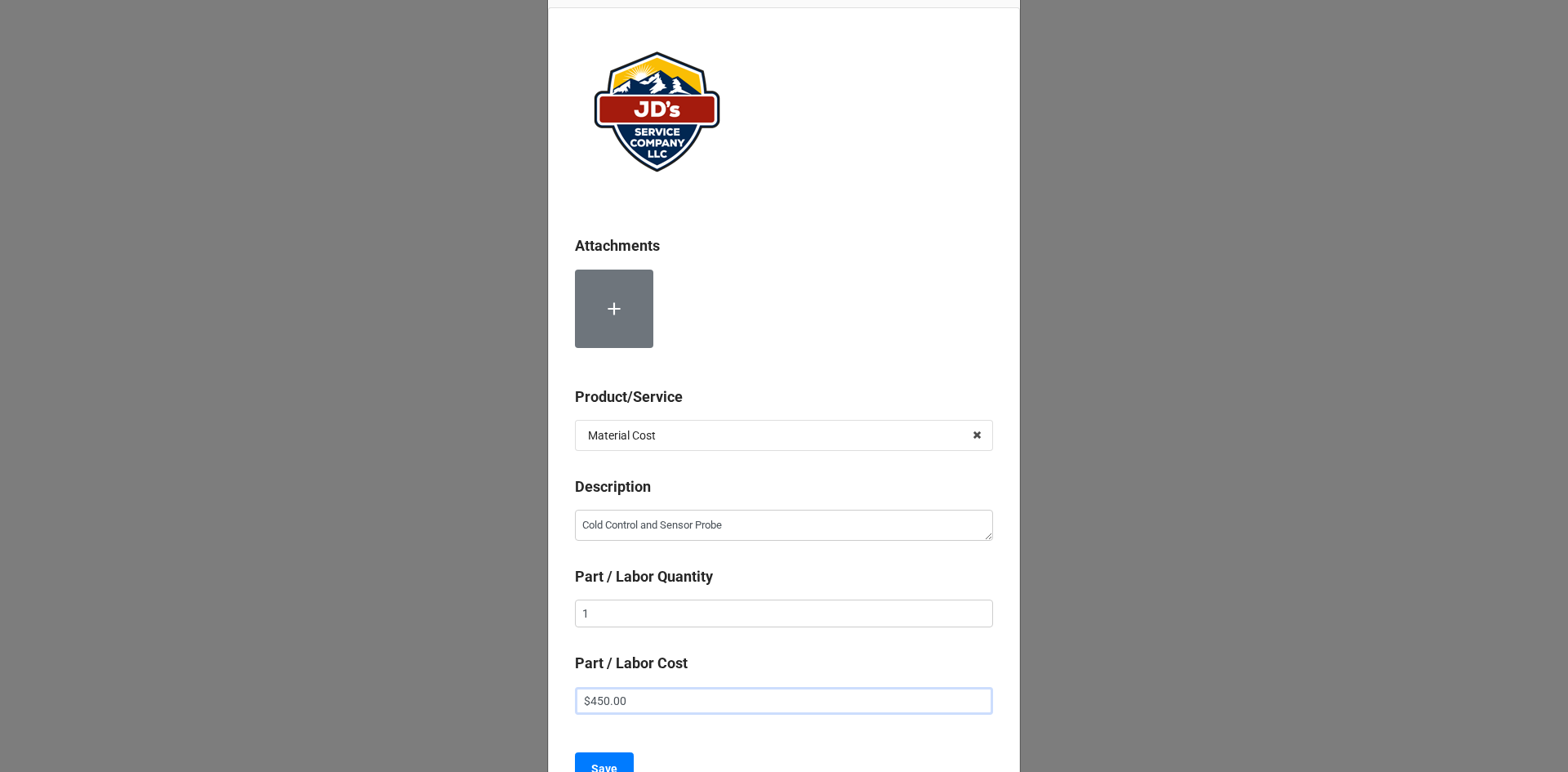
scroll to position [82, 0]
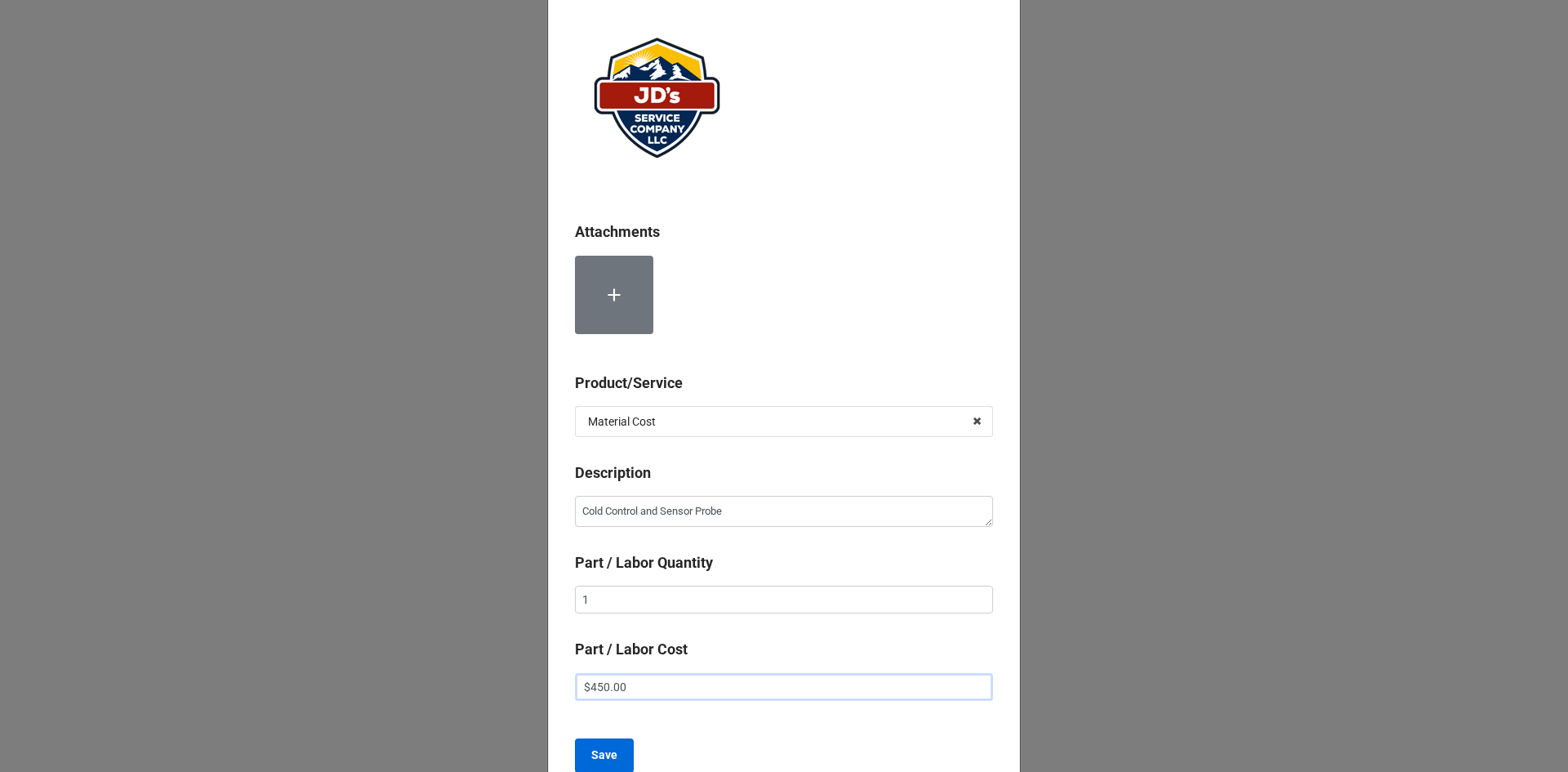
type input "$450.00"
click at [592, 750] on b "Save" at bounding box center [604, 754] width 26 height 18
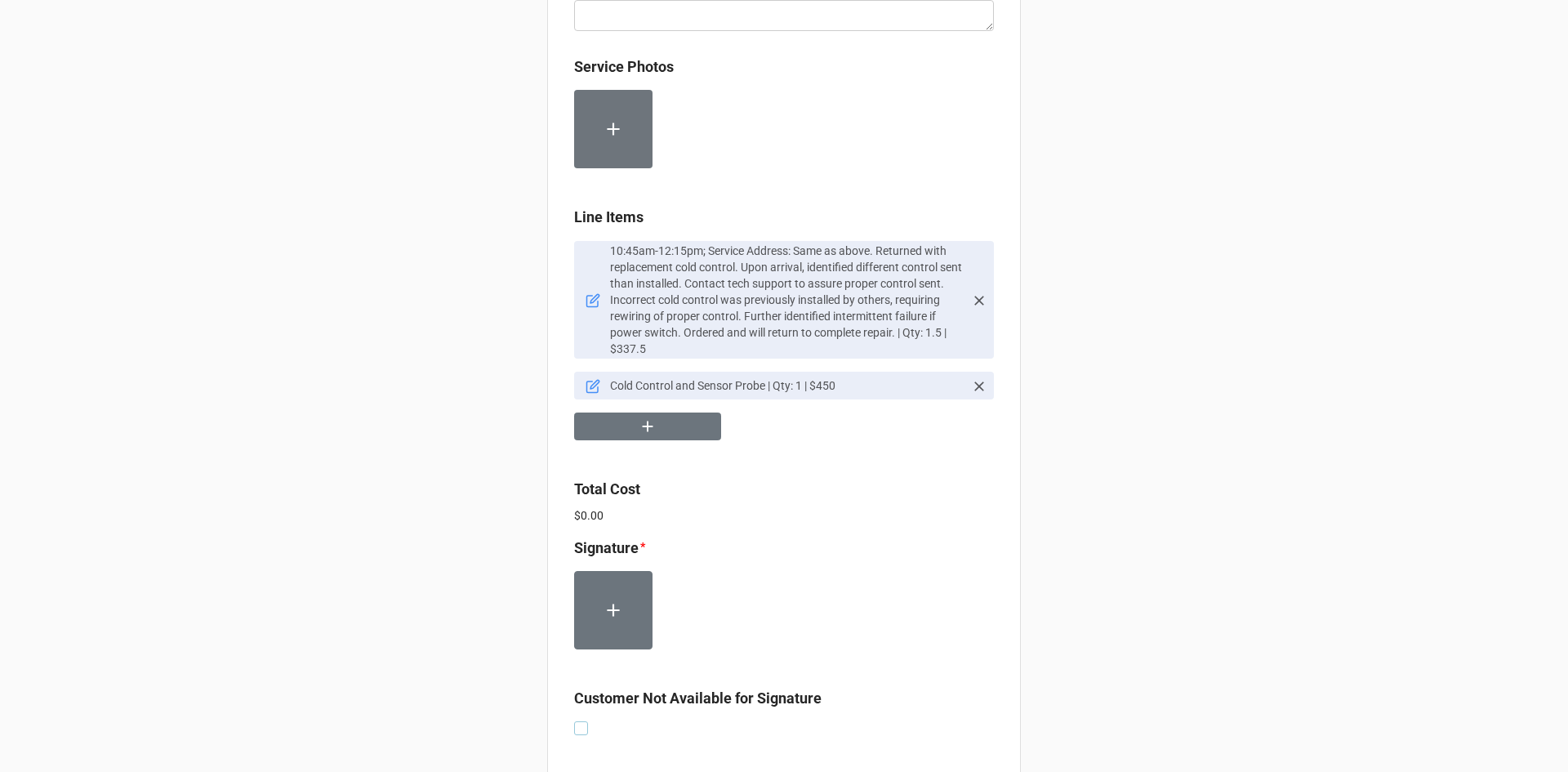
click at [579, 721] on label at bounding box center [580, 721] width 14 height 0
checkbox input "true"
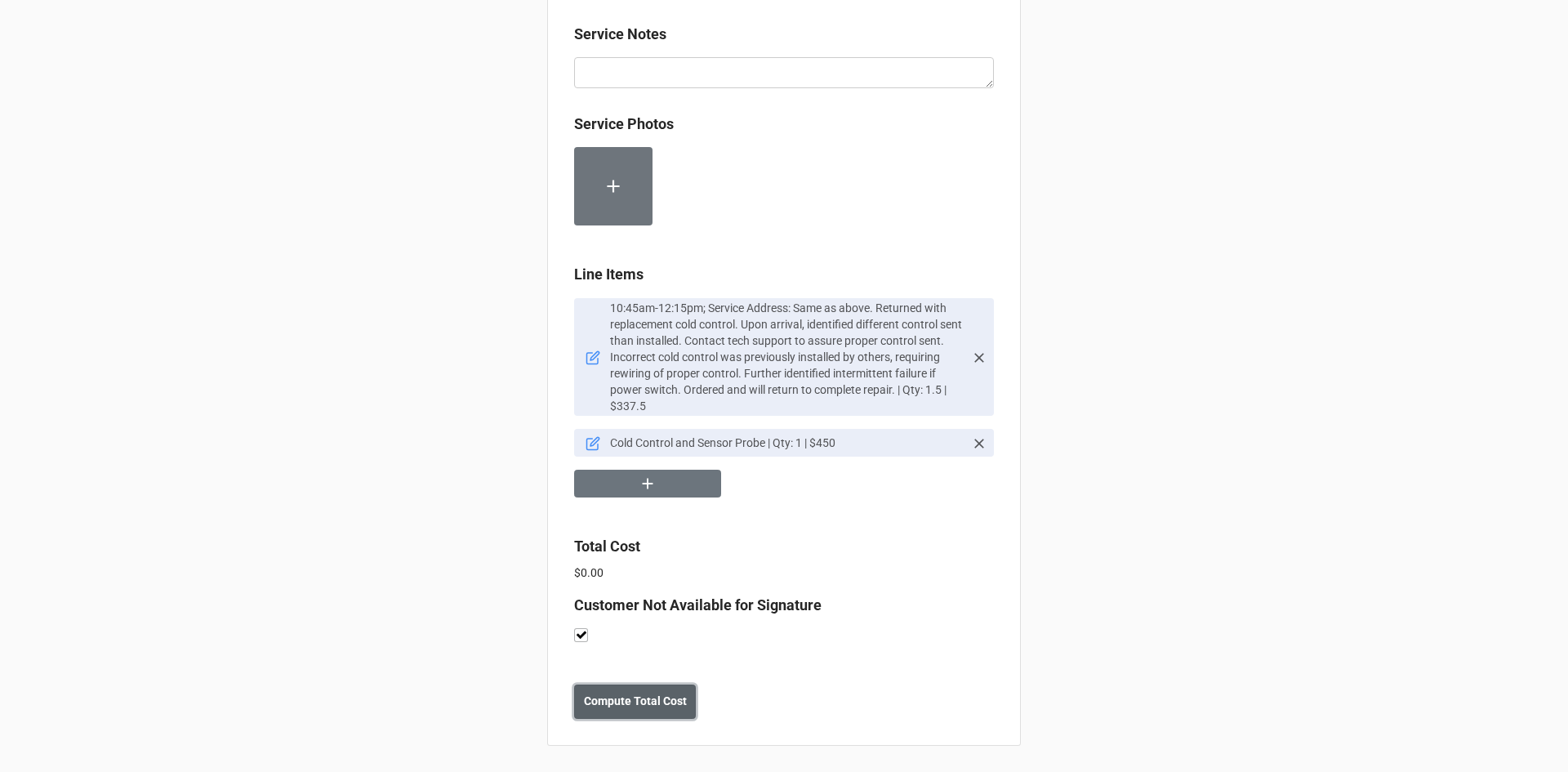
click at [692, 696] on button "Compute Total Cost" at bounding box center [635, 701] width 122 height 34
click at [591, 697] on b "Save" at bounding box center [603, 701] width 26 height 18
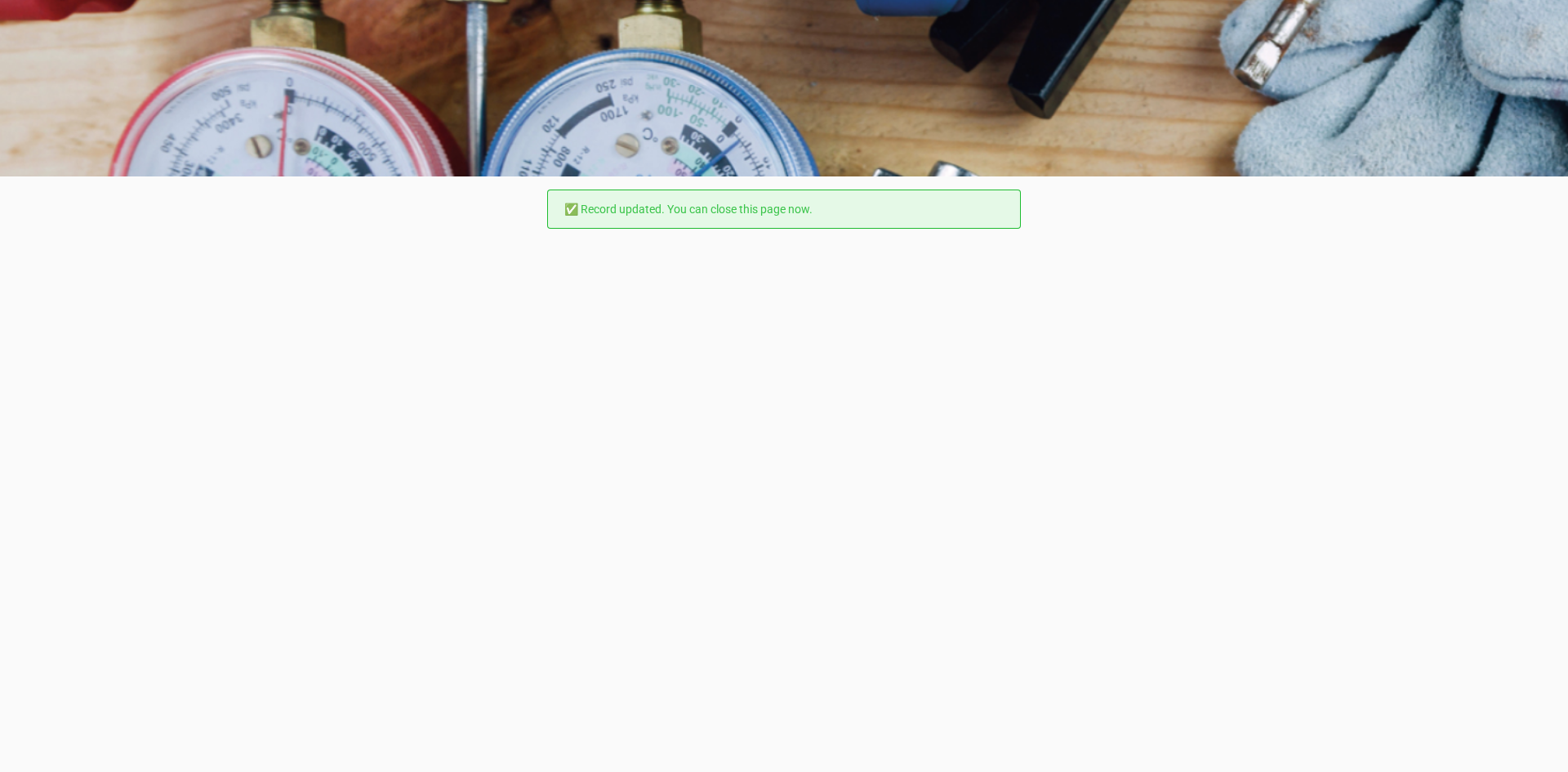
scroll to position [0, 0]
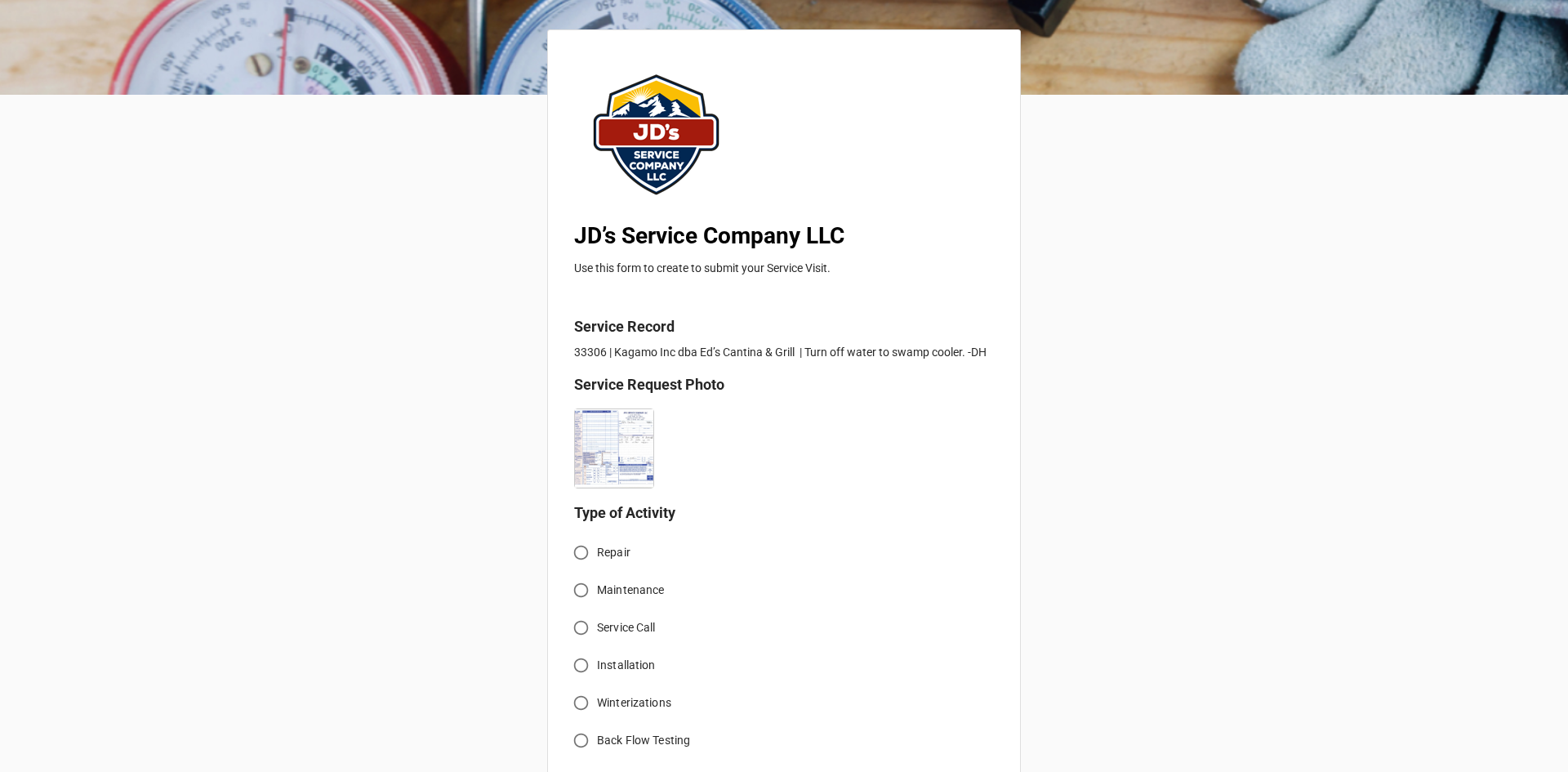
click at [602, 702] on span "Winterizations" at bounding box center [634, 702] width 75 height 18
click at [597, 702] on input "Winterizations" at bounding box center [580, 702] width 32 height 32
radio input "true"
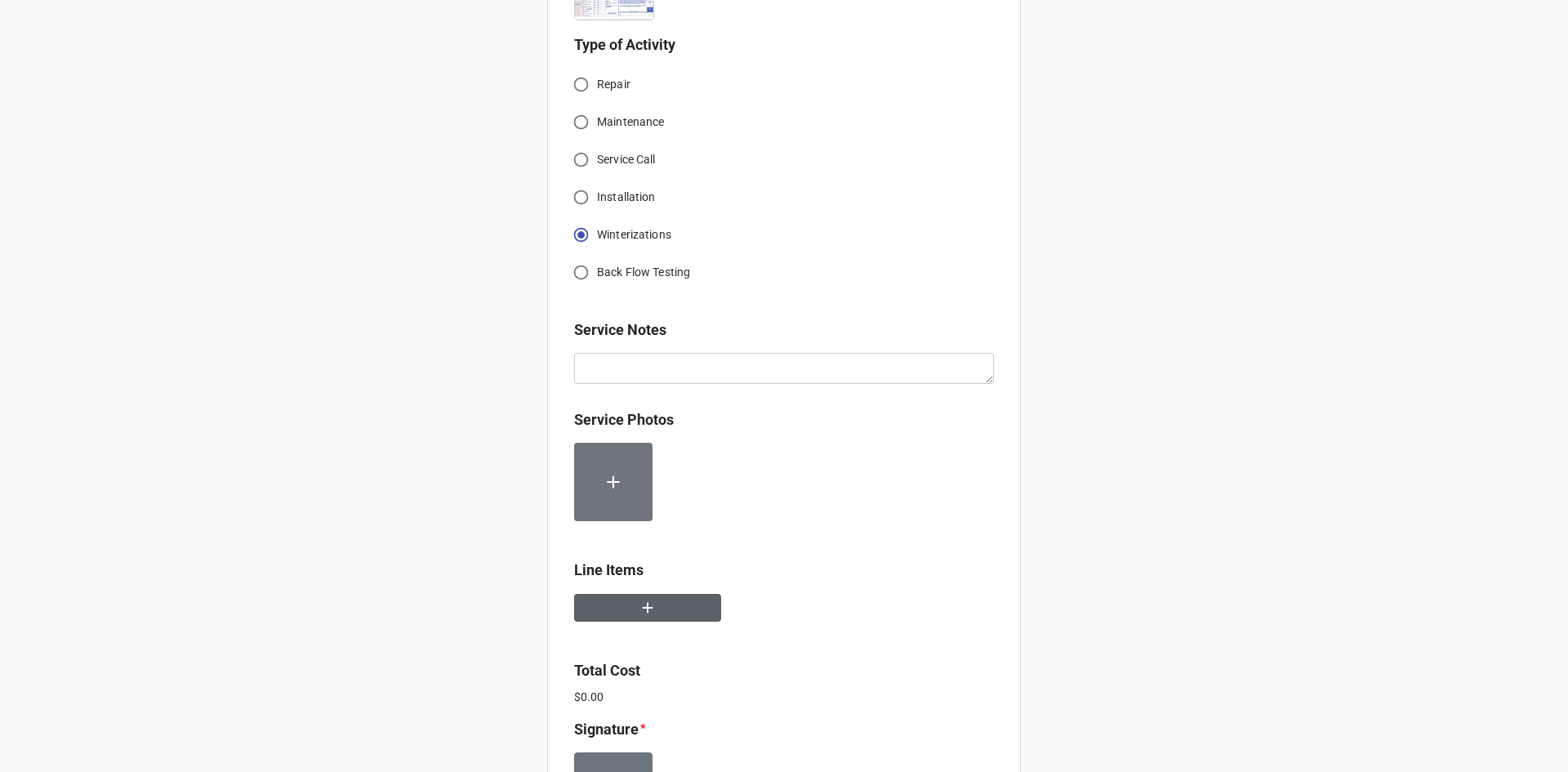
scroll to position [571, 0]
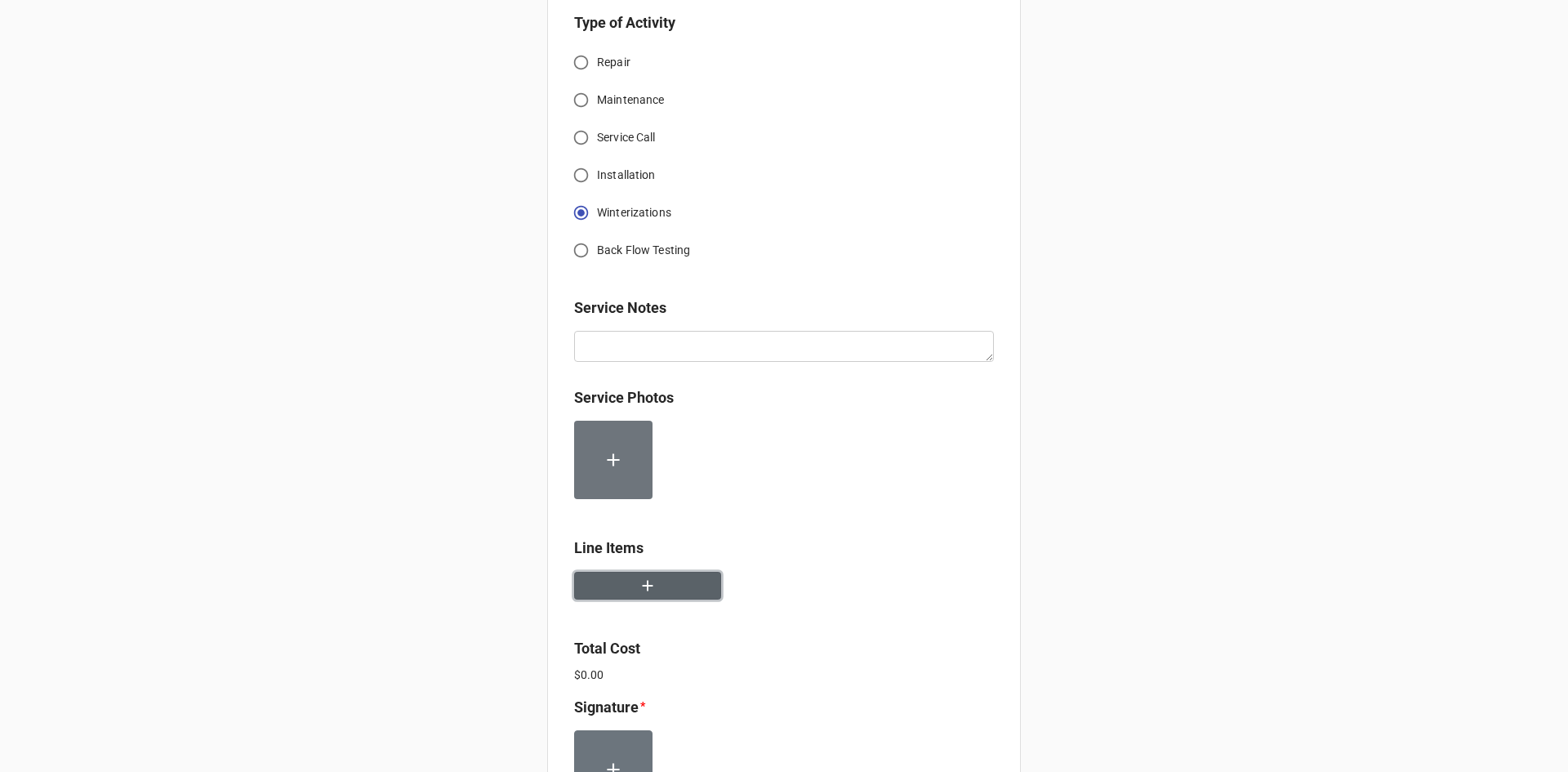
click at [587, 586] on button "button" at bounding box center [648, 585] width 147 height 29
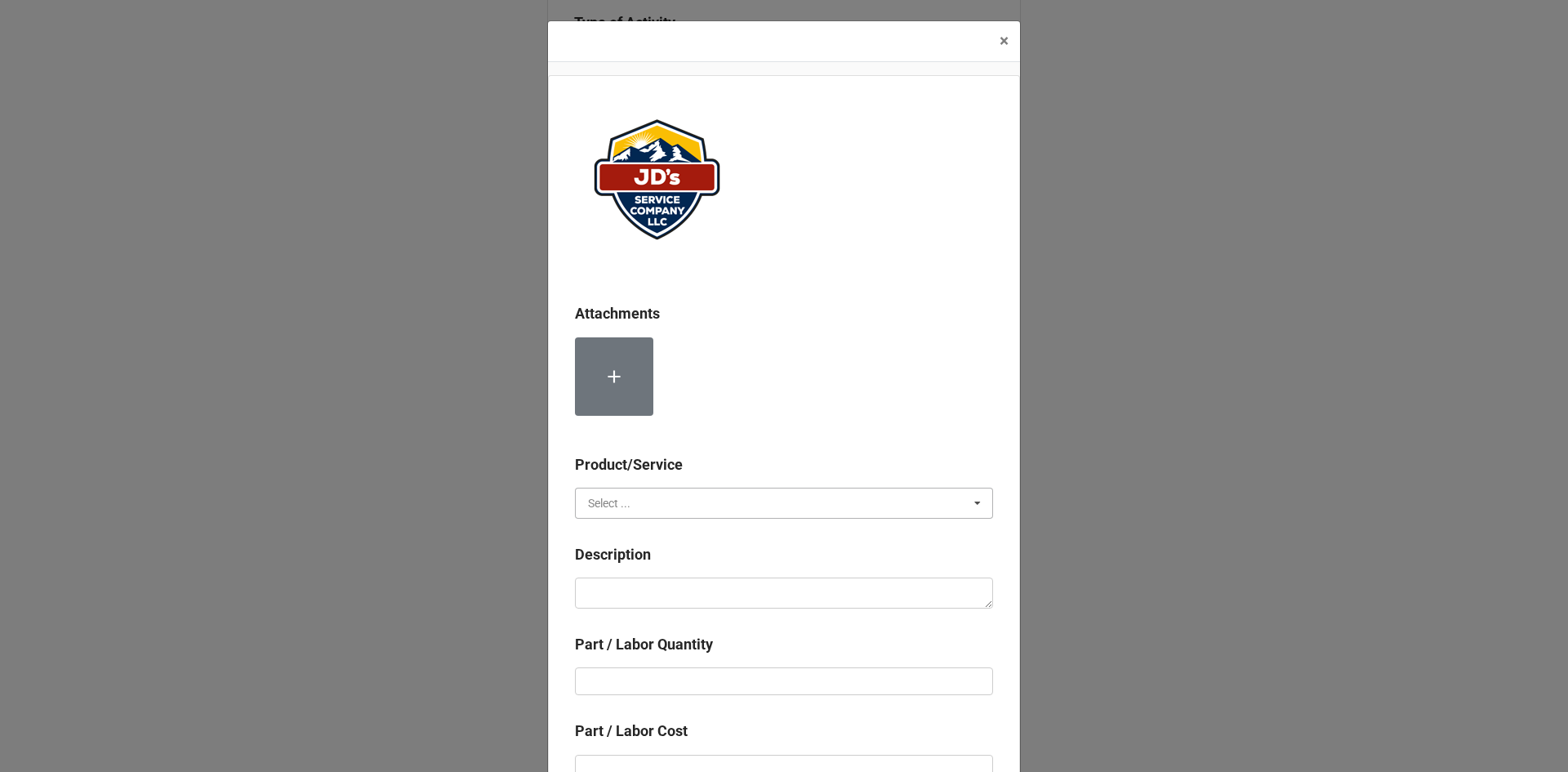
click at [664, 497] on input "text" at bounding box center [785, 503] width 416 height 29
click at [642, 537] on div "Services" at bounding box center [784, 532] width 416 height 30
click at [645, 600] on textarea at bounding box center [784, 593] width 418 height 31
paste textarea "12:00pm-1:00pm; Service Address: [STREET_ADDRESS] [PERSON_NAME][GEOGRAPHIC_DATA…"
type textarea "x"
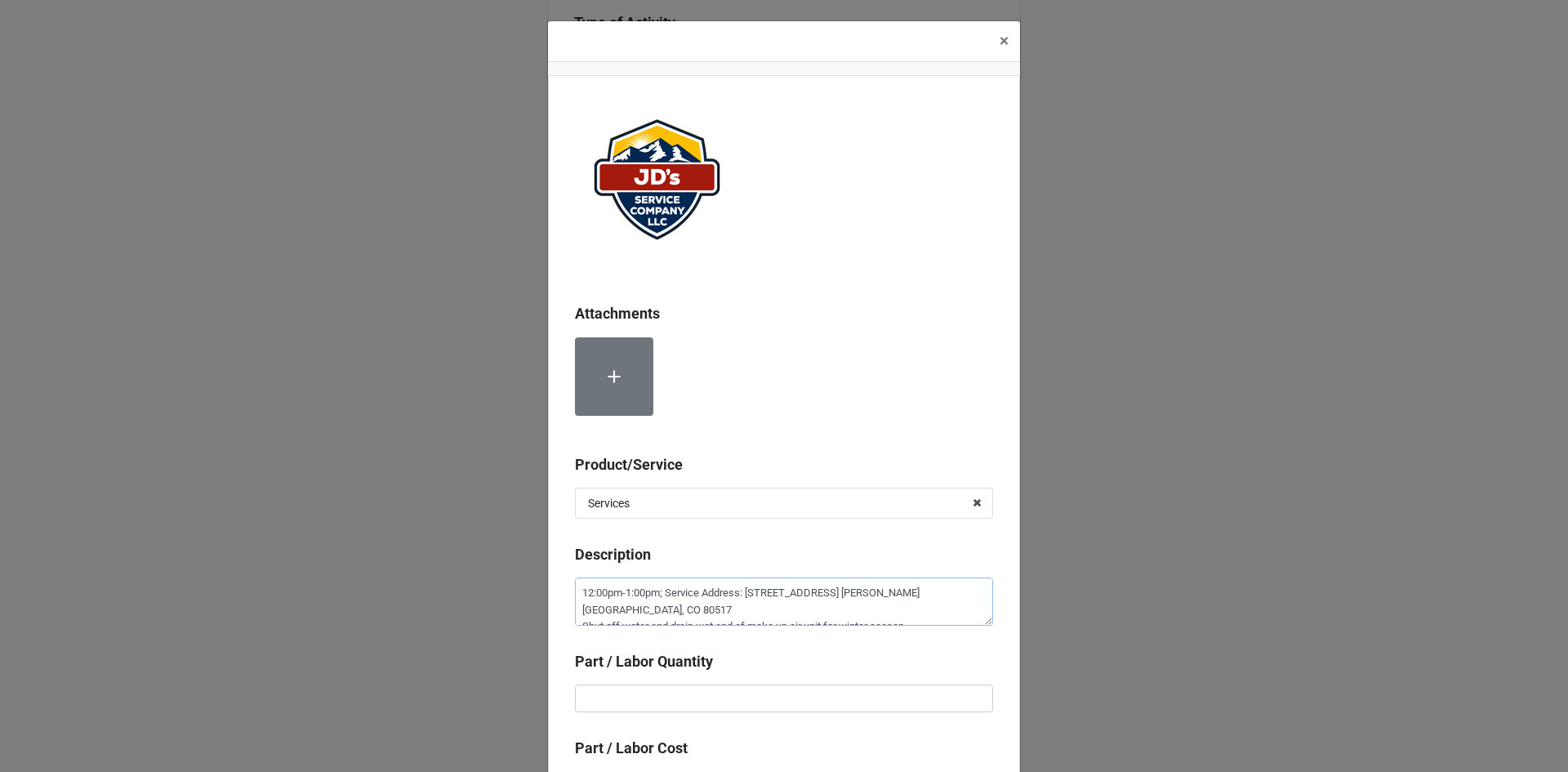
type textarea "12:00pm-1:00pm; Service Address: [STREET_ADDRESS] [PERSON_NAME][GEOGRAPHIC_DATA…"
click at [736, 701] on input "text" at bounding box center [784, 698] width 418 height 28
type textarea "x"
type input "1"
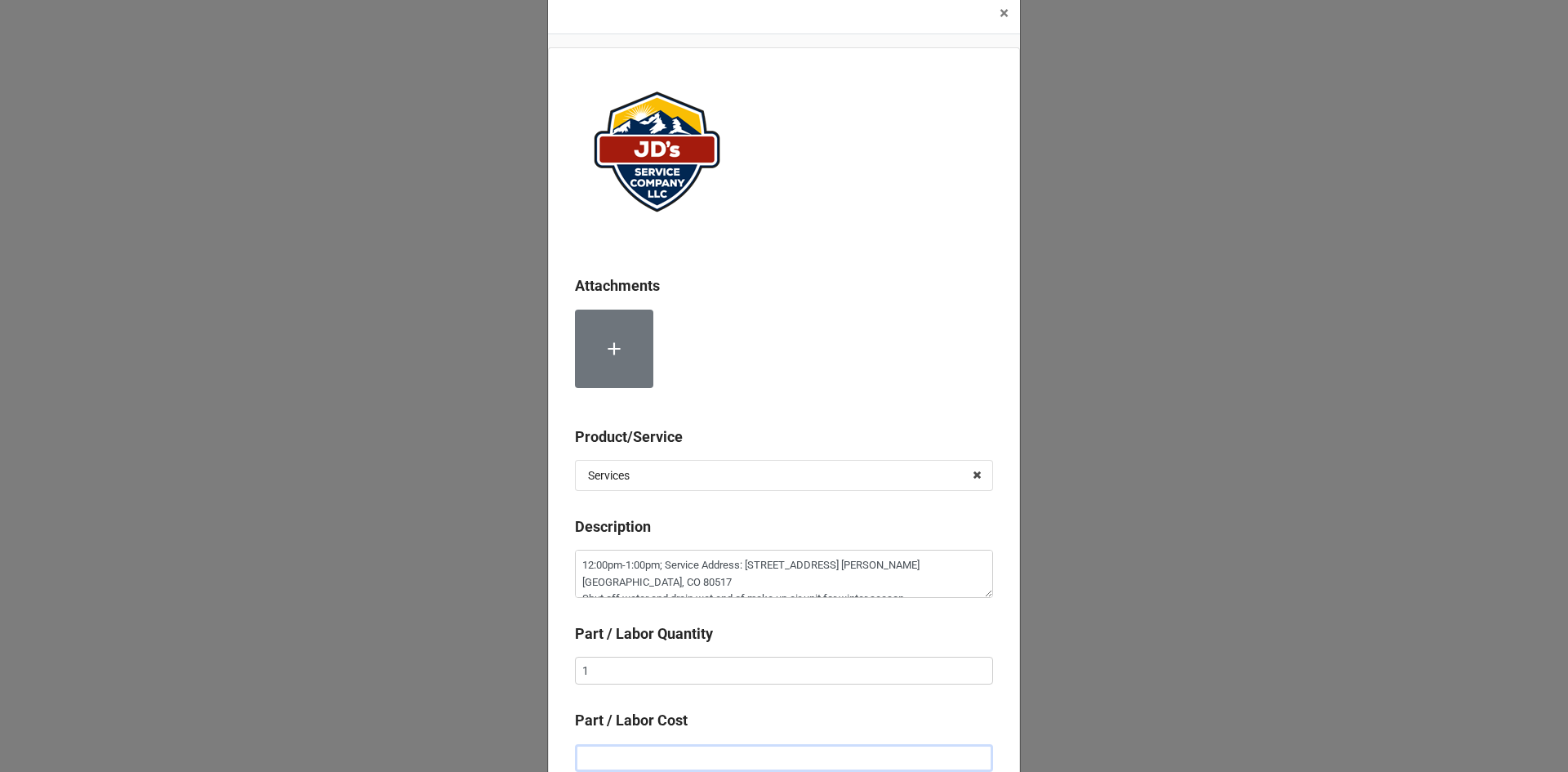
type textarea "x"
type input "$2.00"
type textarea "x"
type input "$22.00"
type textarea "x"
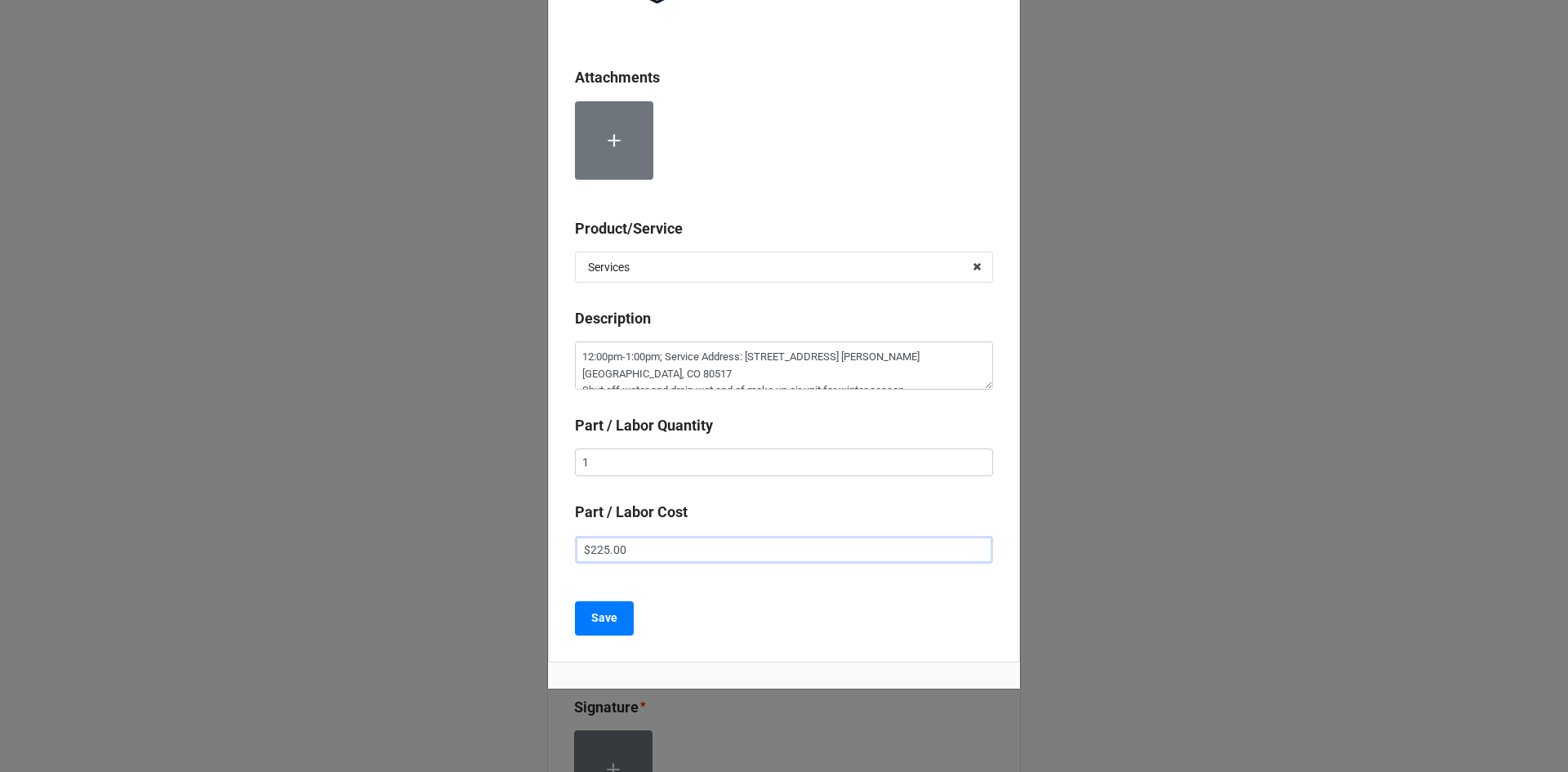
scroll to position [255, 0]
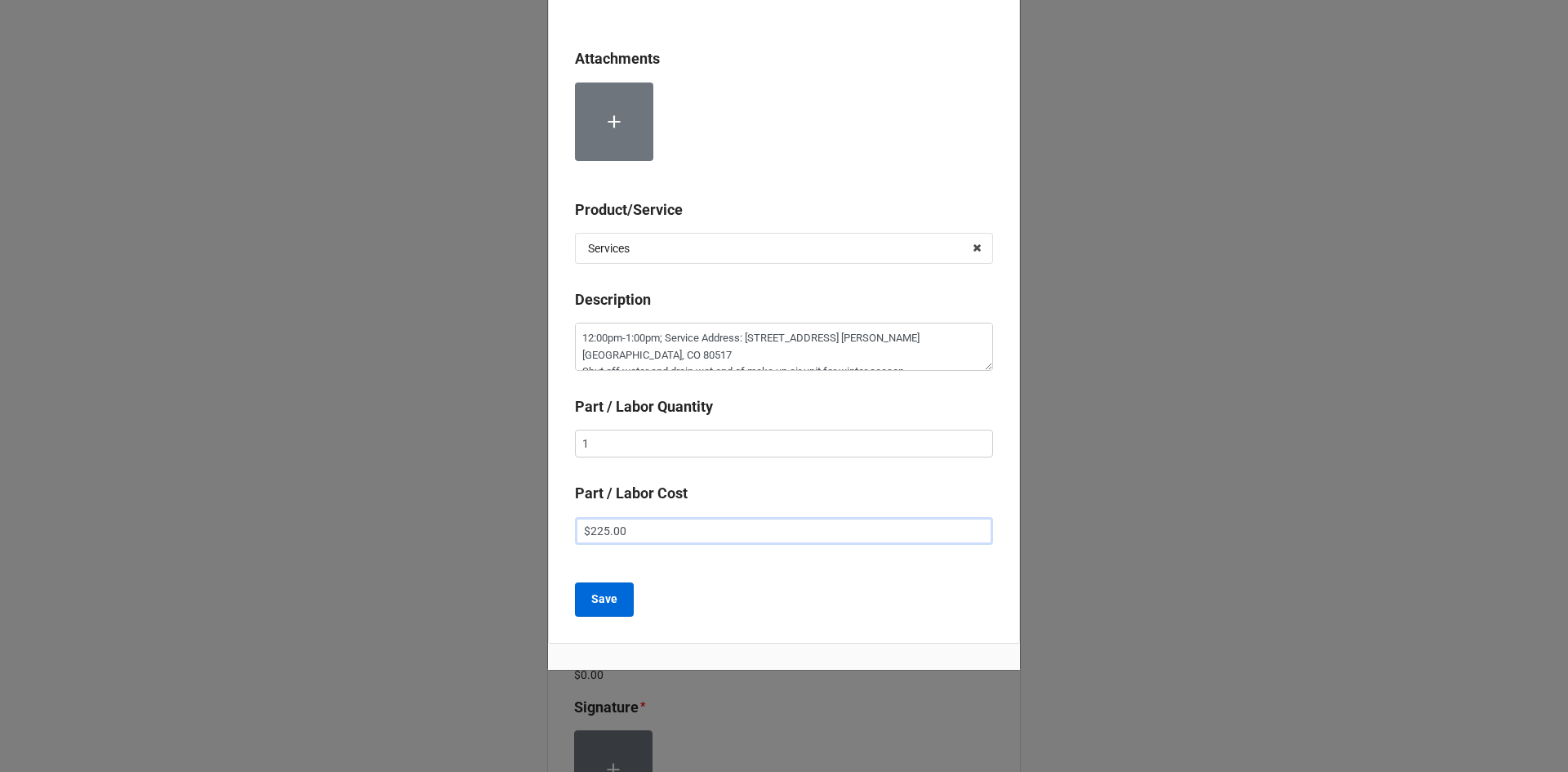
type input "$225.00"
click at [613, 598] on b "Save" at bounding box center [604, 599] width 26 height 18
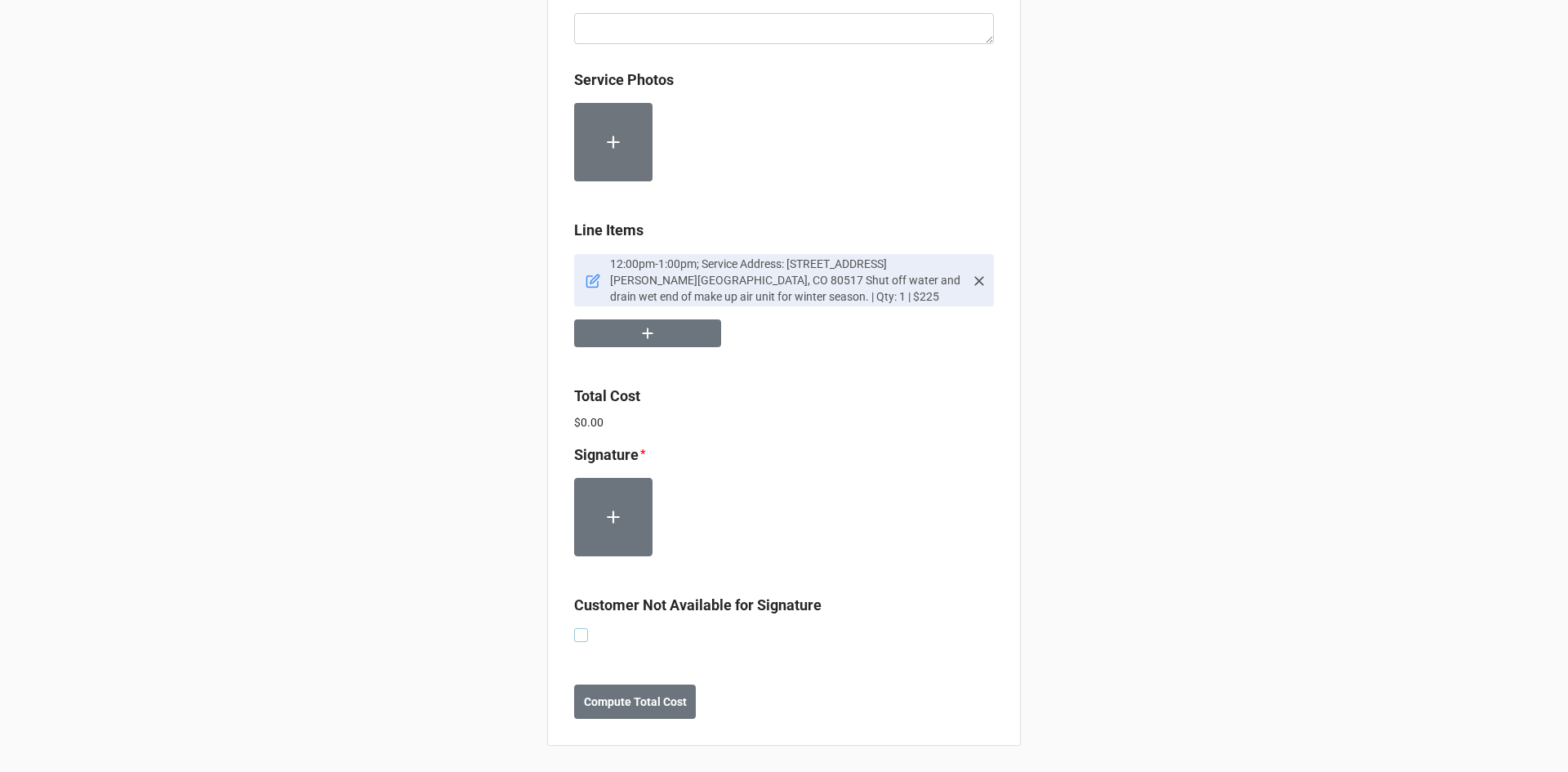
click at [574, 628] on label at bounding box center [580, 628] width 14 height 0
checkbox input "true"
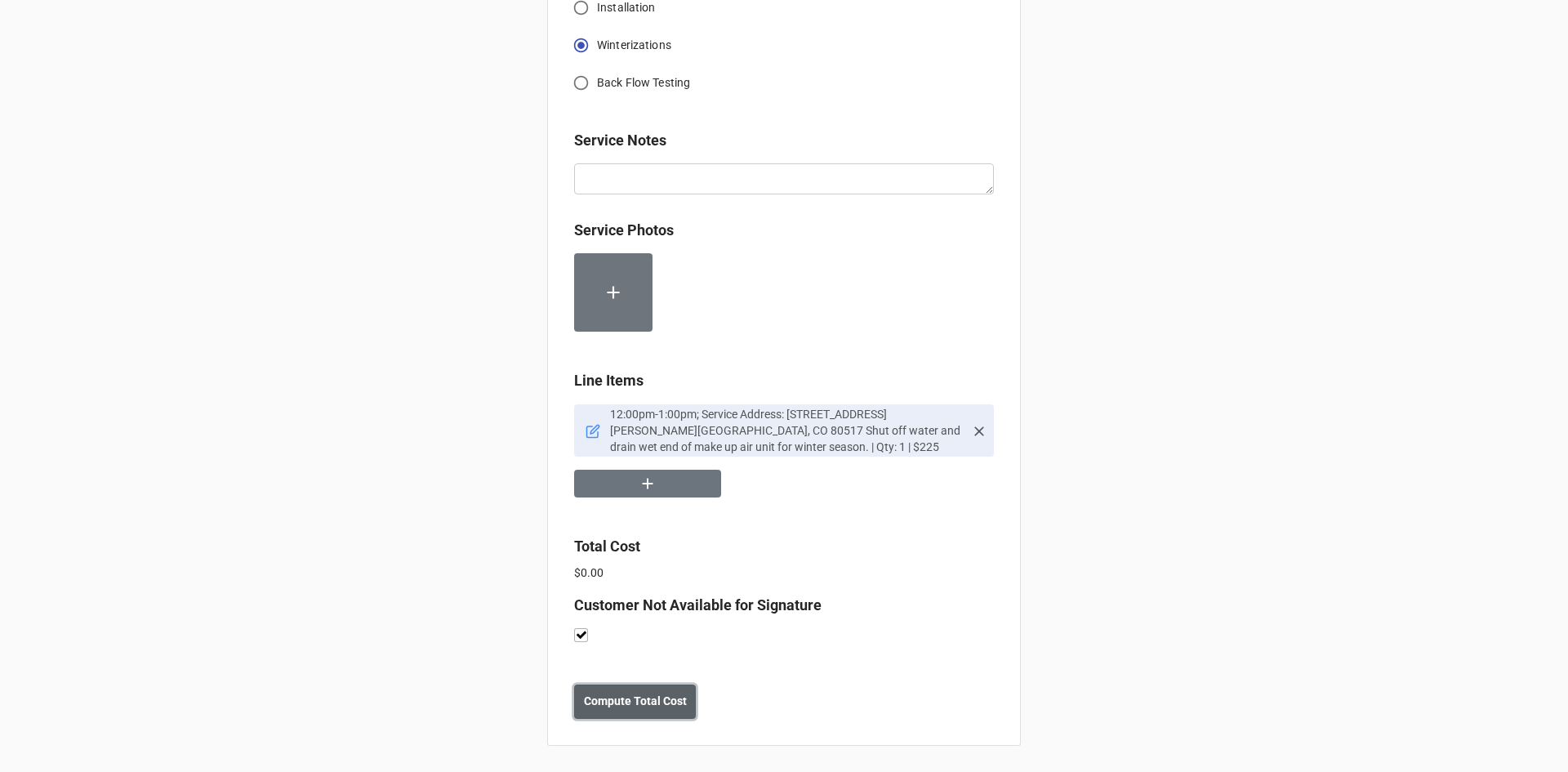
click at [643, 708] on b "Compute Total Cost" at bounding box center [636, 701] width 103 height 18
click at [616, 690] on button "Save" at bounding box center [603, 701] width 59 height 34
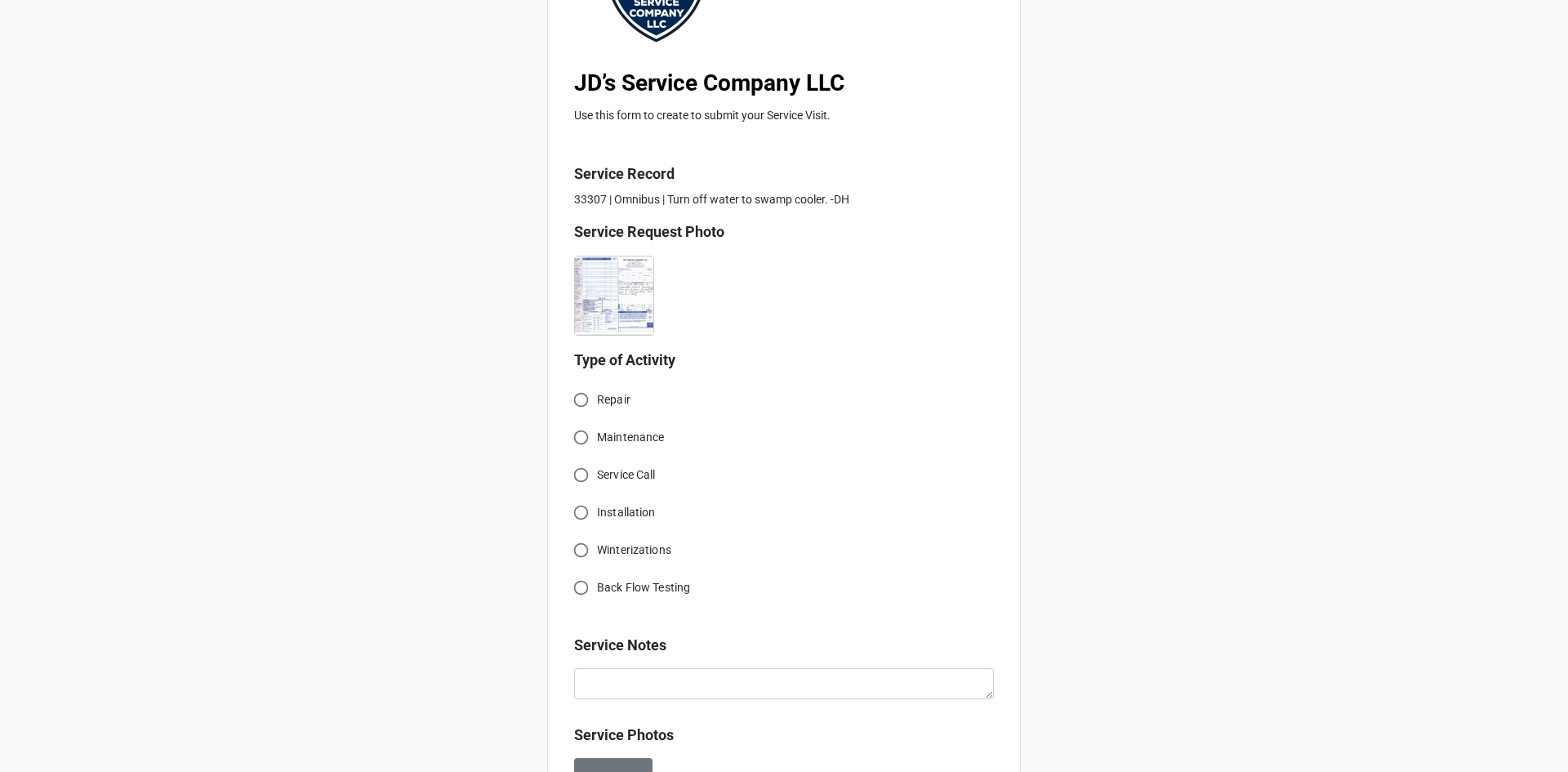
scroll to position [245, 0]
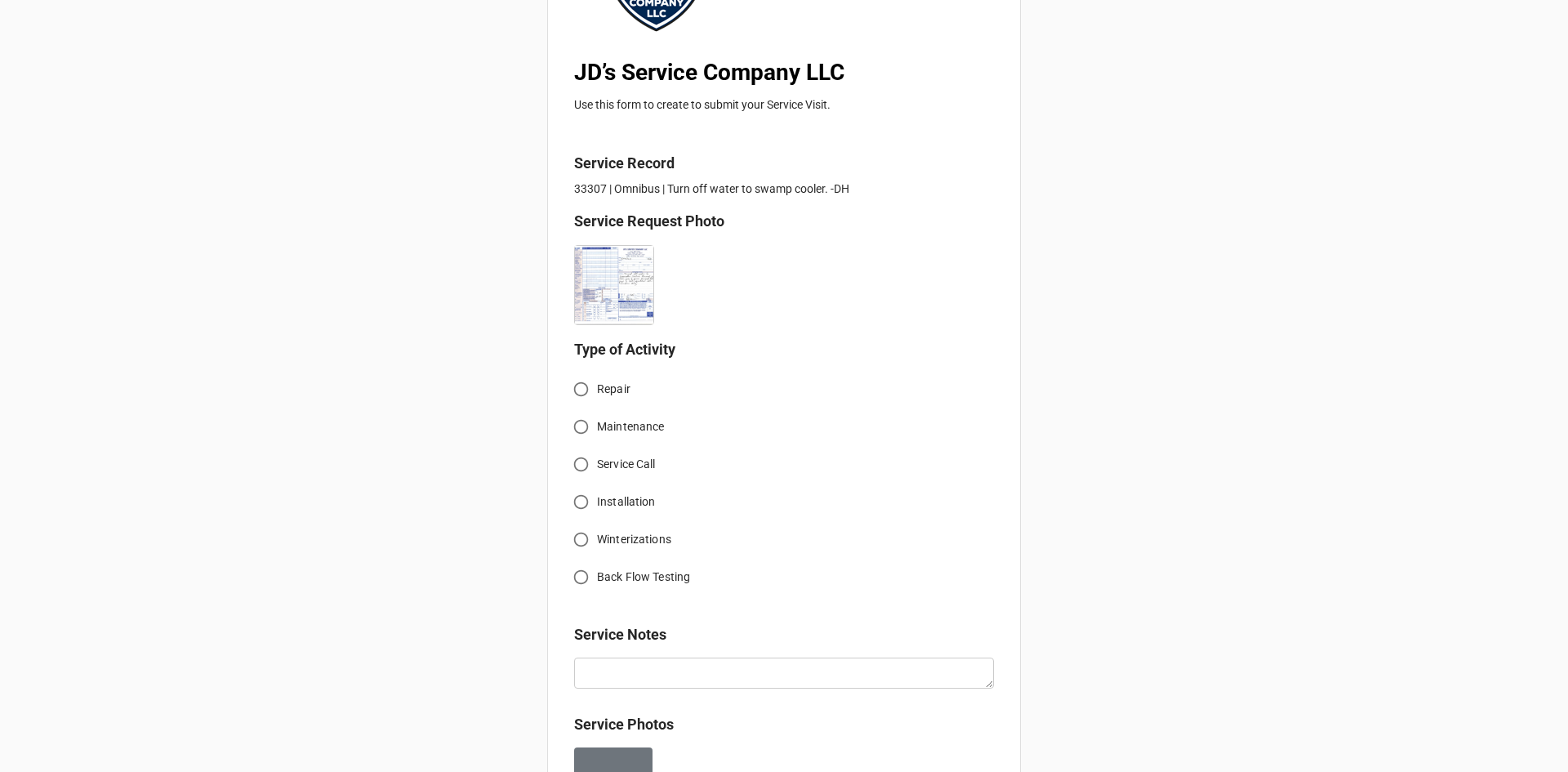
click at [577, 540] on input "Winterizations" at bounding box center [580, 539] width 32 height 32
radio input "true"
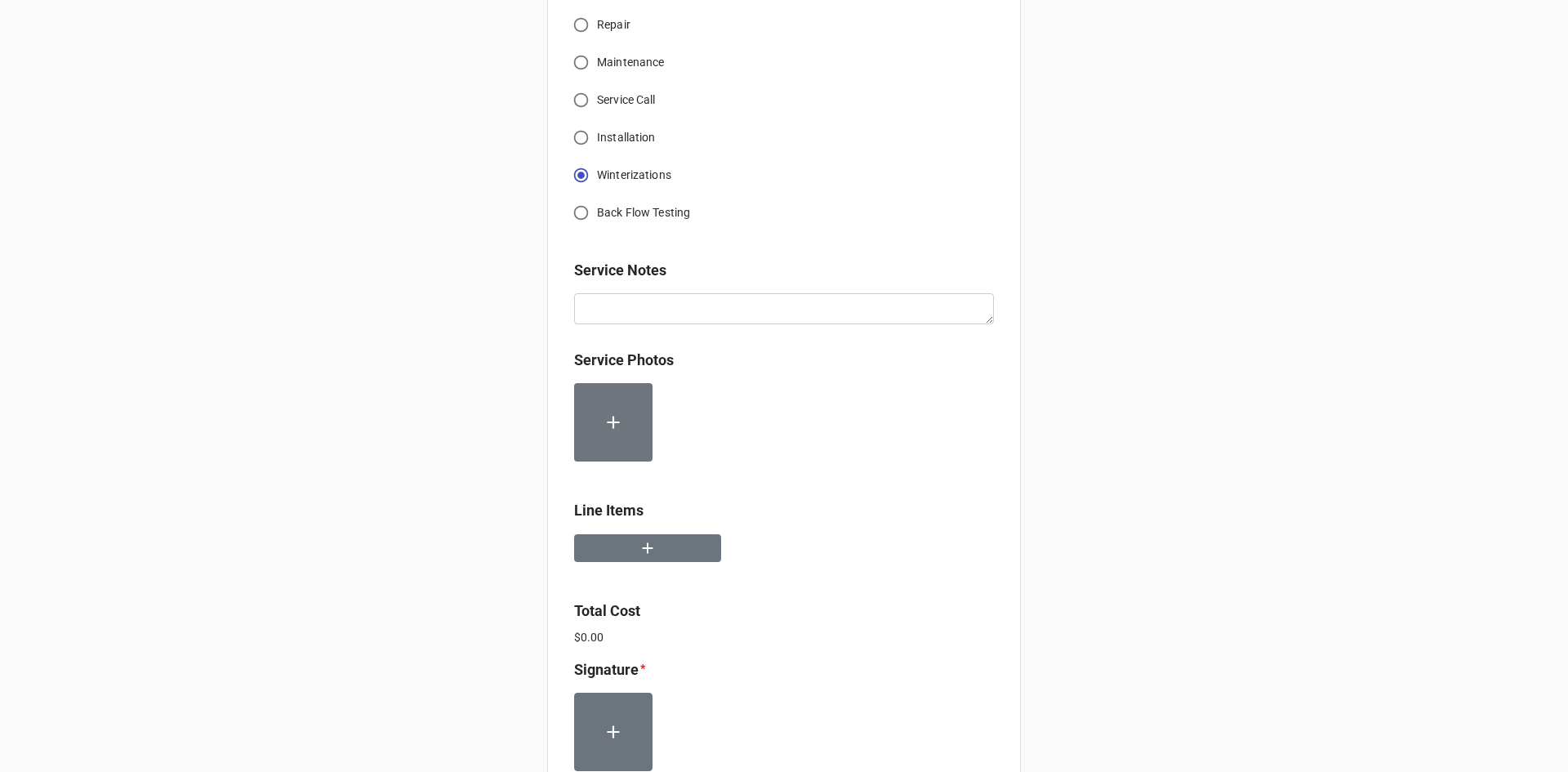
scroll to position [653, 0]
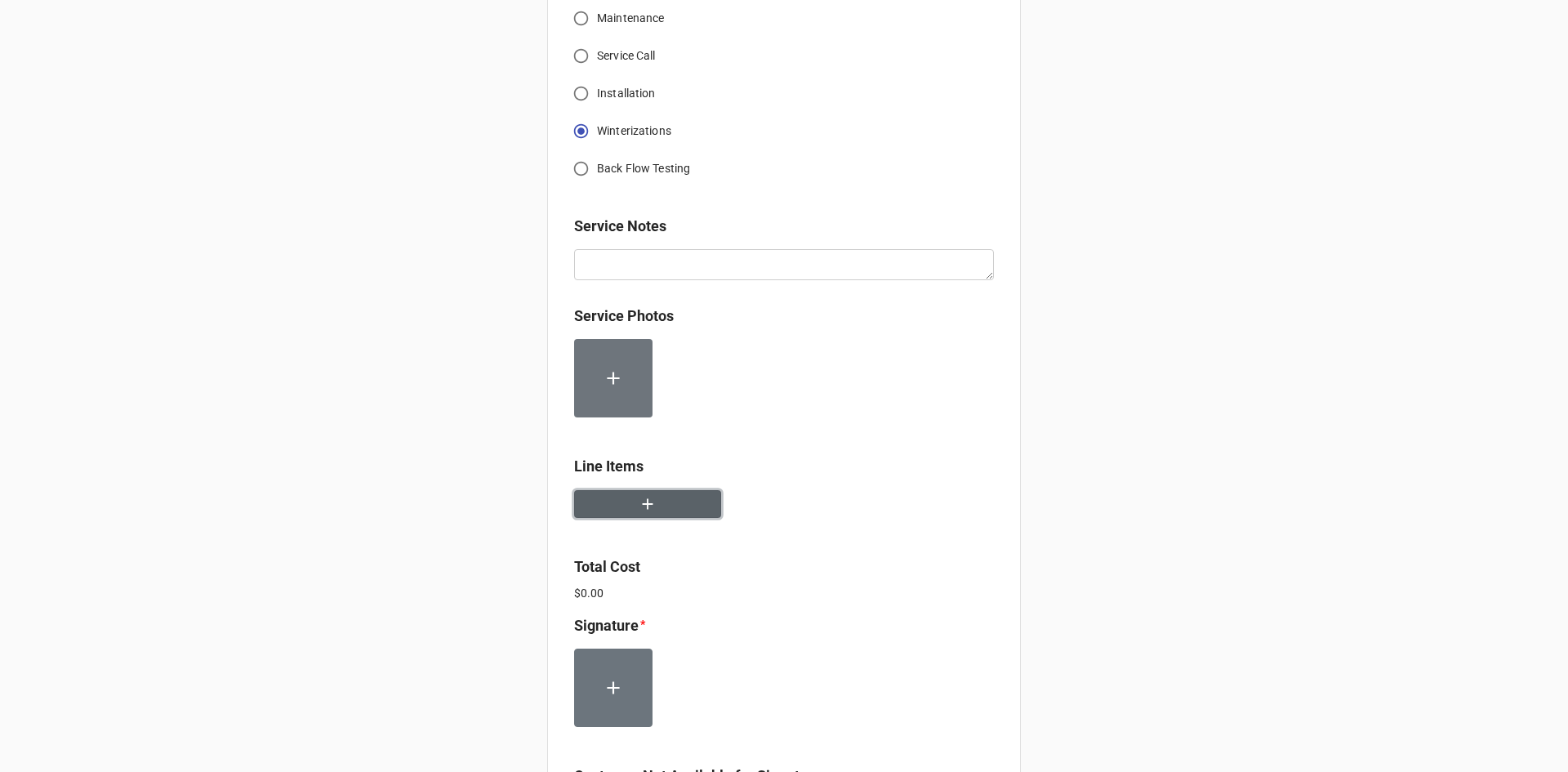
click at [653, 502] on button "button" at bounding box center [648, 504] width 147 height 29
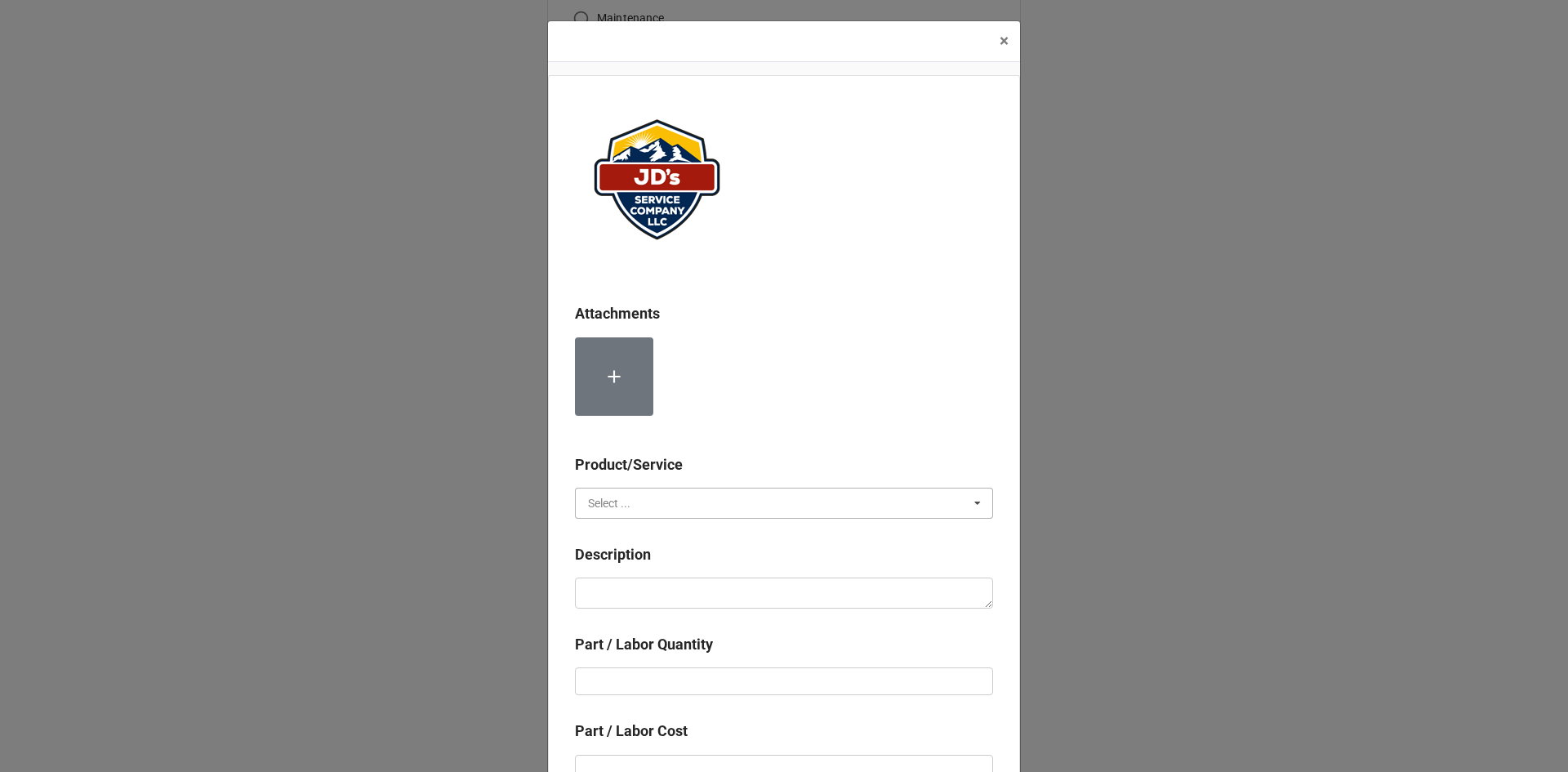
click at [667, 510] on input "text" at bounding box center [785, 503] width 416 height 29
click at [645, 536] on div "Services" at bounding box center [784, 532] width 416 height 30
click at [669, 593] on textarea at bounding box center [784, 593] width 418 height 31
paste textarea "1:00pm-2:00pm; Service Address: 239 W Elkhorn Ave Estes Park CO 80517 Turned of…"
type textarea "x"
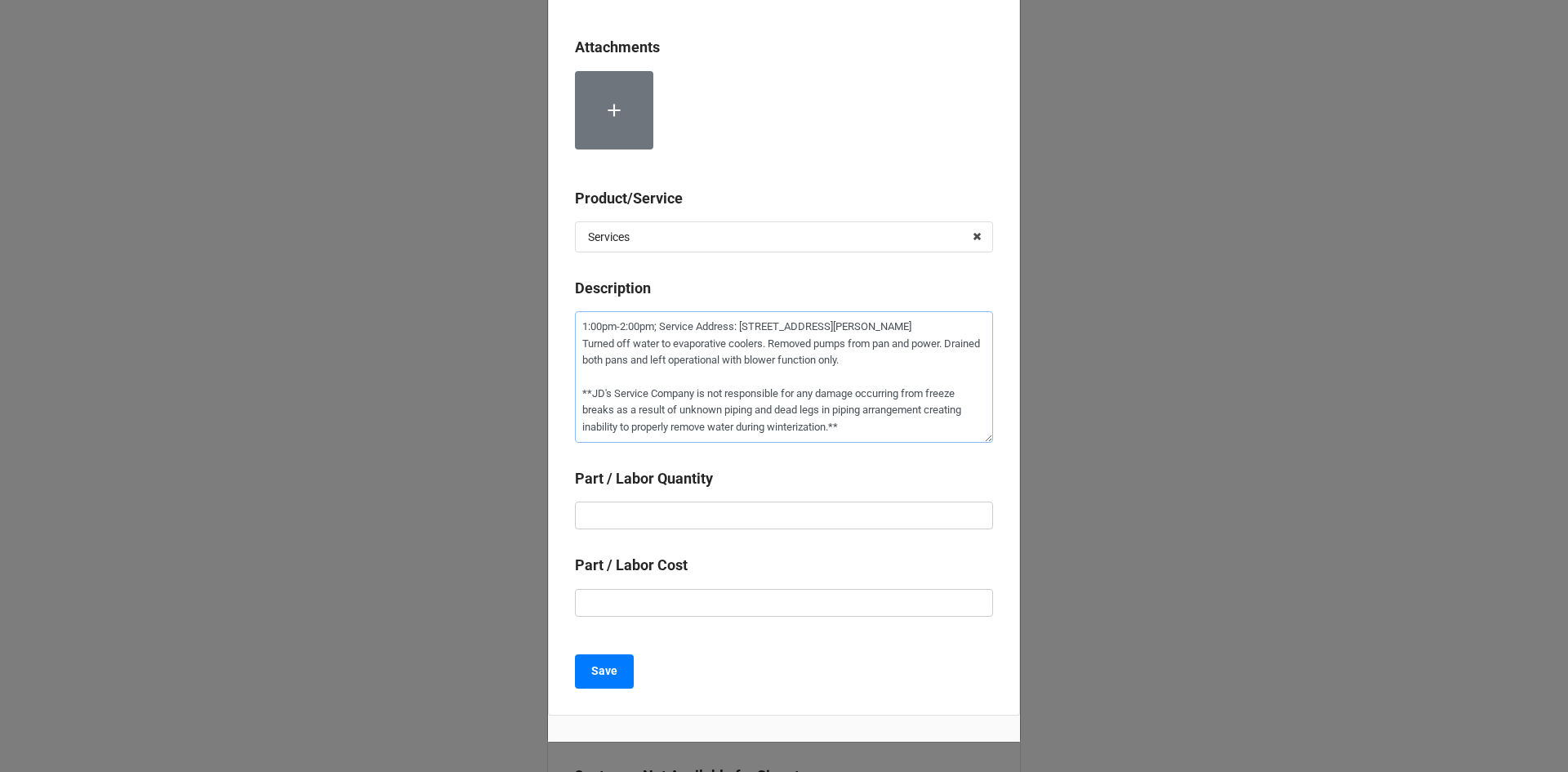
scroll to position [327, 0]
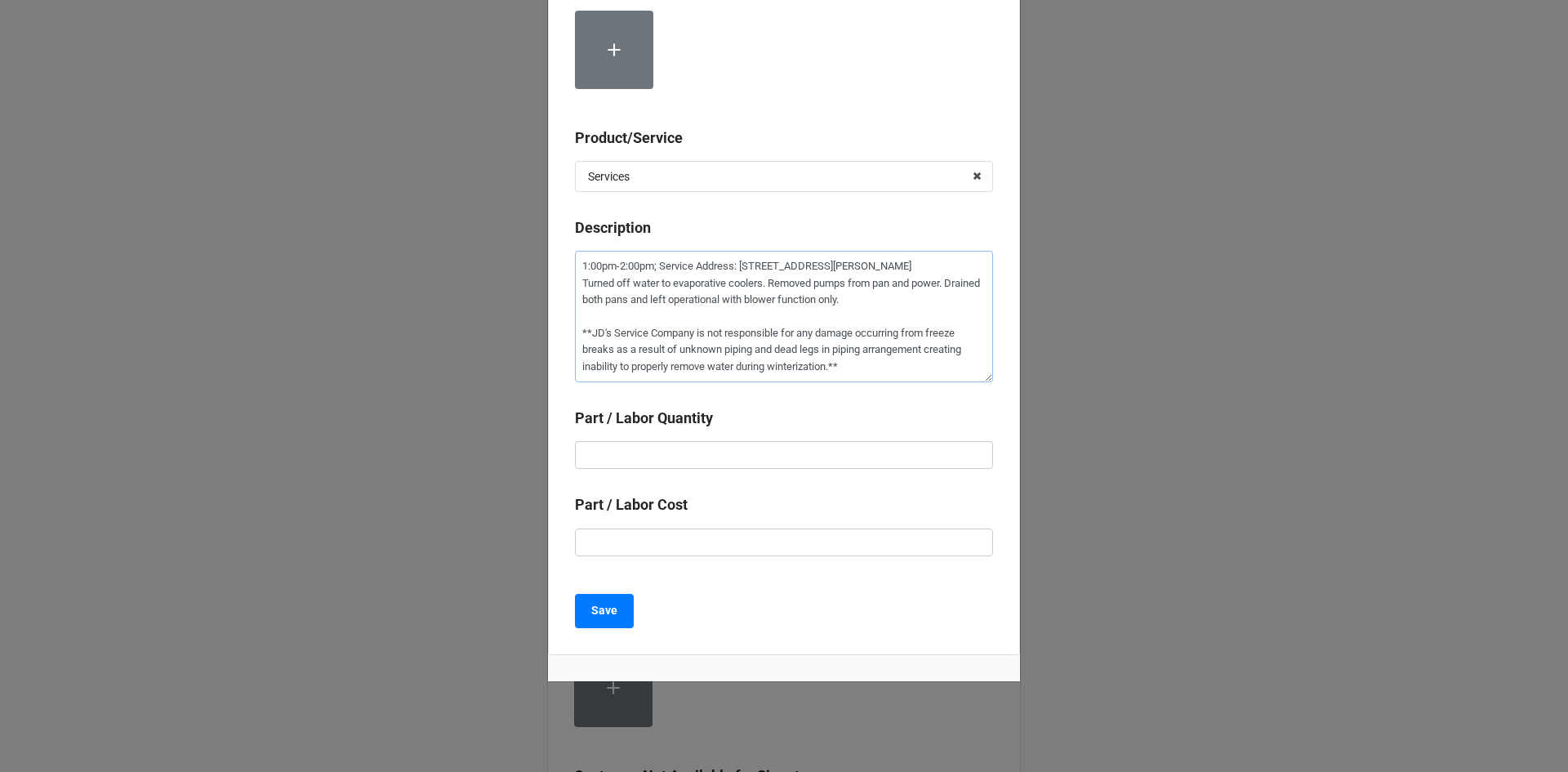
type textarea "1:00pm-2:00pm; Service Address: 239 W Elkhorn Ave Estes Park CO 80517 Turned of…"
click at [668, 451] on input "text" at bounding box center [784, 455] width 418 height 28
type textarea "x"
type input "1"
type textarea "x"
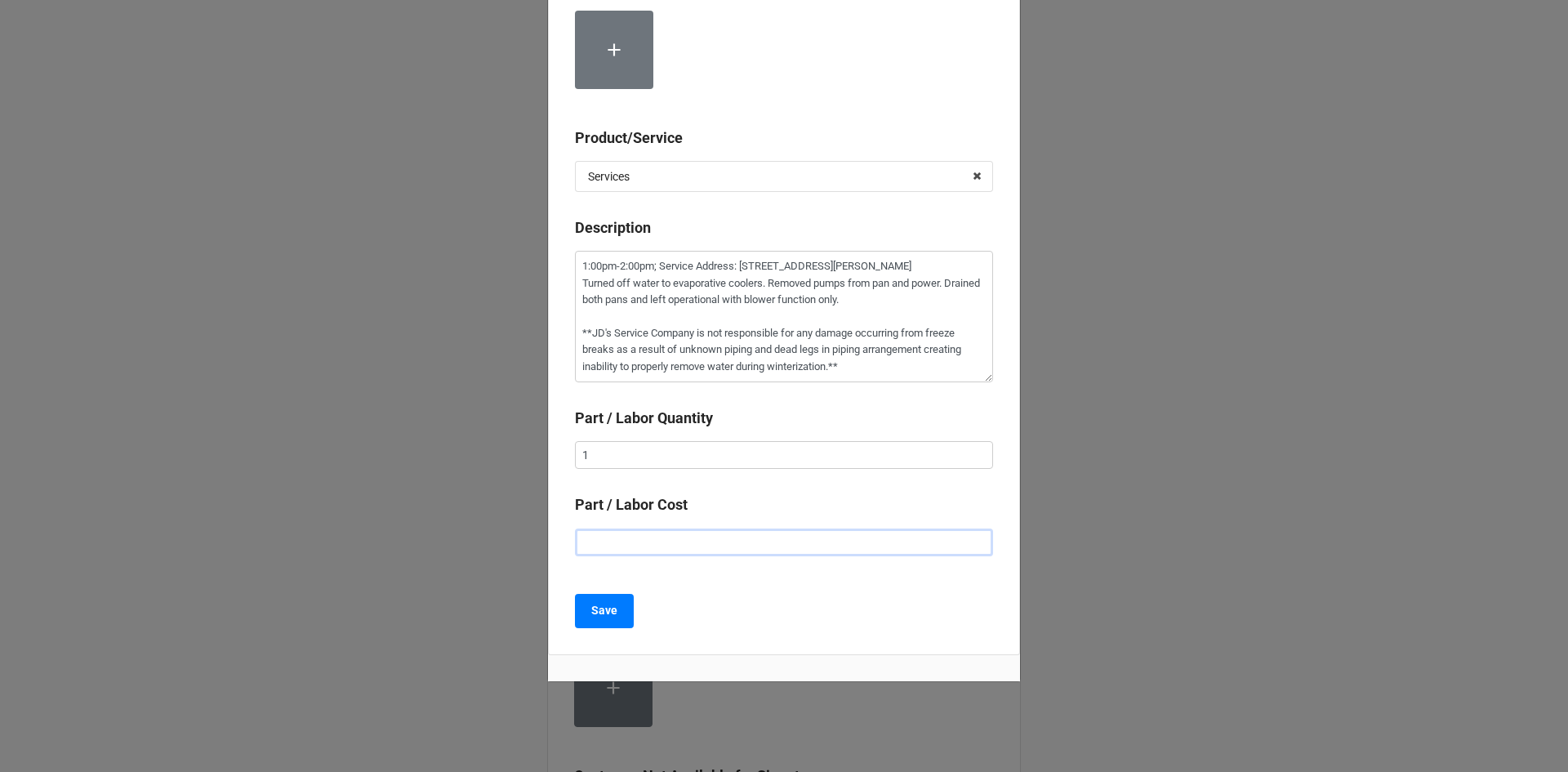
type input "$2.00"
type textarea "x"
type input "$22.00"
type textarea "x"
type input "$225.00"
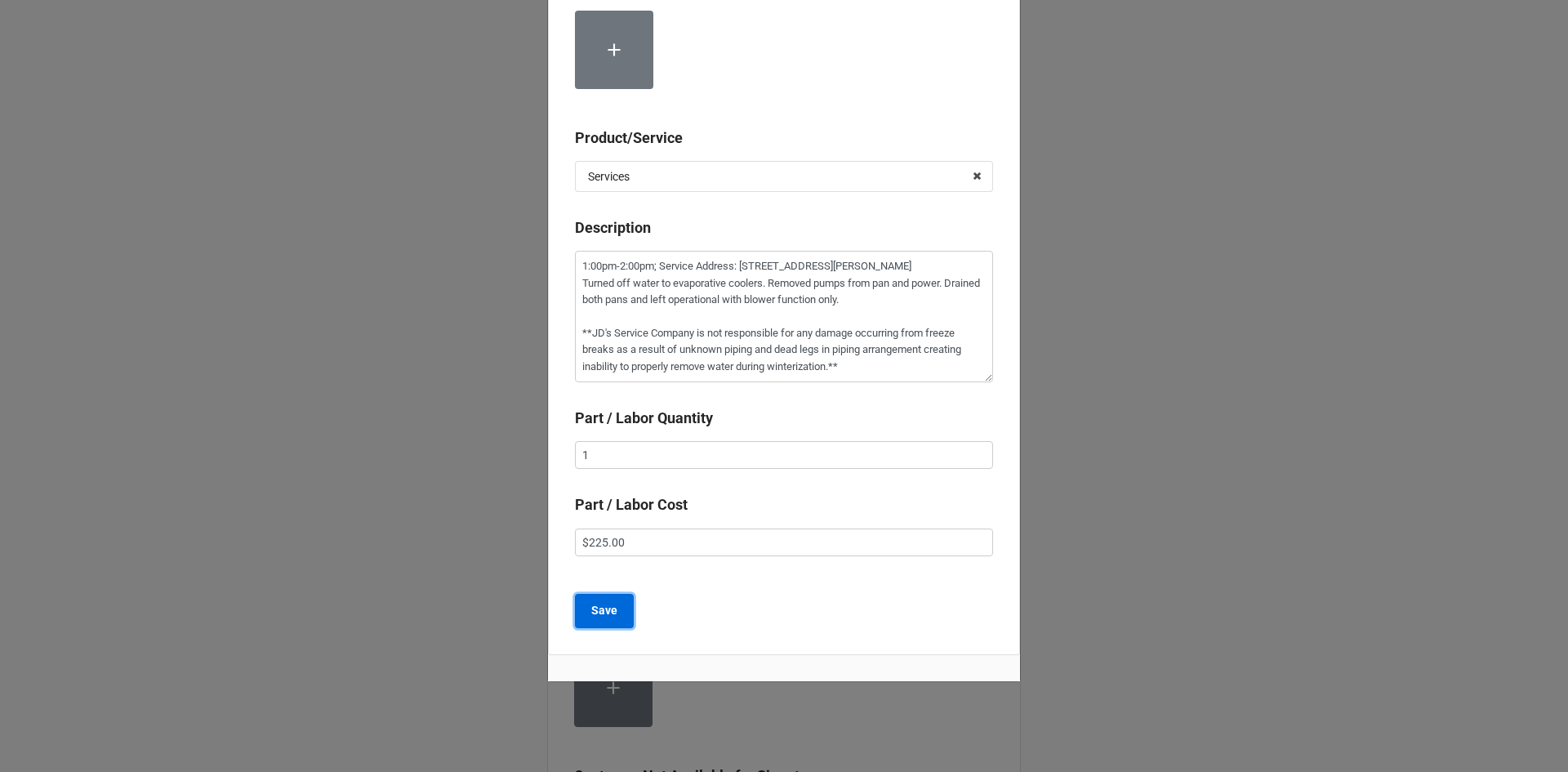
click at [591, 614] on b "Save" at bounding box center [604, 610] width 26 height 18
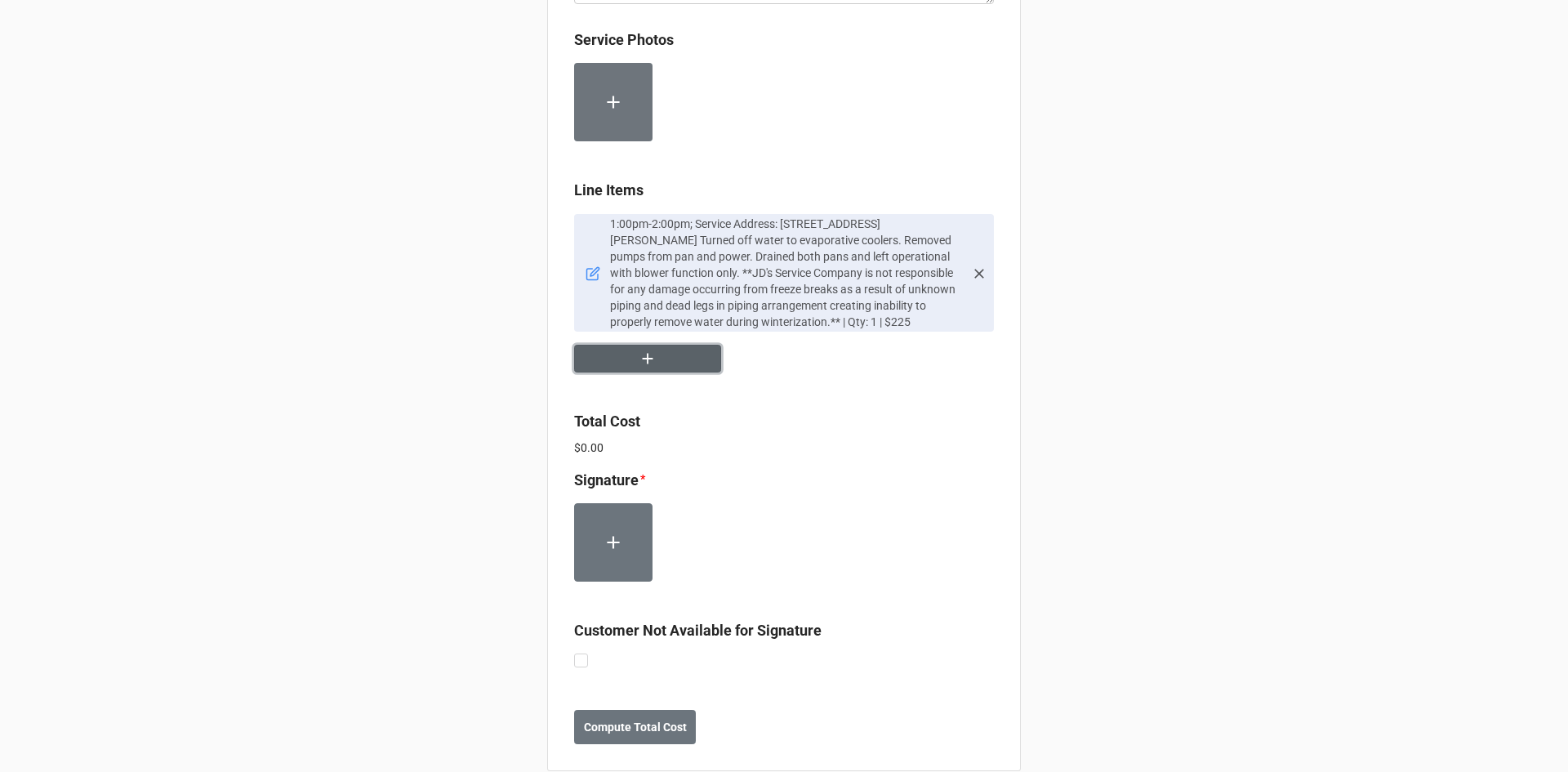
scroll to position [955, 0]
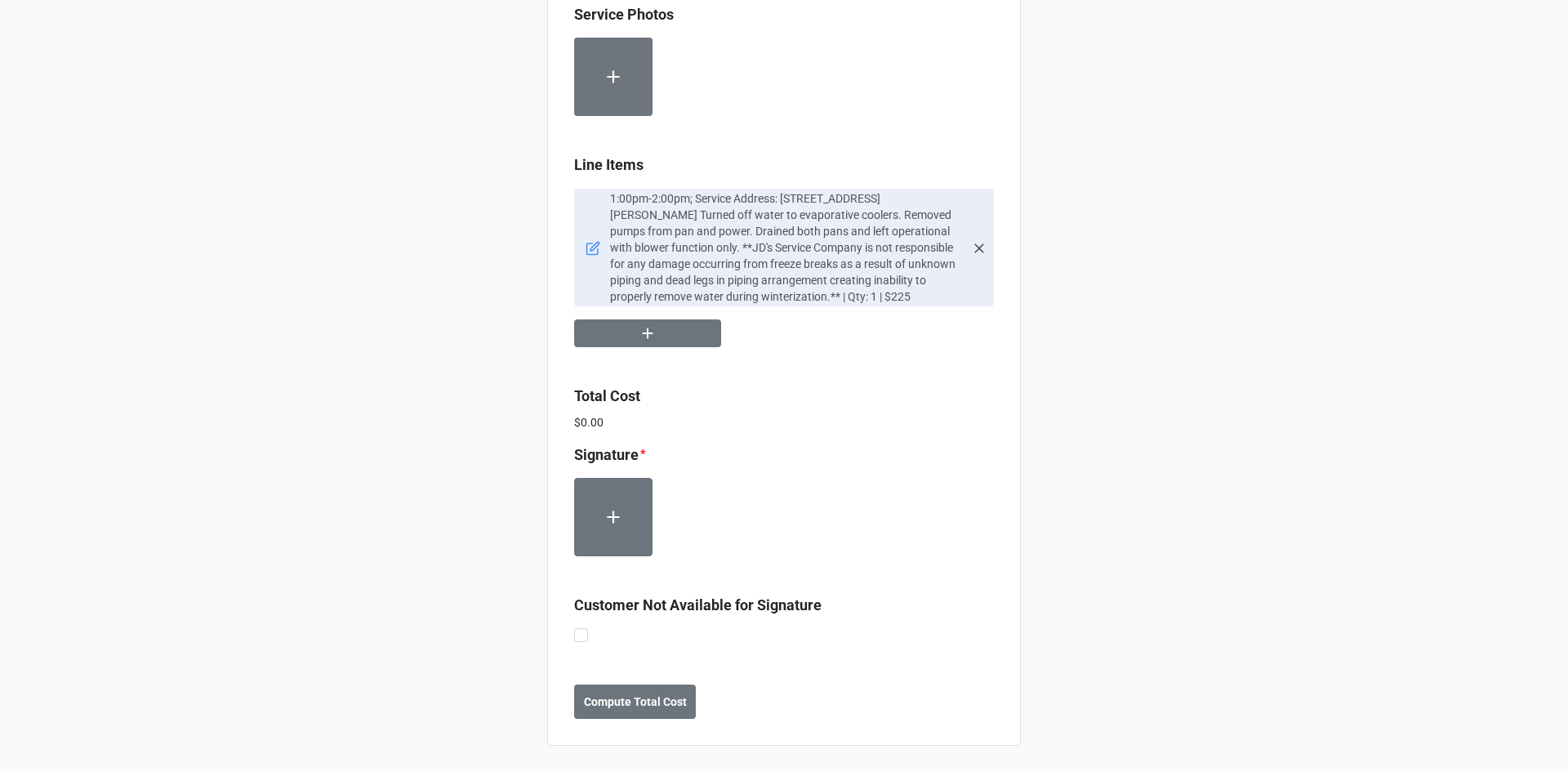
click at [574, 628] on label at bounding box center [580, 628] width 14 height 0
checkbox input "true"
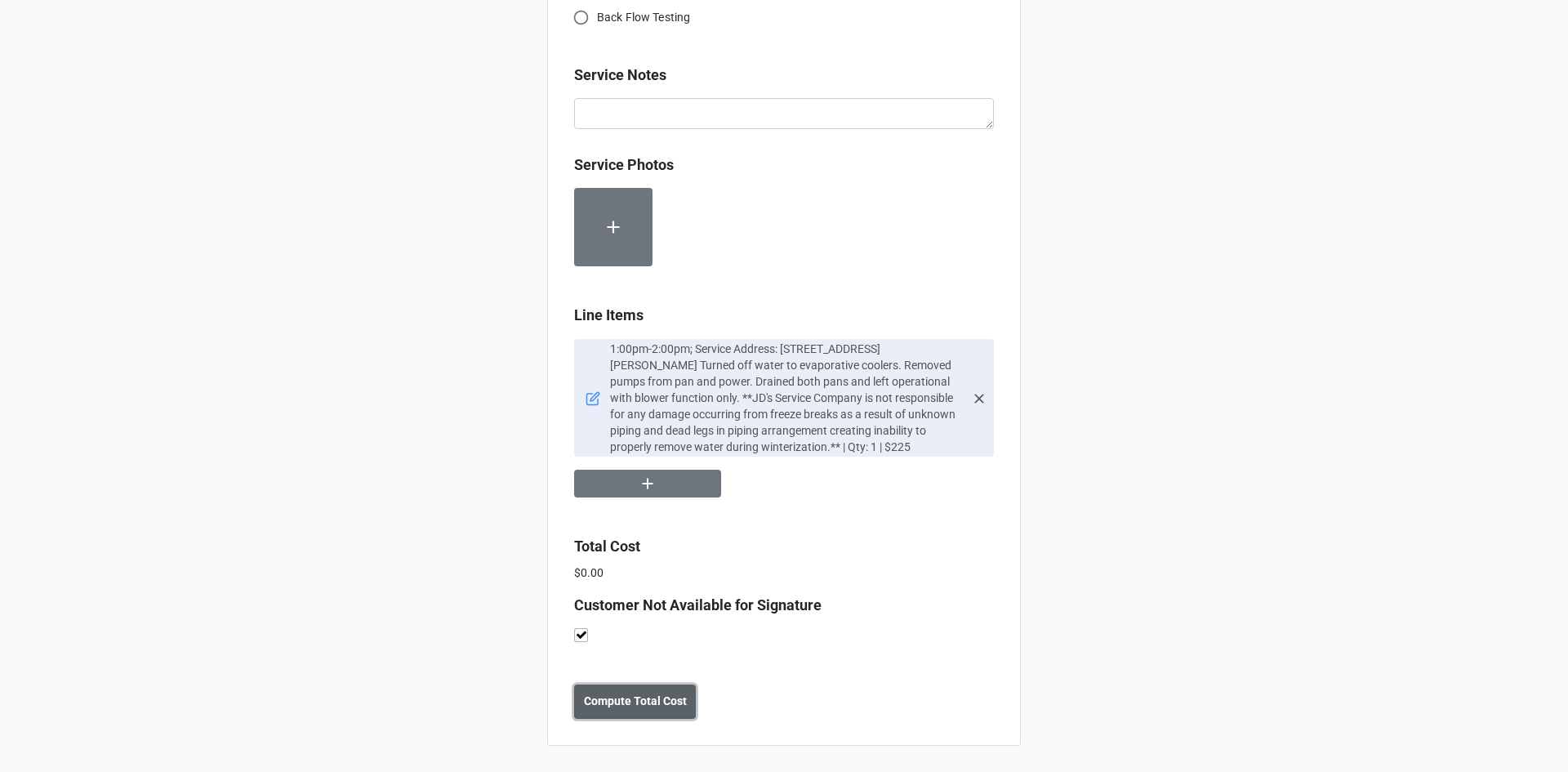
click at [648, 708] on b "Compute Total Cost" at bounding box center [636, 701] width 103 height 18
click at [612, 702] on b "Save" at bounding box center [603, 701] width 26 height 18
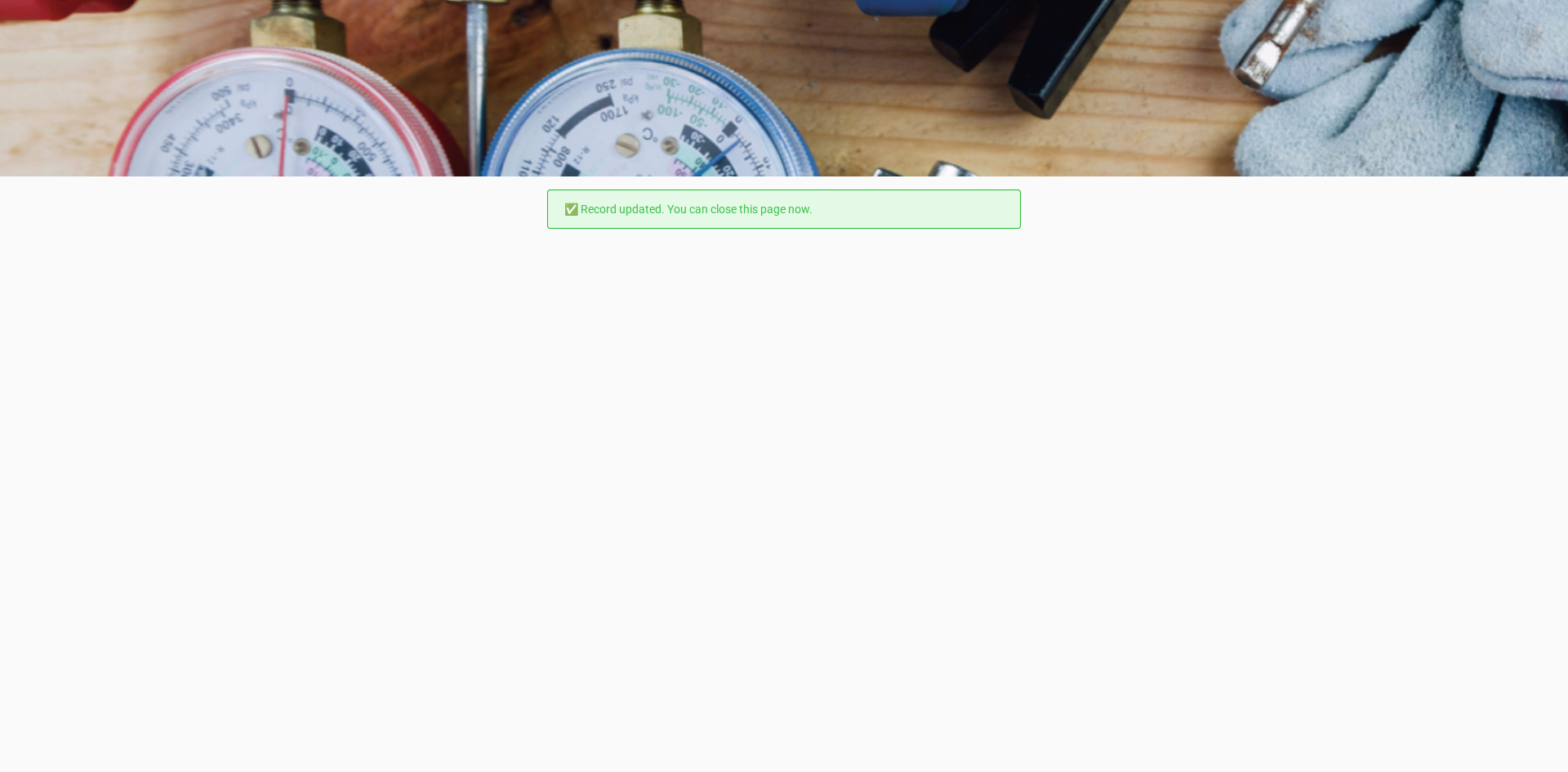
scroll to position [0, 0]
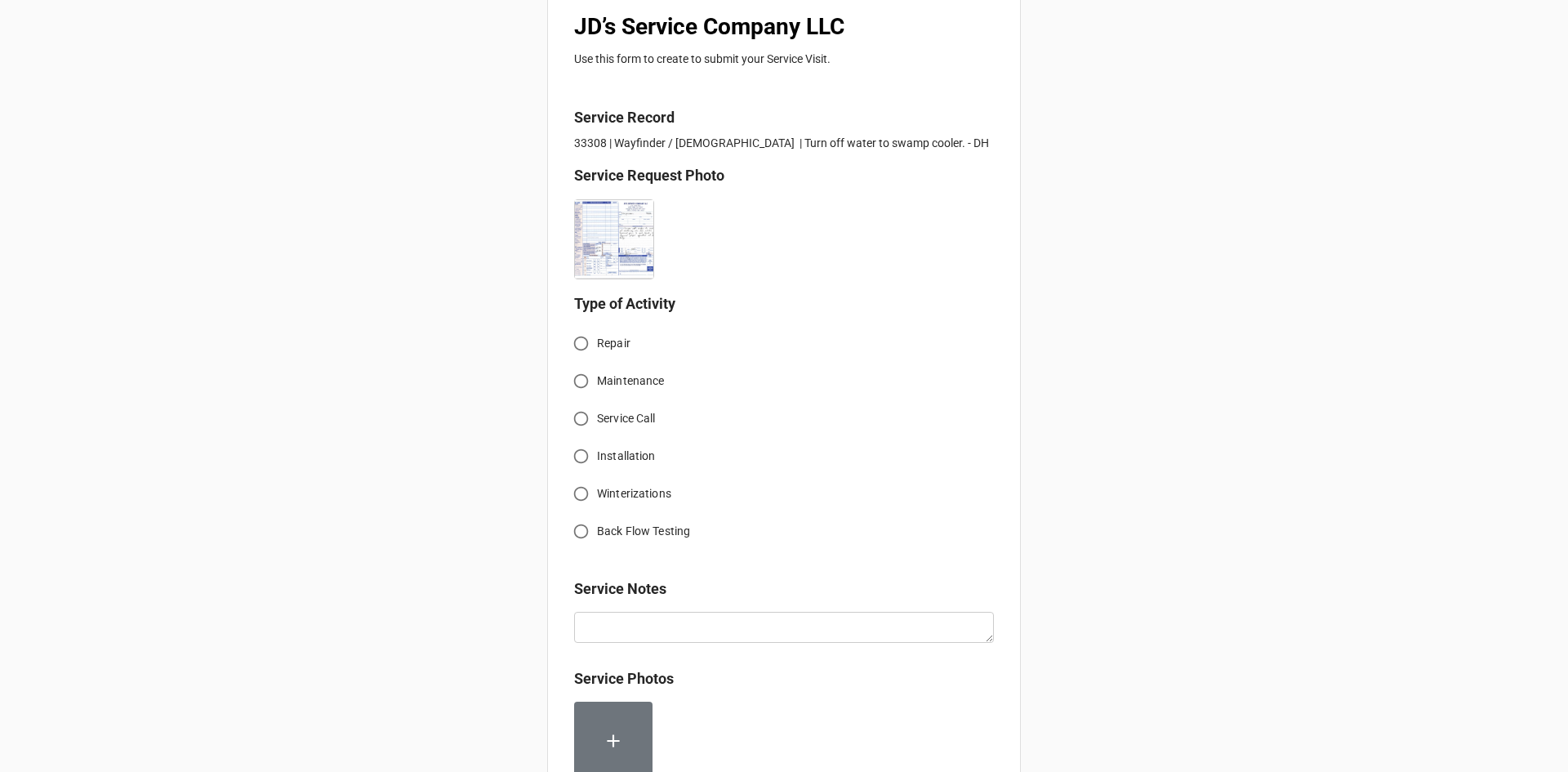
scroll to position [327, 0]
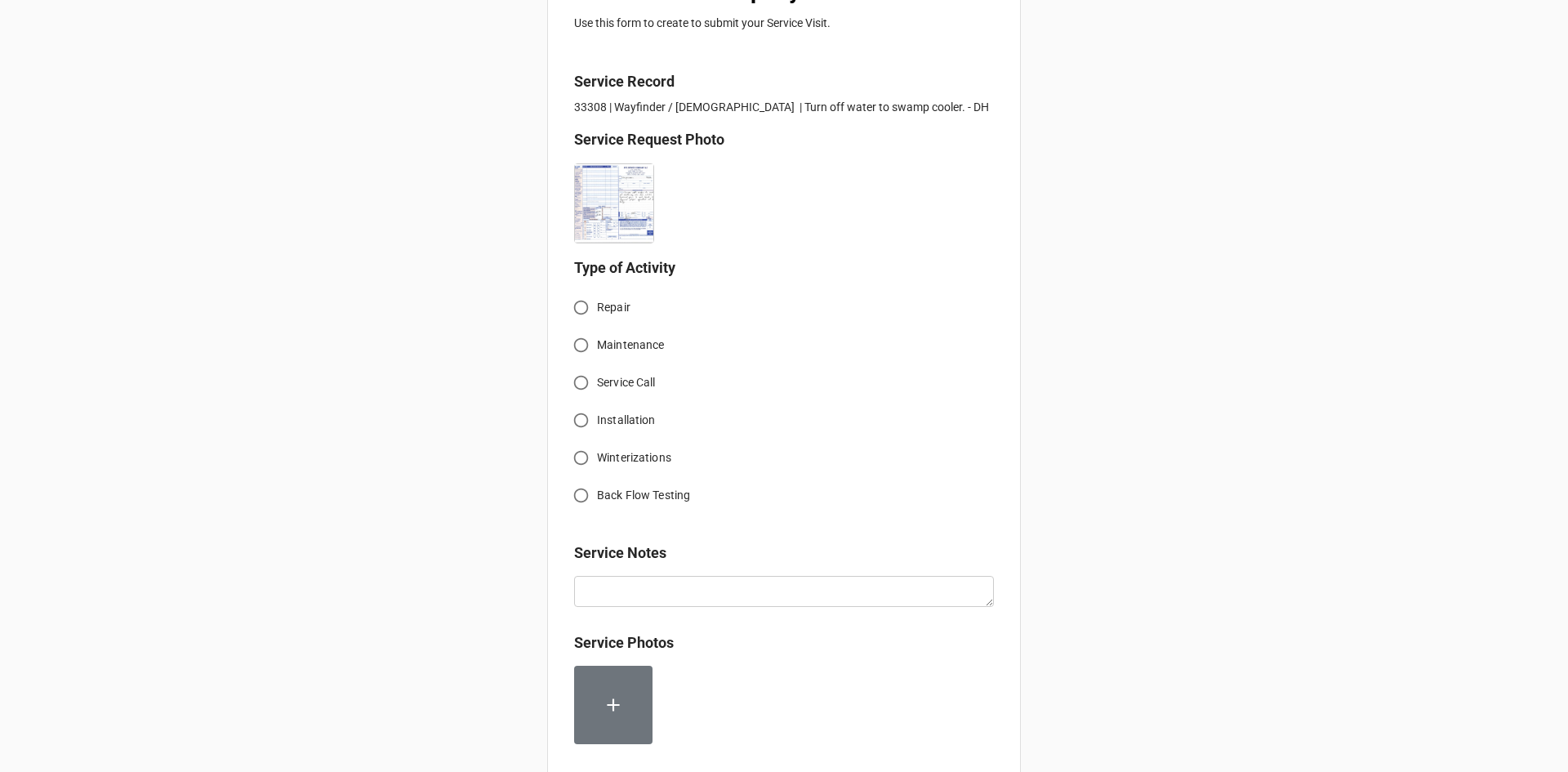
click at [583, 450] on input "Winterizations" at bounding box center [580, 458] width 32 height 32
radio input "true"
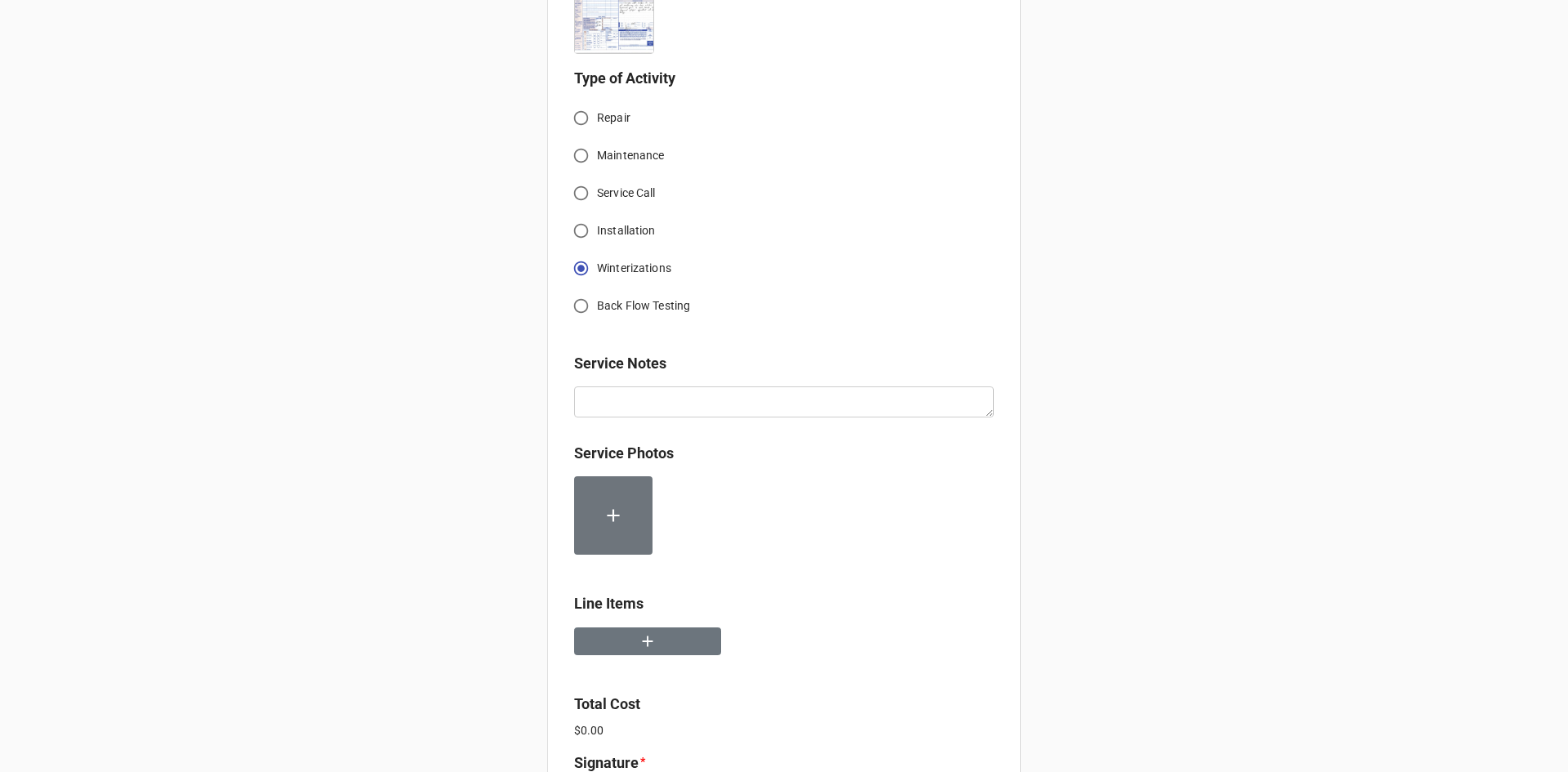
scroll to position [571, 0]
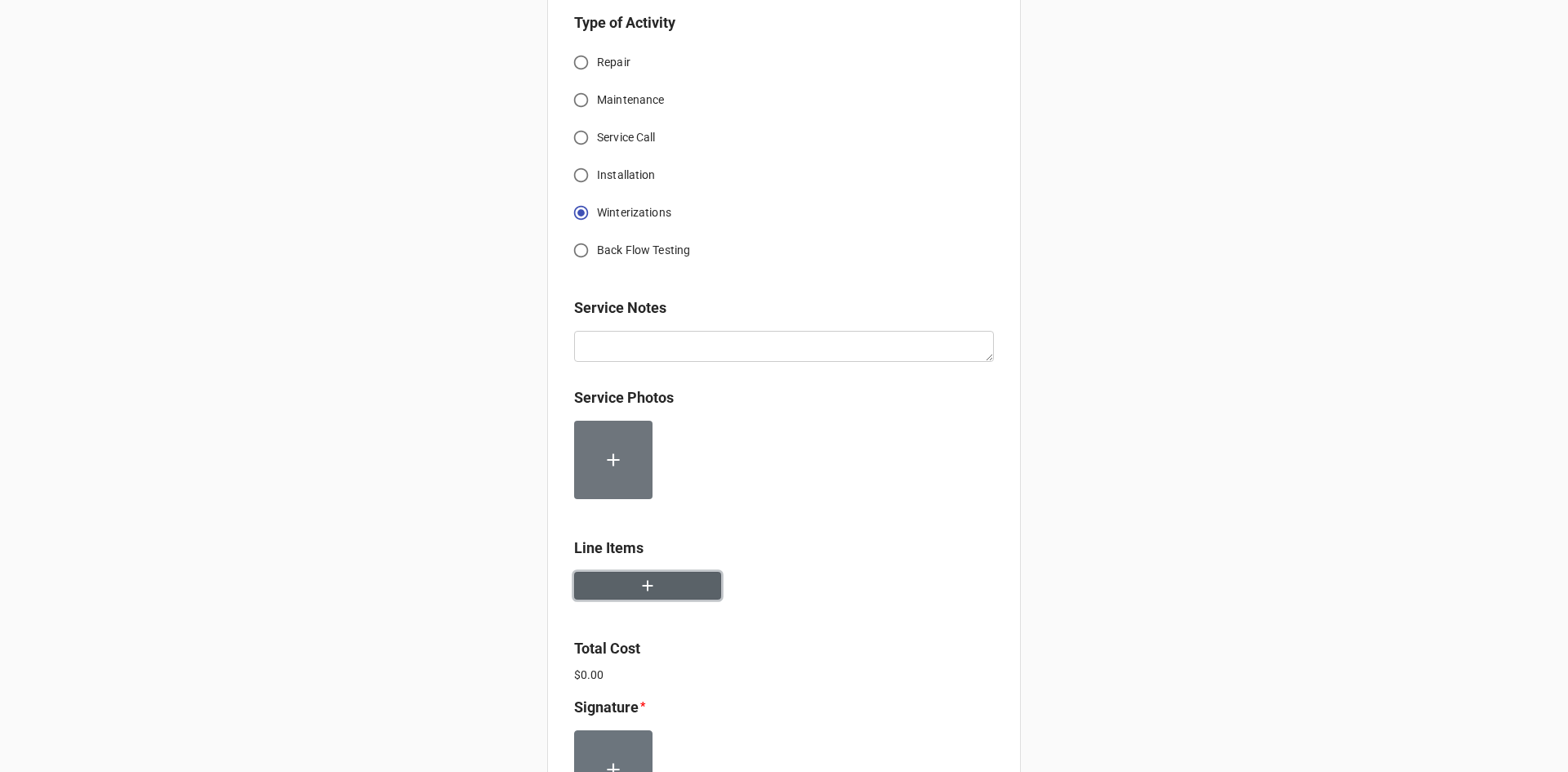
click at [638, 585] on icon "button" at bounding box center [648, 586] width 18 height 18
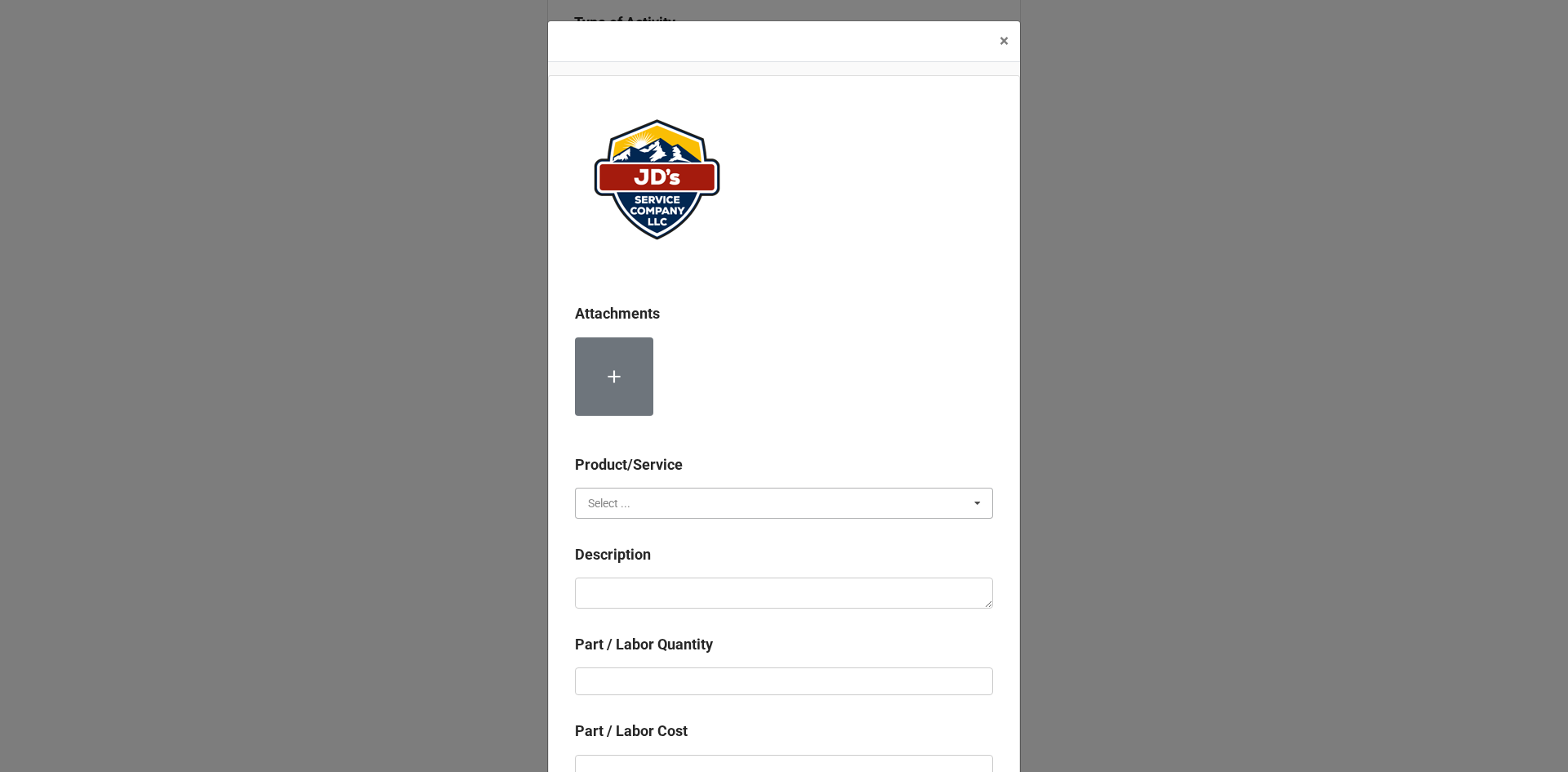
click at [632, 509] on input "text" at bounding box center [785, 503] width 416 height 29
click at [624, 535] on span "Services" at bounding box center [609, 533] width 41 height 13
click at [648, 589] on textarea at bounding box center [784, 593] width 418 height 31
paste textarea "2:00pm-3:00pm; Service Address: [STREET_ADDRESS] [PERSON_NAME][GEOGRAPHIC_DATA]…"
type textarea "x"
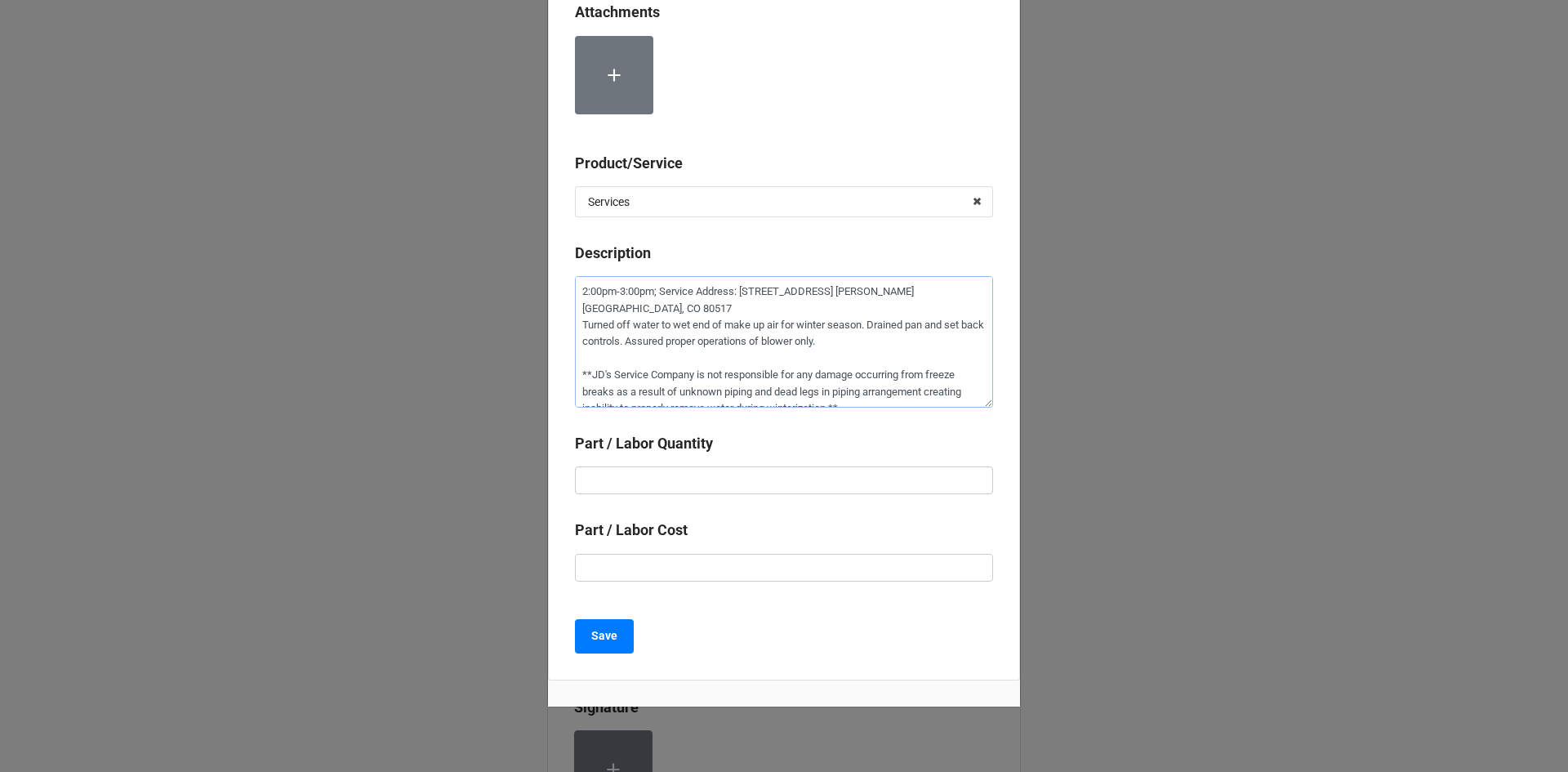
scroll to position [327, 0]
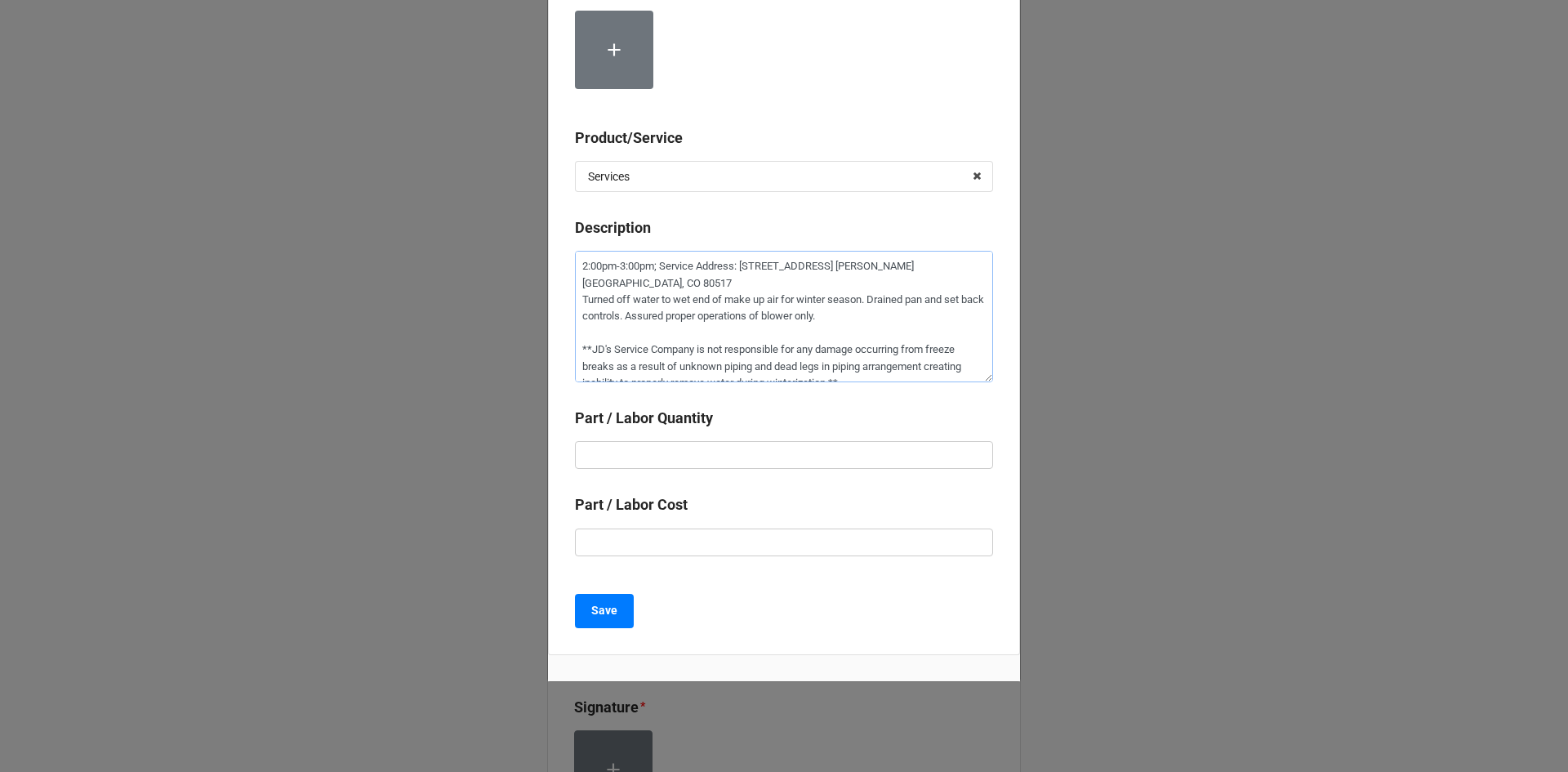
type textarea "2:00pm-3:00pm; Service Address: [STREET_ADDRESS] [PERSON_NAME][GEOGRAPHIC_DATA]…"
click at [716, 452] on input "text" at bounding box center [784, 455] width 418 height 28
type textarea "x"
type input "1"
type textarea "x"
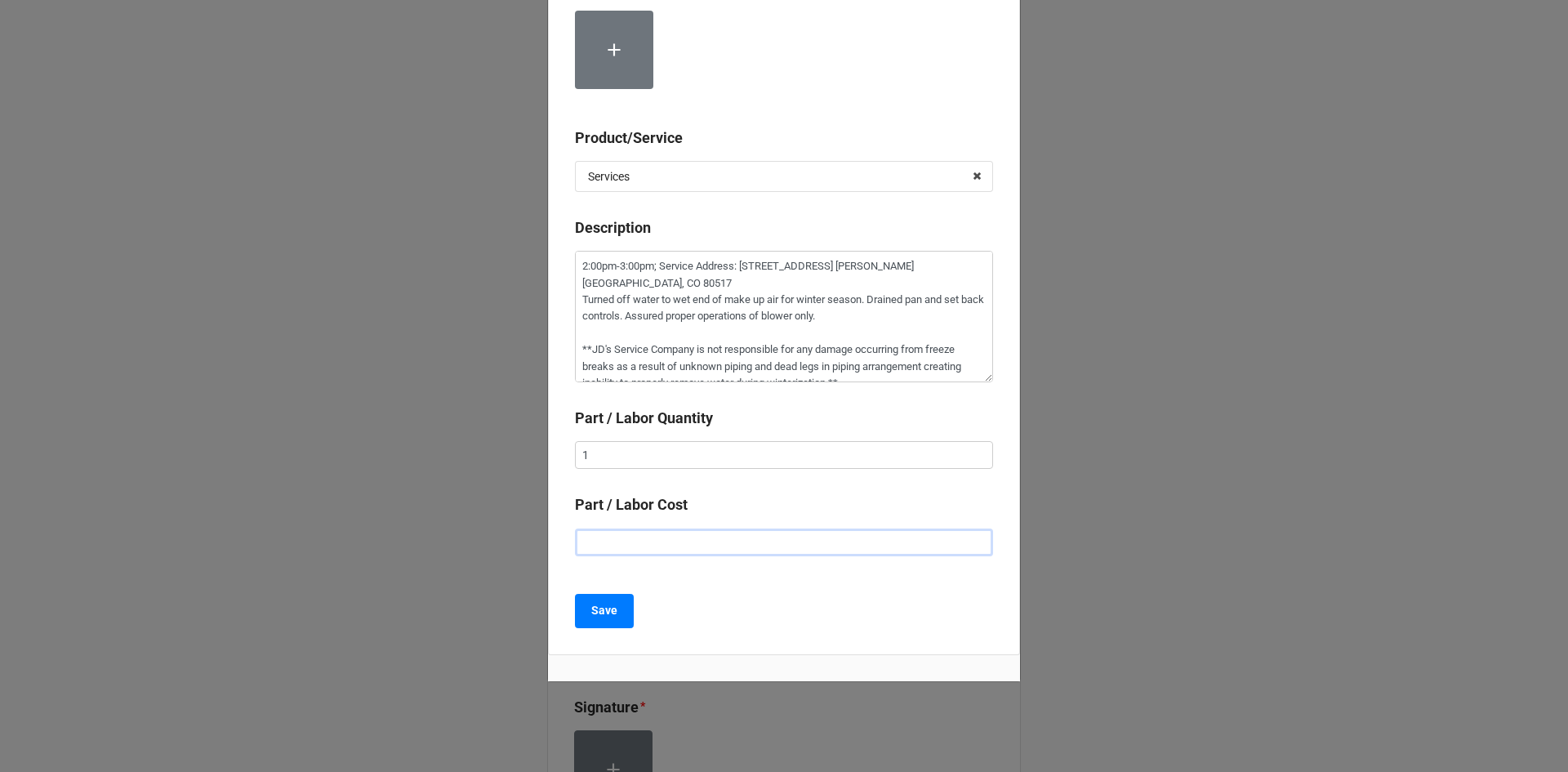
type input "$2.00"
type textarea "x"
type input "$22.00"
type textarea "x"
type input "$225.00"
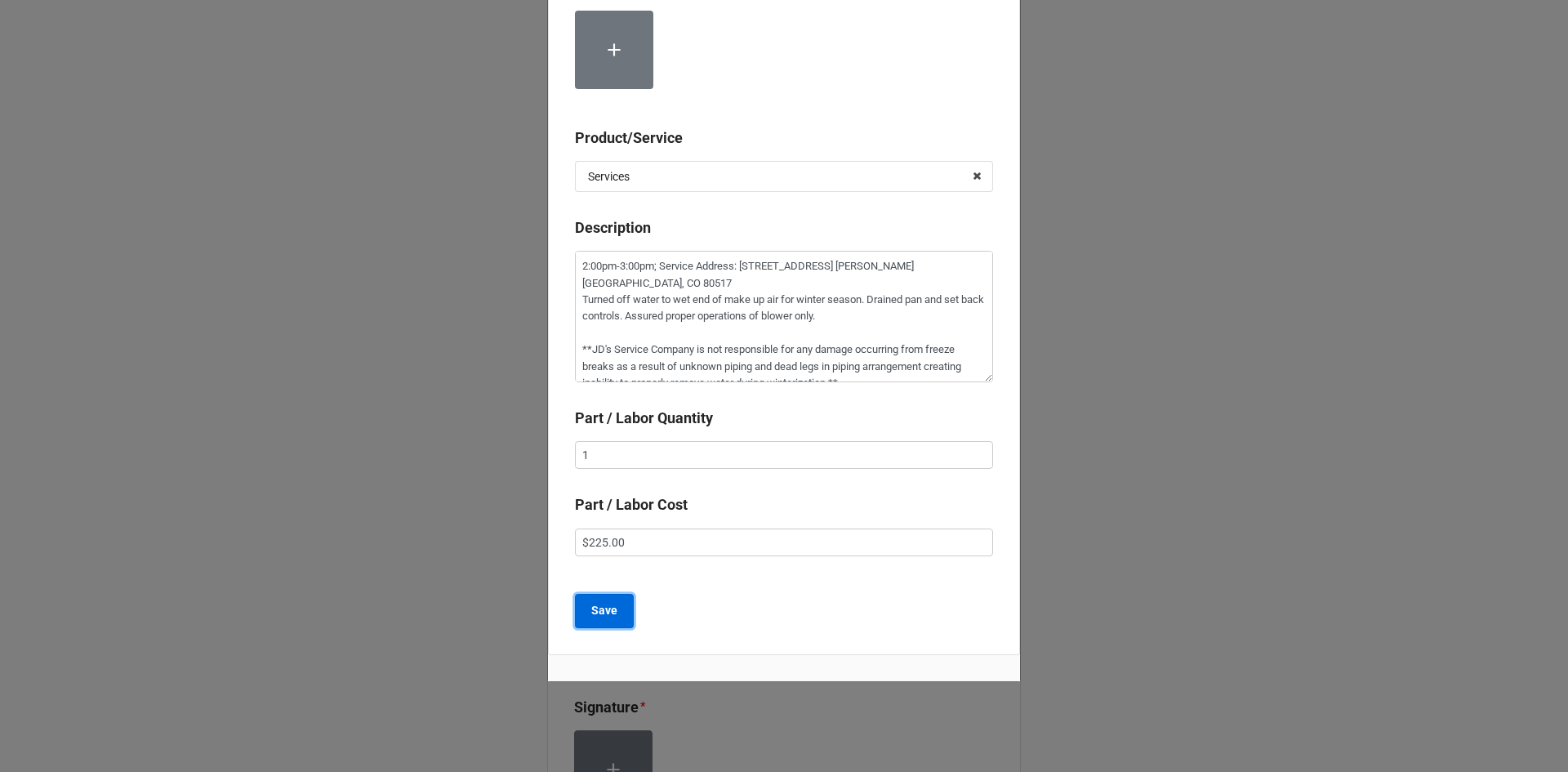
click at [608, 604] on b "Save" at bounding box center [604, 610] width 26 height 18
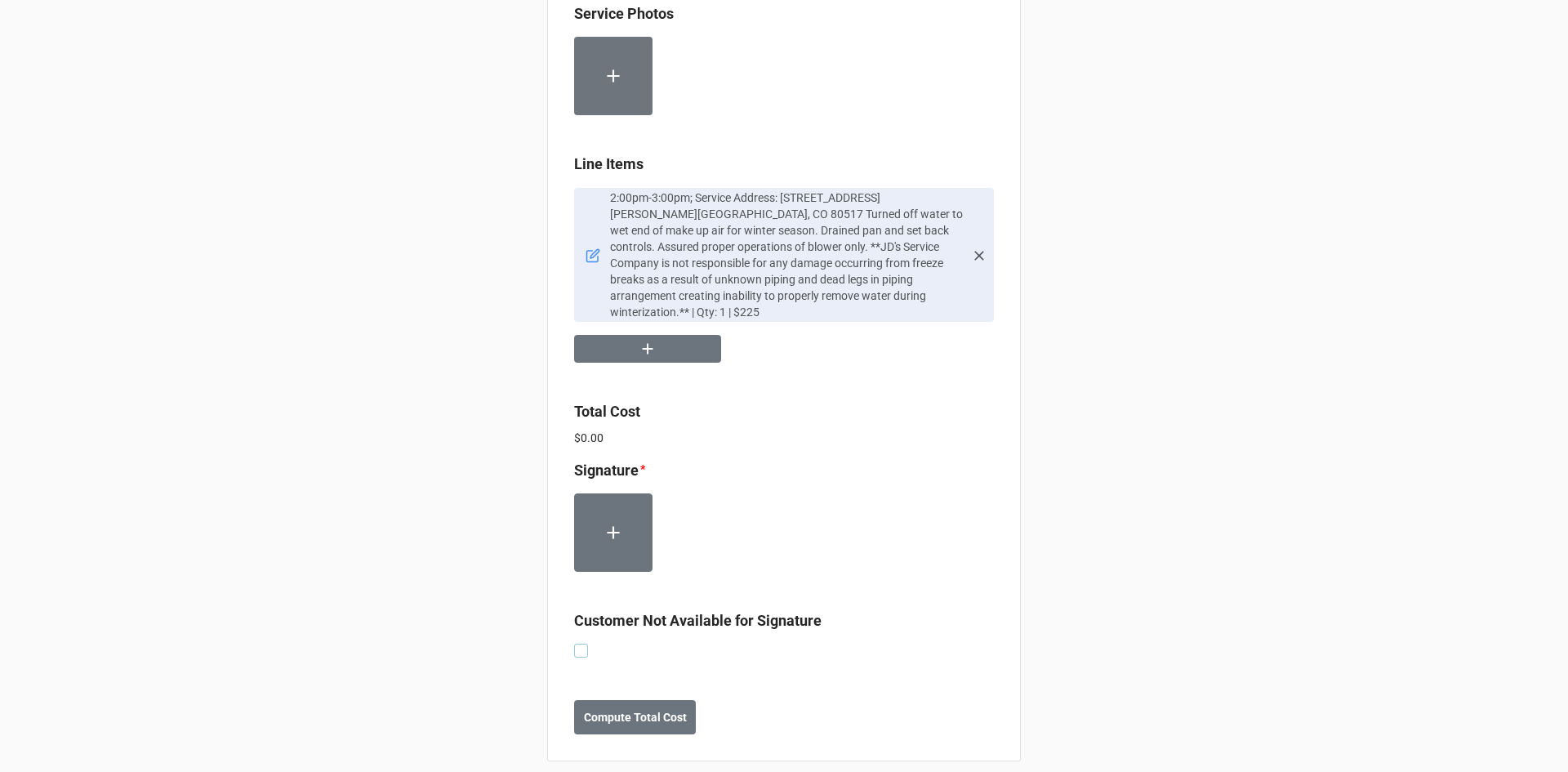
click at [583, 643] on label at bounding box center [580, 643] width 14 height 0
checkbox input "true"
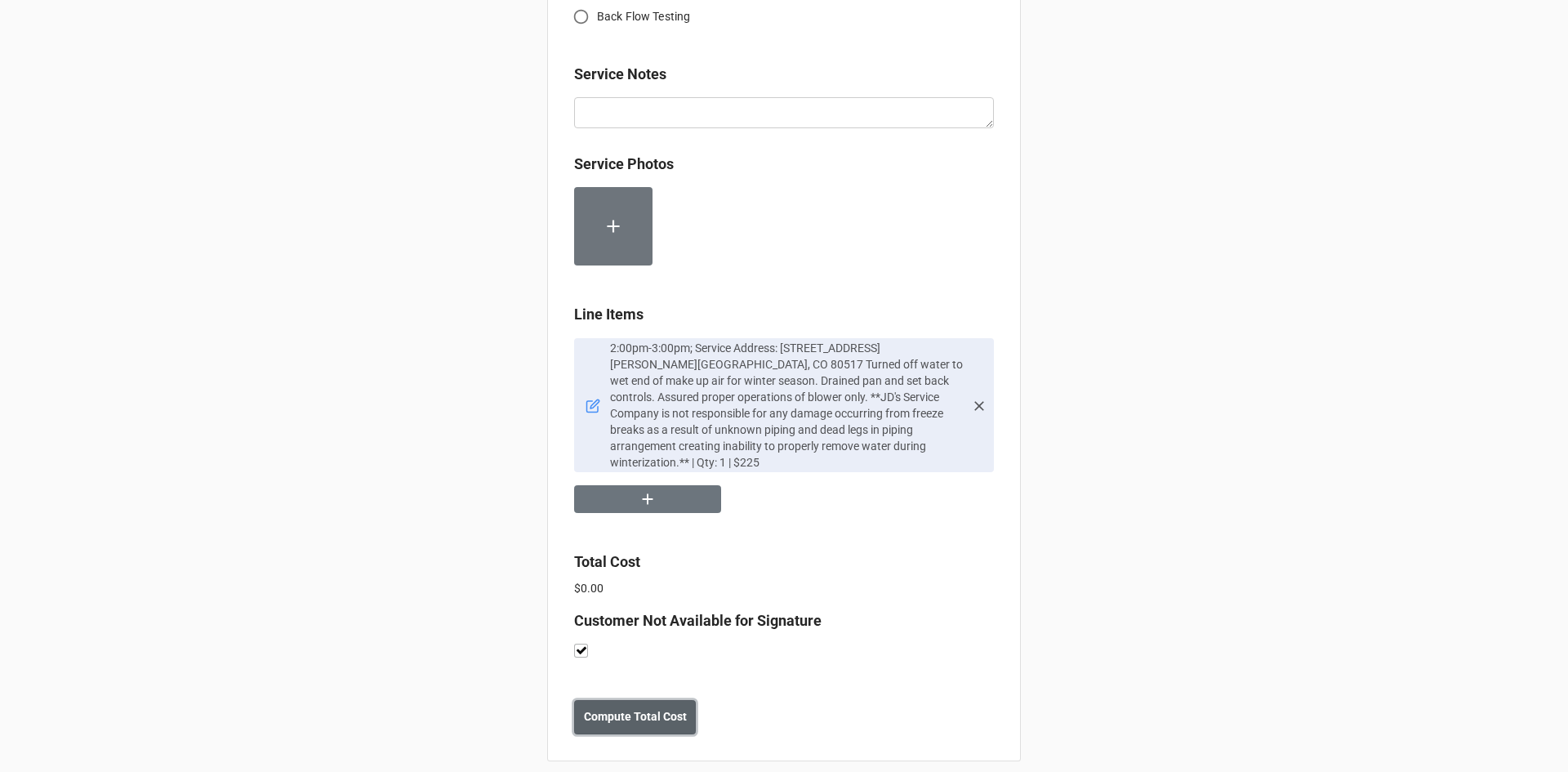
click at [604, 708] on b "Compute Total Cost" at bounding box center [636, 716] width 103 height 18
click at [606, 708] on b "Save" at bounding box center [603, 716] width 26 height 18
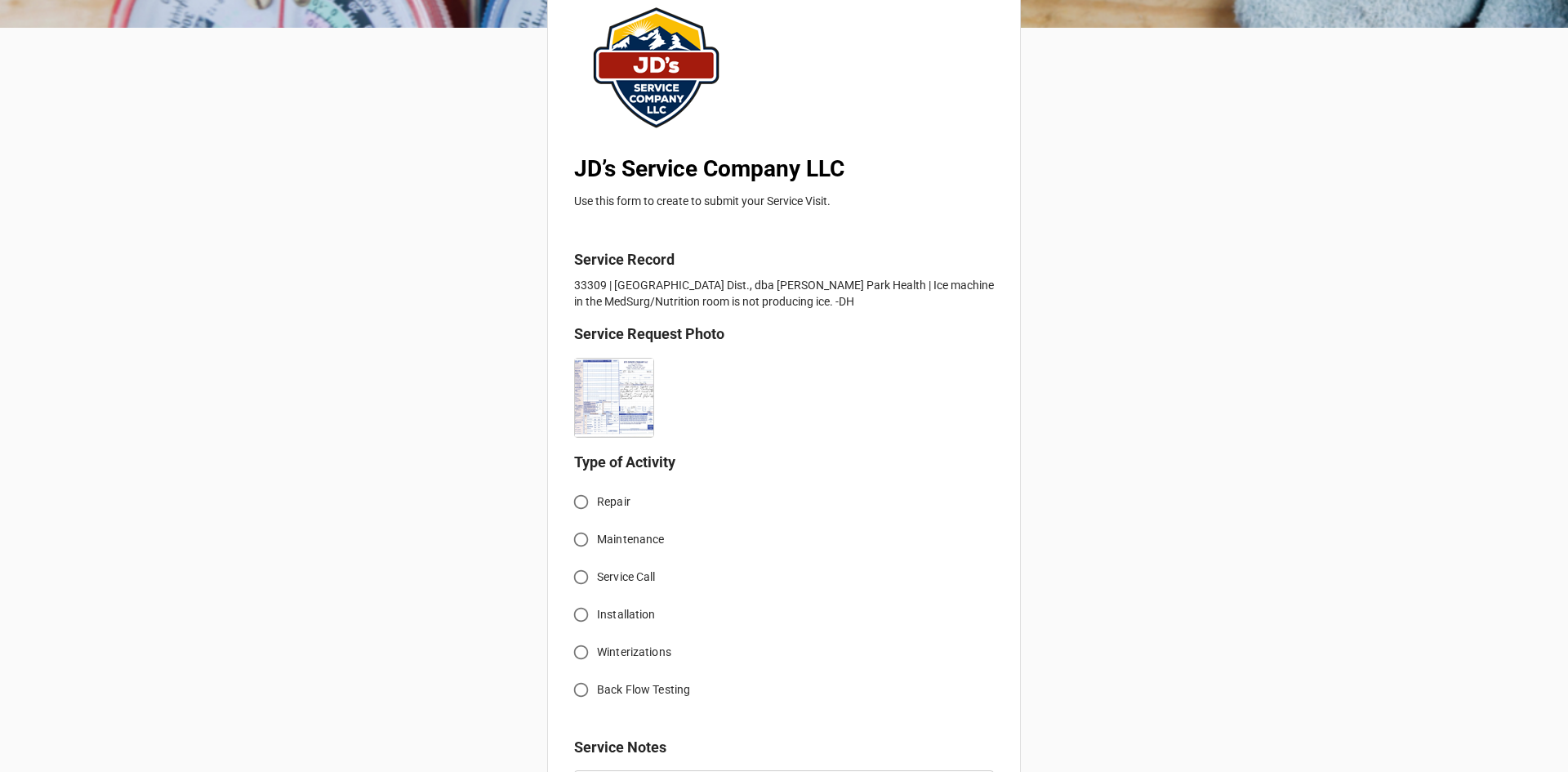
scroll to position [163, 0]
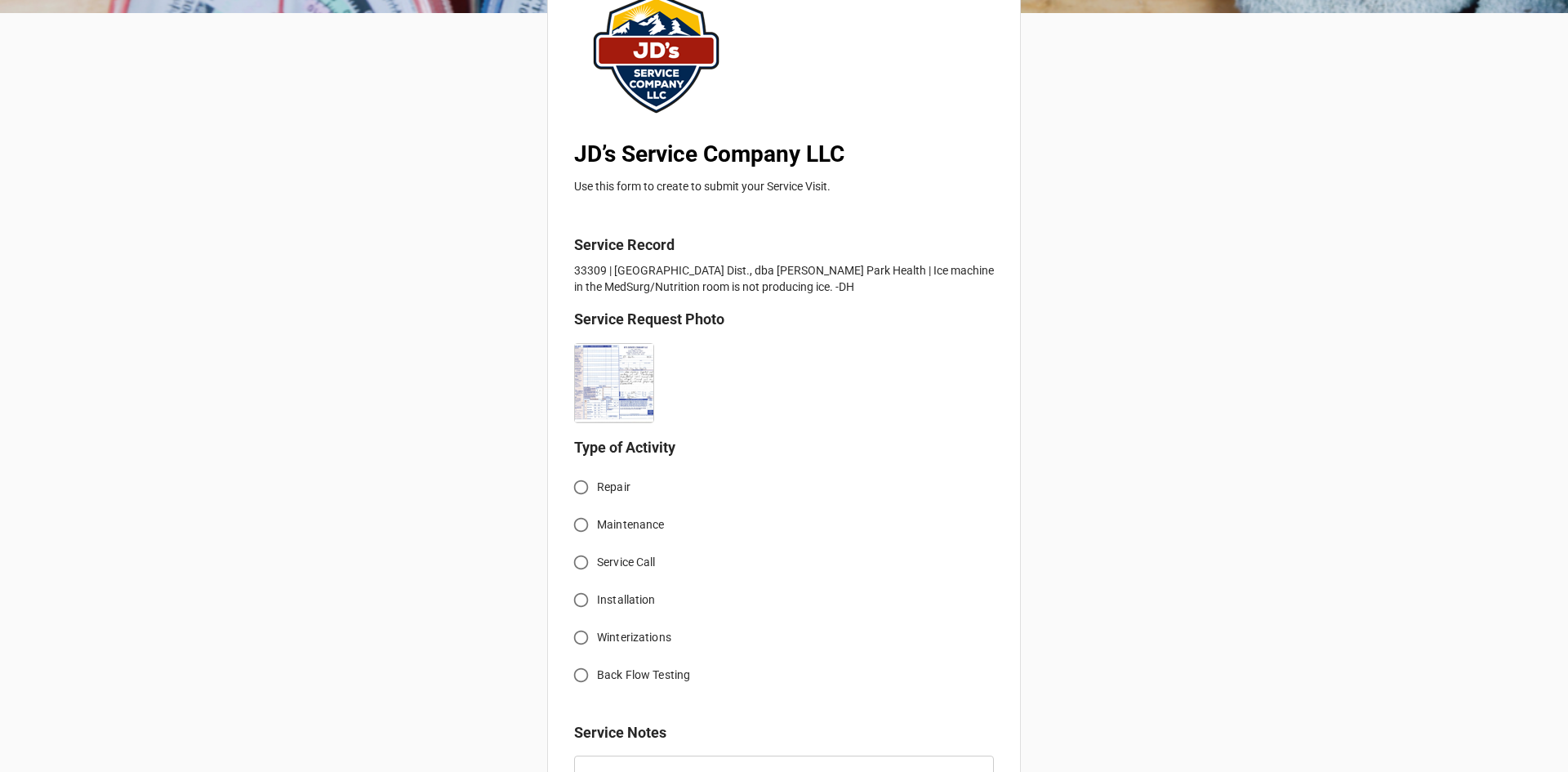
click at [579, 573] on input "Service Call" at bounding box center [580, 562] width 32 height 32
radio input "true"
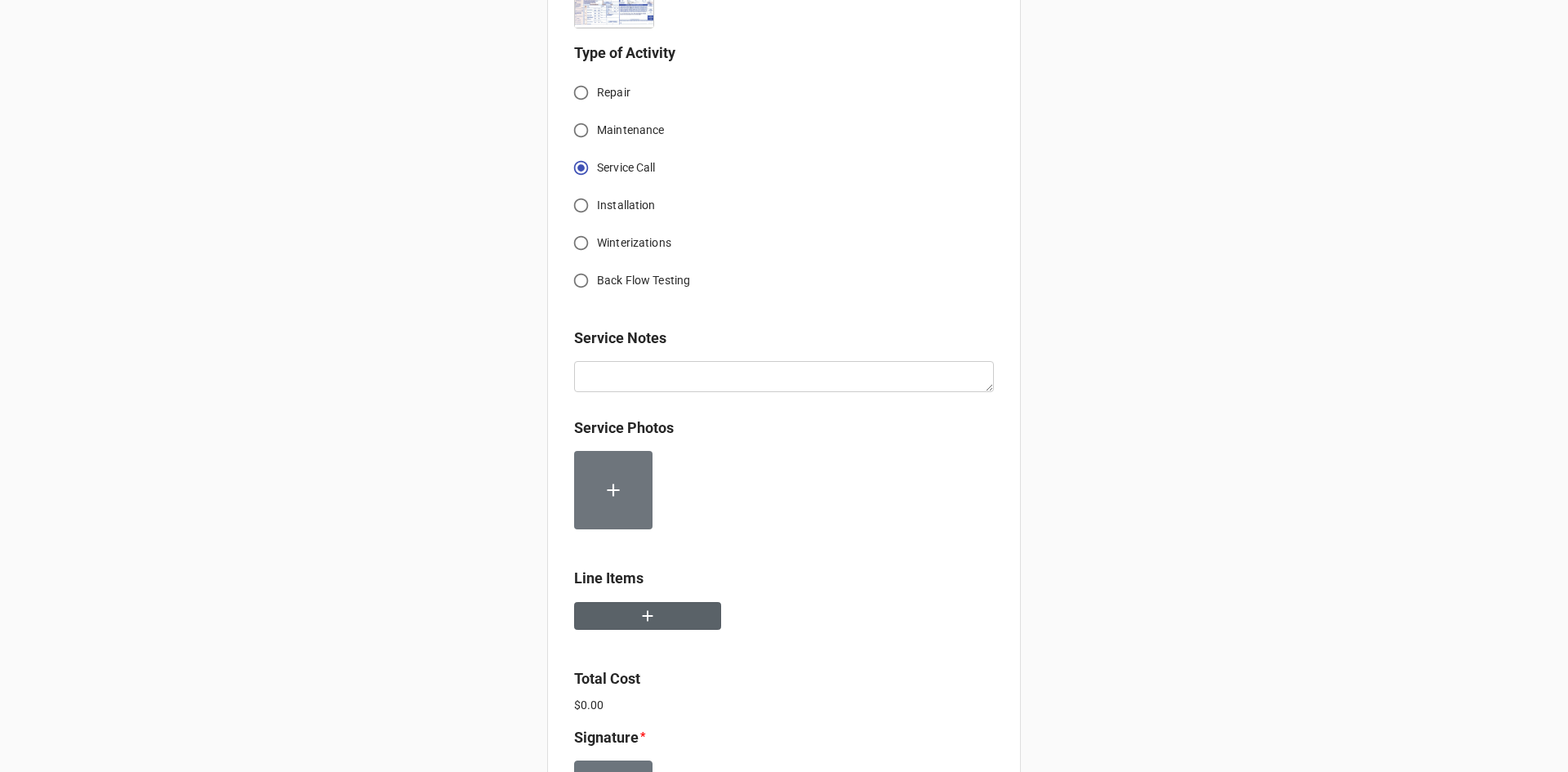
scroll to position [571, 0]
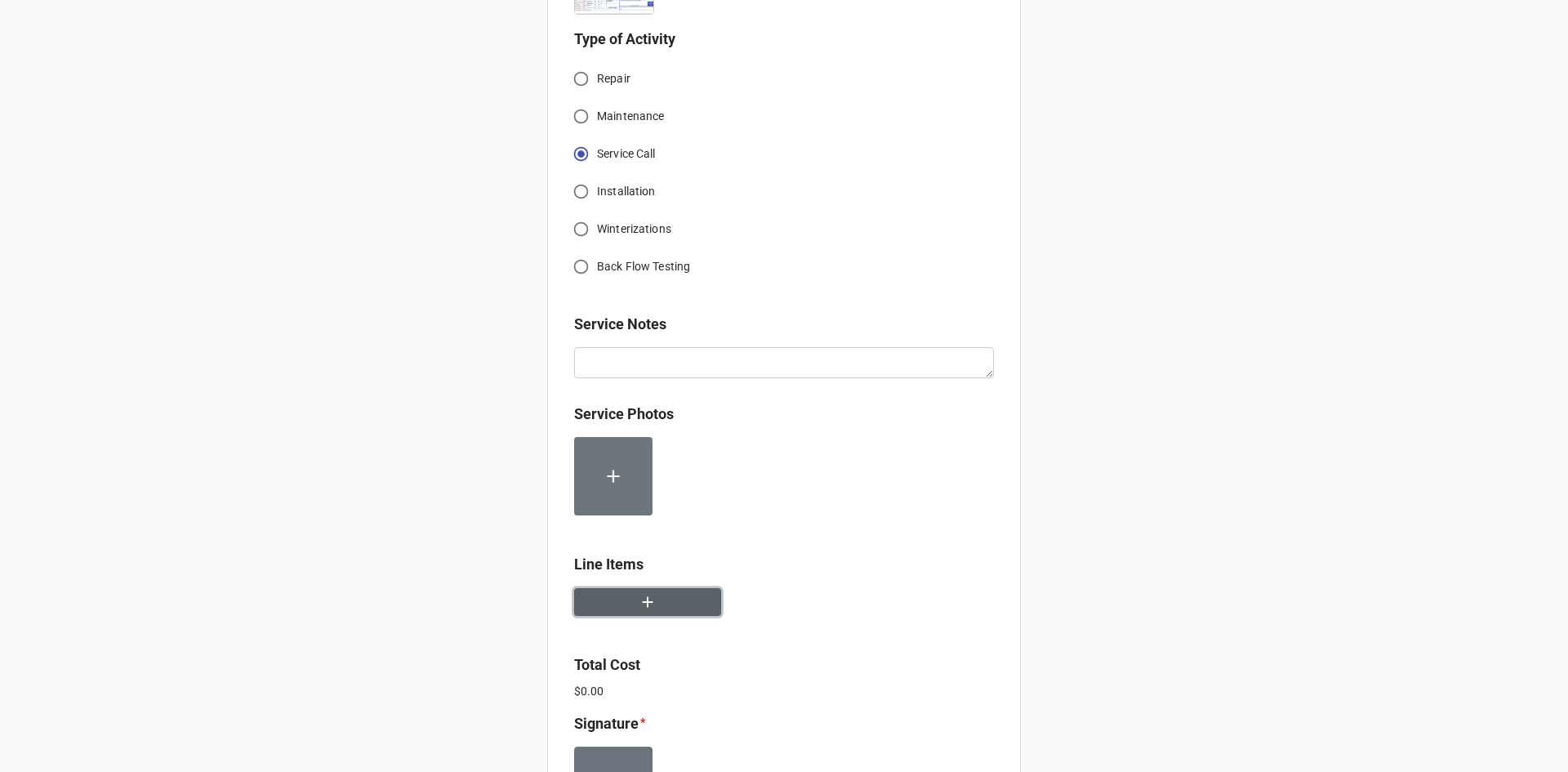
click at [669, 610] on button "button" at bounding box center [648, 602] width 147 height 29
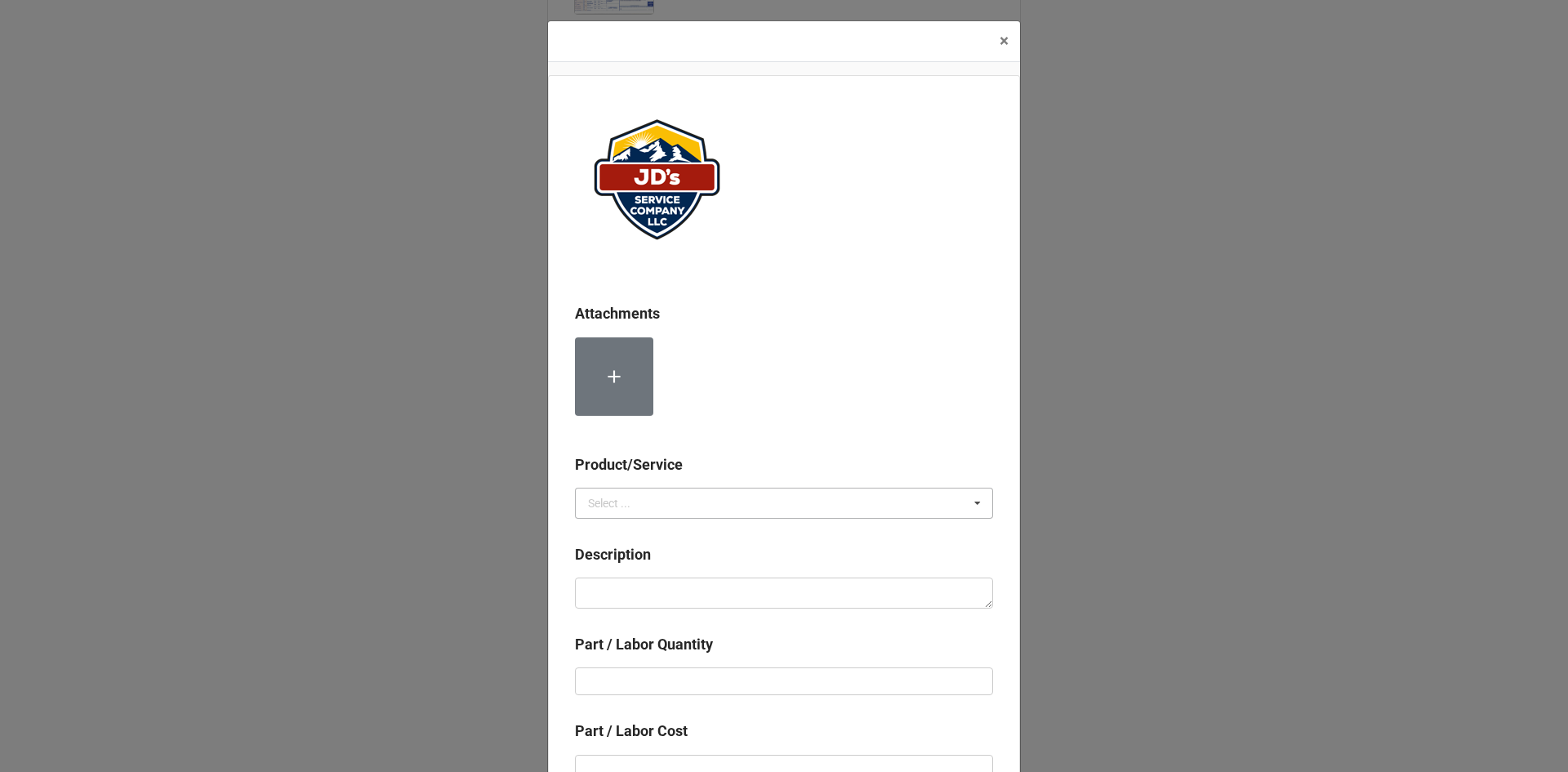
click at [622, 503] on div "Select ..." at bounding box center [609, 503] width 42 height 11
click at [644, 537] on div "Services" at bounding box center [784, 532] width 416 height 30
click at [649, 588] on textarea at bounding box center [784, 593] width 418 height 31
paste textarea "2:30pm-3:30pm; Service Area: Med/Surg Room Ice machine reported not working at …"
type textarea "x"
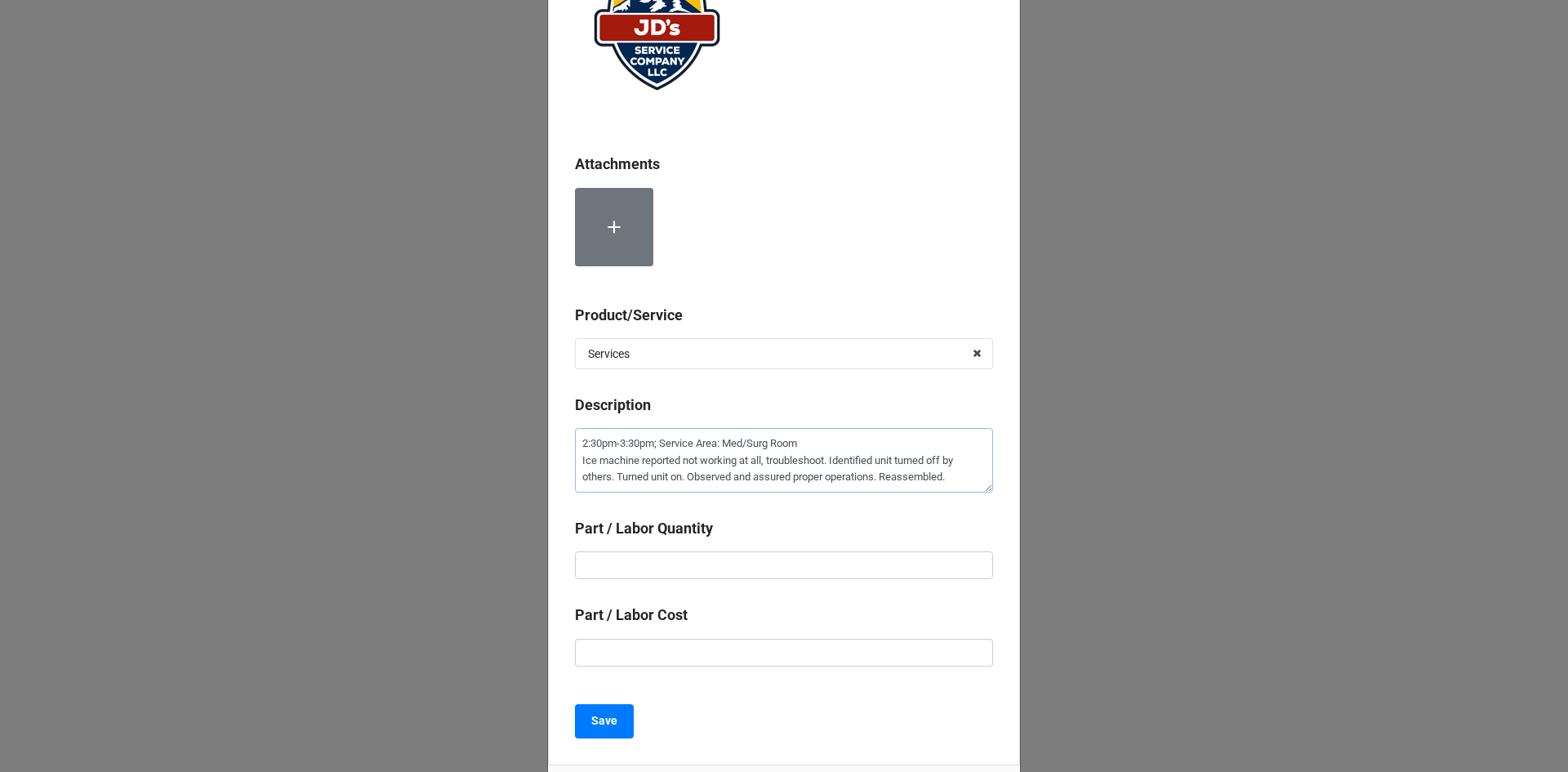
scroll to position [163, 0]
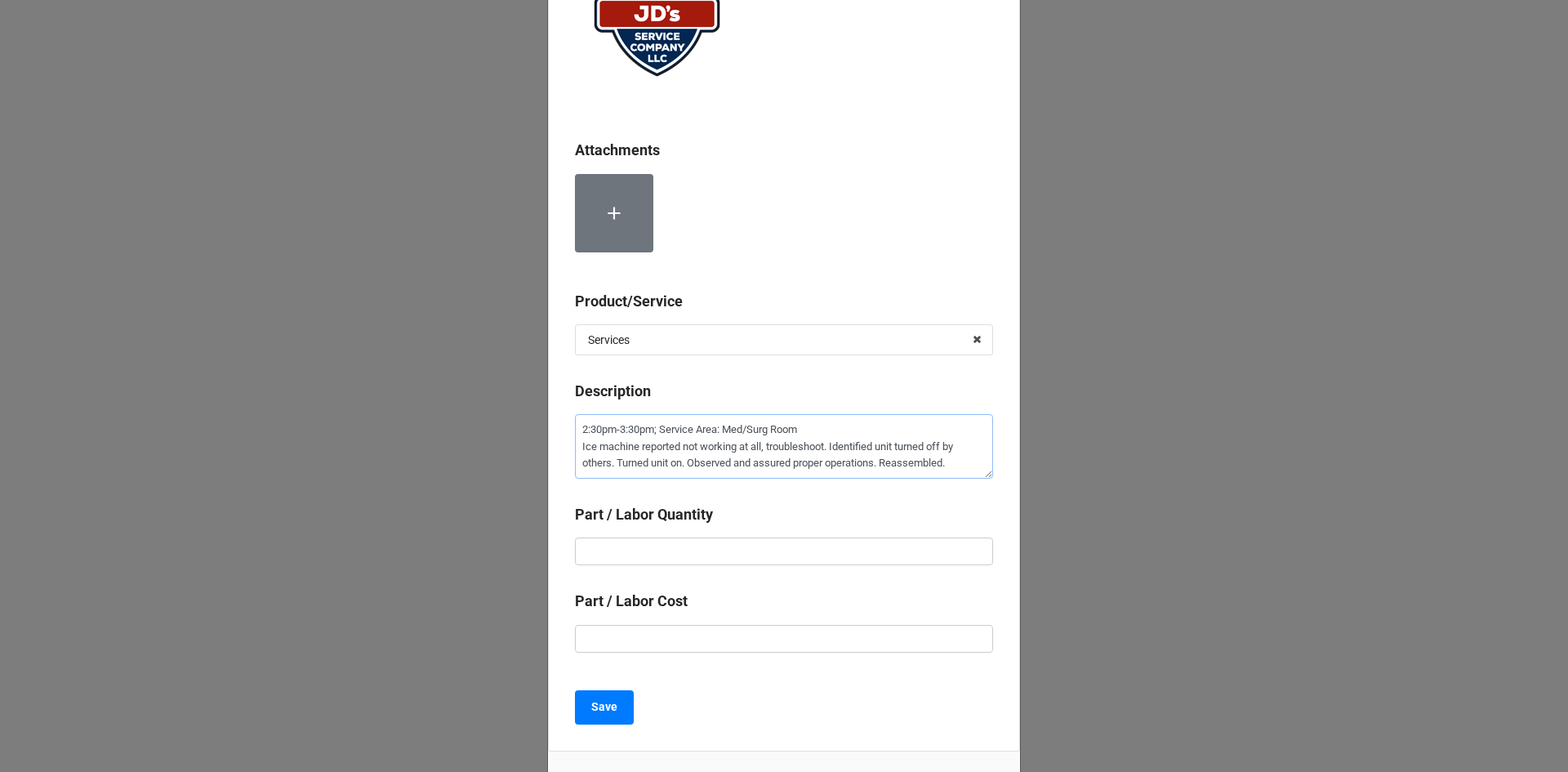
type textarea "2:30pm-3:30pm; Service Area: Med/Surg Room Ice machine reported not working at …"
click at [695, 556] on input "text" at bounding box center [784, 551] width 418 height 28
type textarea "x"
type input "1"
type textarea "x"
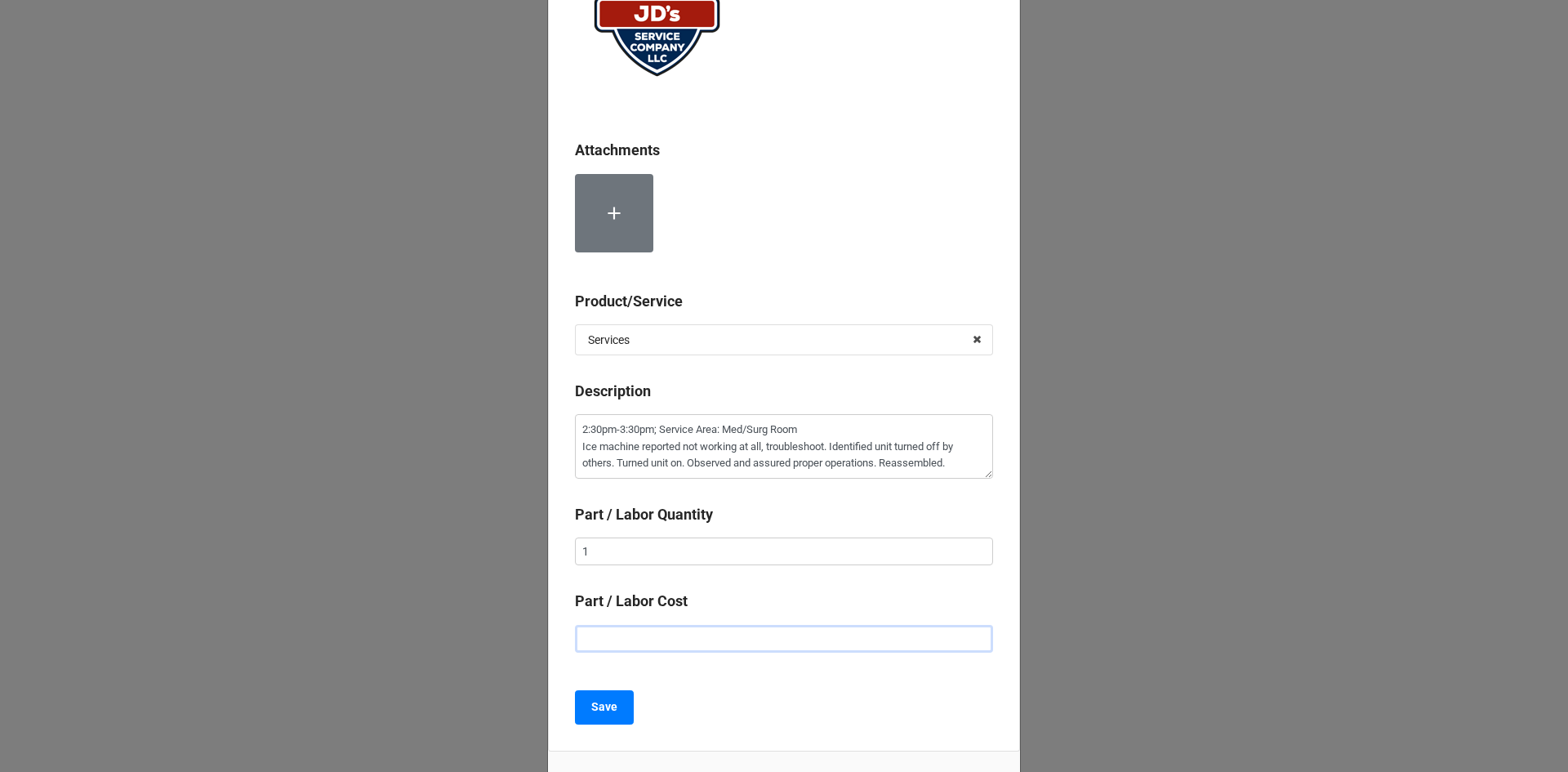
type input "$2.00"
type textarea "x"
type input "$22.00"
type textarea "x"
type input "$225.00"
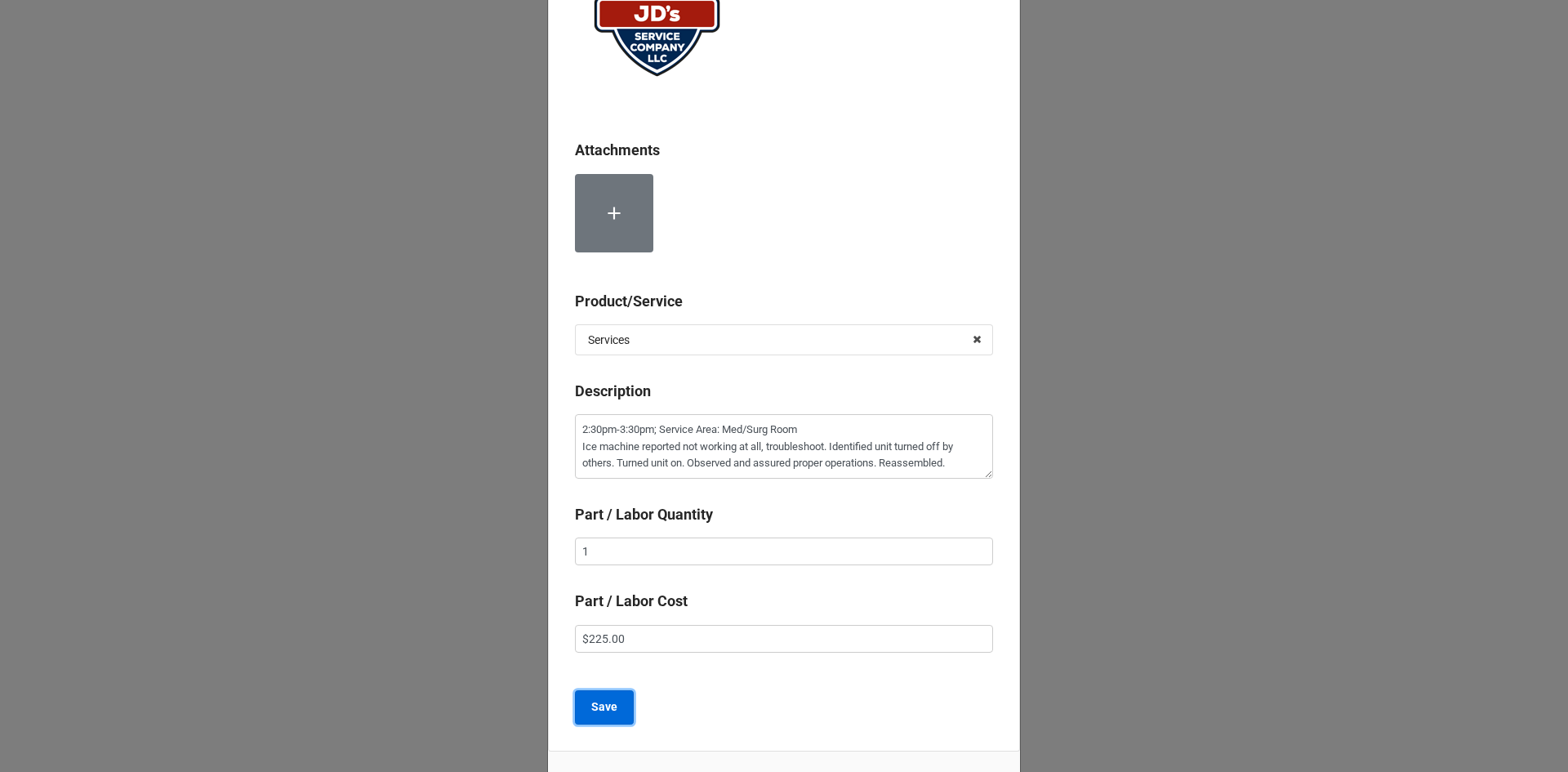
click at [609, 702] on b "Save" at bounding box center [604, 707] width 26 height 18
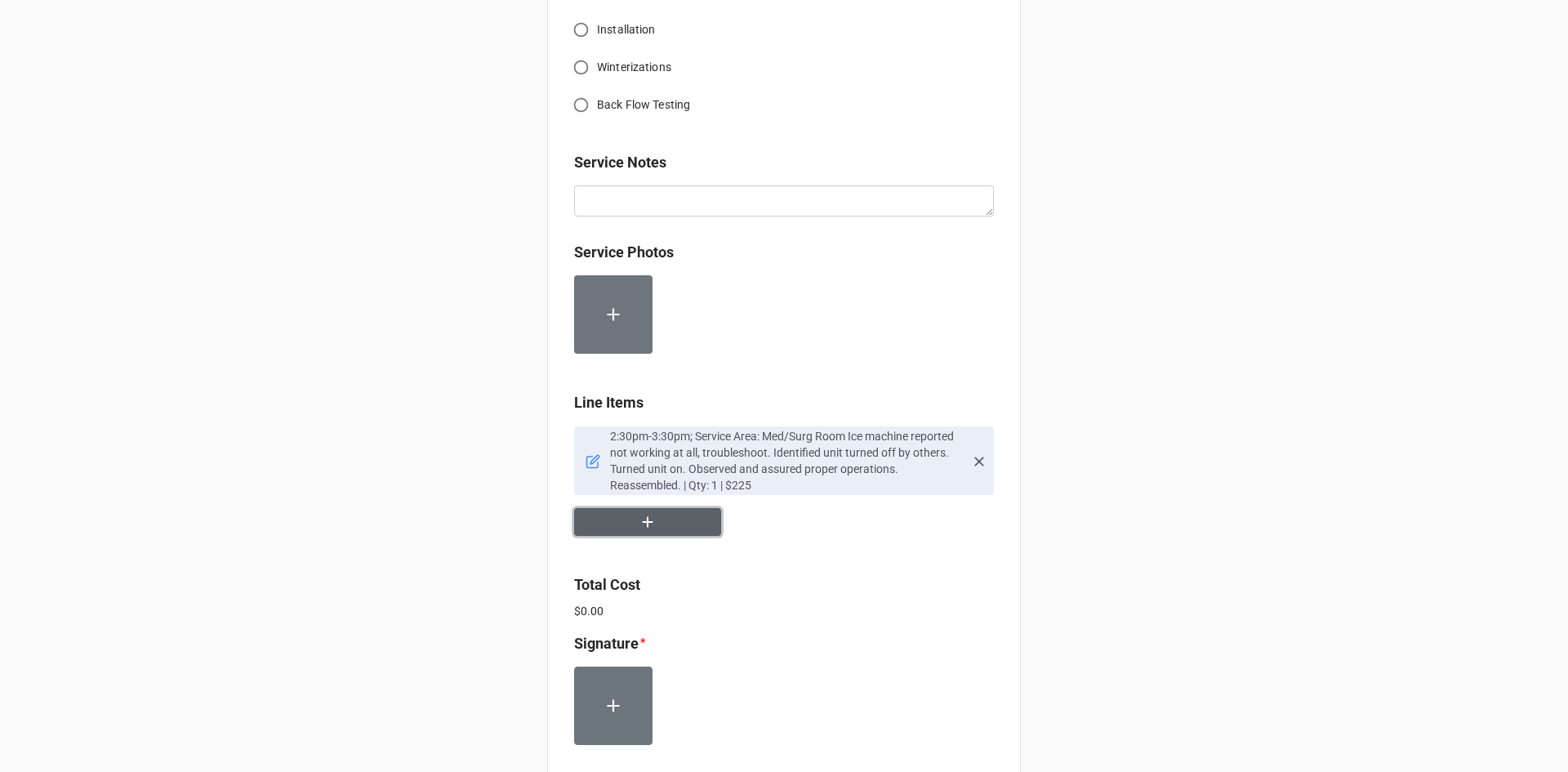
scroll to position [735, 0]
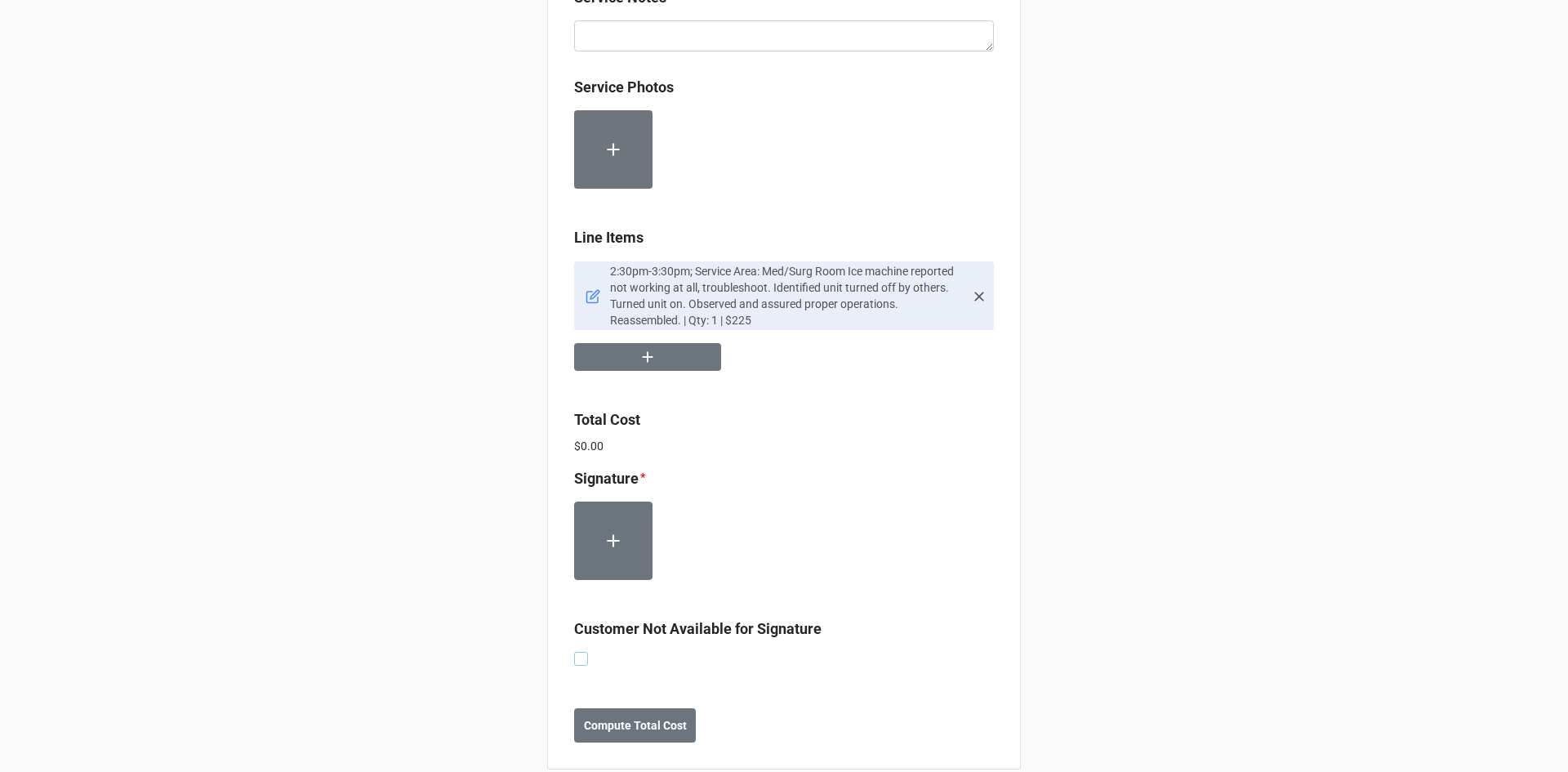
drag, startPoint x: 572, startPoint y: 653, endPoint x: 583, endPoint y: 670, distance: 20.2
click at [574, 651] on label at bounding box center [580, 651] width 14 height 0
checkbox input "true"
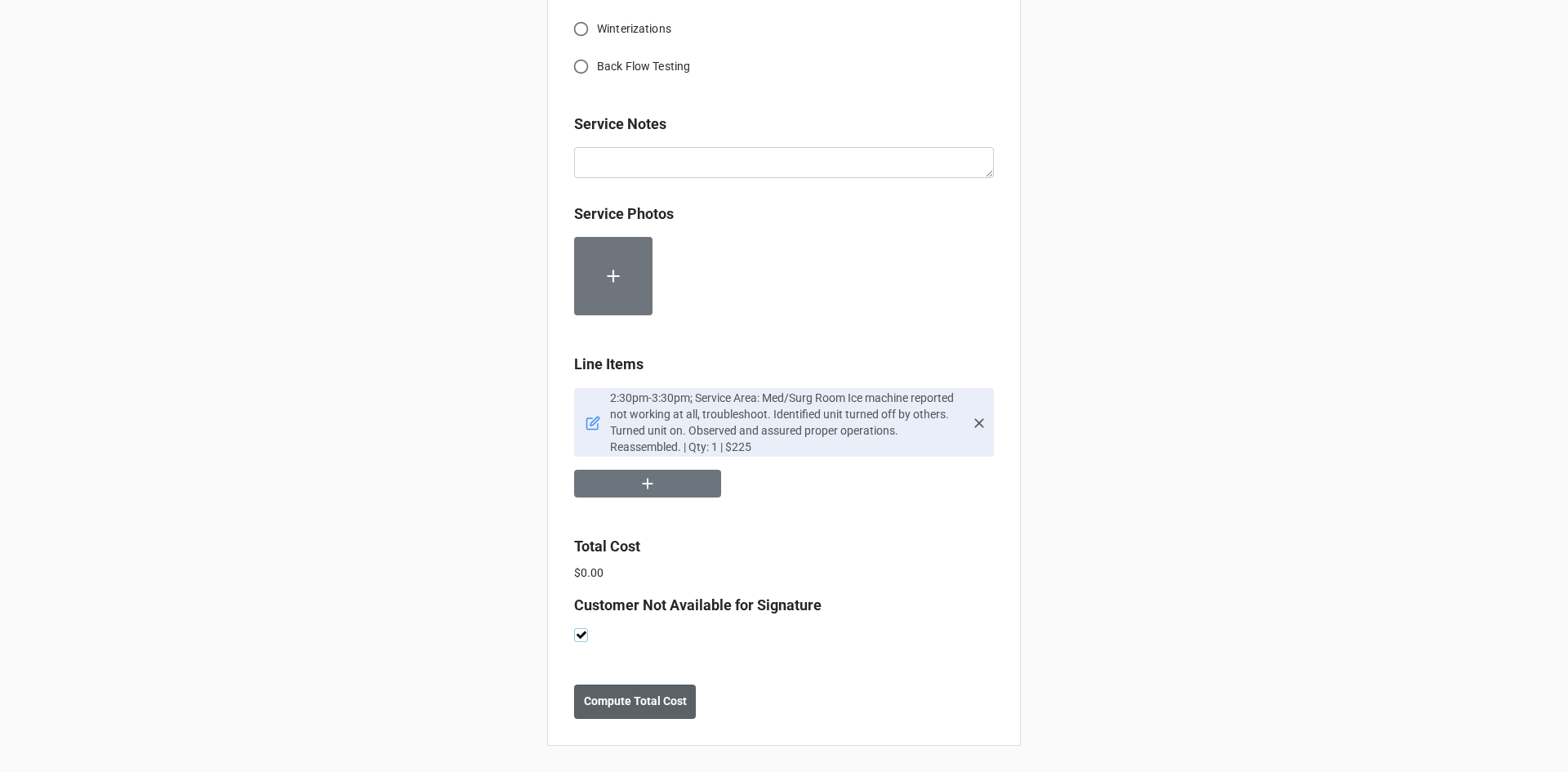
scroll to position [773, 0]
click at [622, 707] on b "Compute Total Cost" at bounding box center [636, 701] width 103 height 18
click at [609, 710] on button "Save" at bounding box center [603, 701] width 59 height 34
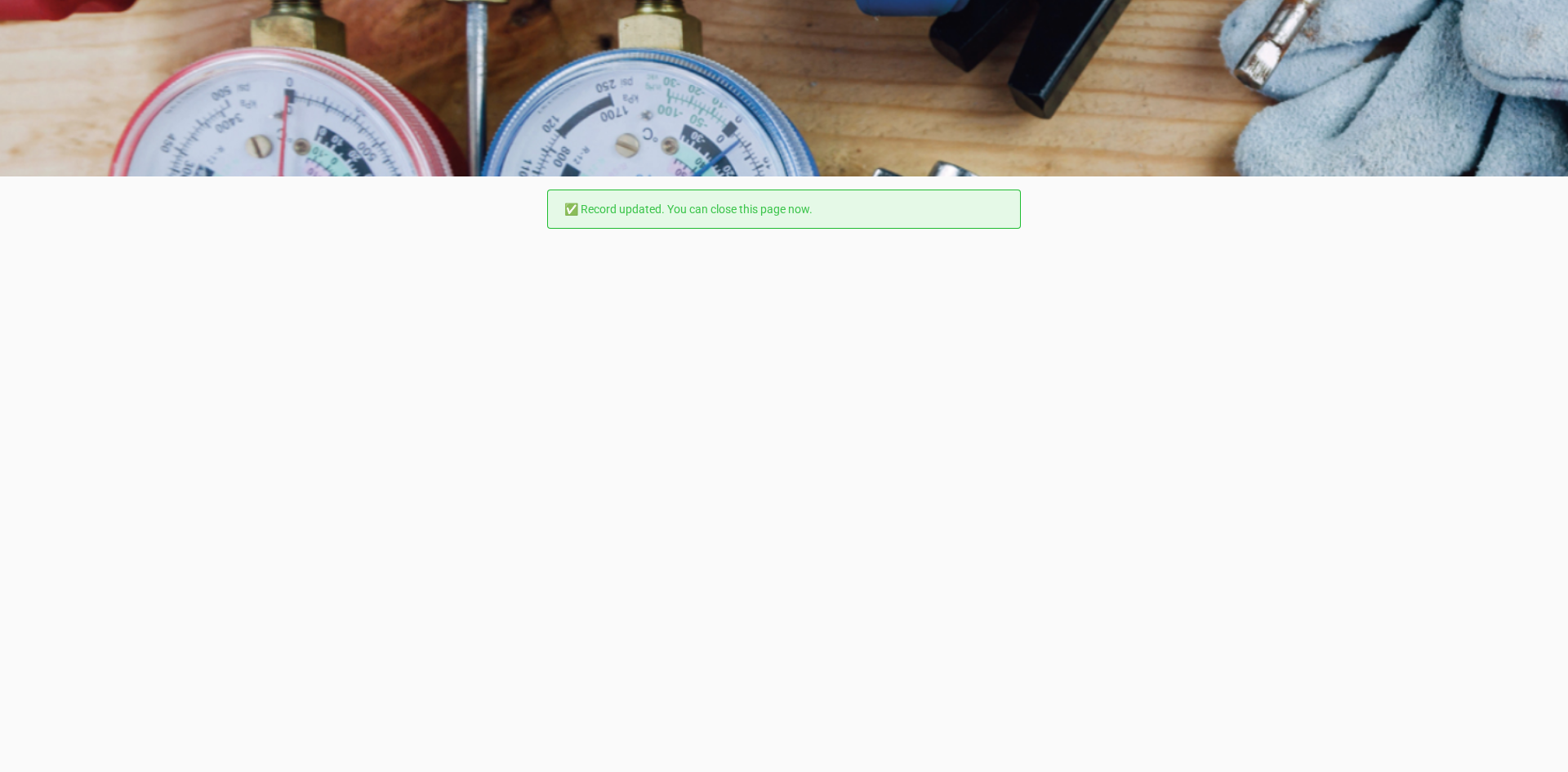
scroll to position [0, 0]
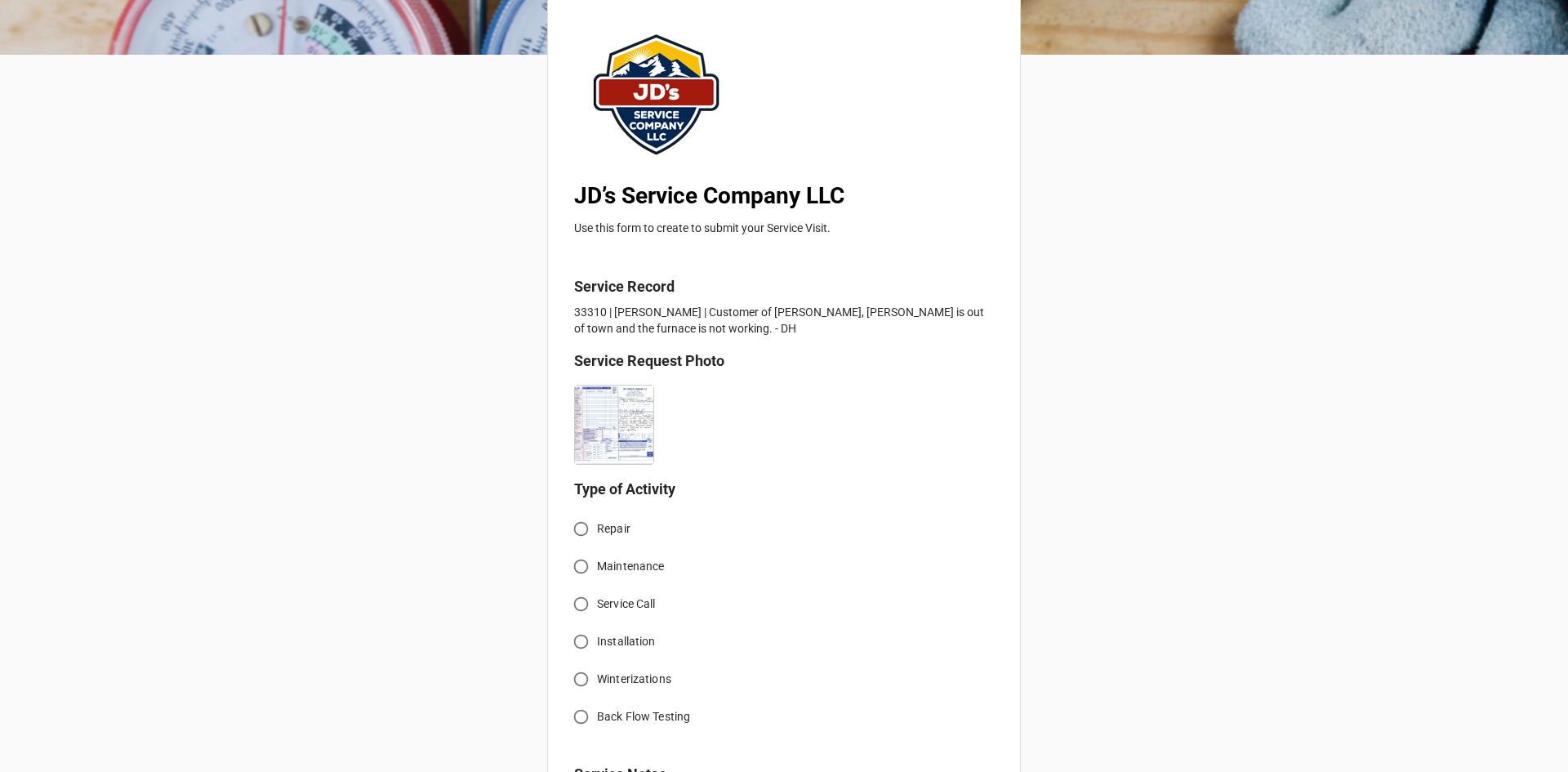
scroll to position [327, 0]
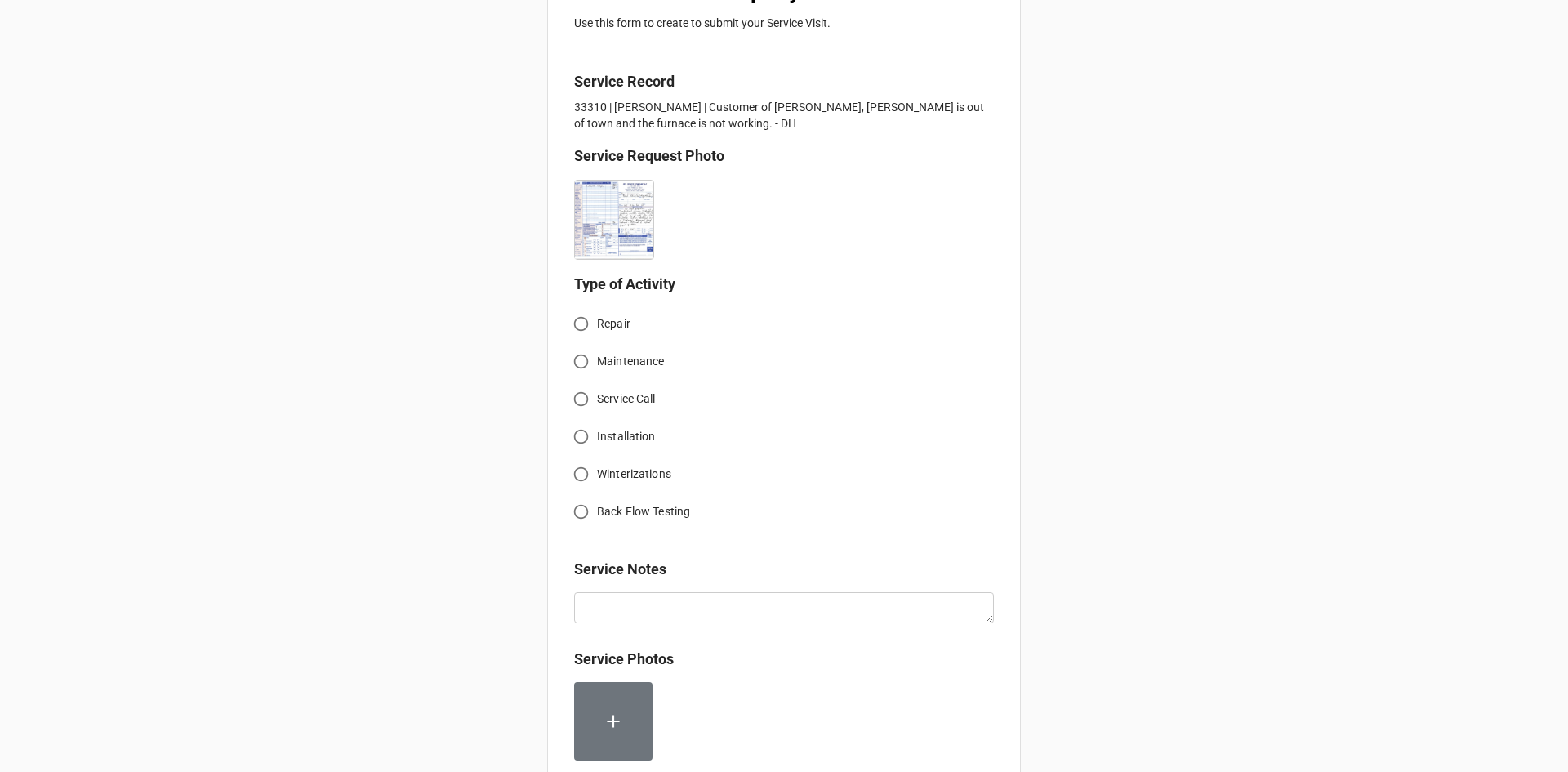
click at [597, 406] on span "Service Call" at bounding box center [626, 399] width 59 height 18
click at [593, 406] on input "Service Call" at bounding box center [580, 399] width 32 height 32
radio input "true"
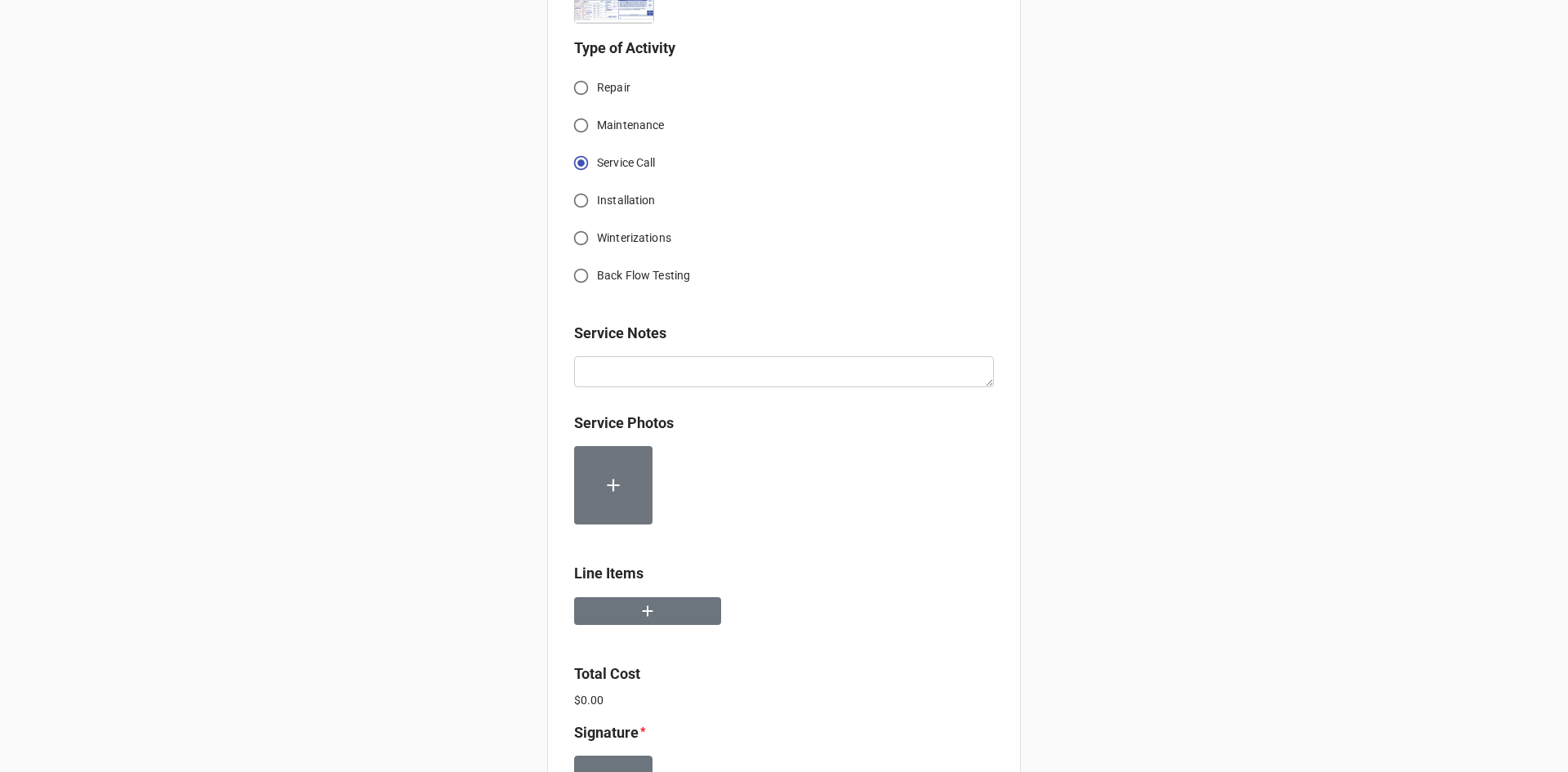
scroll to position [571, 0]
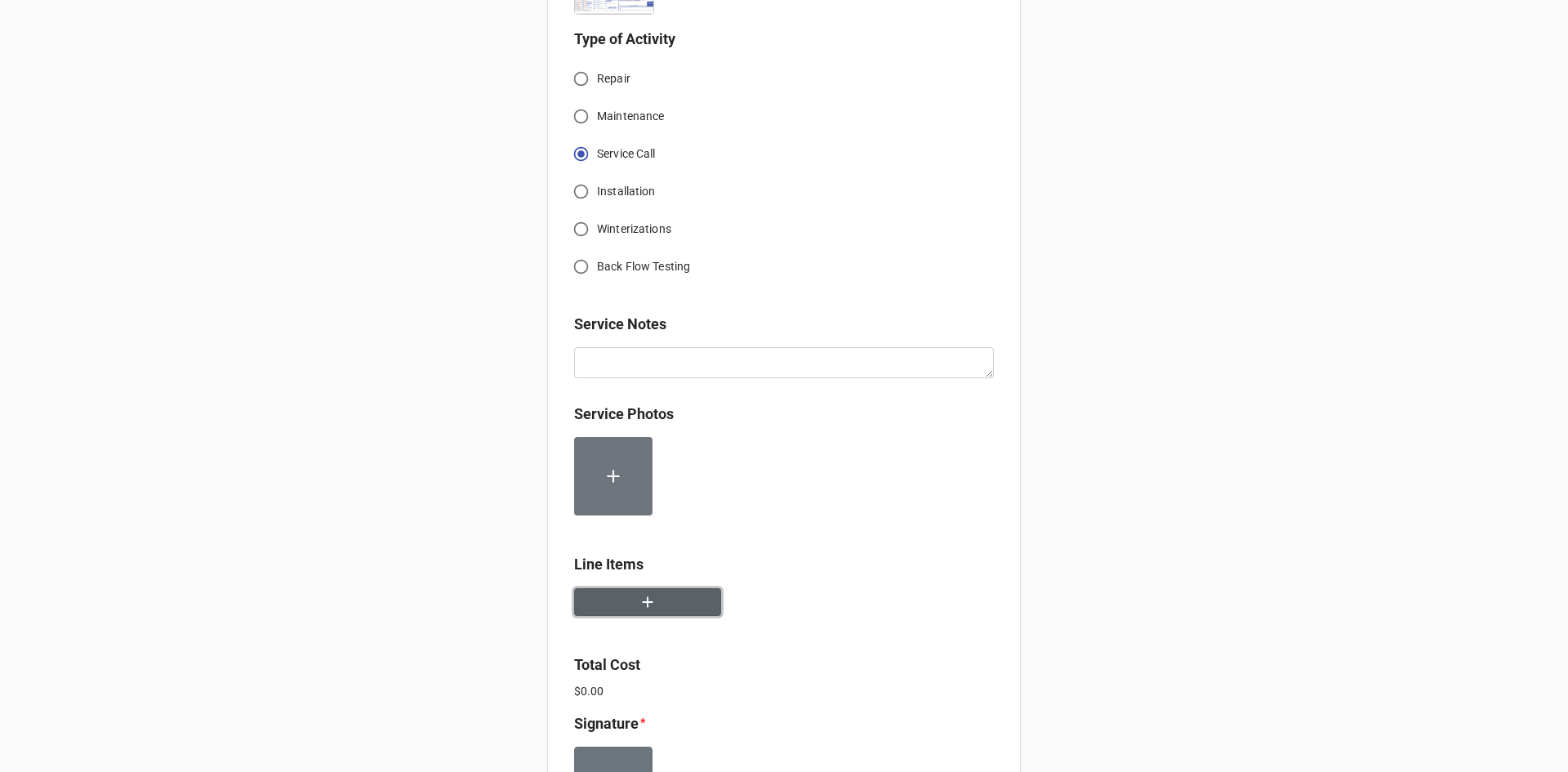
click at [681, 608] on button "button" at bounding box center [648, 602] width 147 height 29
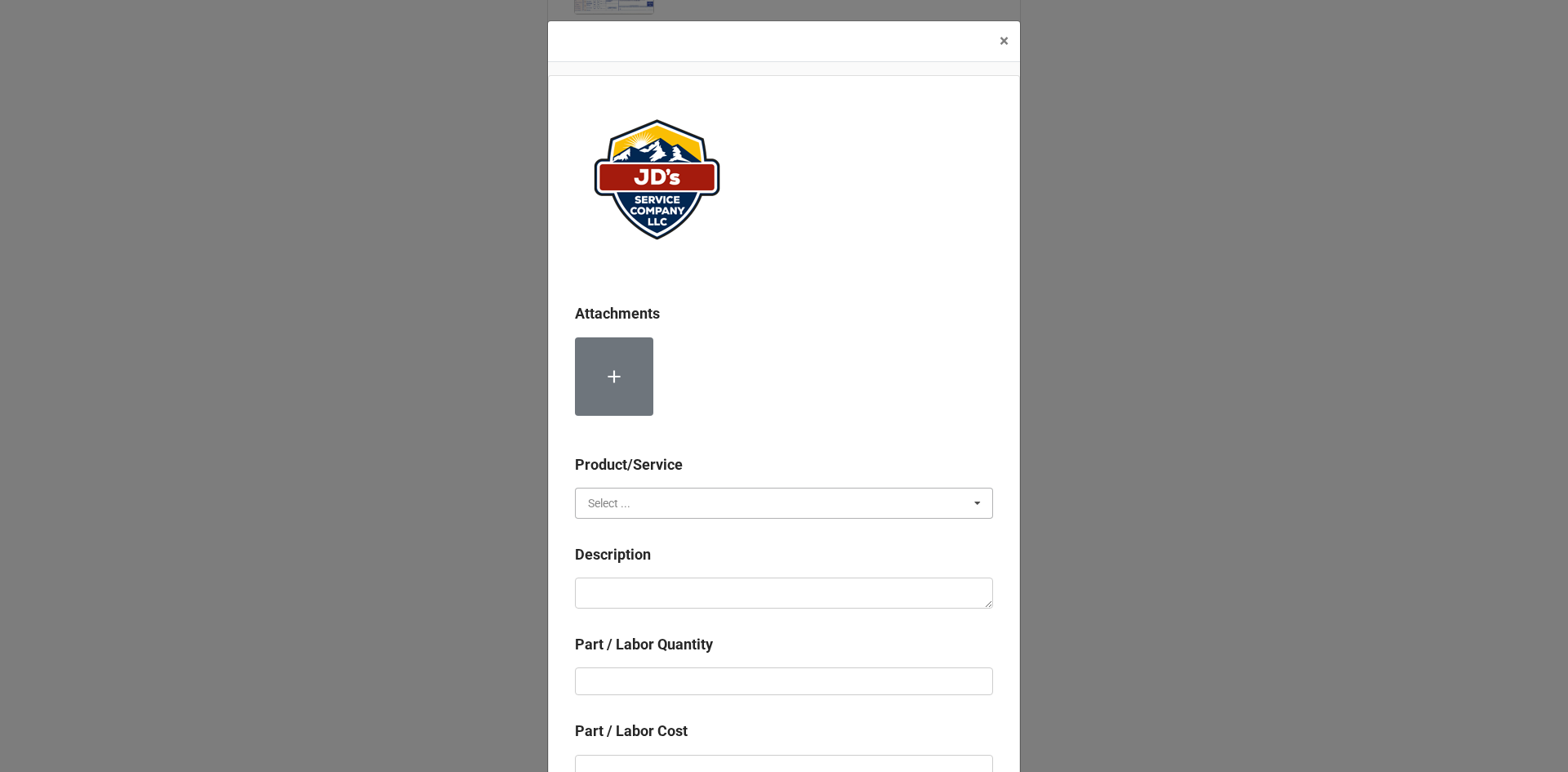
drag, startPoint x: 651, startPoint y: 492, endPoint x: 665, endPoint y: 528, distance: 38.6
click at [651, 493] on input "text" at bounding box center [785, 503] width 416 height 29
drag, startPoint x: 657, startPoint y: 528, endPoint x: 679, endPoint y: 563, distance: 41.3
click at [660, 532] on div "Services" at bounding box center [784, 532] width 416 height 30
click at [680, 582] on textarea at bounding box center [784, 593] width 418 height 31
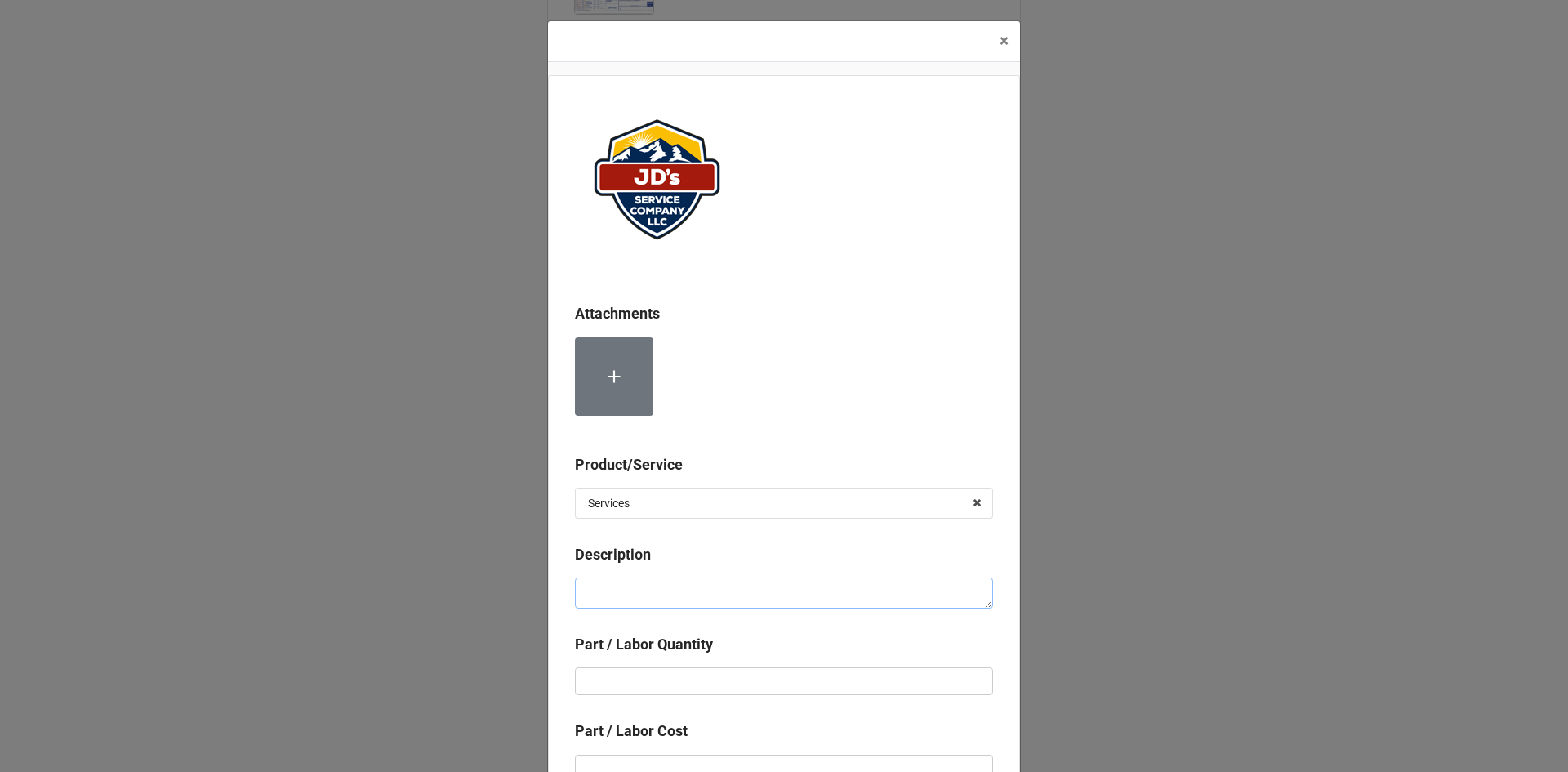
paste textarea "3:30pm-5:00pm; Service Address: 1102 Miller Fork Rd. Glen Haven, CO 80532 No he…"
type textarea "x"
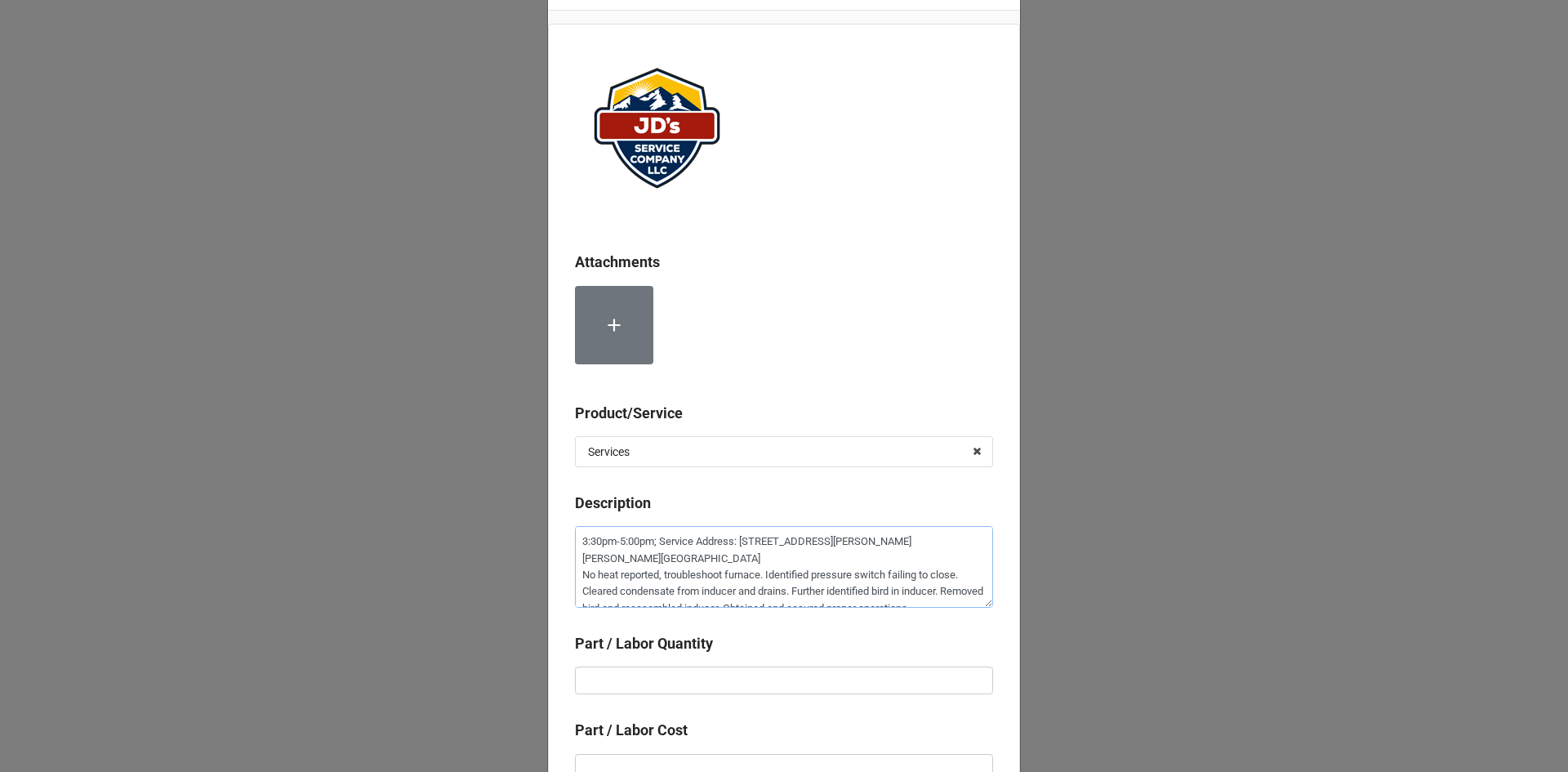
scroll to position [163, 0]
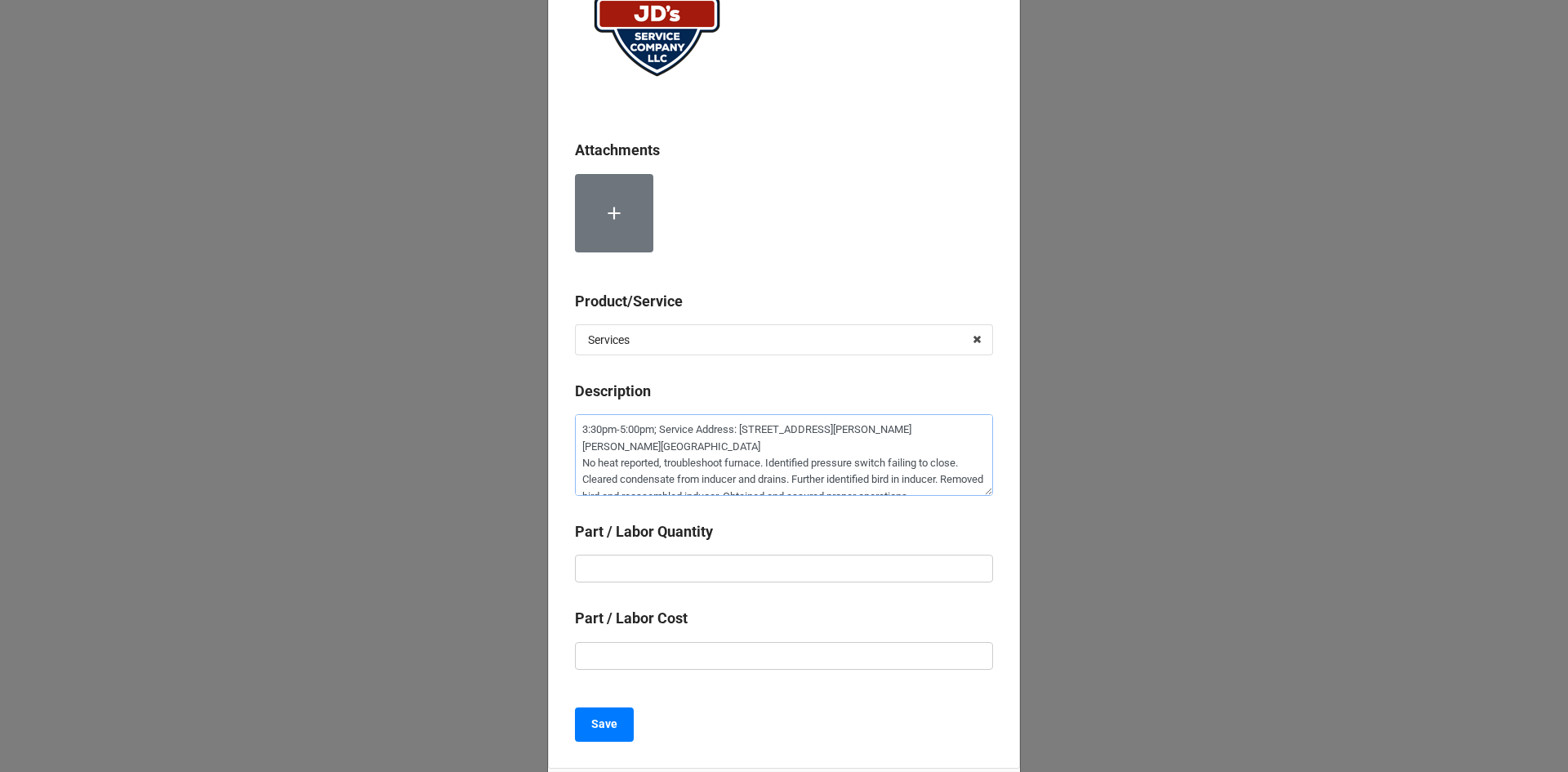
type textarea "3:30pm-5:00pm; Service Address: 1102 Miller Fork Rd. Glen Haven, CO 80532 No he…"
click at [813, 567] on input "text" at bounding box center [784, 568] width 418 height 28
type textarea "x"
type input "1"
type textarea "x"
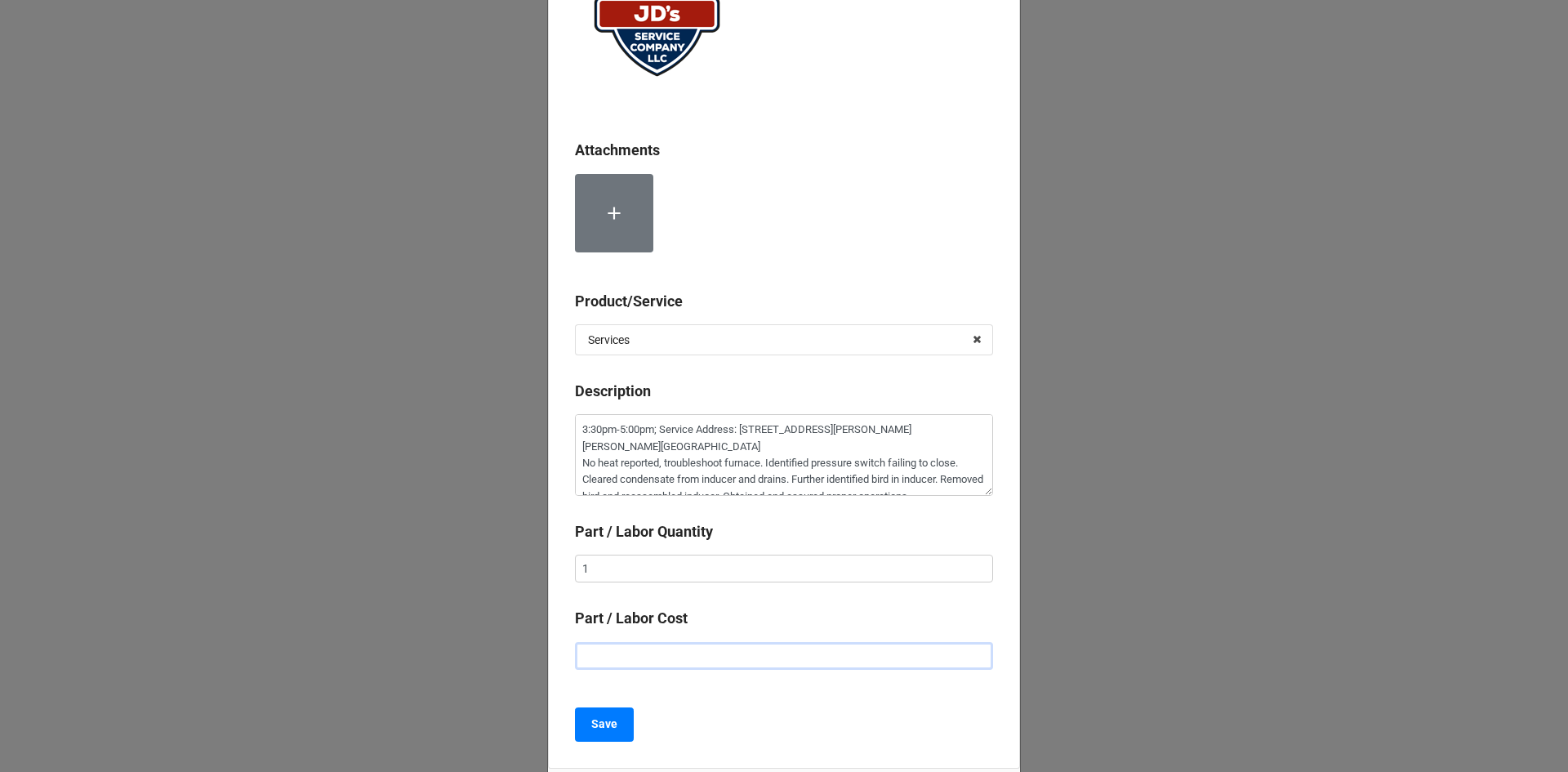
type input "$2.00"
type textarea "x"
type input "$22.00"
type textarea "x"
type input "$225.00"
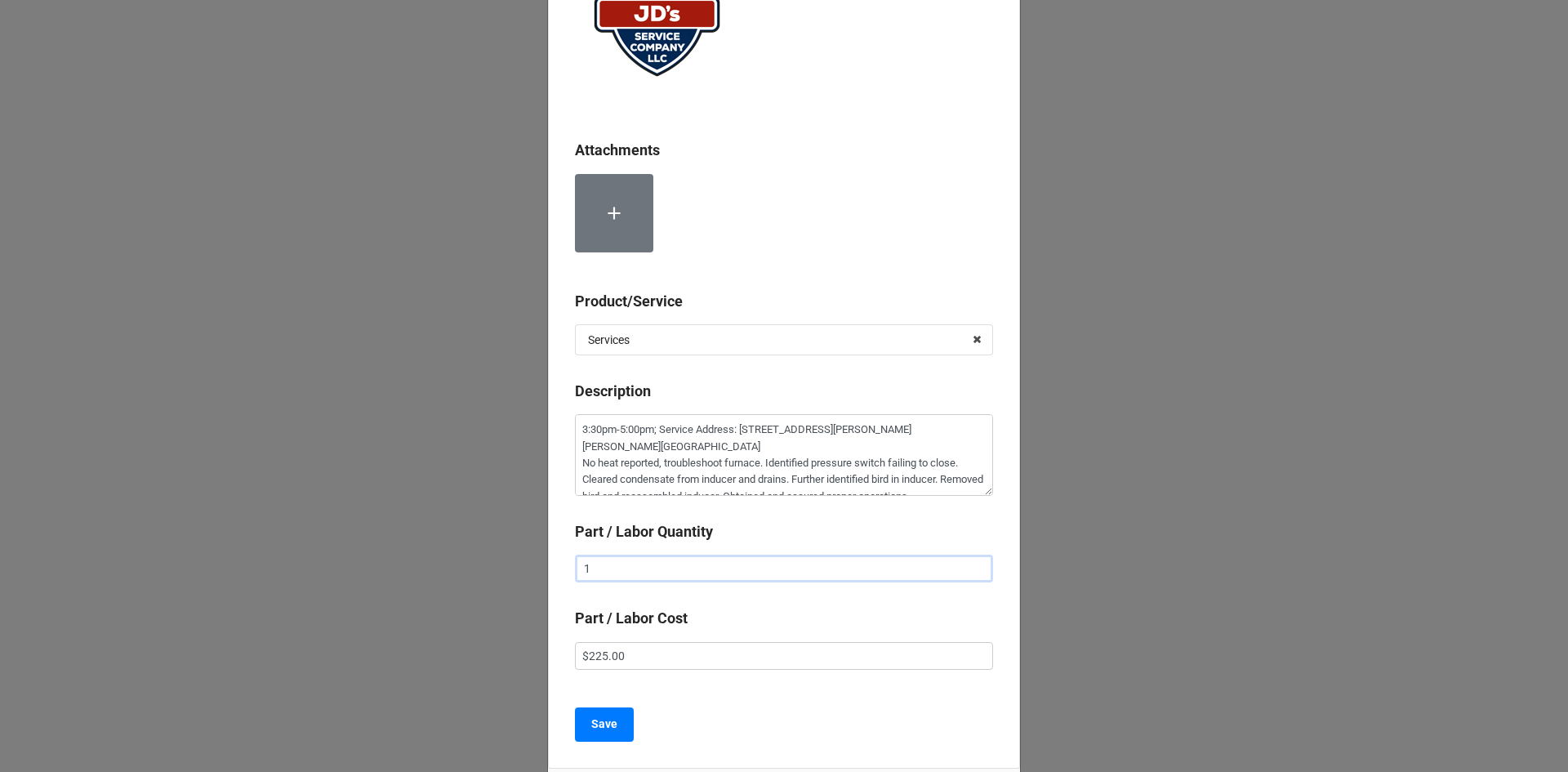
click at [632, 570] on input "1" at bounding box center [784, 568] width 418 height 28
type textarea "x"
type input "1."
type textarea "x"
type input "1.5"
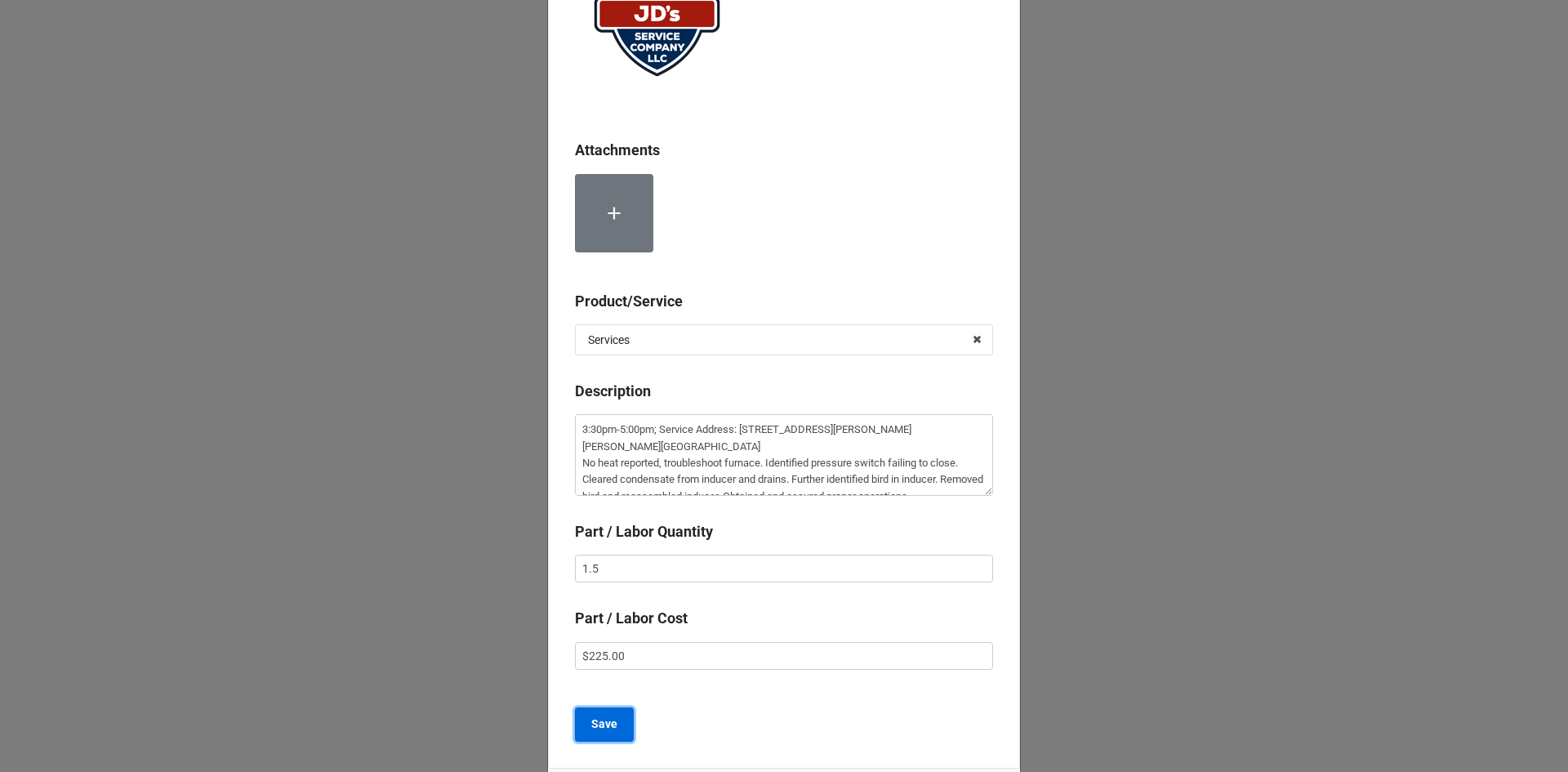
click at [620, 724] on button "Save" at bounding box center [604, 724] width 59 height 34
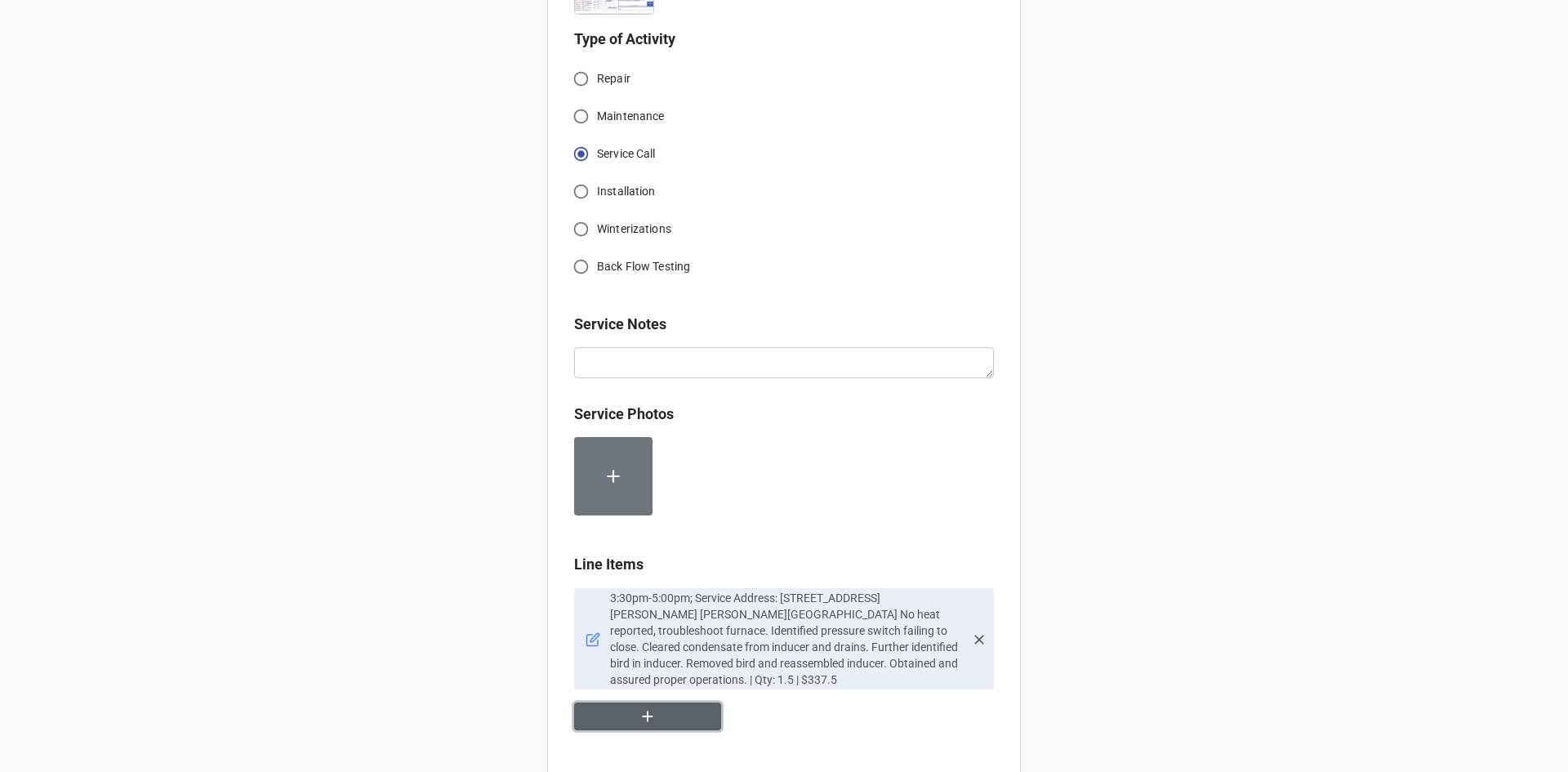
click at [659, 702] on button "button" at bounding box center [648, 716] width 147 height 29
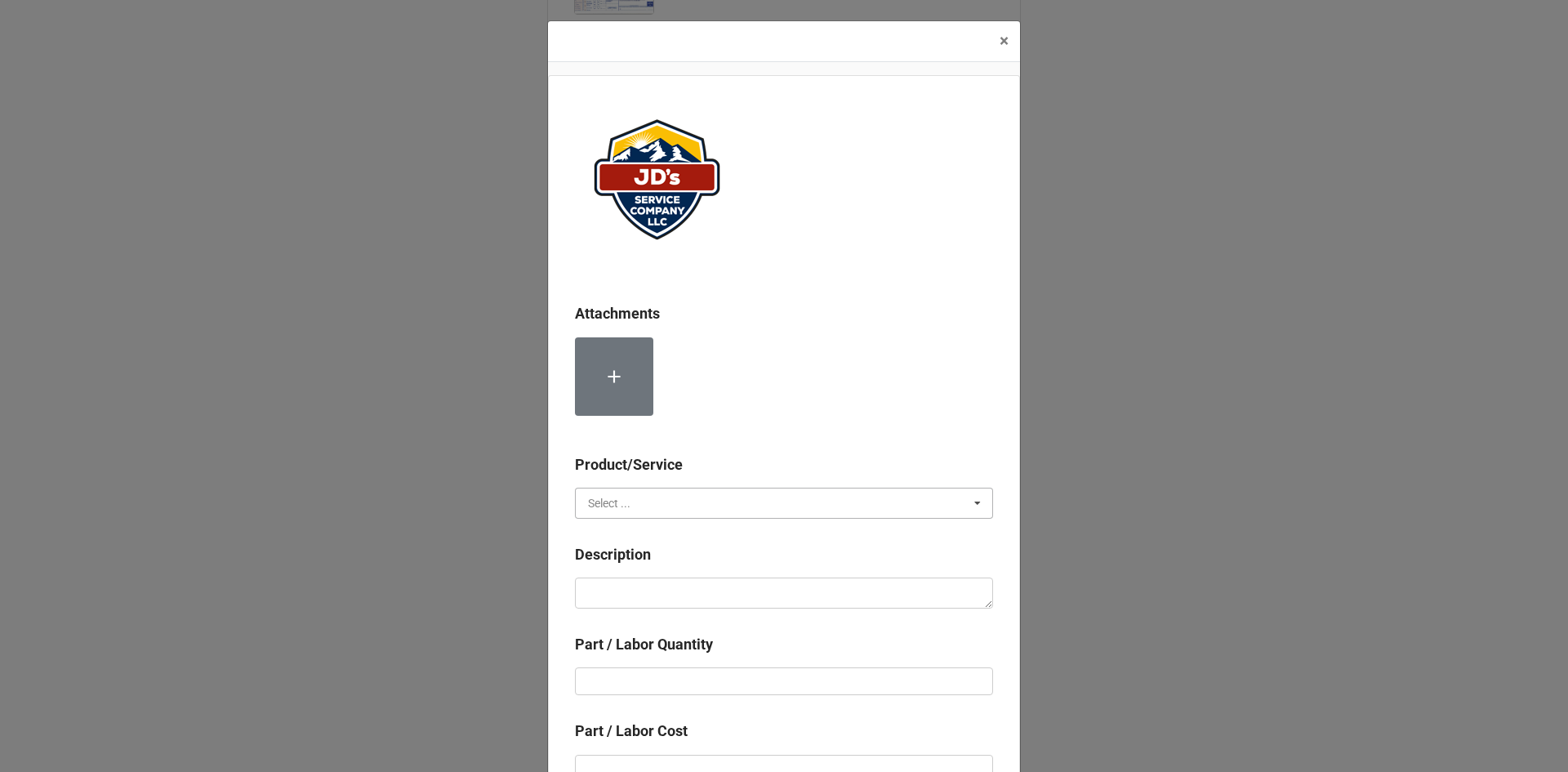
click at [665, 495] on input "text" at bounding box center [785, 503] width 416 height 29
click at [660, 560] on div "Material Cost" at bounding box center [784, 563] width 416 height 30
click at [664, 595] on textarea at bounding box center [784, 593] width 418 height 31
type textarea "x"
type textarea "C"
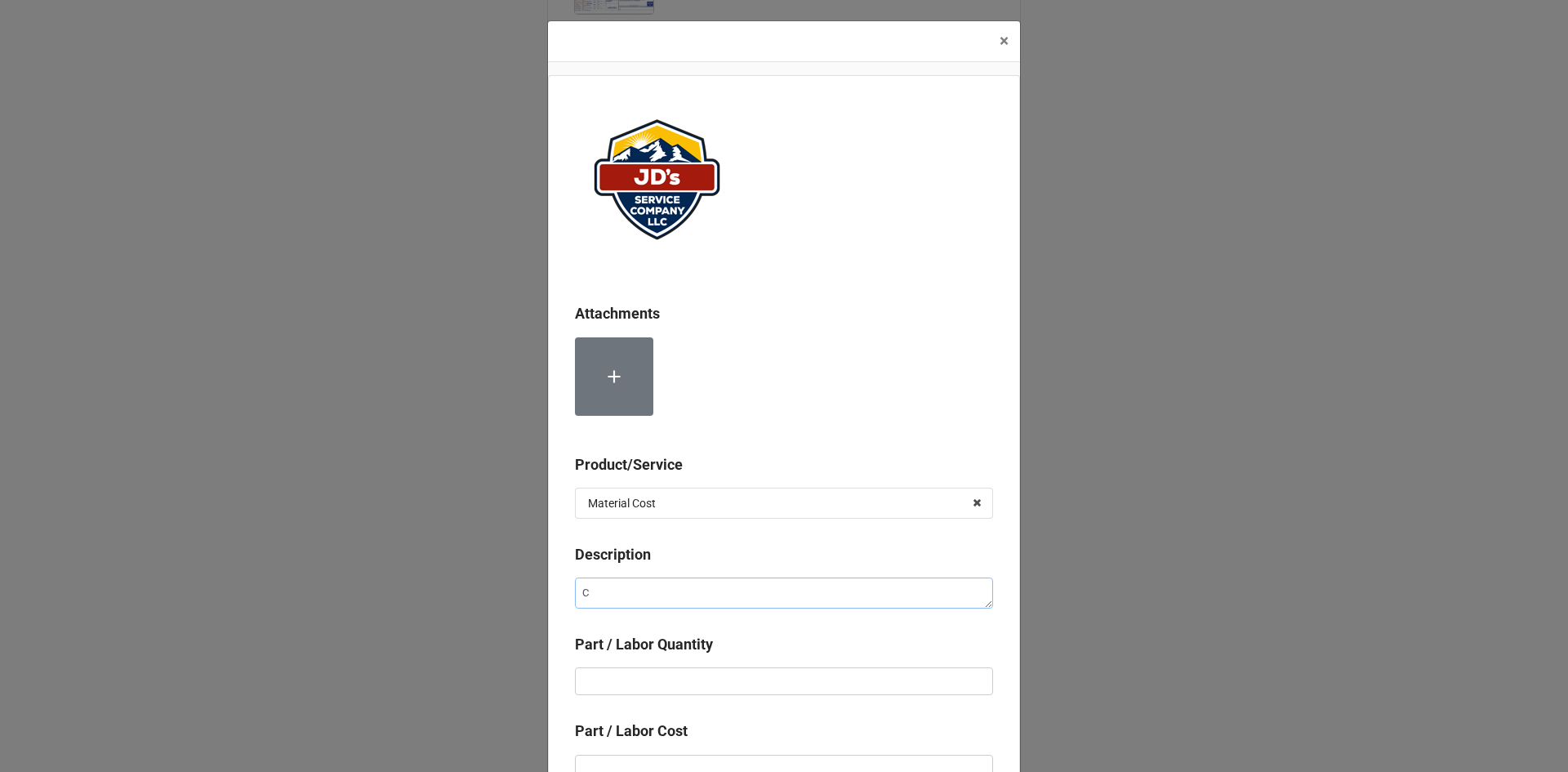
type textarea "x"
type textarea "Co"
type textarea "x"
type textarea "Com"
type textarea "x"
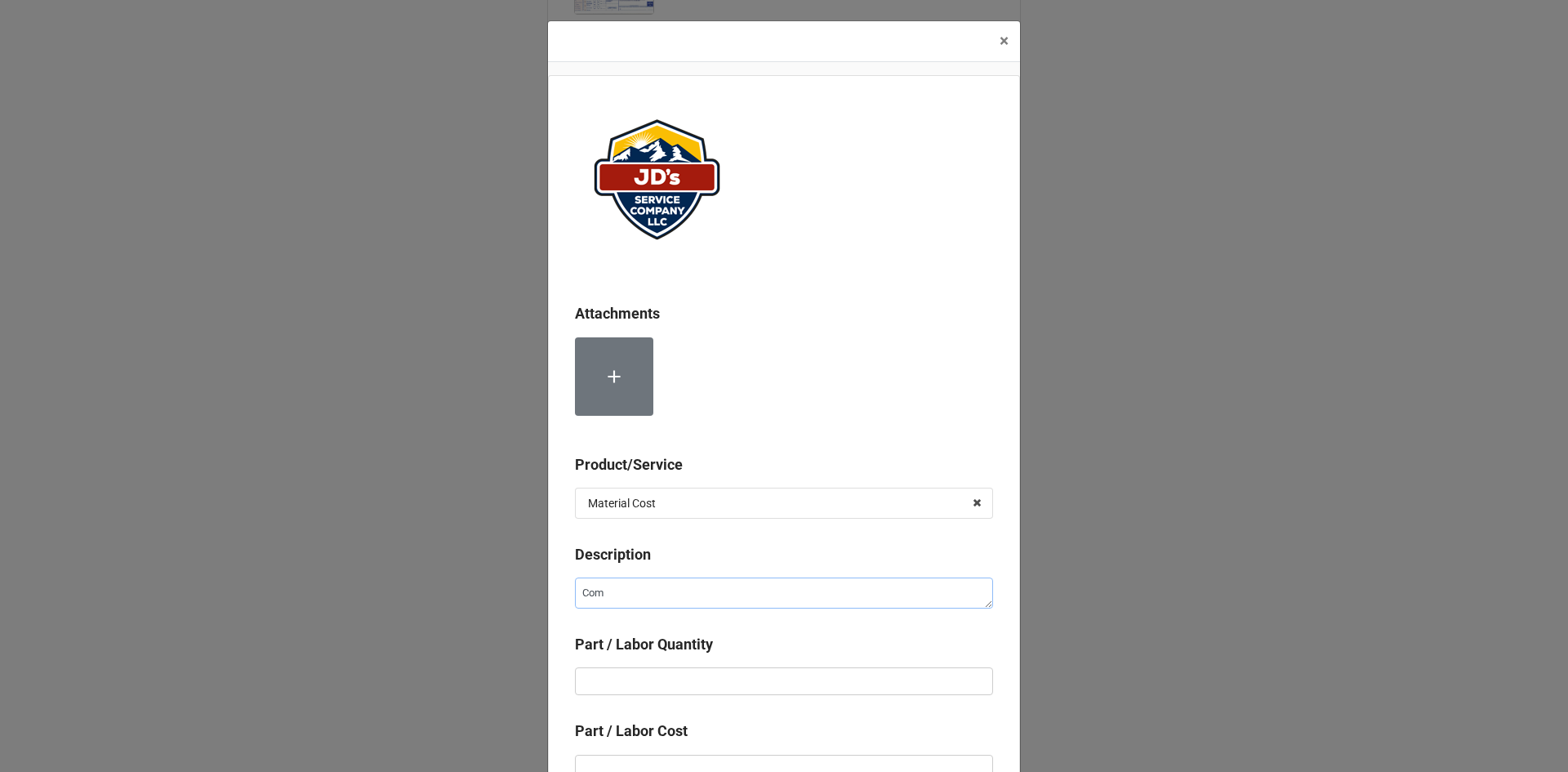
type textarea "Comp"
type textarea "x"
type textarea "Compr"
type textarea "x"
type textarea "Compre"
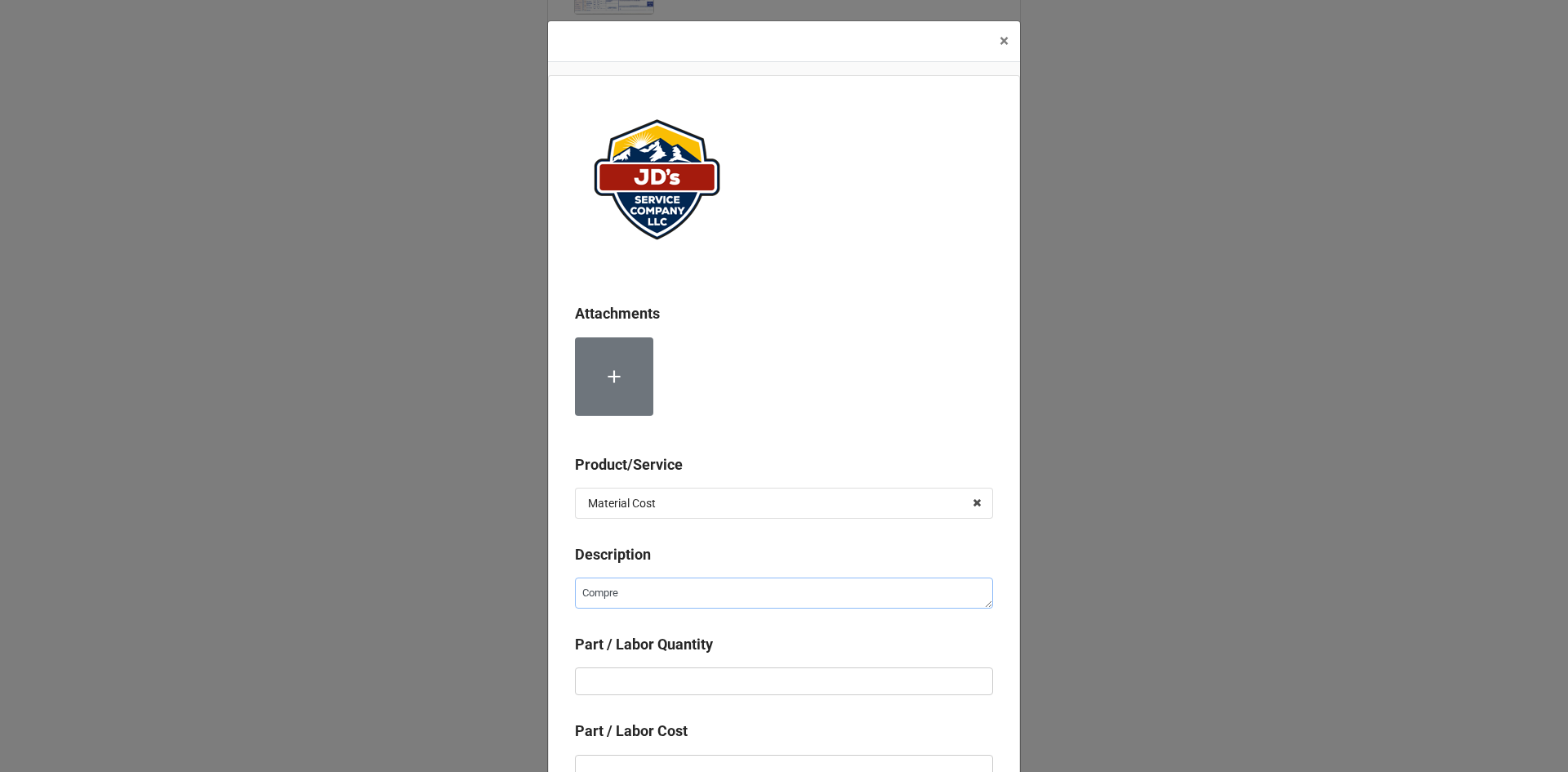
type textarea "x"
type textarea "Compres"
type textarea "x"
type textarea "Compress"
type textarea "x"
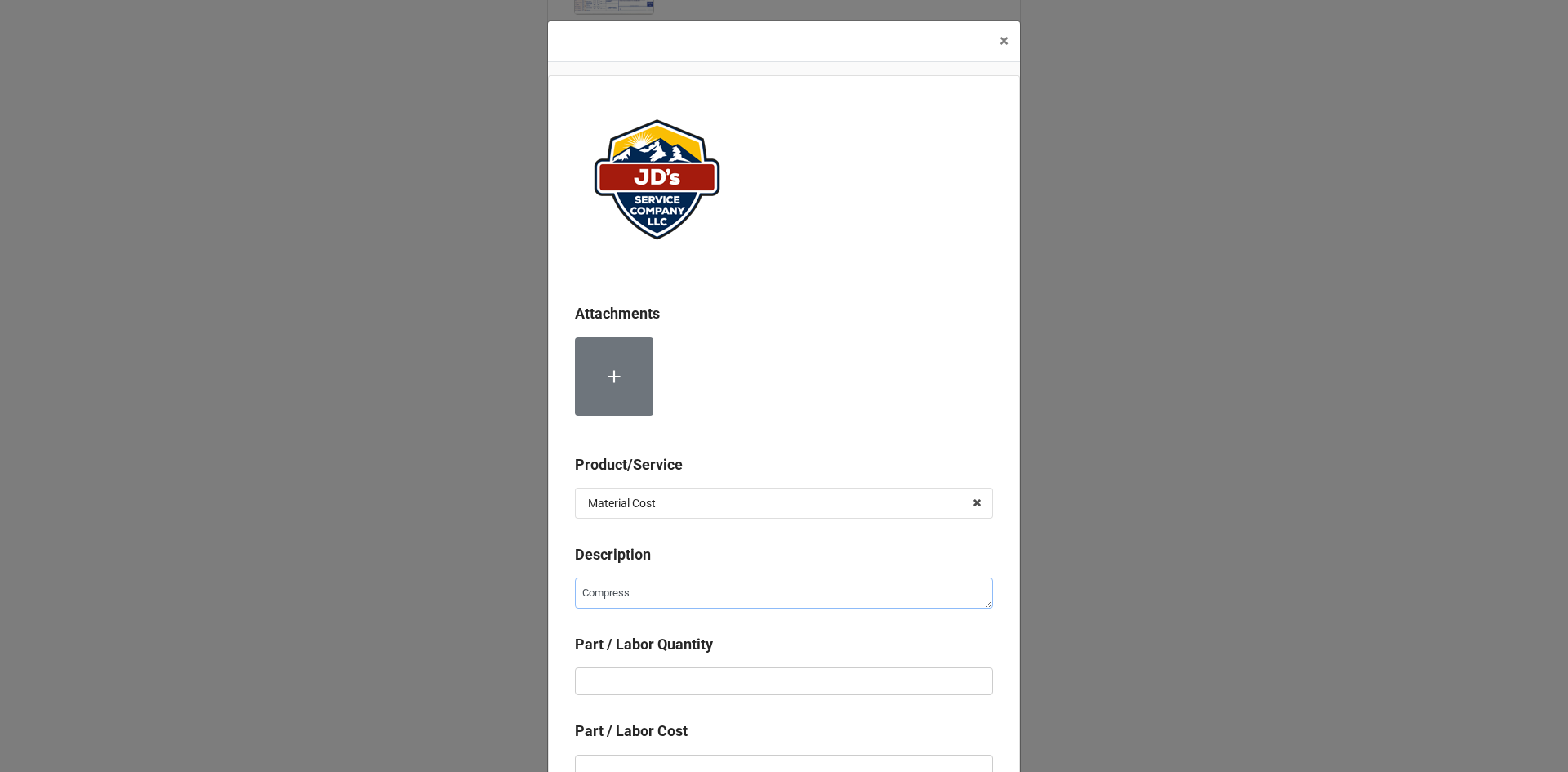
type textarea "Compresse"
type textarea "x"
type textarea "Compressed"
type textarea "x"
type textarea "Compressed"
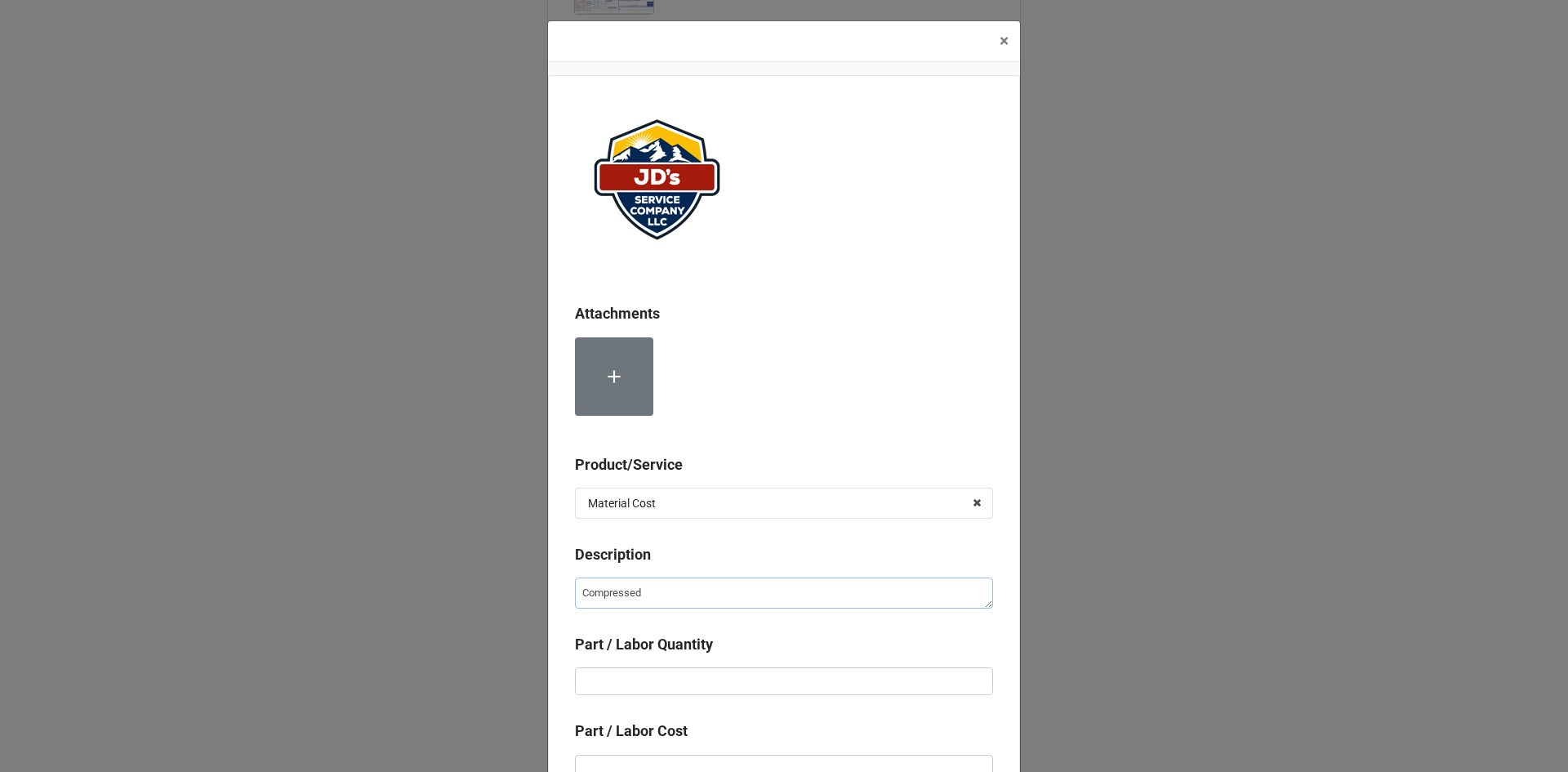
type textarea "x"
type textarea "Compressed N"
type textarea "x"
type textarea "Compressed Ni"
type textarea "x"
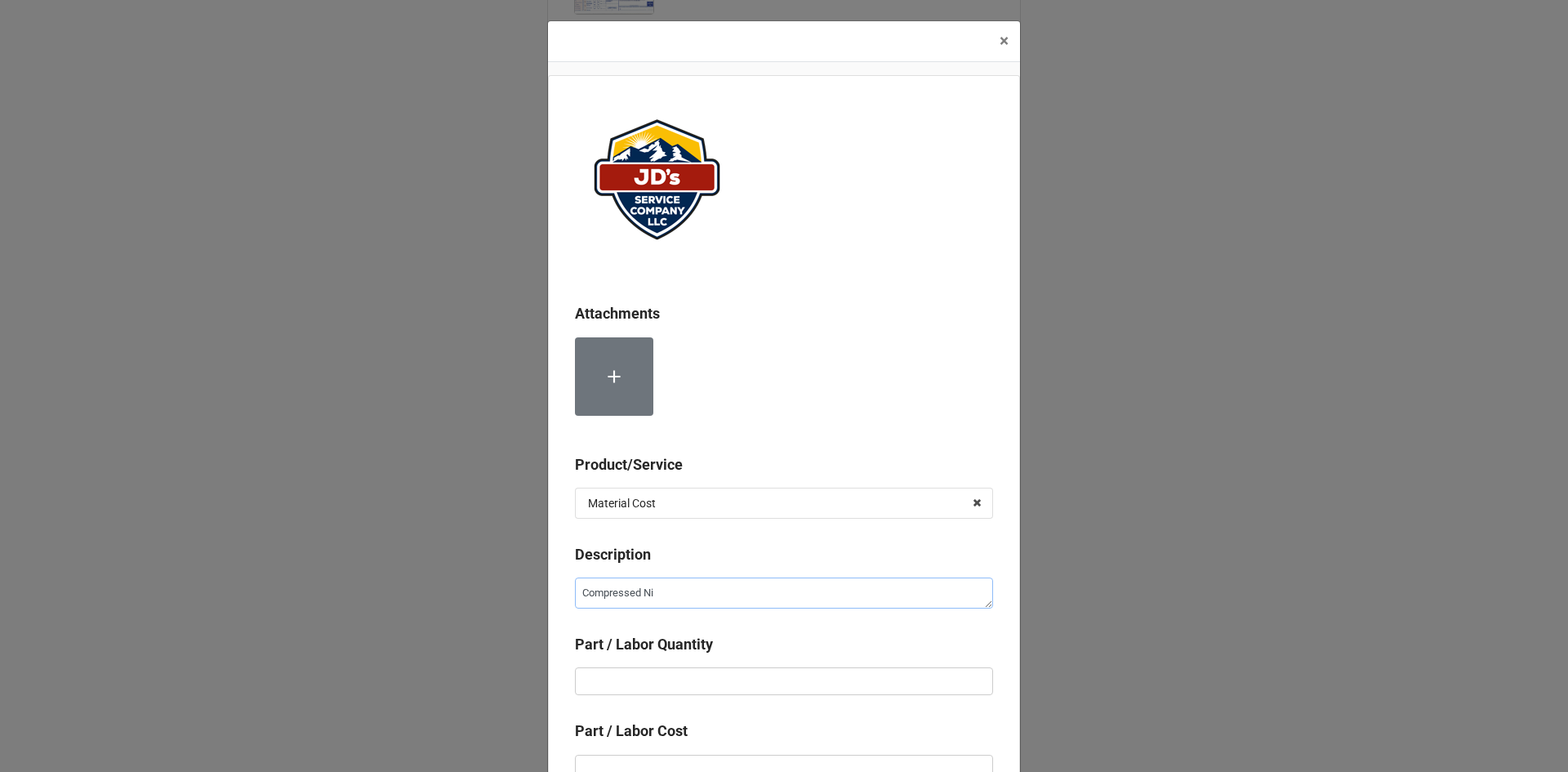
type textarea "Compressed Nit"
type textarea "x"
type textarea "Compressed Nitr"
type textarea "x"
type textarea "Compressed Nitro"
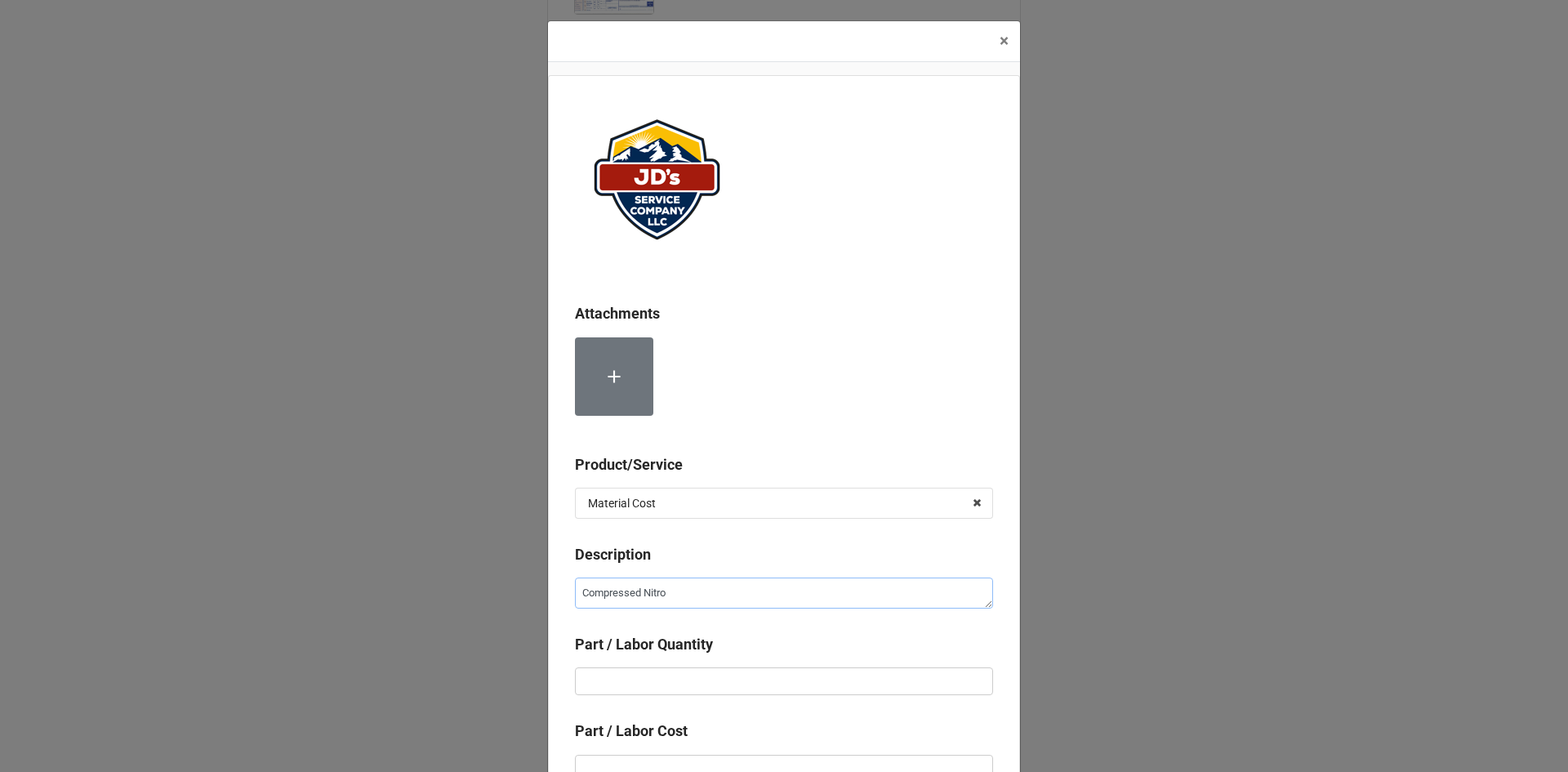
type textarea "x"
type textarea "Compressed Nitrog"
type textarea "x"
type textarea "Compressed Nitroge"
type textarea "x"
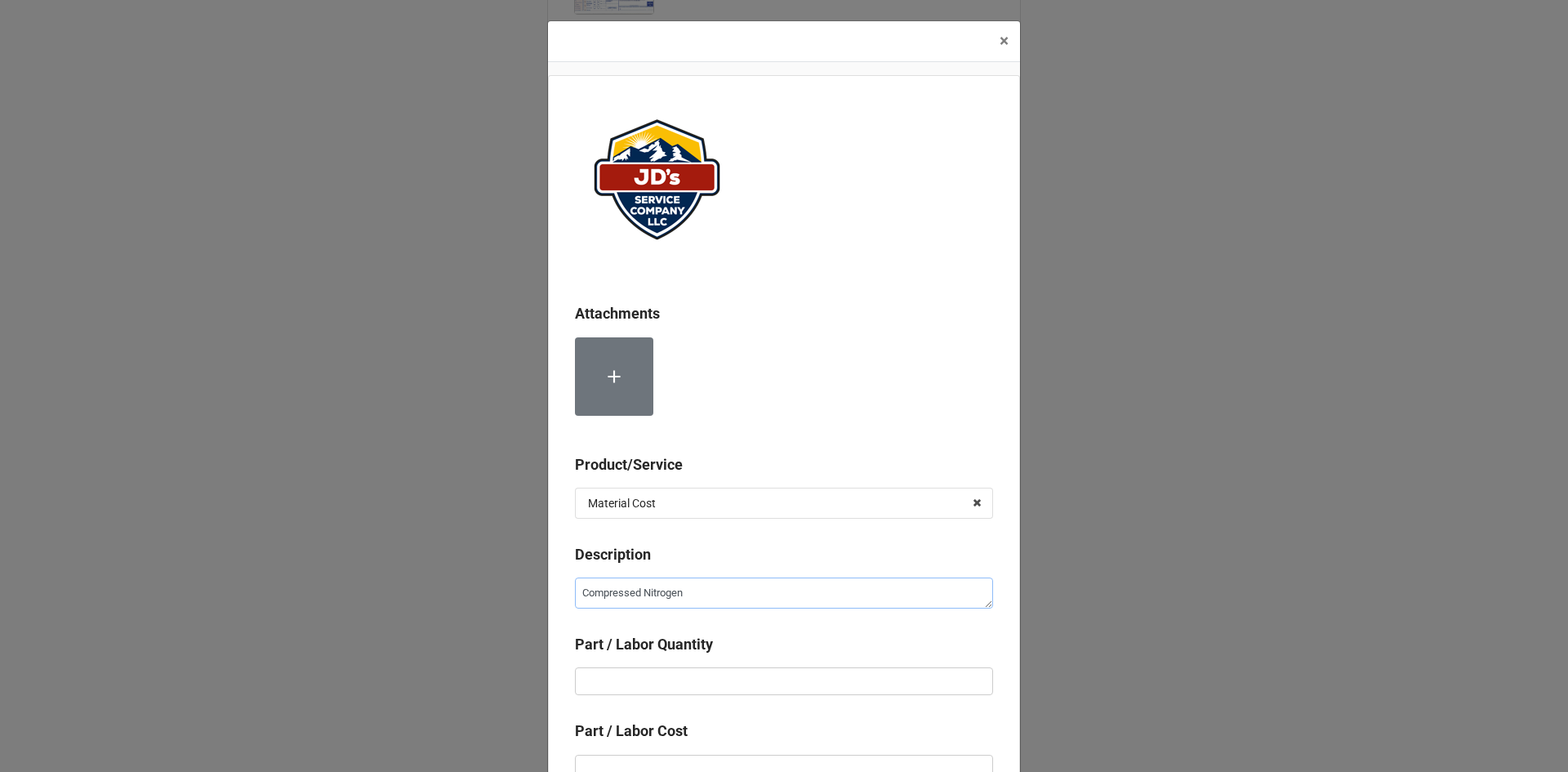
type textarea "Compressed Nitrogen"
type textarea "x"
type input "1"
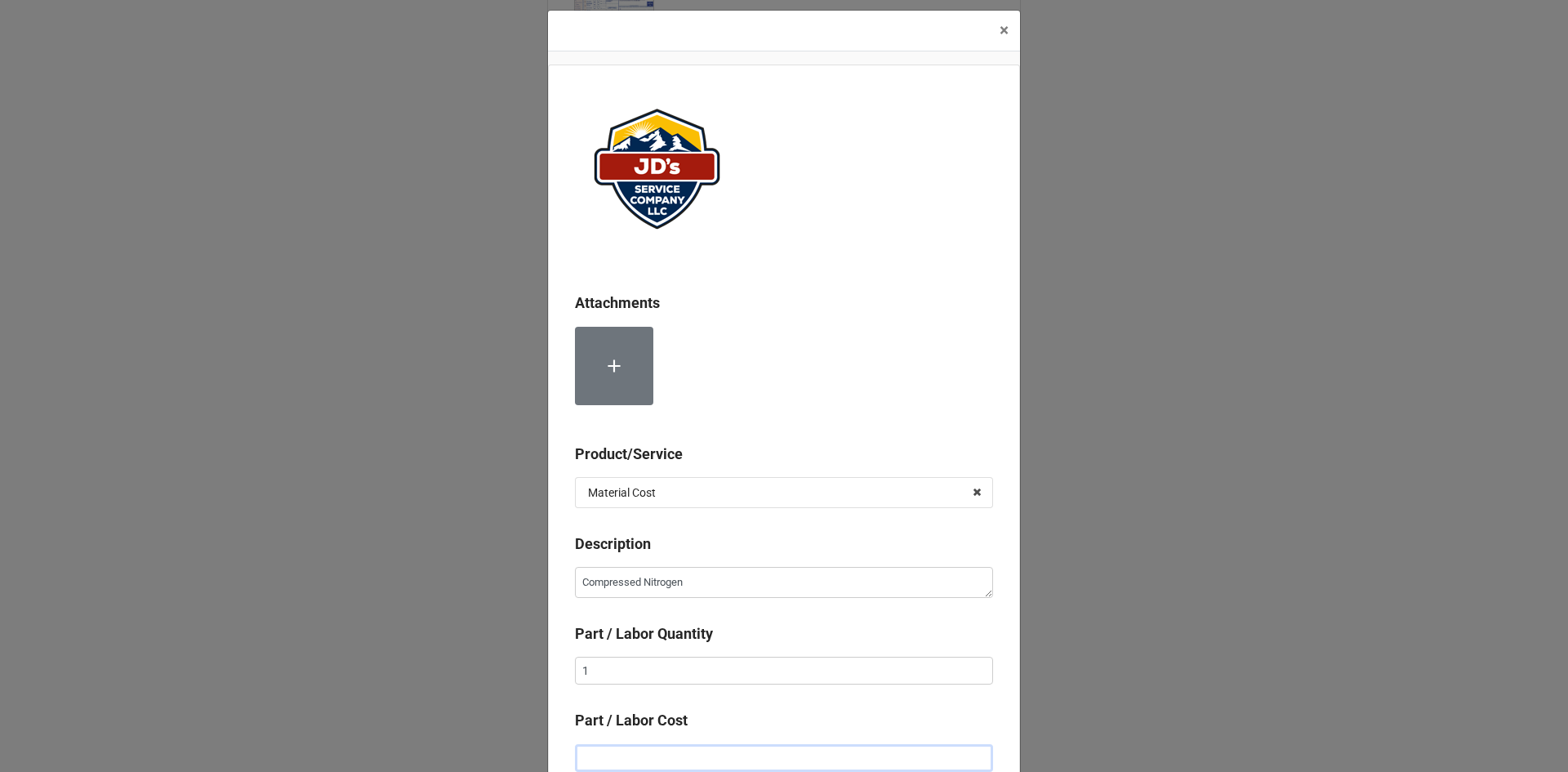
type textarea "x"
type input "$2.00"
type textarea "x"
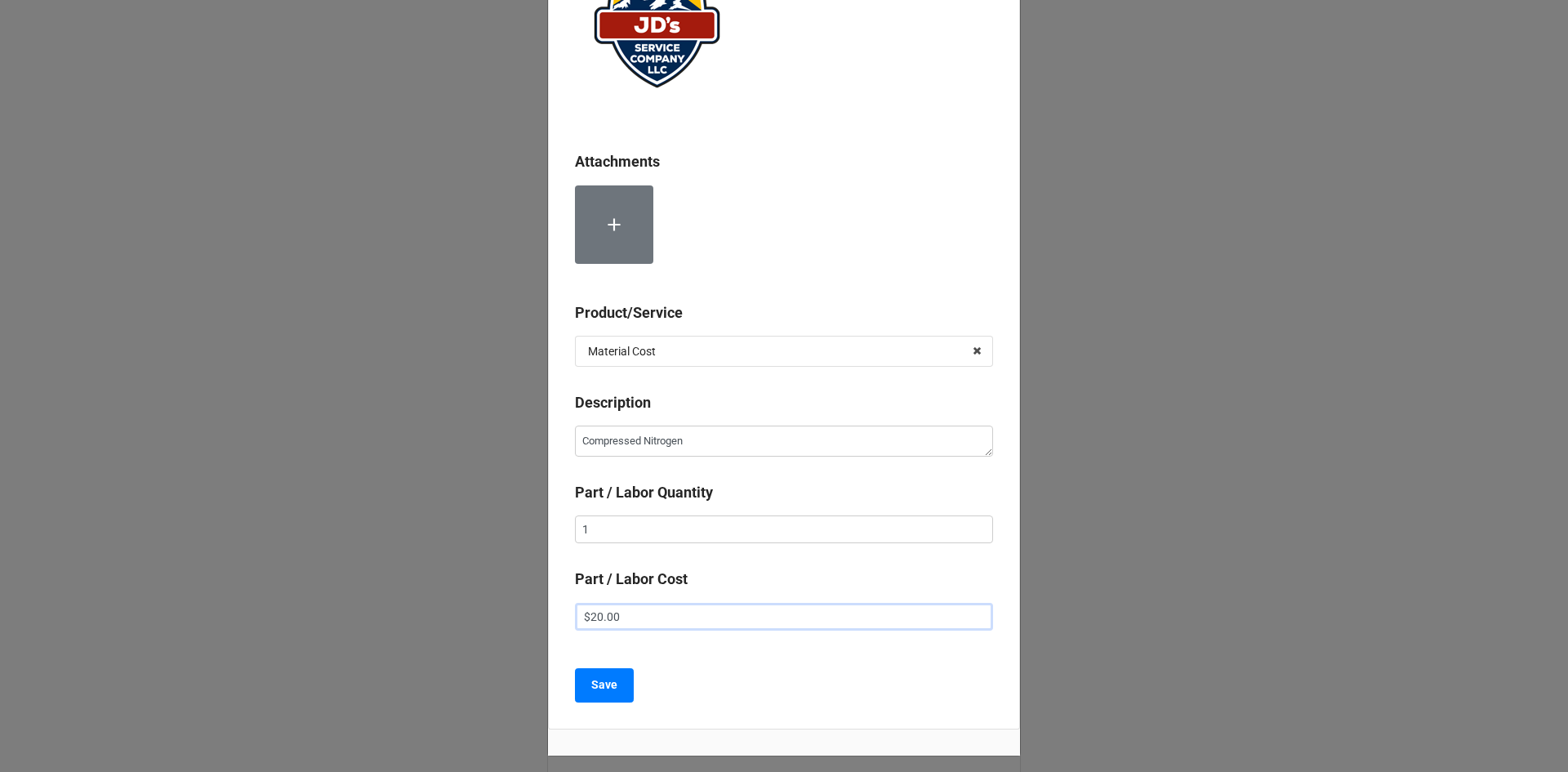
scroll to position [174, 0]
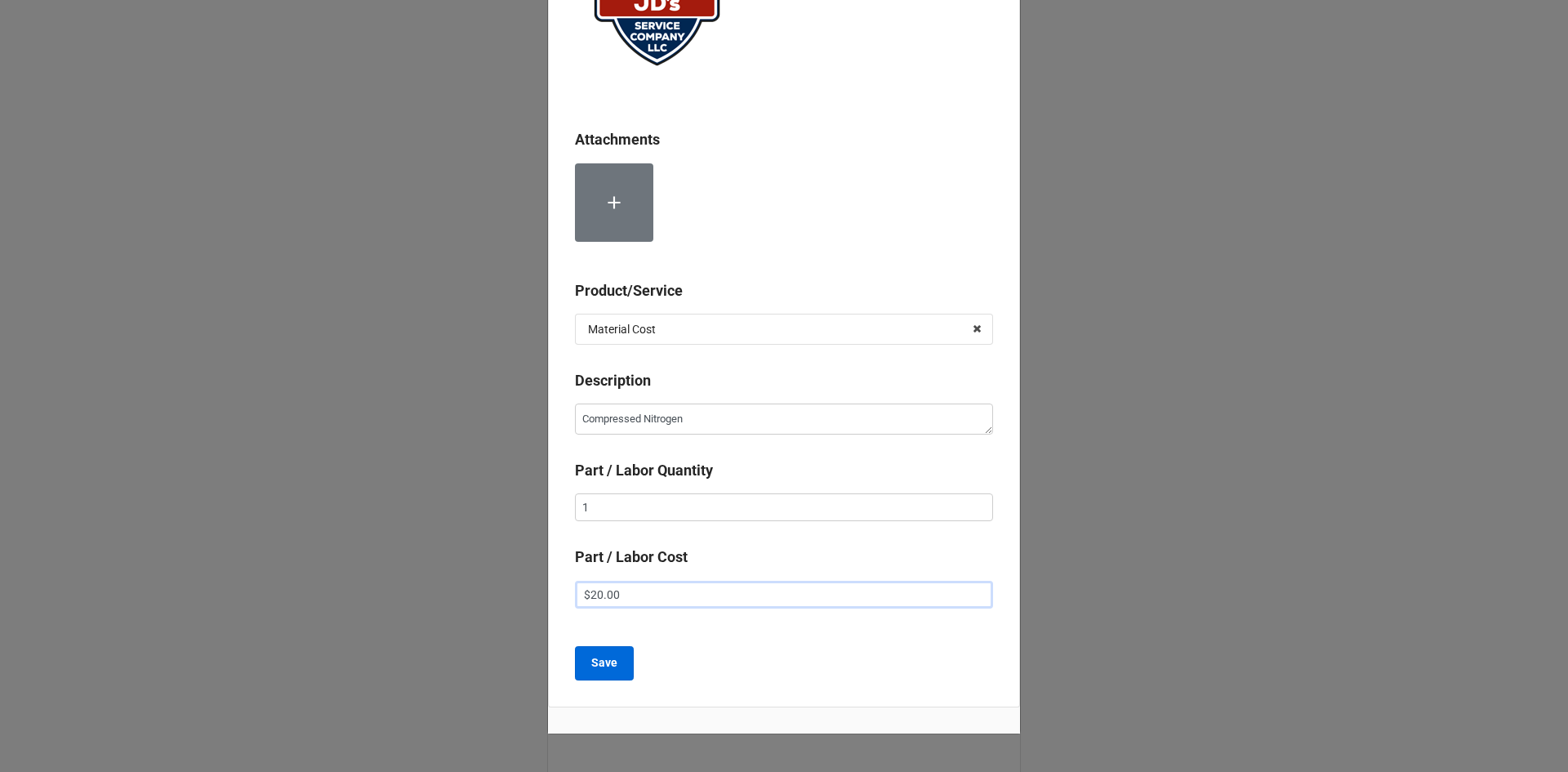
type input "$20.00"
click at [617, 669] on button "Save" at bounding box center [604, 662] width 59 height 34
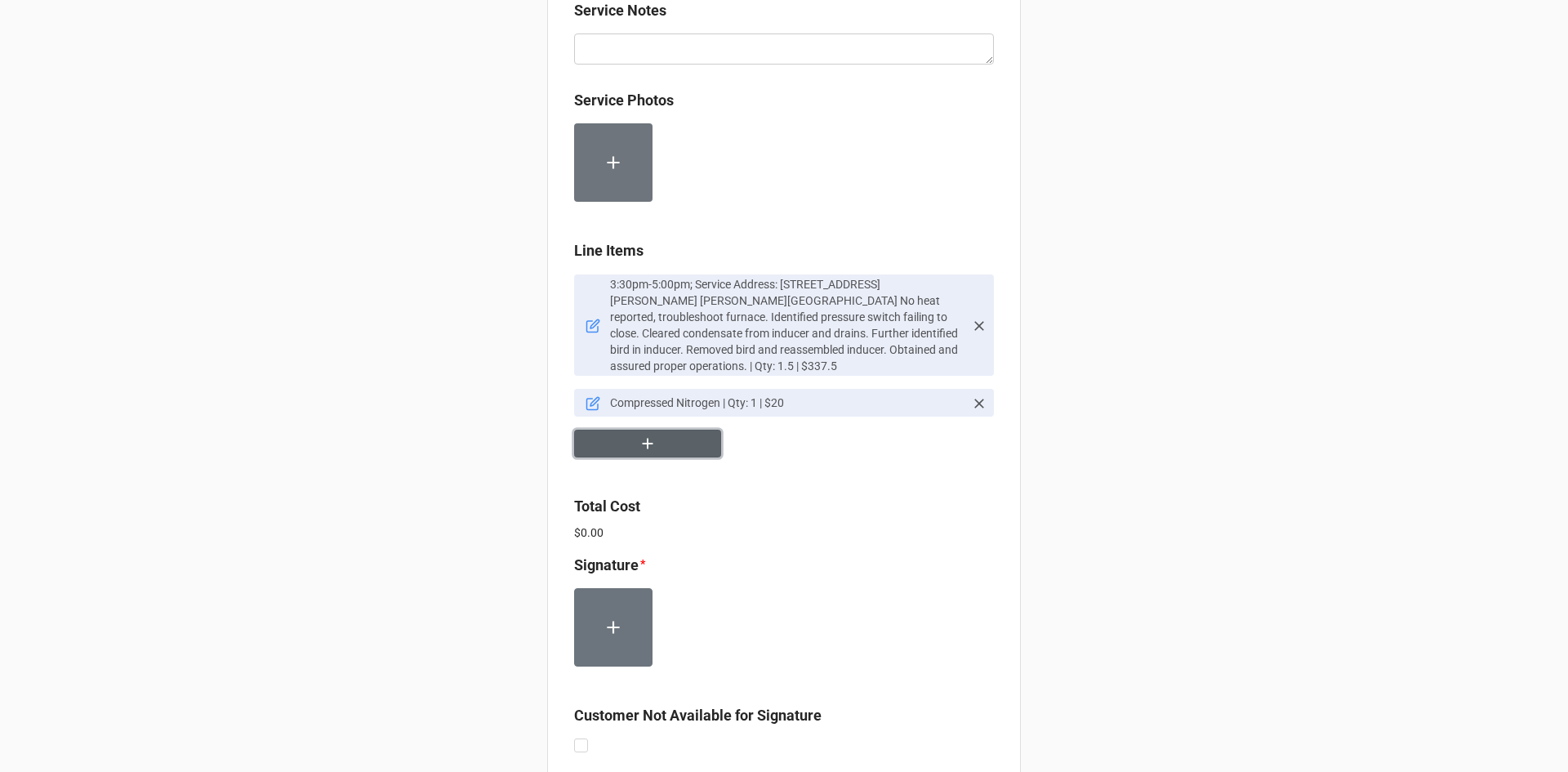
scroll to position [980, 0]
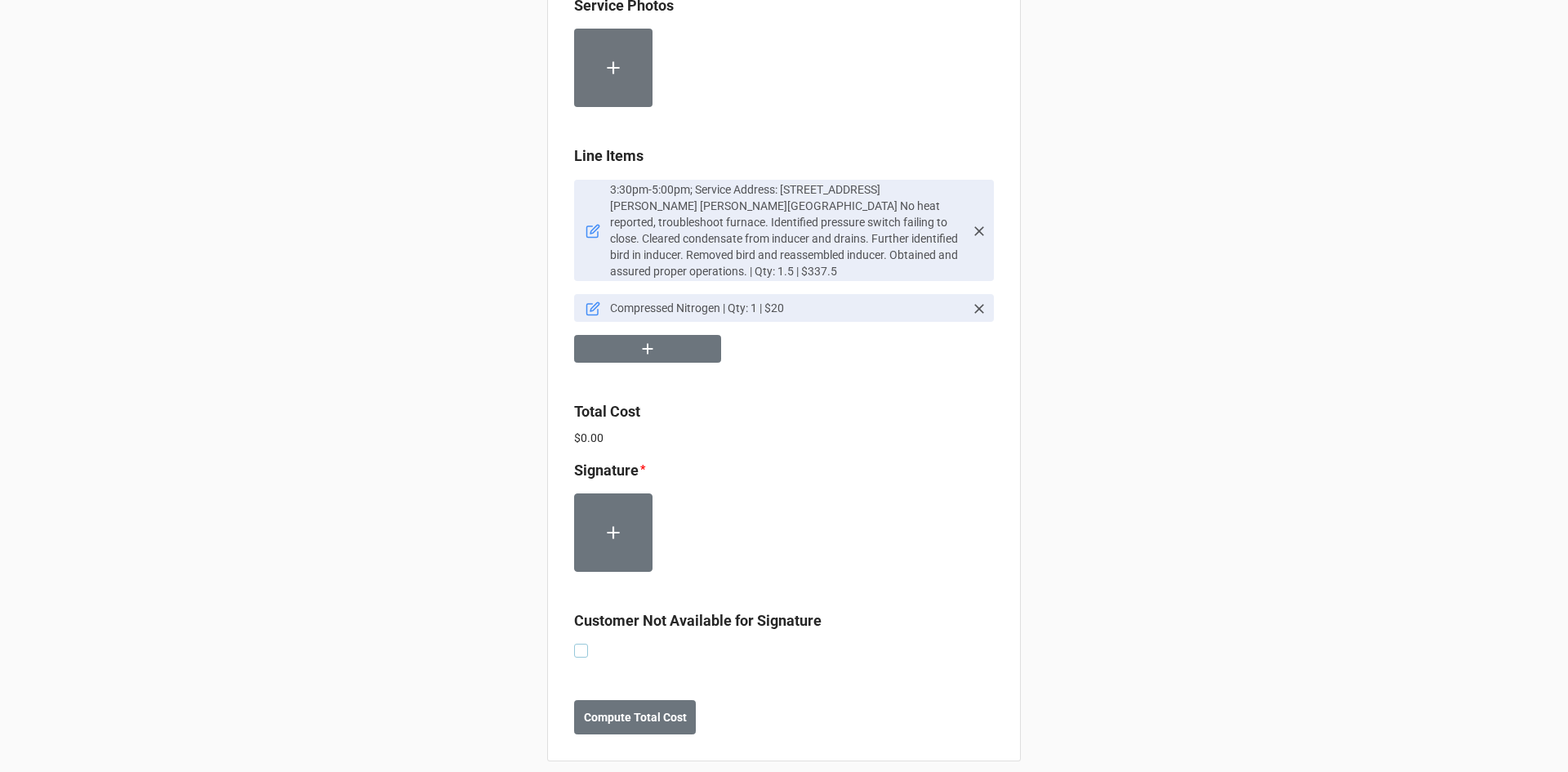
click at [580, 643] on label at bounding box center [580, 643] width 14 height 0
checkbox input "true"
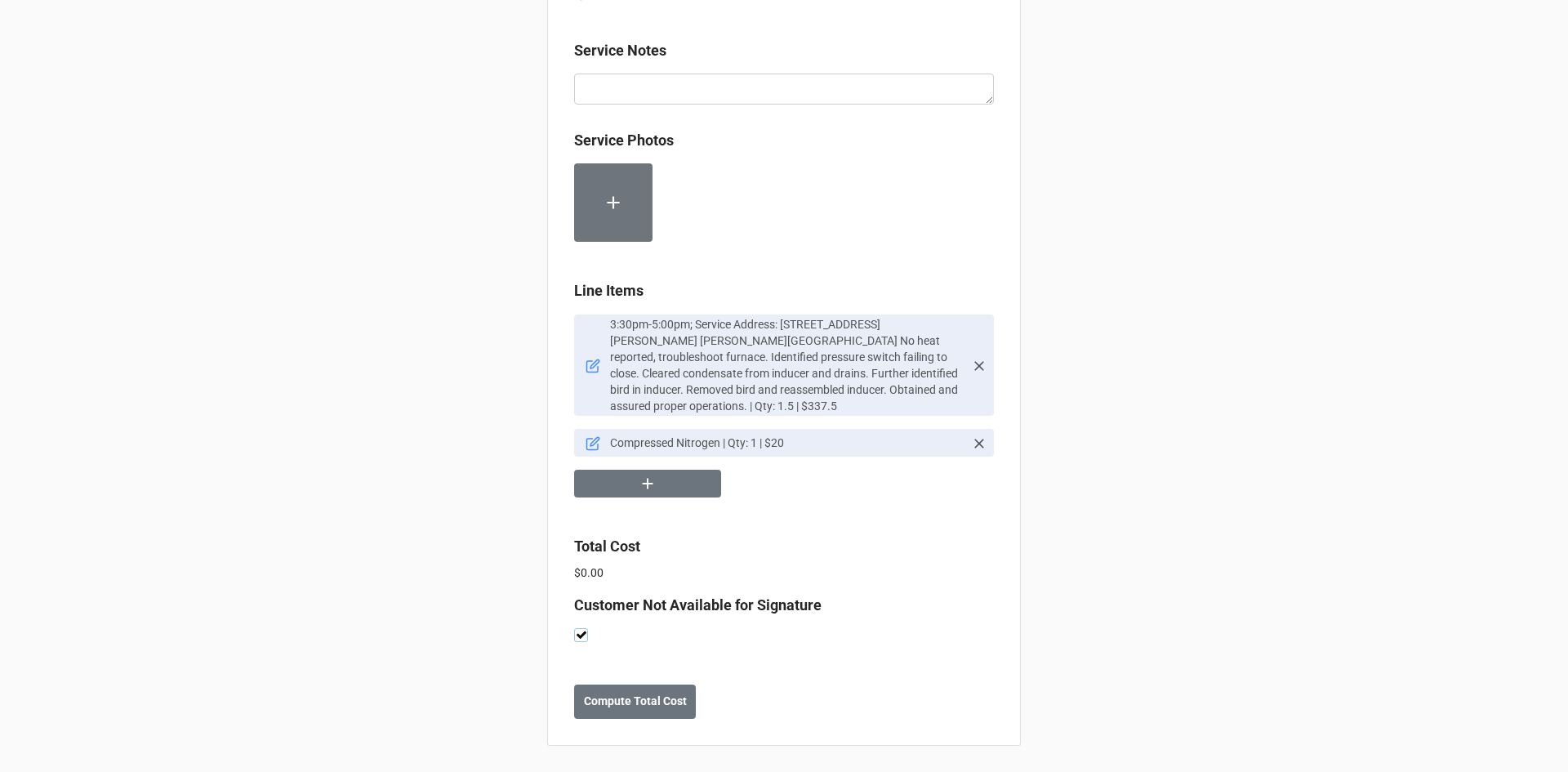
scroll to position [830, 0]
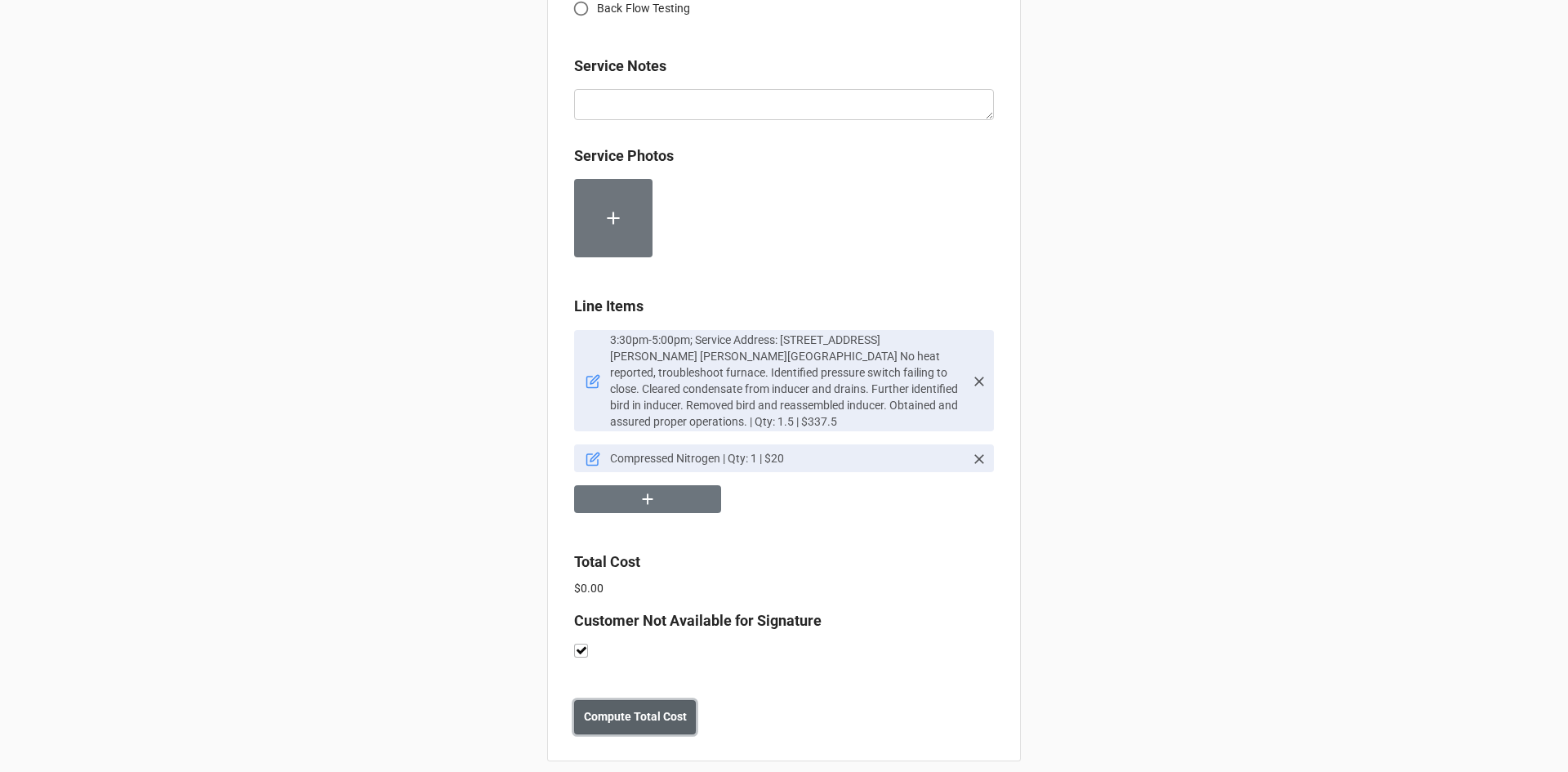
click at [637, 700] on button "Compute Total Cost" at bounding box center [635, 717] width 122 height 34
click at [603, 708] on b "Save" at bounding box center [603, 716] width 26 height 18
